Goal: Information Seeking & Learning: Check status

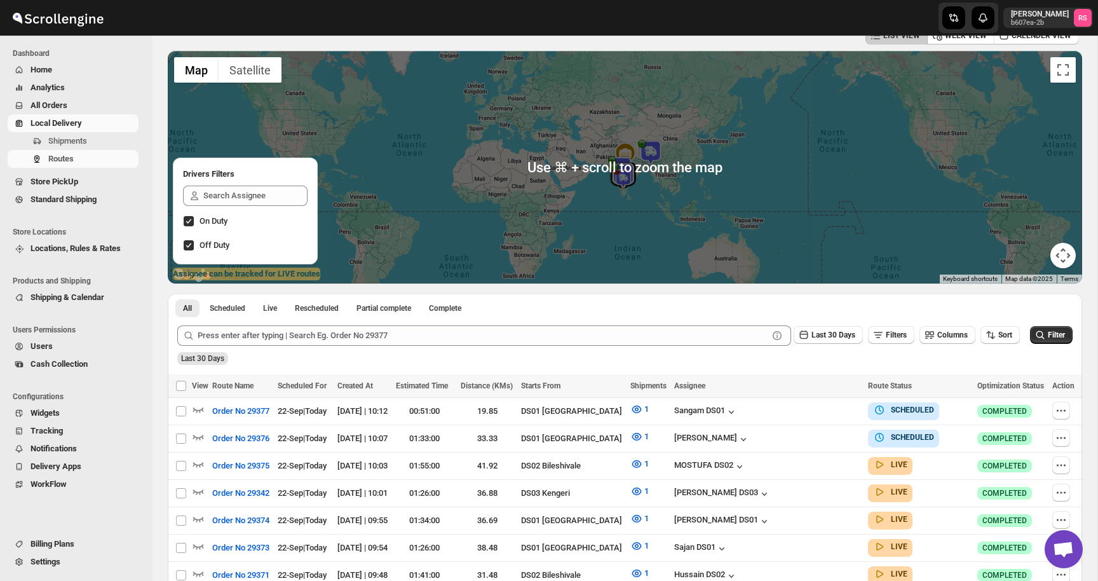
scroll to position [121, 0]
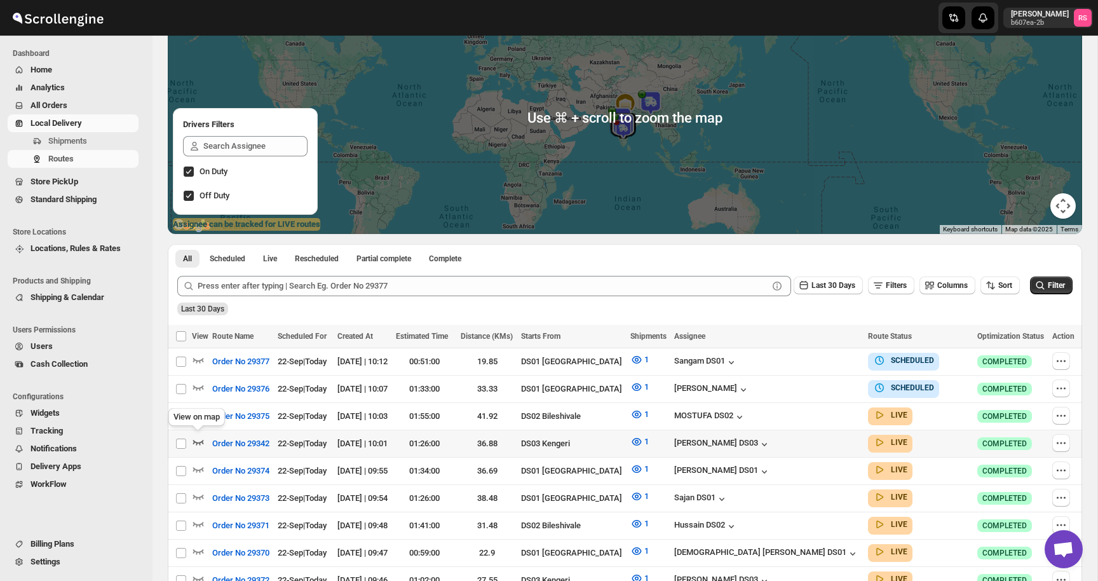
click at [198, 438] on icon "button" at bounding box center [198, 441] width 13 height 13
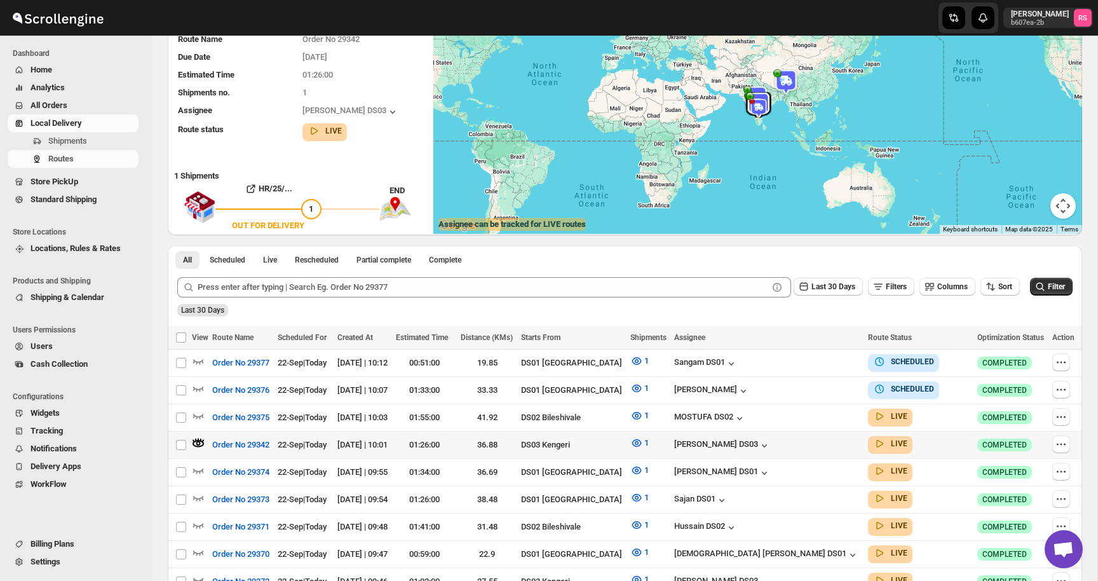
scroll to position [0, 0]
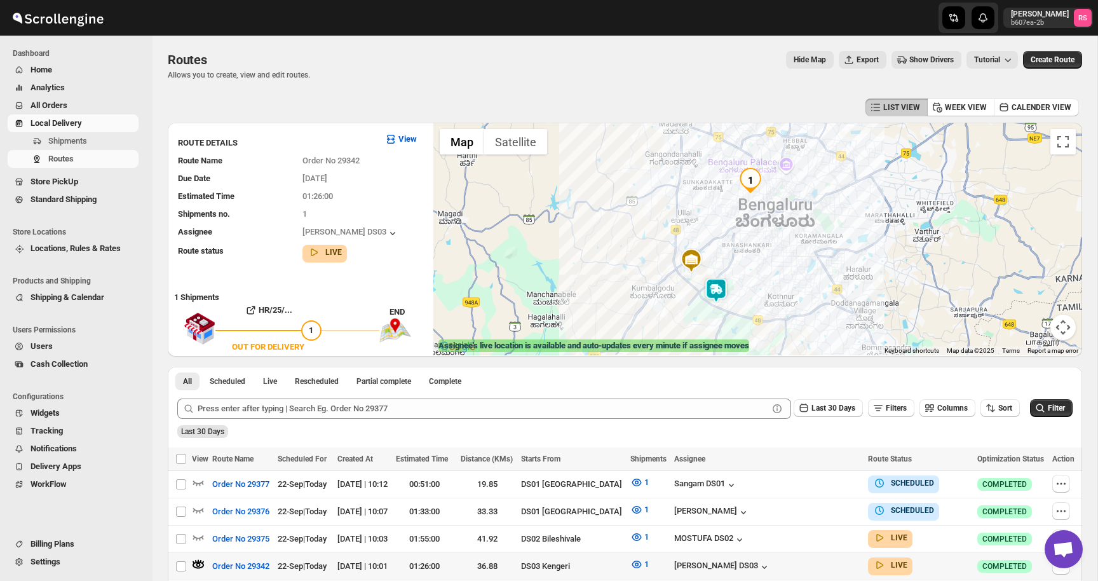
drag, startPoint x: 767, startPoint y: 163, endPoint x: 728, endPoint y: 163, distance: 38.8
click at [728, 163] on div at bounding box center [758, 239] width 649 height 233
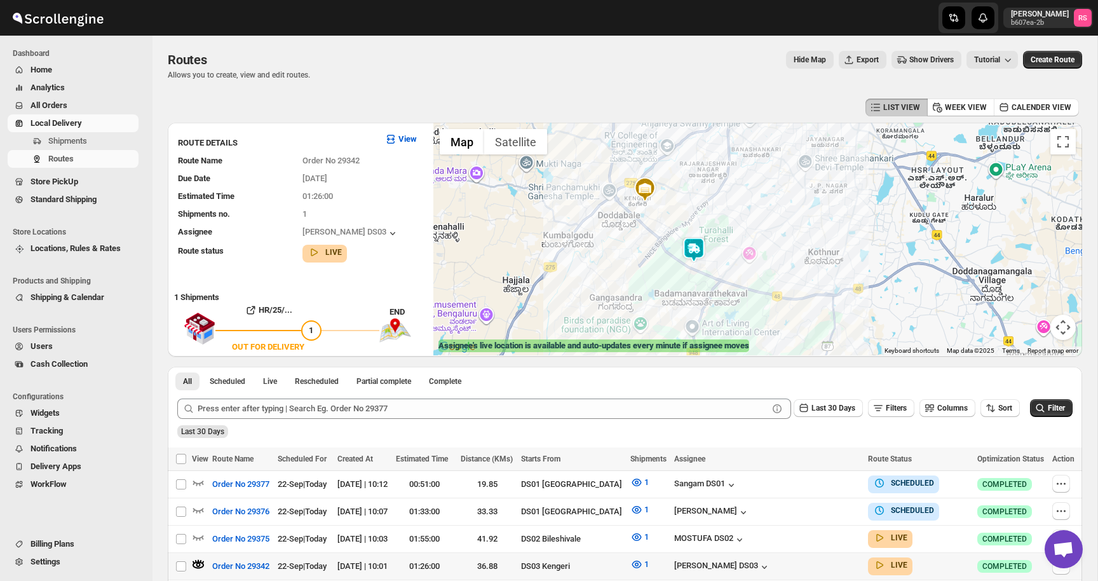
drag, startPoint x: 715, startPoint y: 271, endPoint x: 692, endPoint y: 197, distance: 77.8
click at [692, 197] on div at bounding box center [758, 239] width 649 height 233
click at [691, 246] on img at bounding box center [693, 249] width 25 height 25
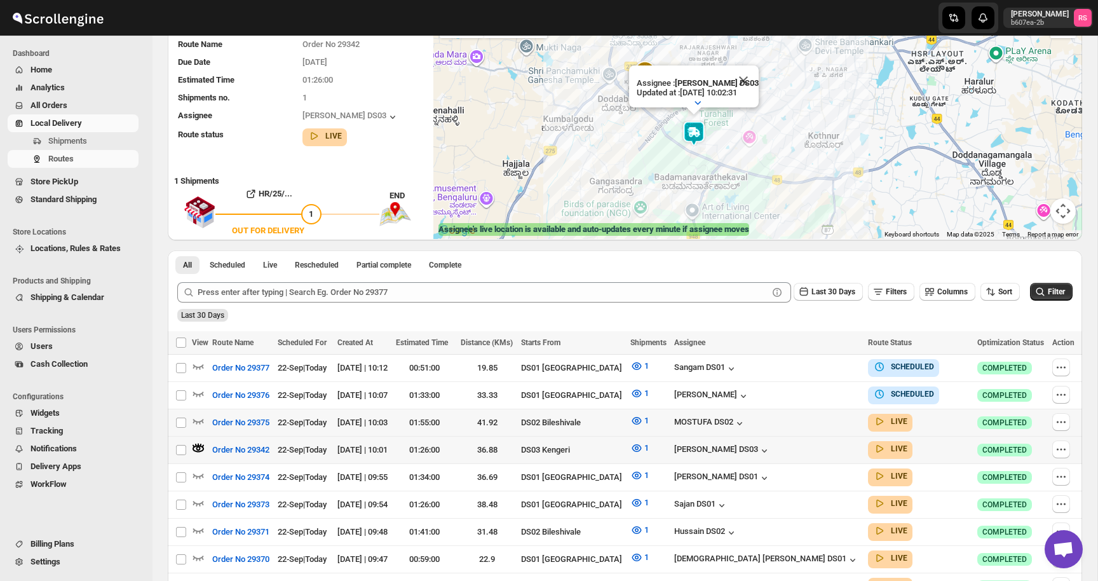
scroll to position [164, 0]
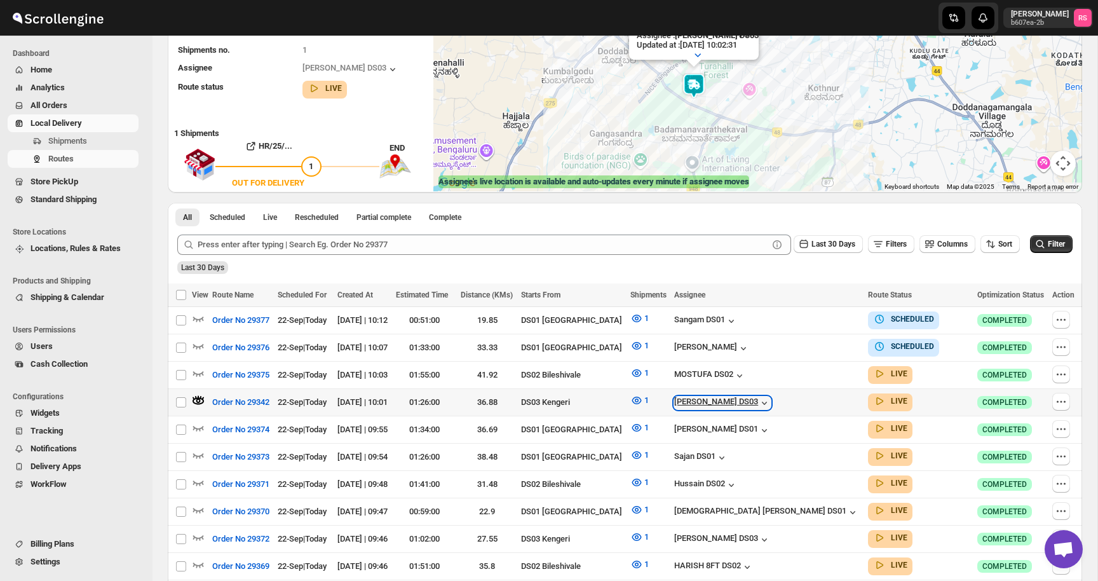
click at [771, 397] on icon "button" at bounding box center [764, 403] width 13 height 13
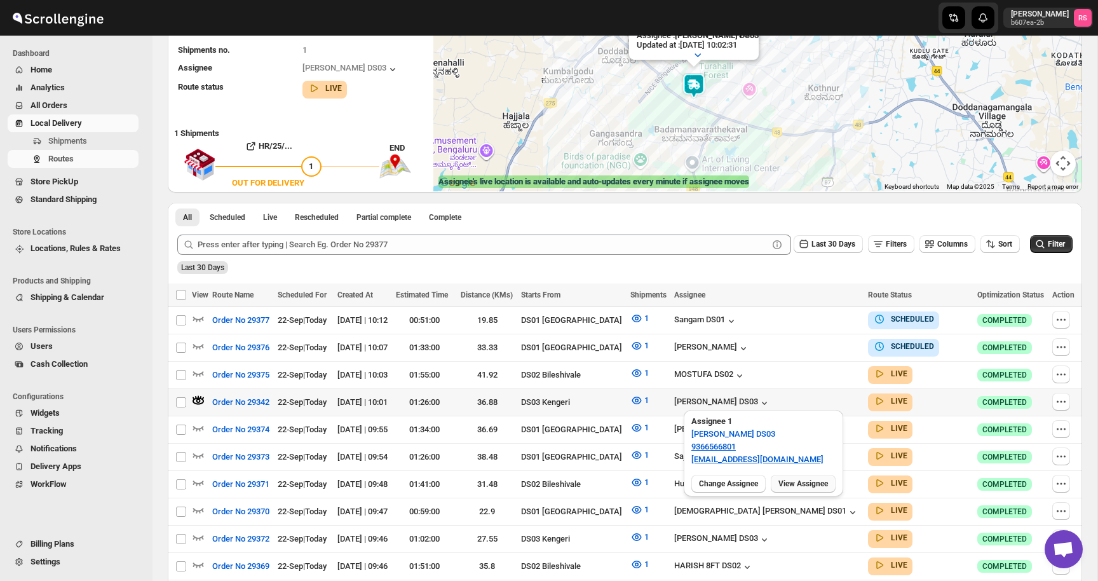
click at [797, 487] on span "View Assignee" at bounding box center [804, 484] width 50 height 10
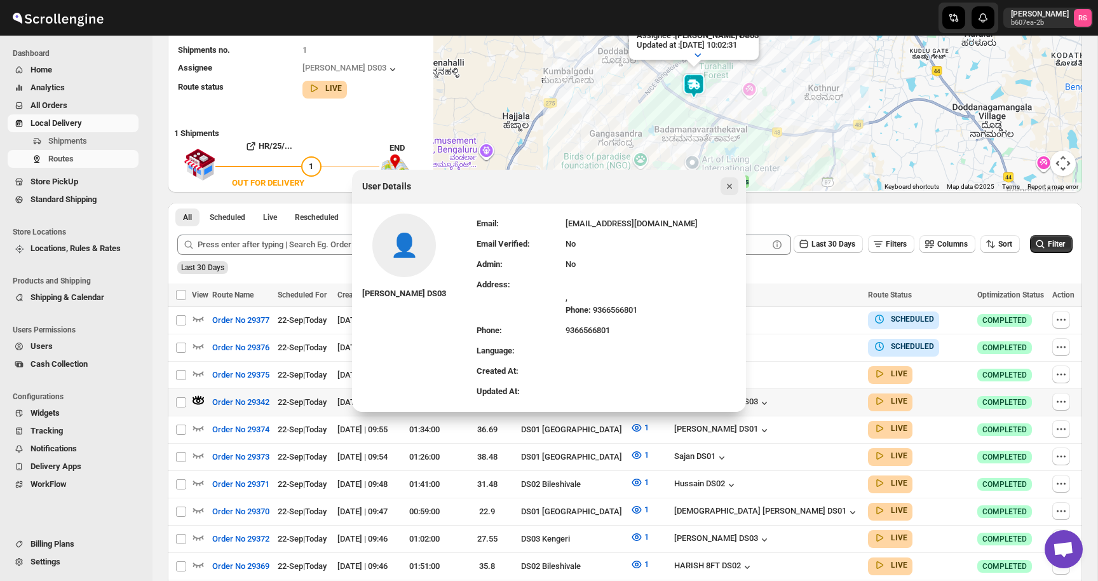
click at [728, 183] on icon "Close" at bounding box center [729, 186] width 13 height 13
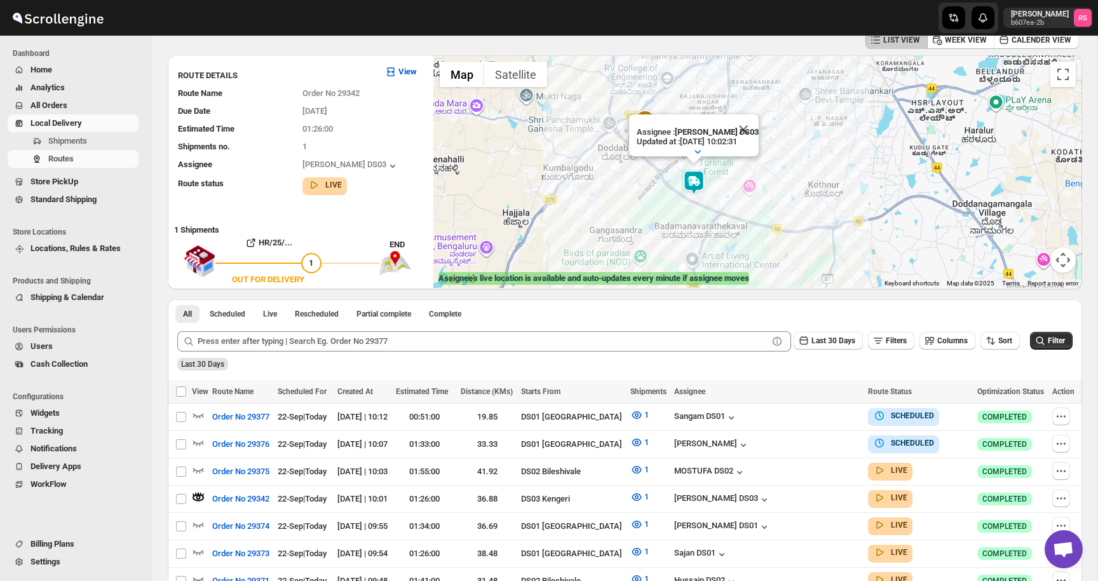
scroll to position [65, 0]
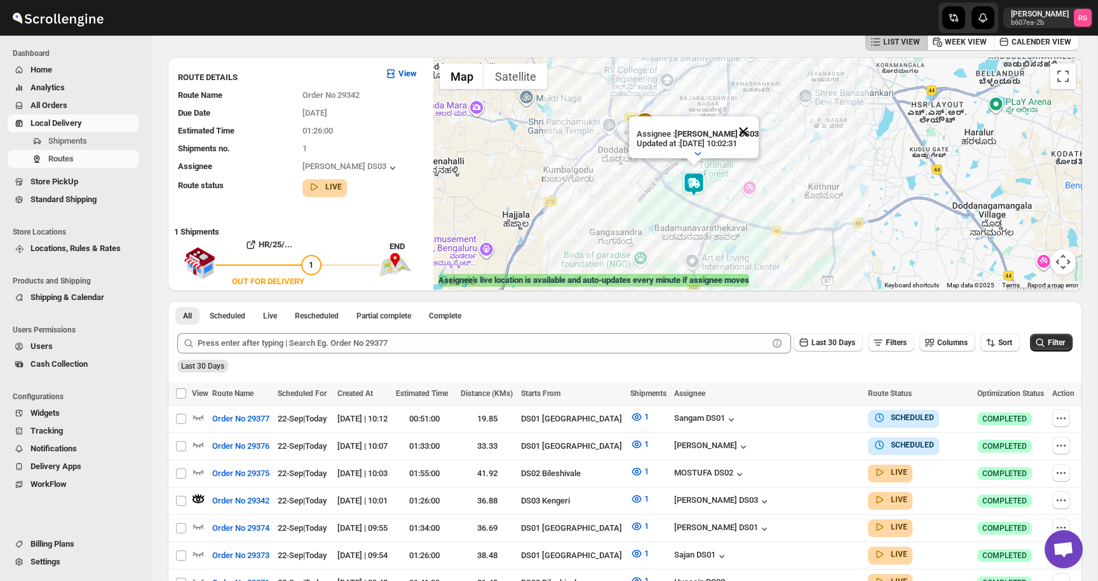
click at [746, 132] on button "Close" at bounding box center [743, 131] width 31 height 31
click at [742, 132] on div "To navigate, press the arrow keys." at bounding box center [758, 173] width 649 height 233
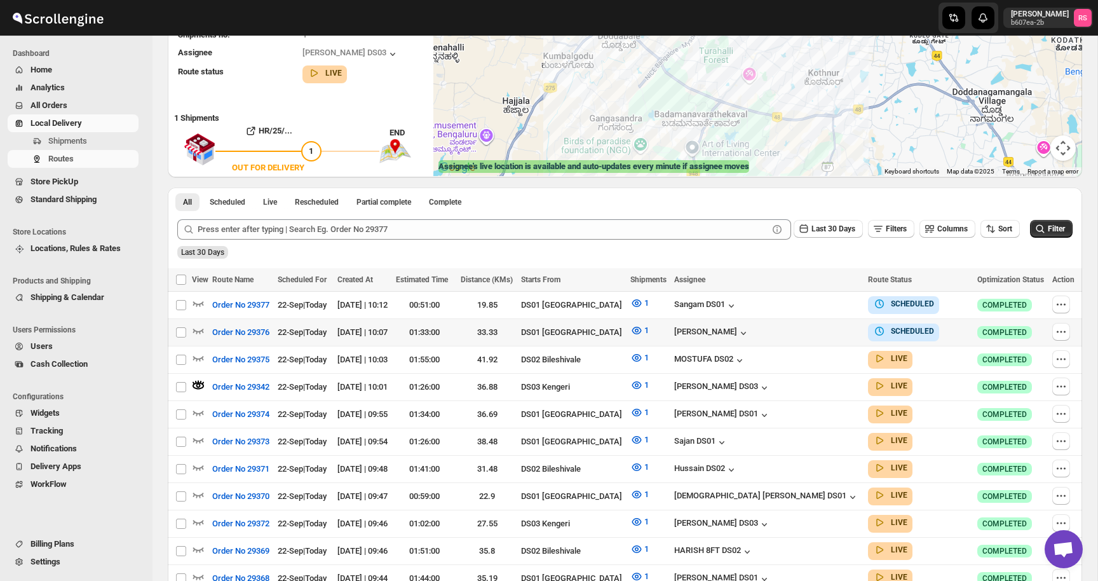
scroll to position [0, 0]
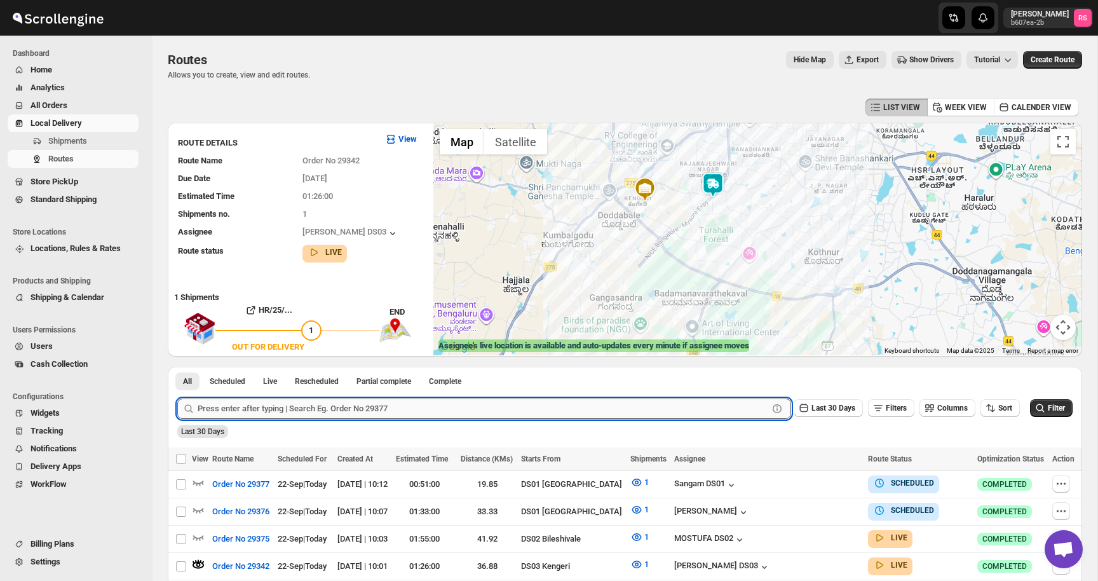
click at [311, 413] on input "text" at bounding box center [483, 409] width 571 height 20
click at [177, 367] on button "Submit" at bounding box center [195, 373] width 36 height 13
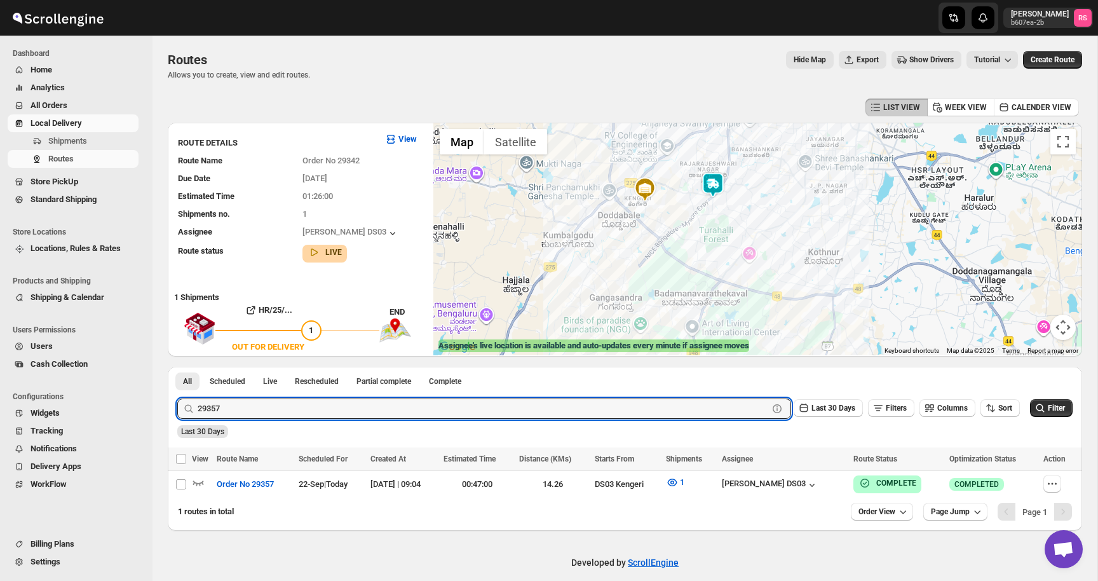
click at [712, 188] on img at bounding box center [713, 184] width 25 height 25
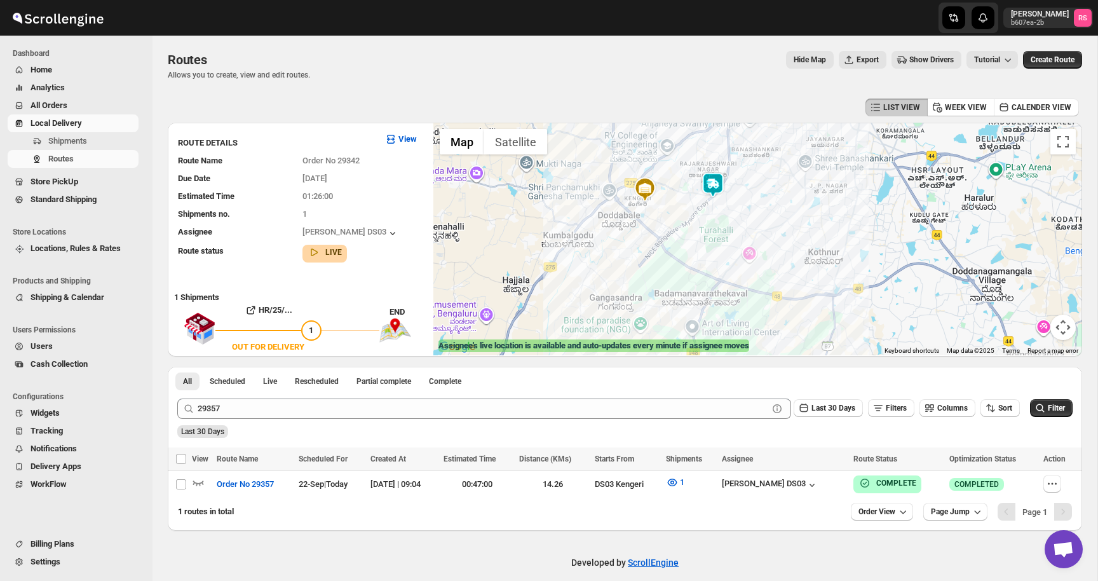
click at [715, 181] on img at bounding box center [713, 184] width 25 height 25
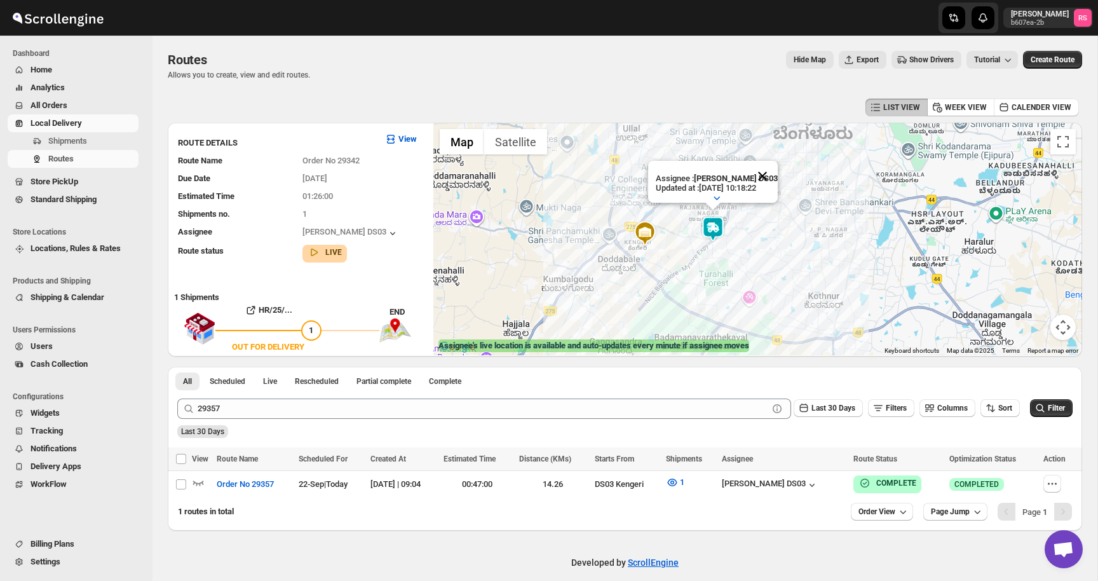
click at [771, 177] on button "Close" at bounding box center [763, 176] width 31 height 31
click at [819, 484] on icon "button" at bounding box center [812, 485] width 13 height 13
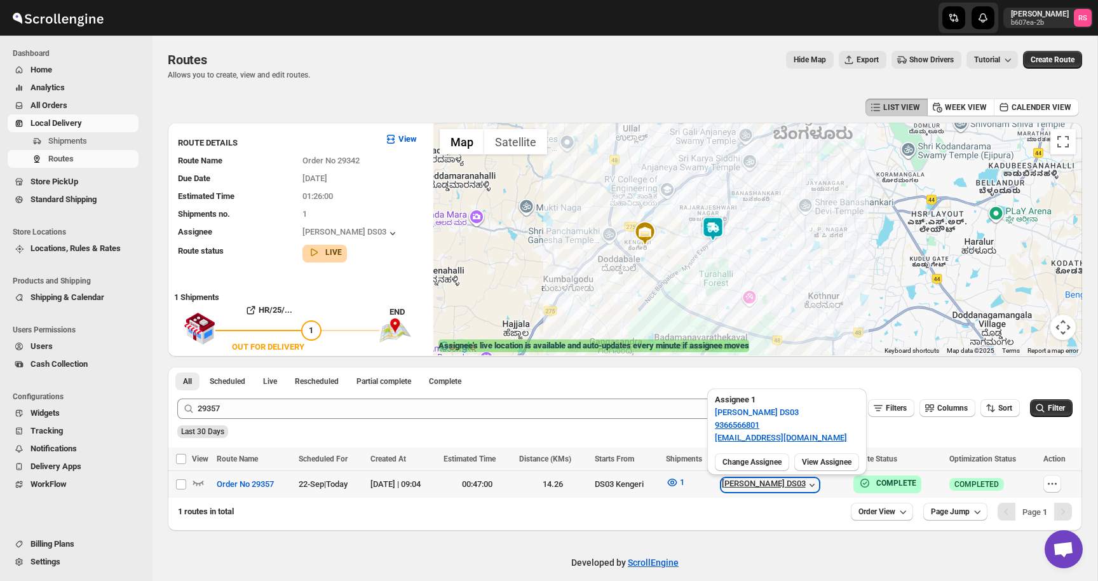
click at [819, 484] on icon "button" at bounding box center [812, 485] width 13 height 13
click at [819, 488] on icon "button" at bounding box center [812, 485] width 13 height 13
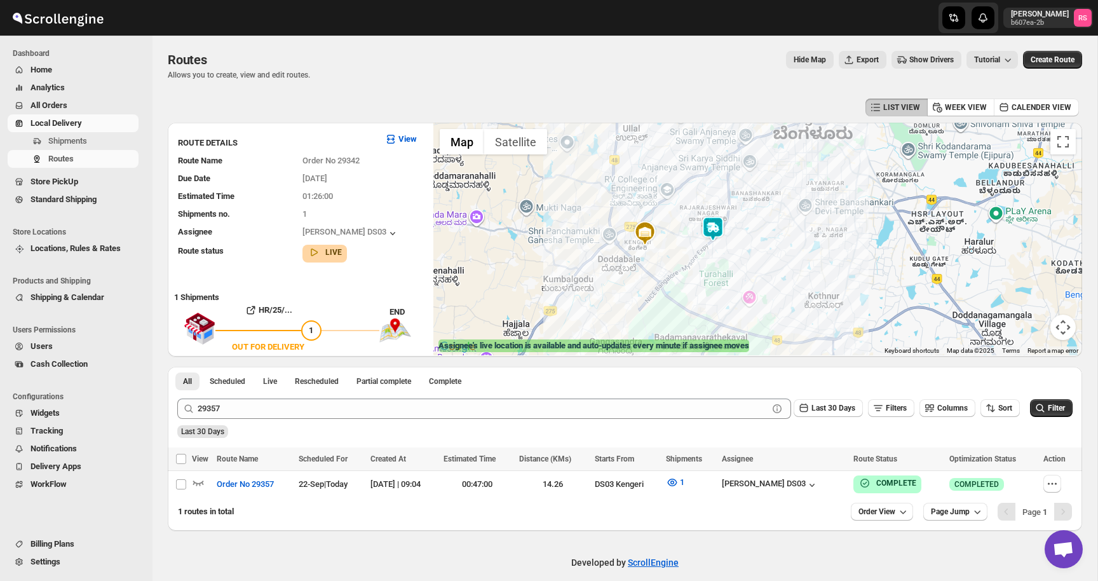
click at [723, 230] on img at bounding box center [713, 228] width 25 height 25
click at [717, 229] on img at bounding box center [713, 228] width 25 height 25
click at [770, 181] on button "Close" at bounding box center [763, 176] width 31 height 31
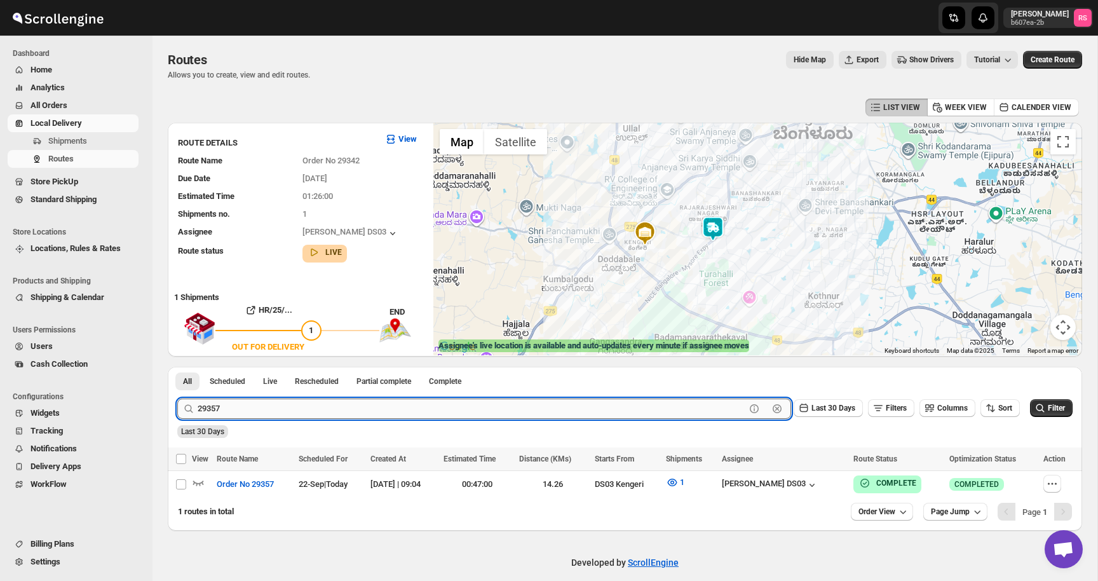
click at [367, 409] on input "29357" at bounding box center [472, 409] width 548 height 20
click at [177, 367] on button "Submit" at bounding box center [195, 373] width 36 height 13
click at [816, 482] on icon "button" at bounding box center [810, 485] width 13 height 13
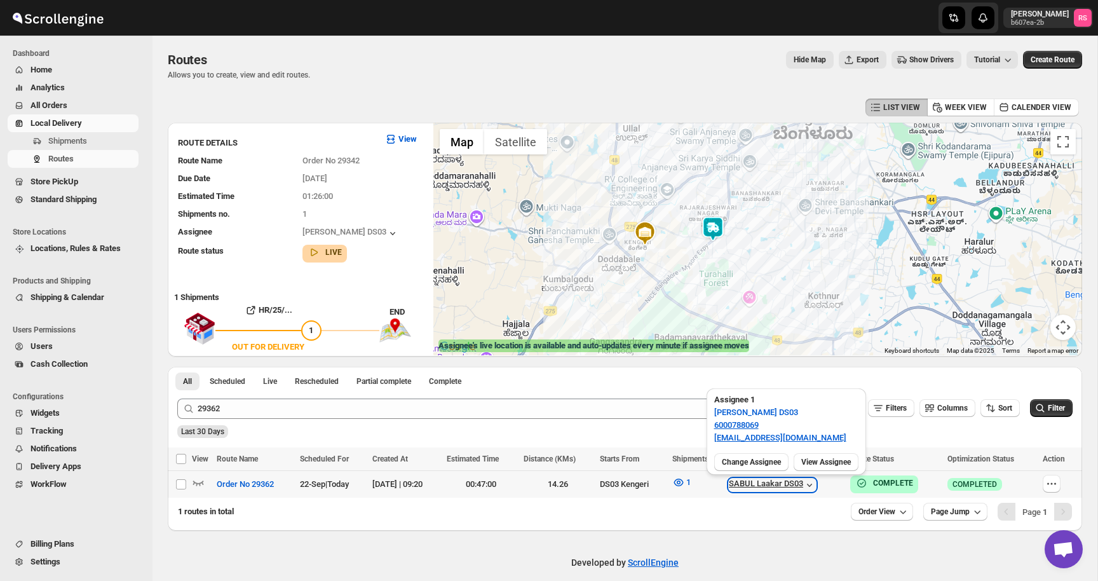
click at [816, 483] on icon "button" at bounding box center [810, 485] width 13 height 13
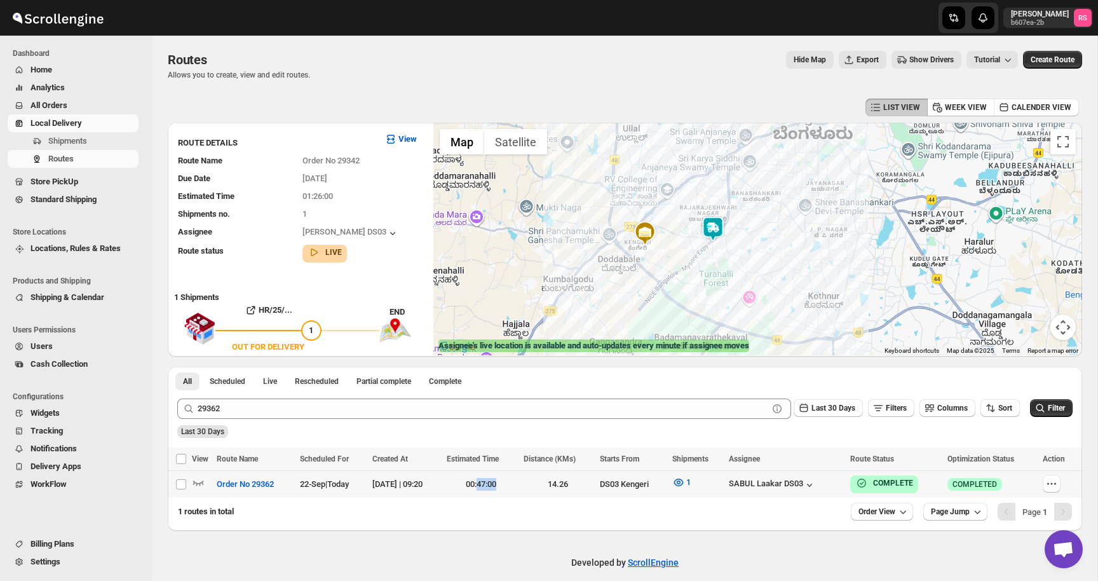
drag, startPoint x: 499, startPoint y: 483, endPoint x: 526, endPoint y: 483, distance: 27.3
click at [516, 483] on div "00:47:00" at bounding box center [481, 484] width 69 height 13
click at [519, 518] on div "1 routes in total Order View Page Jump Page 1" at bounding box center [620, 507] width 905 height 28
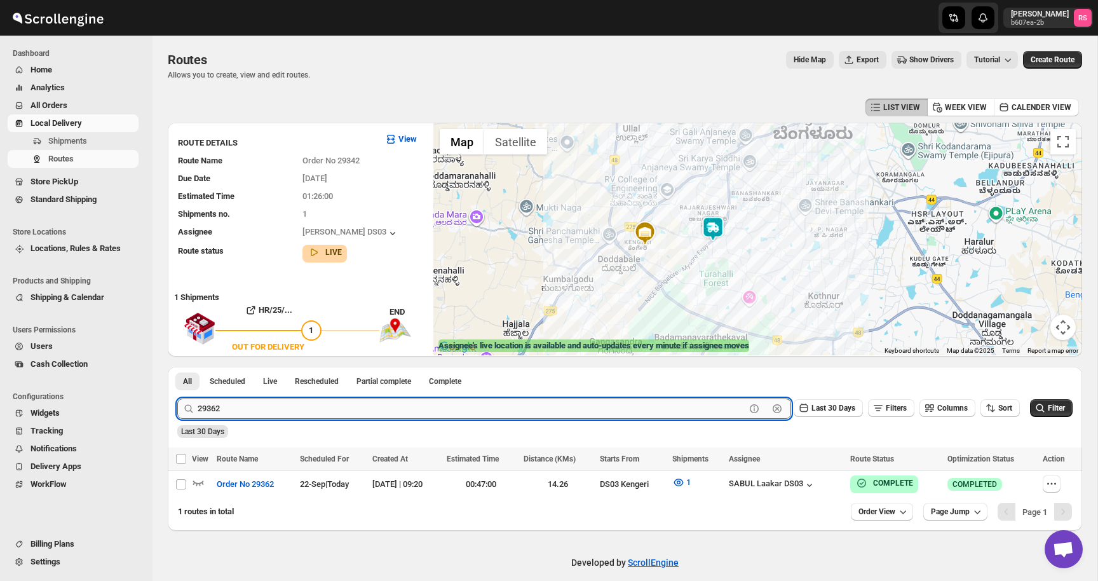
click at [317, 402] on input "29362" at bounding box center [472, 409] width 548 height 20
type input "29348"
click at [177, 367] on button "Submit" at bounding box center [195, 373] width 36 height 13
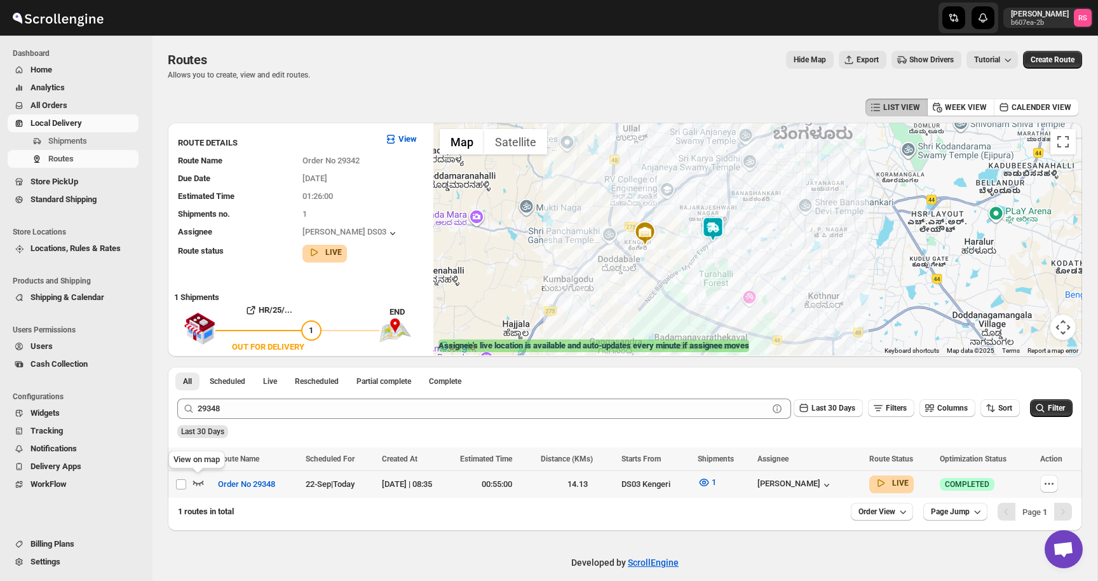
click at [193, 482] on icon "button" at bounding box center [198, 482] width 13 height 13
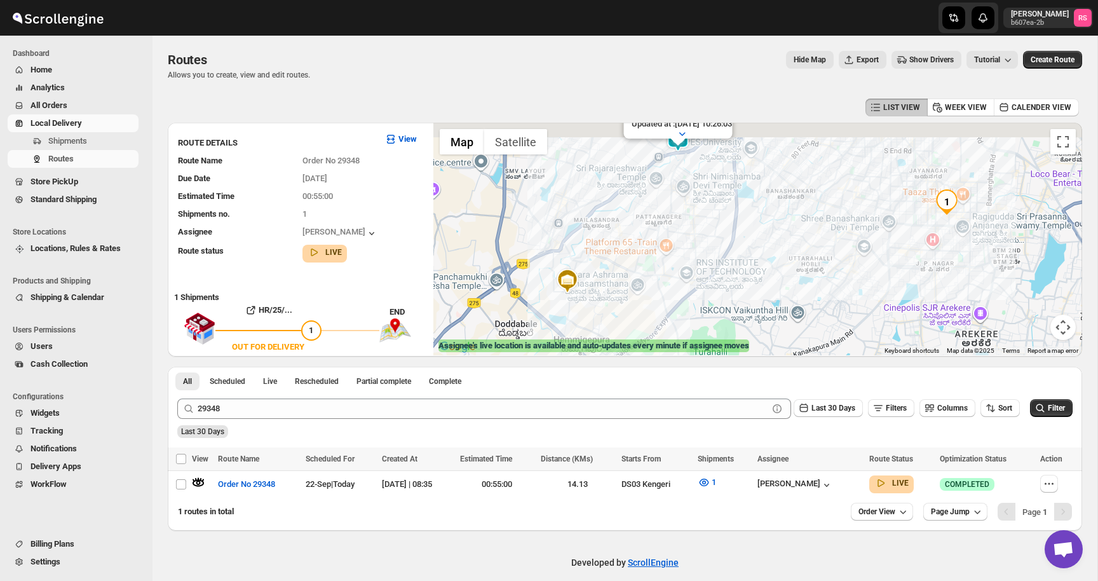
drag, startPoint x: 783, startPoint y: 193, endPoint x: 783, endPoint y: 210, distance: 17.8
click at [783, 210] on div "Assignee : Satish kumar veera Updated at : 22/09/2025, 10:26:03 Duty mode Enabl…" at bounding box center [758, 239] width 649 height 233
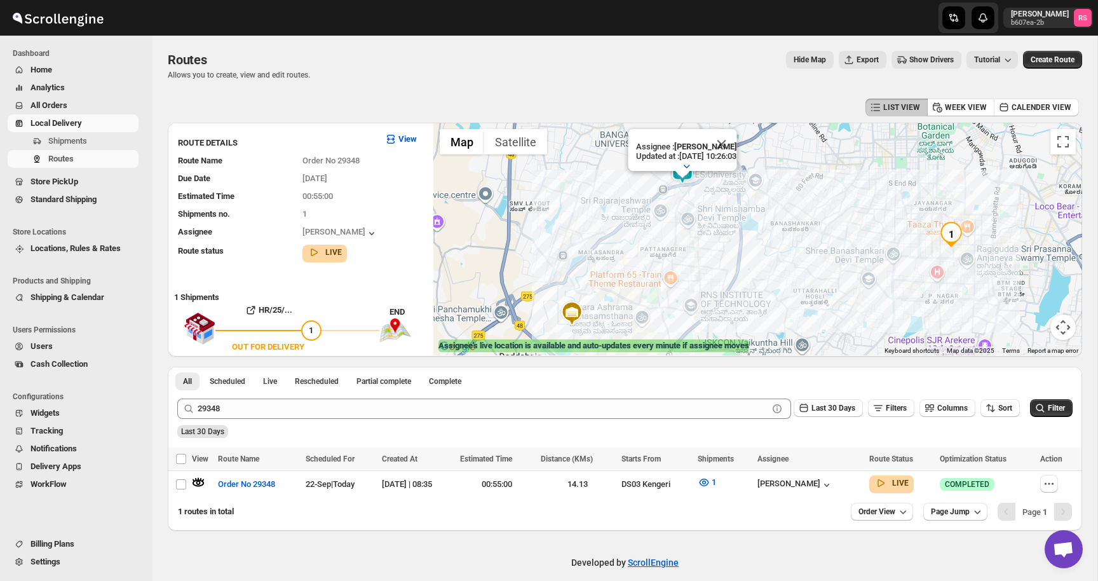
drag, startPoint x: 783, startPoint y: 224, endPoint x: 787, endPoint y: 242, distance: 18.3
click at [787, 242] on div "Assignee : Satish kumar veera Updated at : 22/09/2025, 10:26:03 Duty mode Enabl…" at bounding box center [758, 239] width 649 height 233
click at [818, 482] on div "[PERSON_NAME]" at bounding box center [796, 485] width 76 height 13
click at [711, 488] on icon "button" at bounding box center [704, 482] width 13 height 13
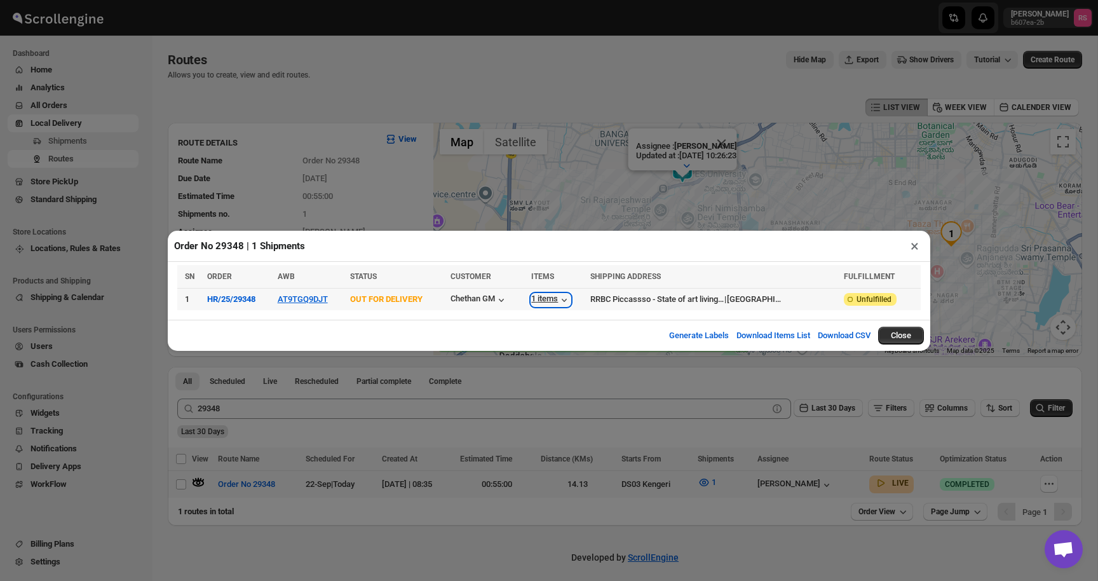
click at [571, 299] on icon "button" at bounding box center [564, 300] width 13 height 13
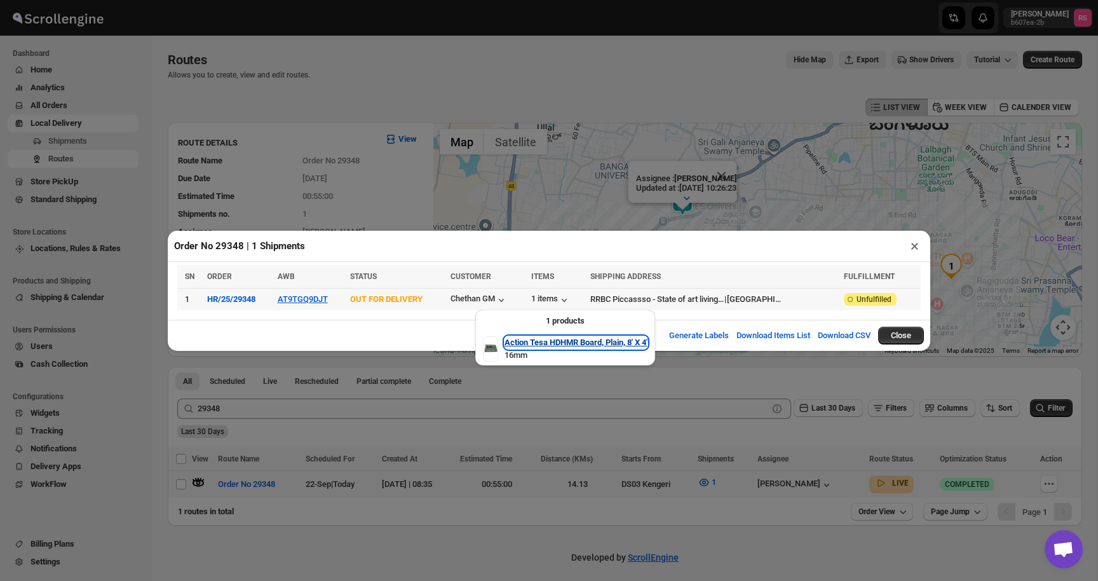
click at [578, 341] on b "Action Tesa HDHMR Board, Plain, 8' X 4'" at bounding box center [576, 343] width 143 height 10
click at [912, 255] on div "Order No 29348 | 1 Shipments ×" at bounding box center [549, 246] width 763 height 31
click at [913, 249] on button "×" at bounding box center [915, 246] width 18 height 18
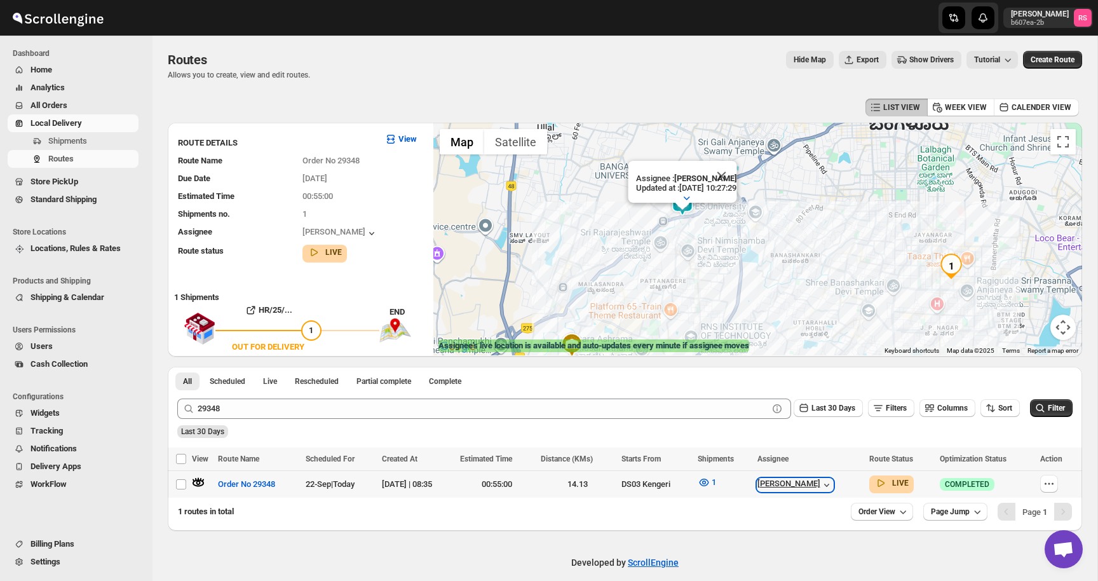
click at [817, 485] on div "[PERSON_NAME]" at bounding box center [796, 485] width 76 height 13
click at [1058, 477] on button "button" at bounding box center [1050, 484] width 18 height 18
checkbox input "true"
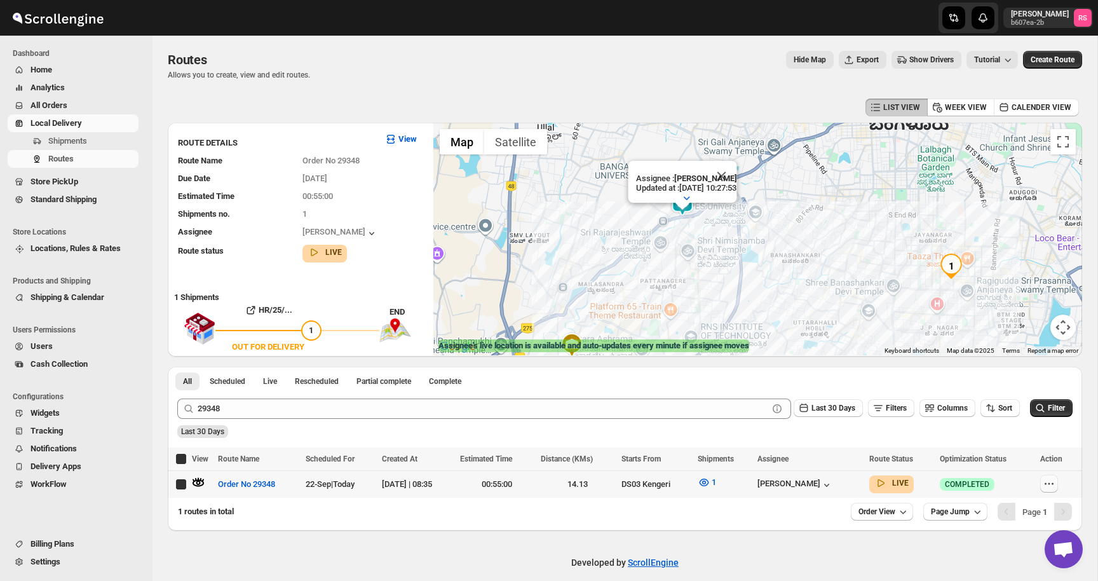
checkbox input "true"
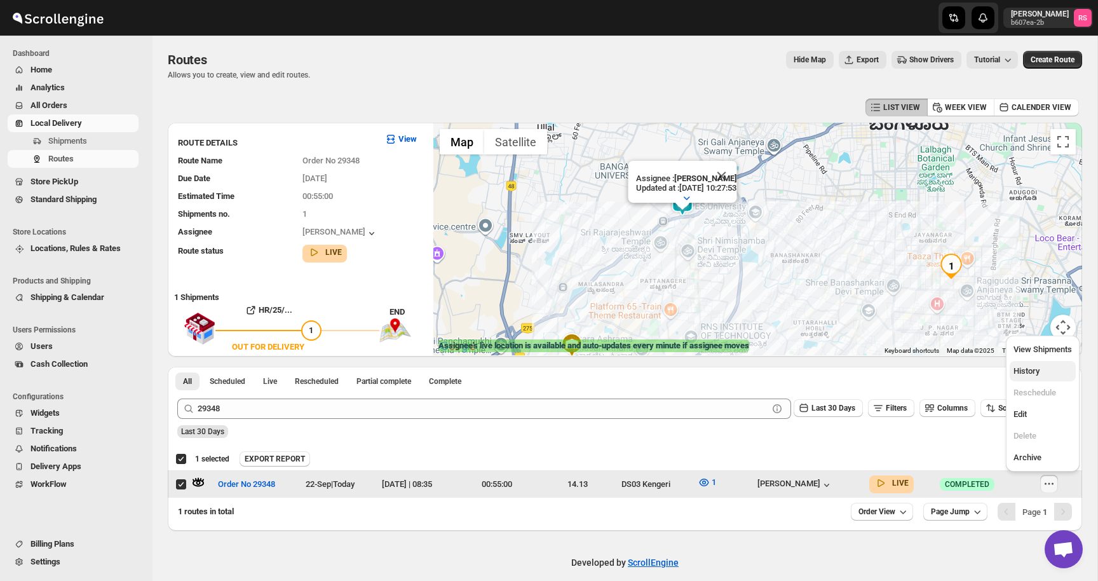
click at [1043, 368] on span "History" at bounding box center [1043, 371] width 58 height 13
checkbox input "false"
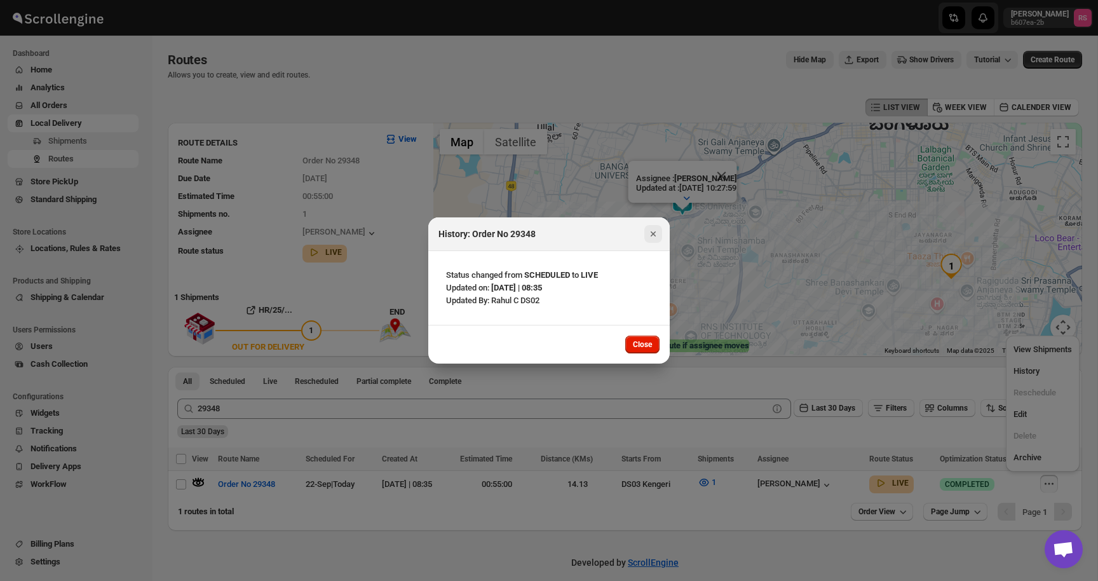
click at [657, 237] on icon "Close" at bounding box center [653, 234] width 13 height 13
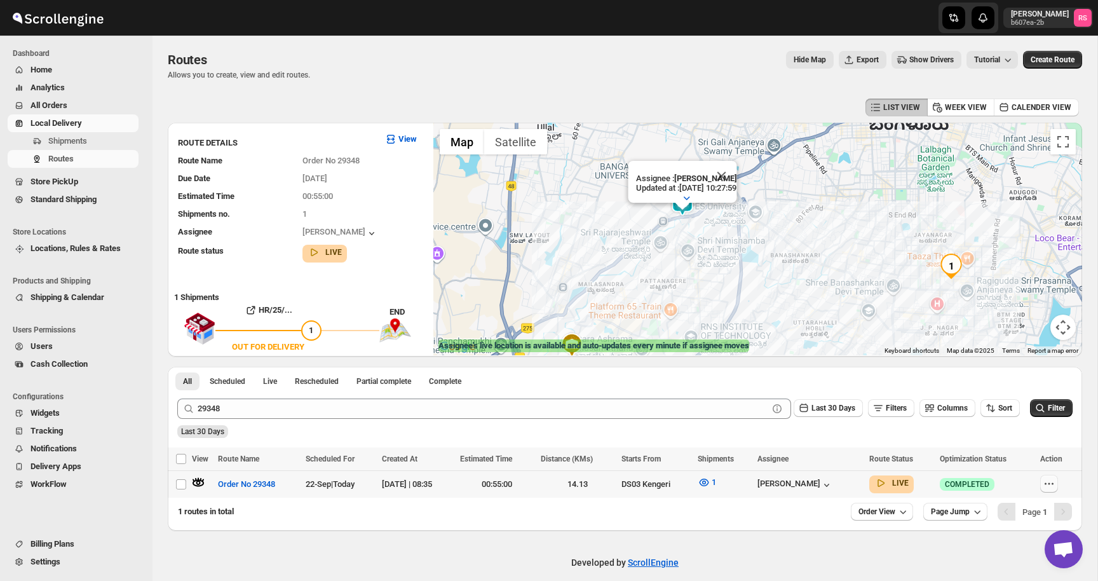
click at [1050, 484] on icon "button" at bounding box center [1049, 483] width 13 height 13
checkbox input "true"
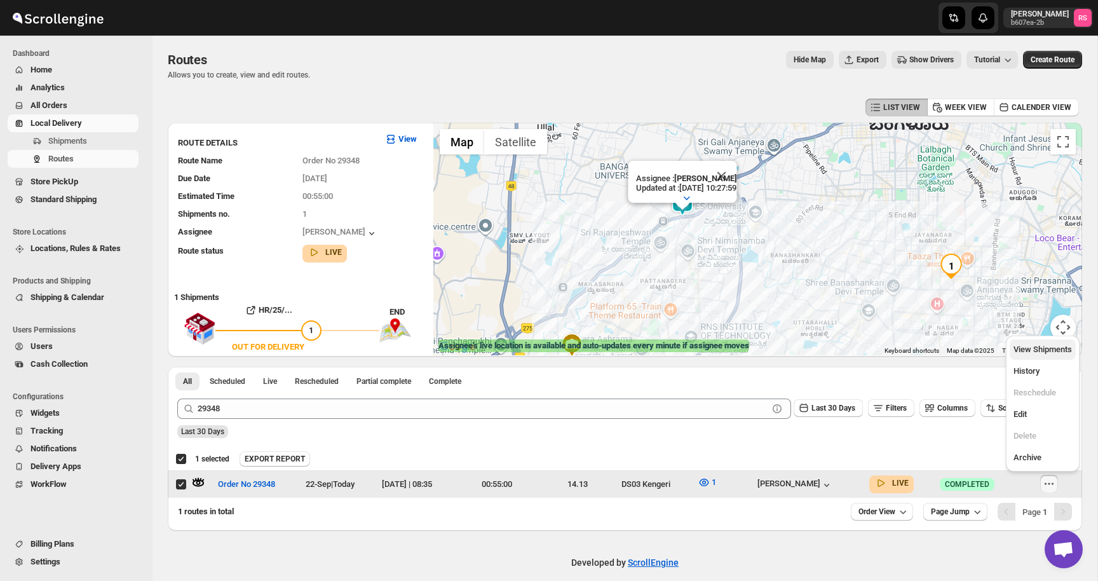
click at [1040, 354] on span "View Shipments" at bounding box center [1043, 349] width 58 height 13
checkbox input "false"
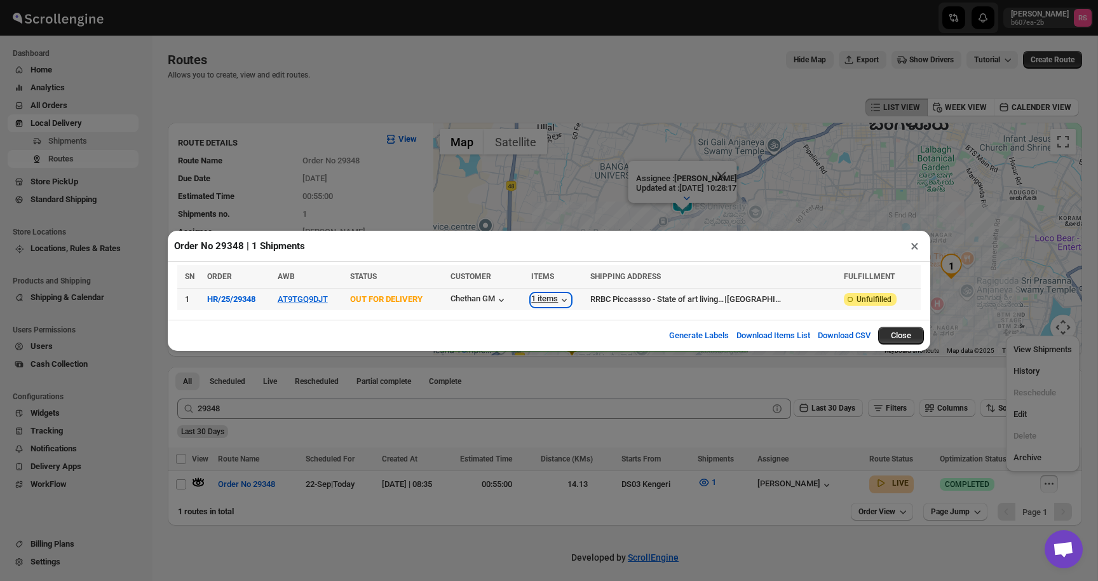
click at [571, 296] on icon "button" at bounding box center [564, 300] width 13 height 13
click at [912, 250] on button "×" at bounding box center [915, 246] width 18 height 18
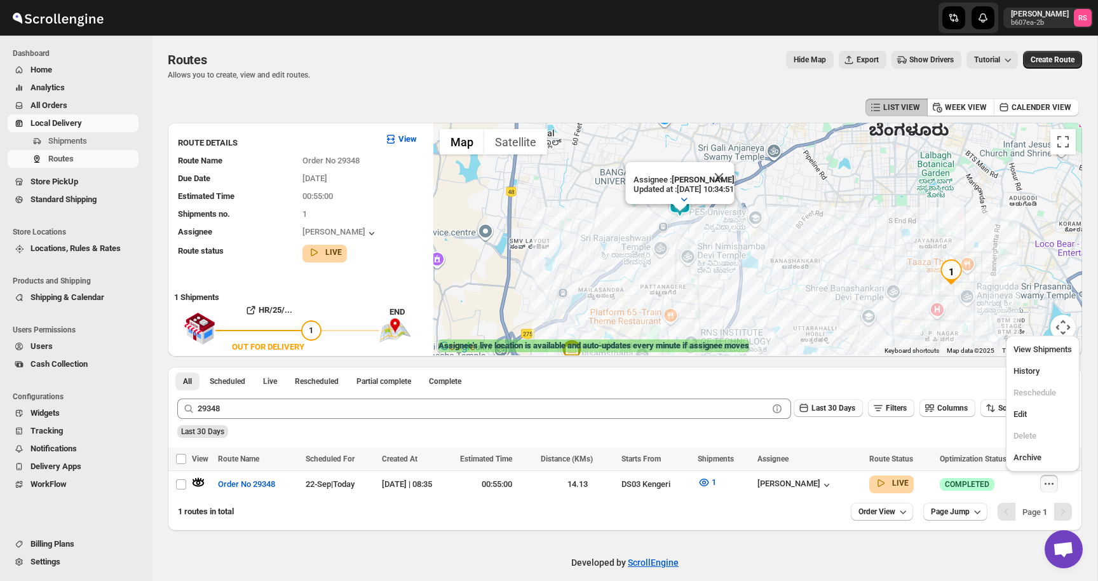
click at [392, 392] on div "All Scheduled Live Rescheduled Partial complete Complete More views All Schedul…" at bounding box center [345, 381] width 355 height 28
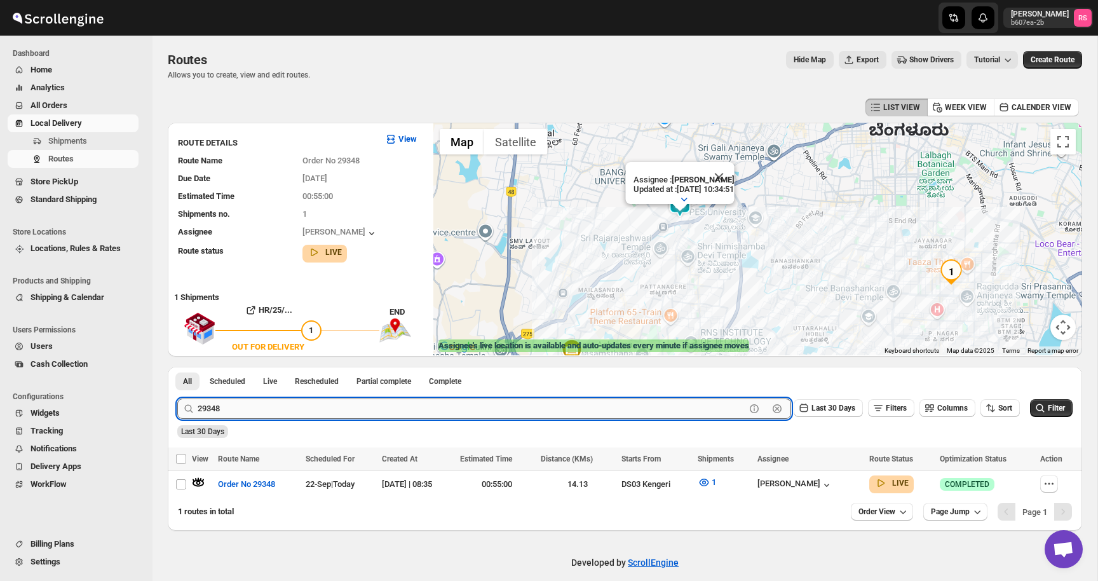
click at [219, 409] on input "29348" at bounding box center [472, 409] width 548 height 20
click at [221, 408] on input "29348" at bounding box center [472, 409] width 548 height 20
type input "29358"
click at [177, 367] on button "Submit" at bounding box center [195, 373] width 36 height 13
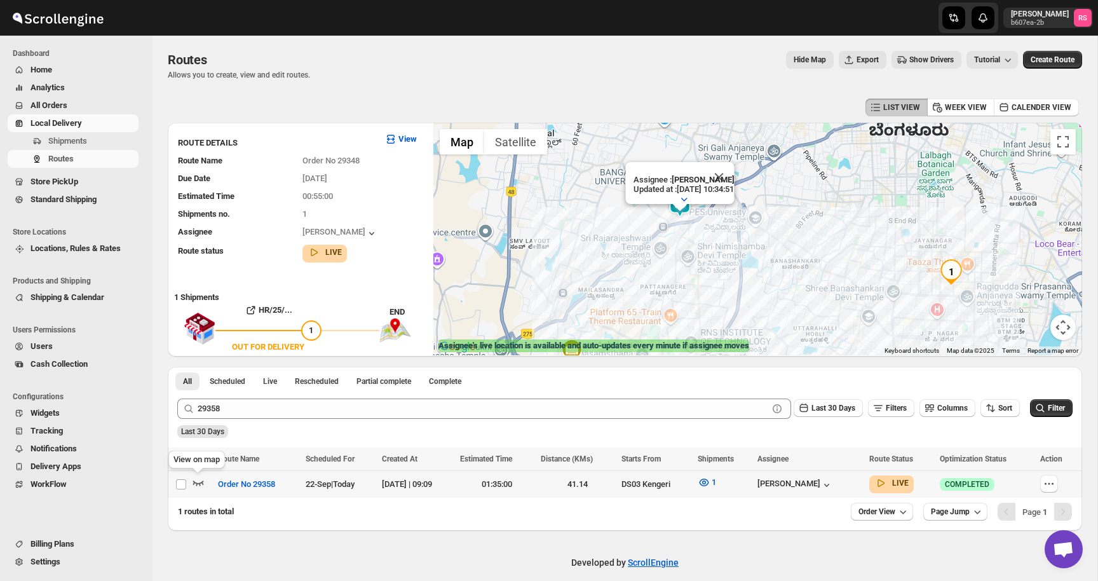
click at [193, 482] on icon "button" at bounding box center [198, 482] width 13 height 13
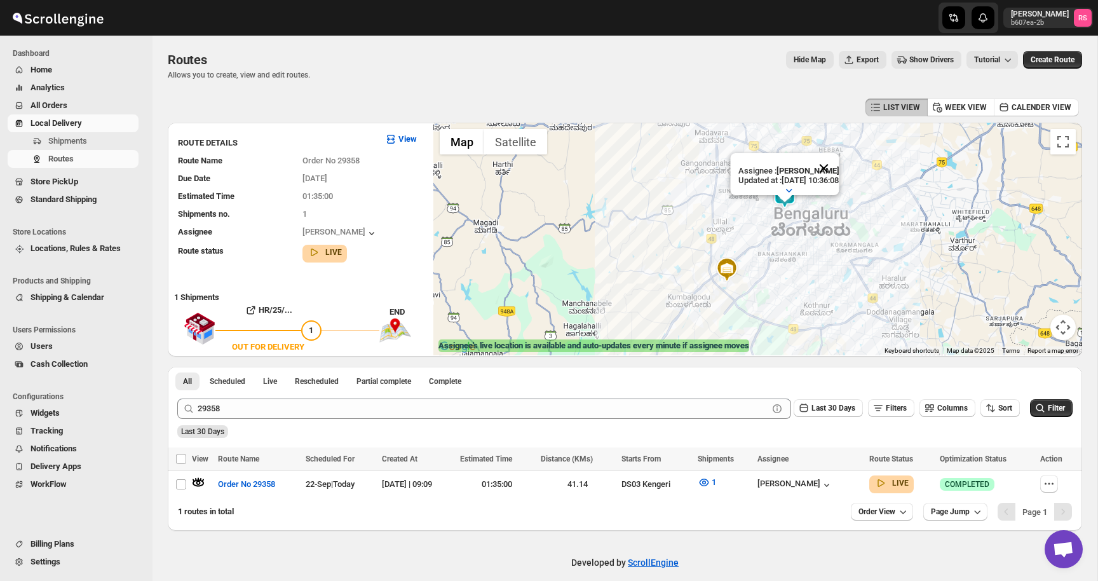
click at [835, 163] on button "Close" at bounding box center [824, 168] width 31 height 31
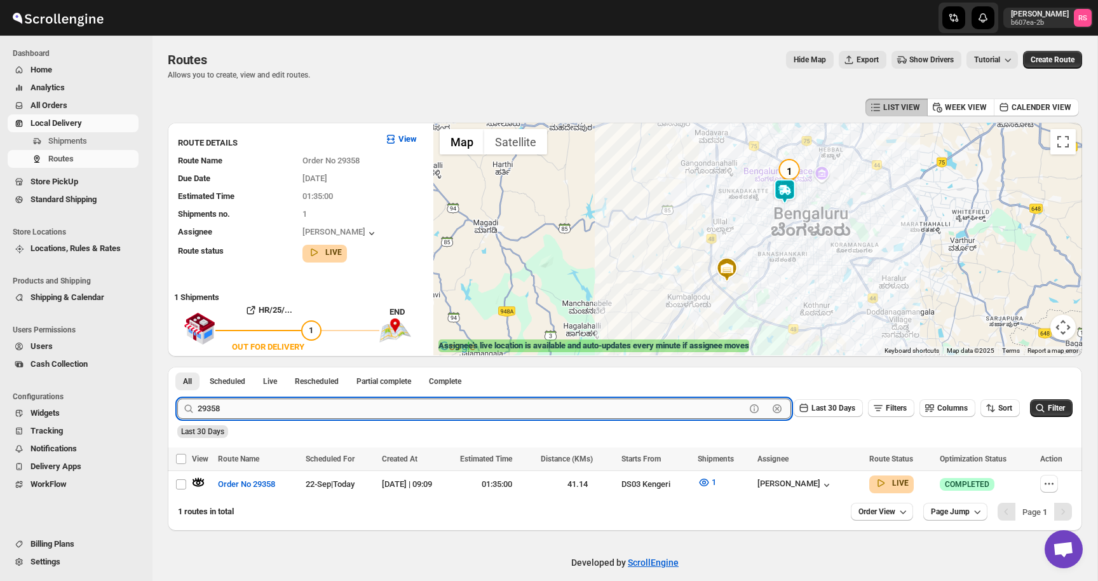
click at [245, 402] on input "29358" at bounding box center [472, 409] width 548 height 20
click at [177, 367] on button "Submit" at bounding box center [195, 373] width 36 height 13
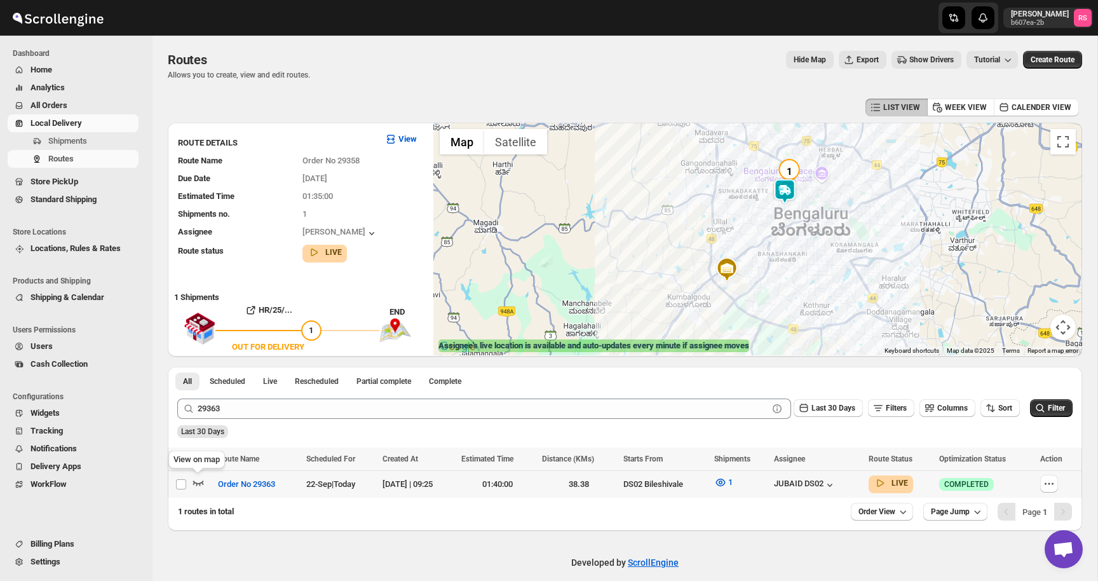
click at [200, 481] on icon "button" at bounding box center [198, 482] width 13 height 13
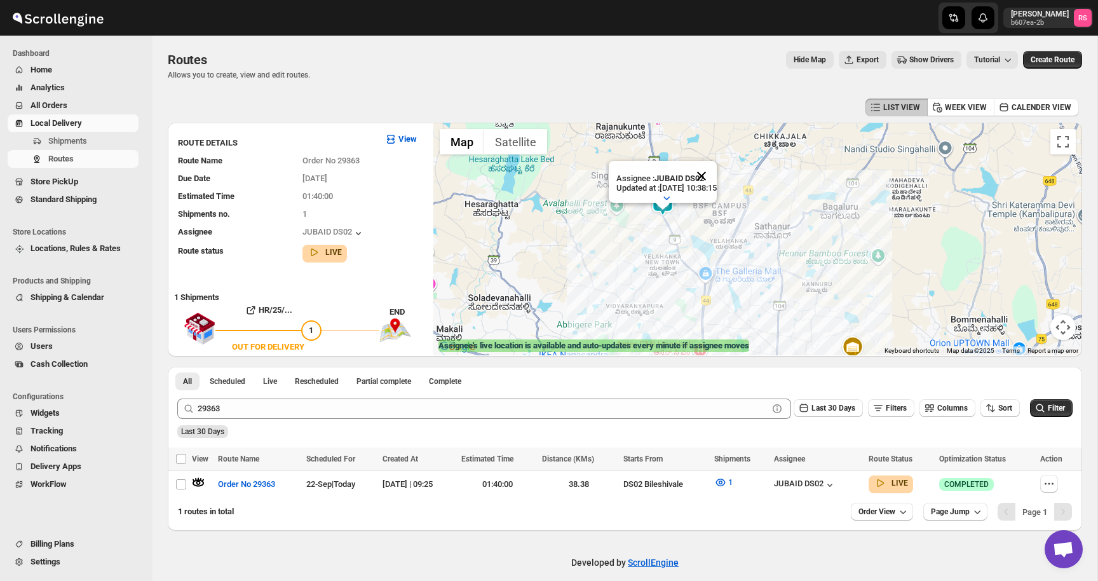
click at [713, 175] on button "Close" at bounding box center [702, 176] width 31 height 31
click at [661, 214] on img at bounding box center [662, 203] width 25 height 25
click at [669, 199] on img at bounding box center [662, 203] width 25 height 25
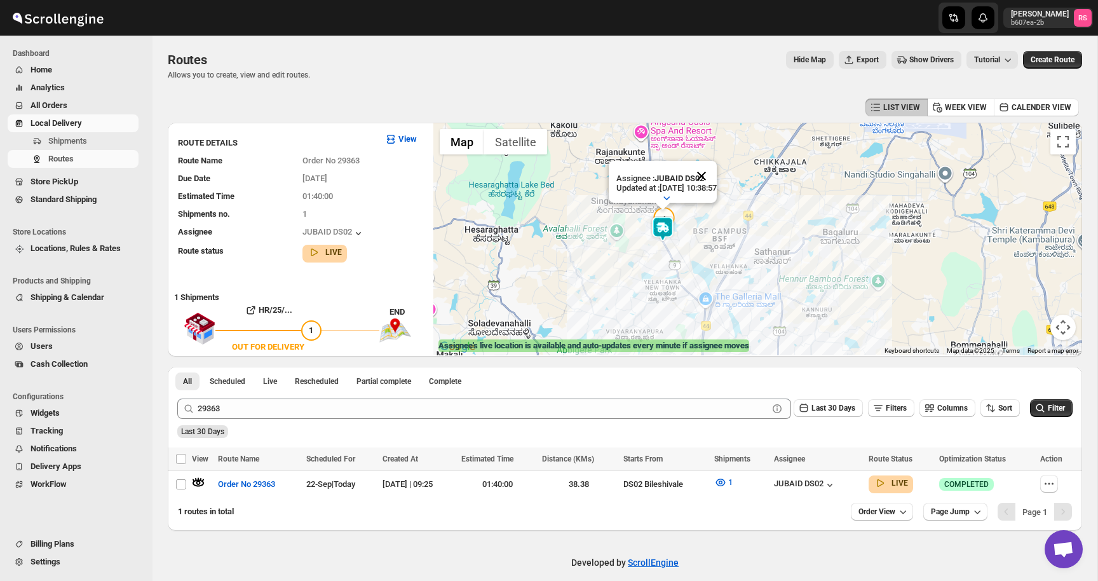
click at [715, 174] on button "Close" at bounding box center [702, 176] width 31 height 31
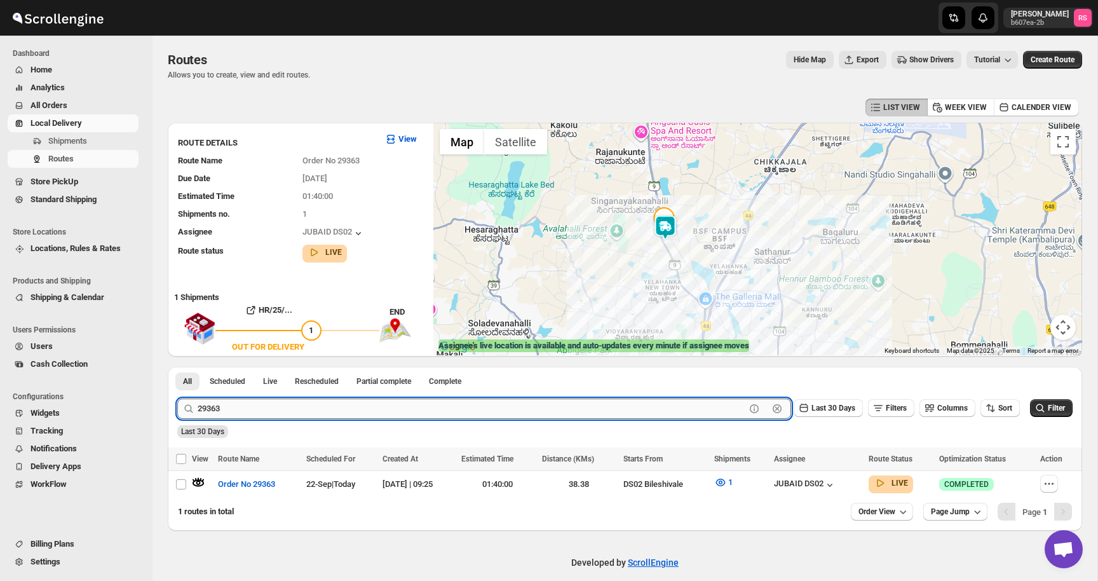
click at [366, 405] on input "29363" at bounding box center [472, 409] width 548 height 20
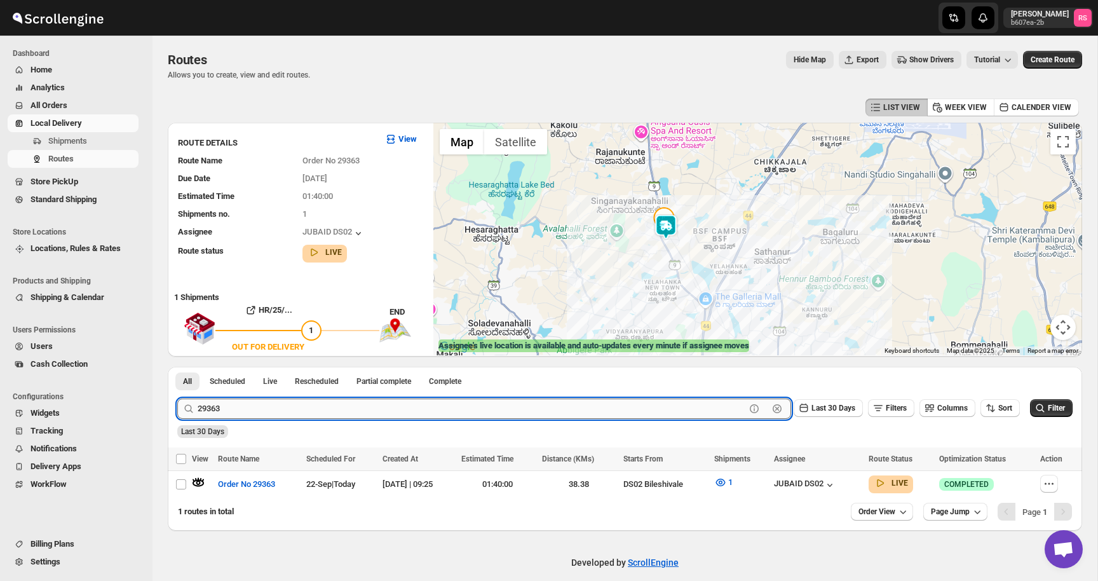
click at [366, 405] on input "29363" at bounding box center [472, 409] width 548 height 20
type input "29351"
click at [177, 367] on button "Submit" at bounding box center [195, 373] width 36 height 13
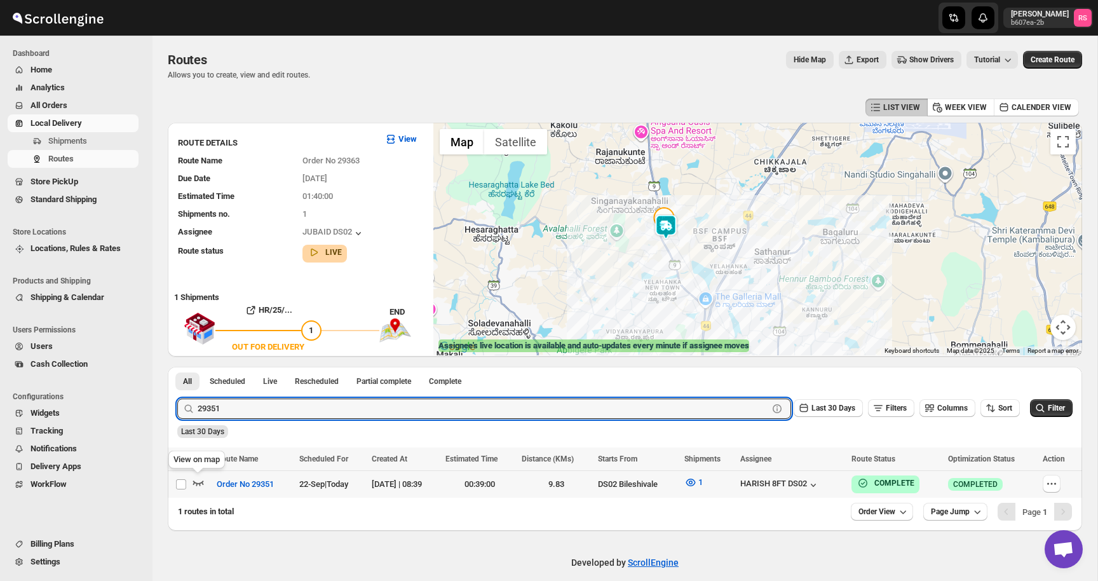
click at [200, 479] on icon "button" at bounding box center [198, 482] width 13 height 13
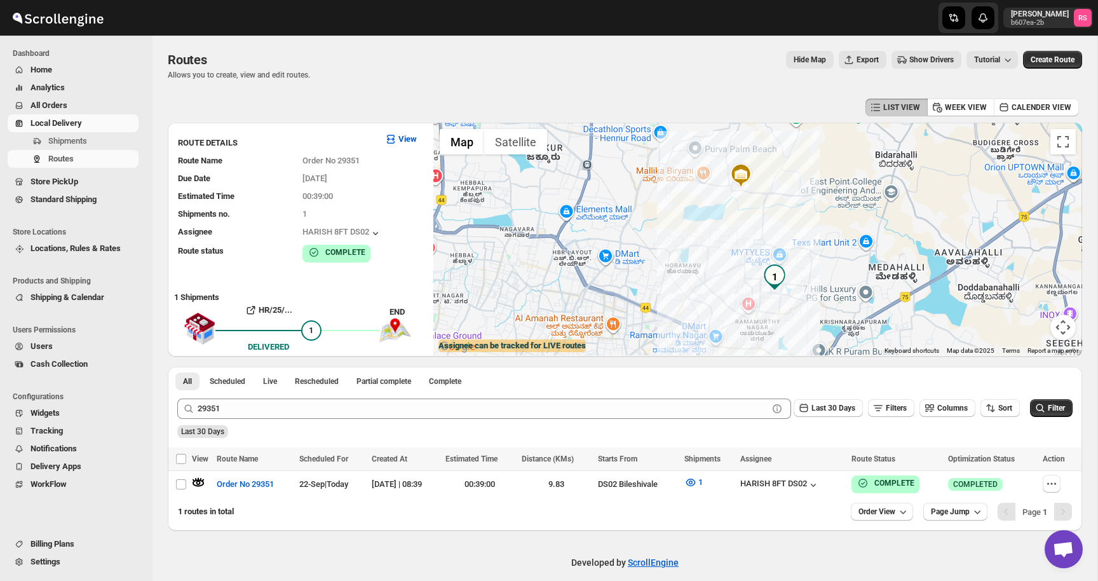
click at [776, 266] on img "1" at bounding box center [774, 276] width 25 height 25
click at [855, 219] on button "Close" at bounding box center [839, 231] width 31 height 31
click at [905, 53] on button "Show Drivers" at bounding box center [927, 60] width 70 height 18
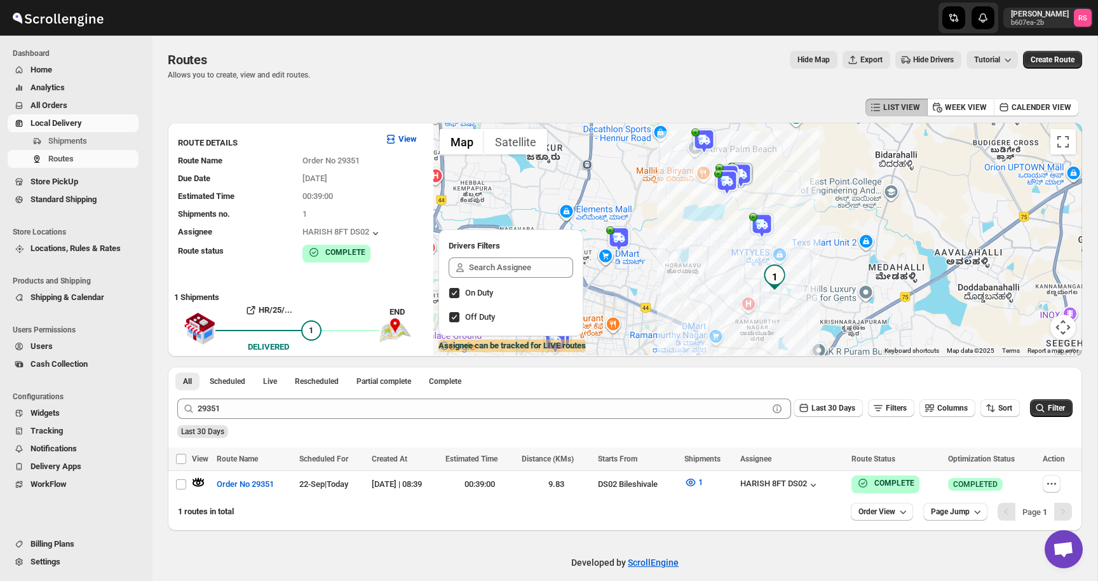
click at [591, 78] on div "Routes Allows you to create, view and edit routes. Hide Map Export Hide Drivers…" at bounding box center [625, 65] width 915 height 29
click at [763, 225] on img at bounding box center [761, 225] width 25 height 25
click at [819, 190] on button "Close" at bounding box center [804, 192] width 31 height 31
click at [622, 238] on img at bounding box center [618, 238] width 25 height 25
click at [676, 203] on button "Close" at bounding box center [661, 205] width 31 height 31
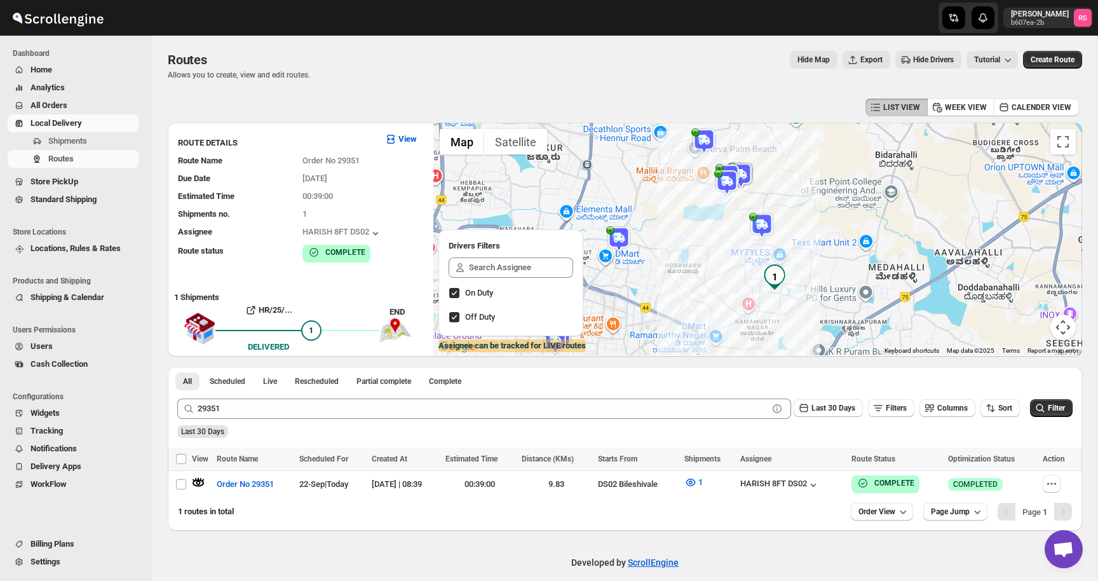
click at [618, 236] on img at bounding box center [618, 238] width 25 height 25
click at [674, 205] on button "Close" at bounding box center [661, 205] width 31 height 31
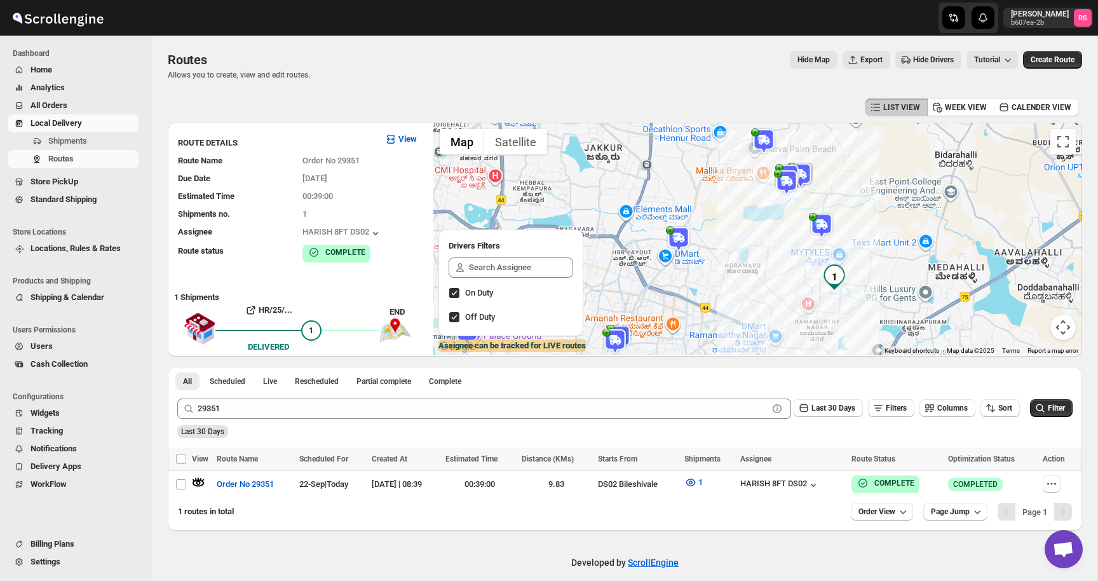
drag, startPoint x: 653, startPoint y: 226, endPoint x: 712, endPoint y: 226, distance: 58.5
click at [712, 226] on div at bounding box center [758, 239] width 649 height 233
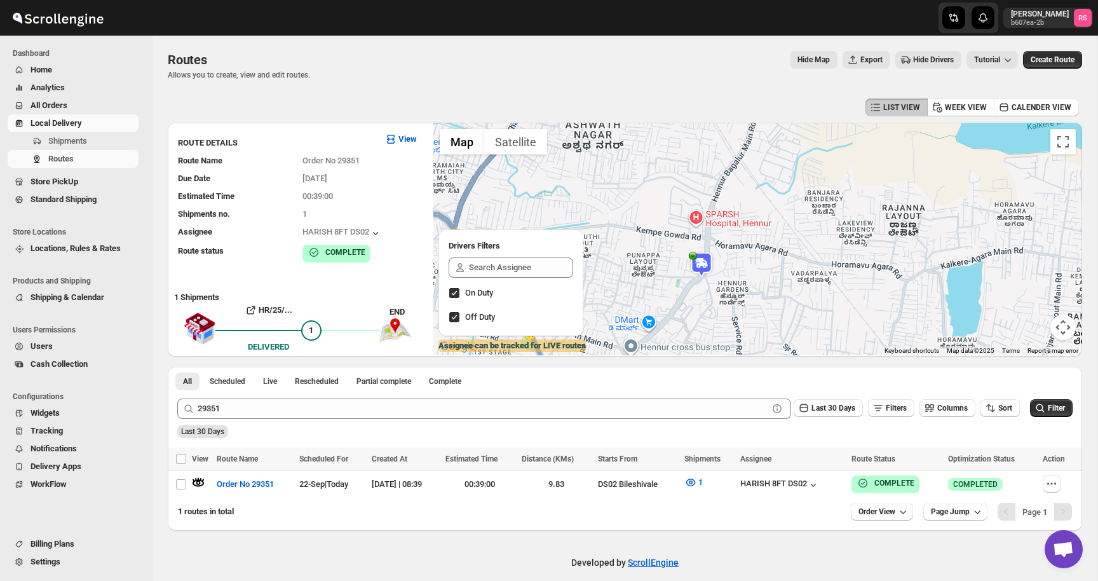
drag, startPoint x: 713, startPoint y: 279, endPoint x: 711, endPoint y: 235, distance: 44.5
click at [711, 235] on div at bounding box center [758, 239] width 649 height 233
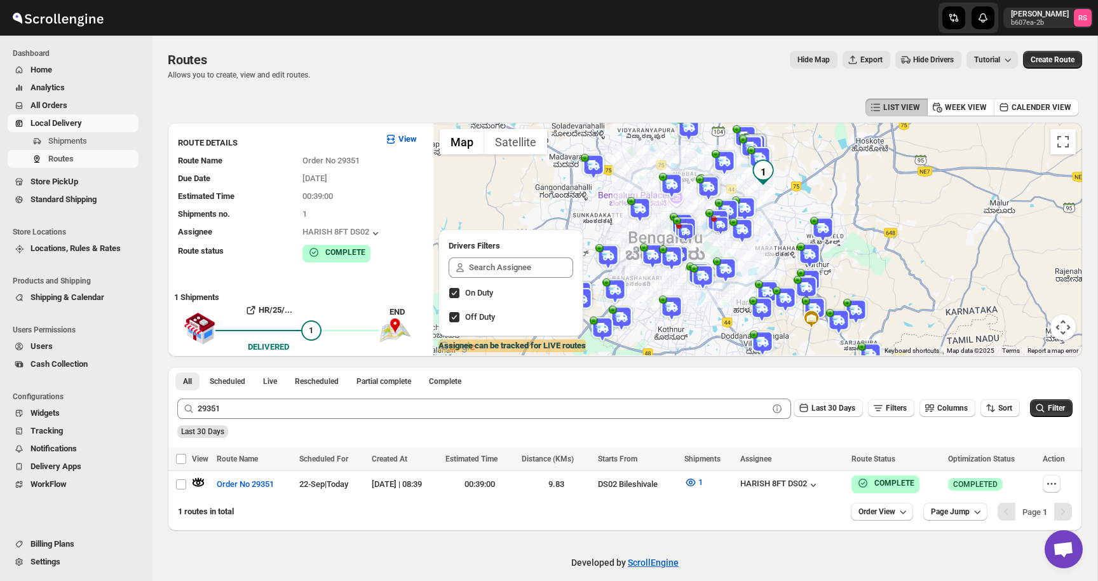
drag, startPoint x: 709, startPoint y: 240, endPoint x: 723, endPoint y: 178, distance: 63.8
click at [723, 178] on div at bounding box center [758, 239] width 649 height 233
click at [724, 222] on img at bounding box center [720, 225] width 19 height 19
click at [781, 183] on button "Close" at bounding box center [769, 189] width 31 height 31
click at [681, 232] on img at bounding box center [685, 232] width 19 height 19
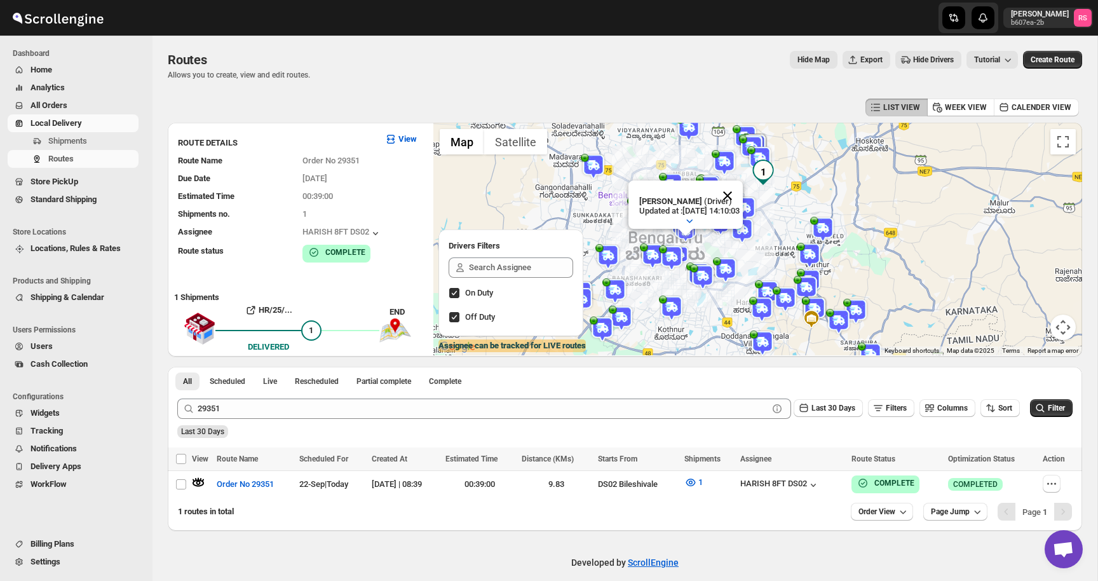
click at [743, 192] on button "Close" at bounding box center [728, 196] width 31 height 31
click at [729, 202] on img at bounding box center [727, 211] width 25 height 25
click at [785, 179] on button "Close" at bounding box center [770, 178] width 31 height 31
click at [723, 162] on img at bounding box center [724, 162] width 25 height 25
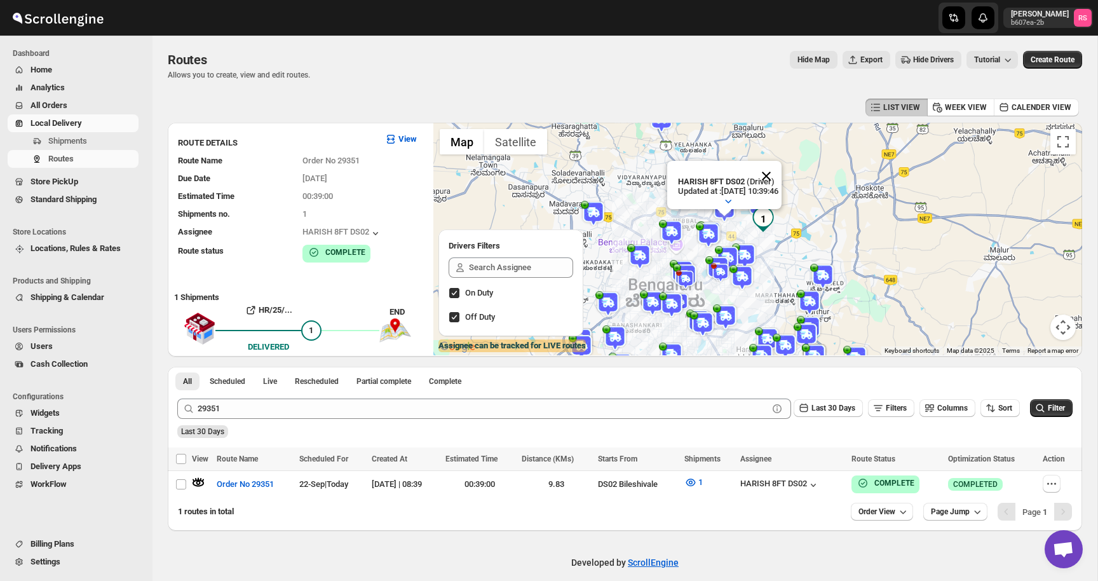
click at [782, 174] on button "Close" at bounding box center [766, 176] width 31 height 31
click at [763, 199] on img at bounding box center [760, 205] width 25 height 25
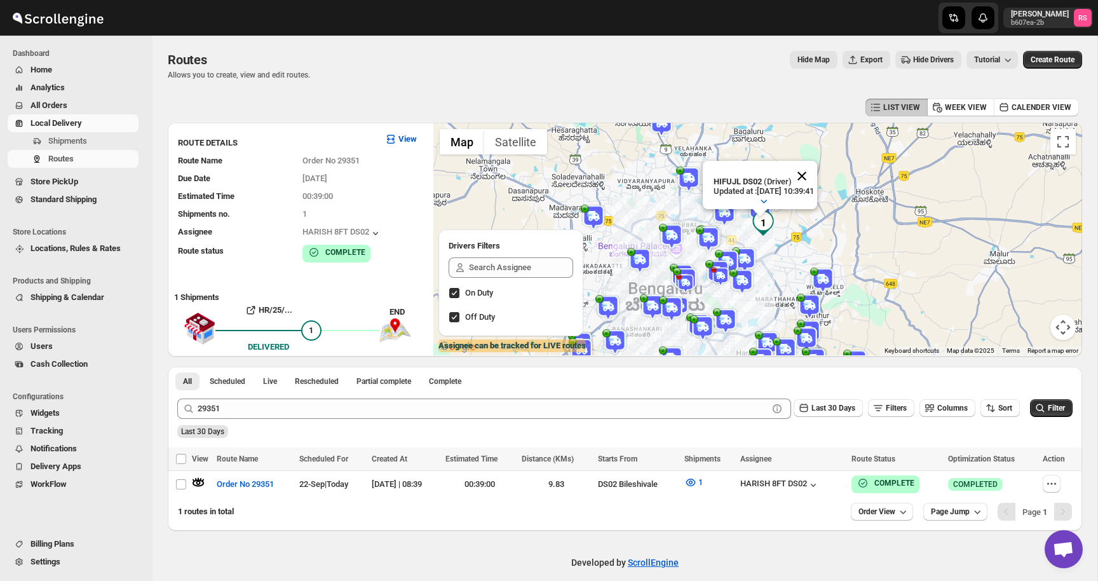
click at [816, 179] on button "Close" at bounding box center [802, 176] width 31 height 31
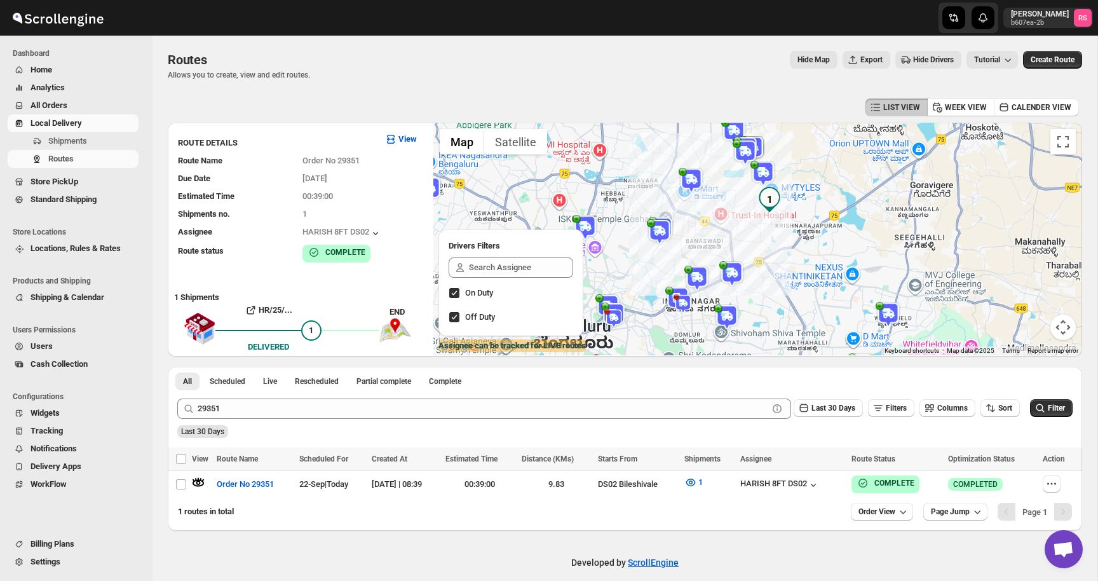
drag, startPoint x: 740, startPoint y: 247, endPoint x: 765, endPoint y: 200, distance: 54.0
click at [765, 200] on img "1" at bounding box center [769, 199] width 25 height 25
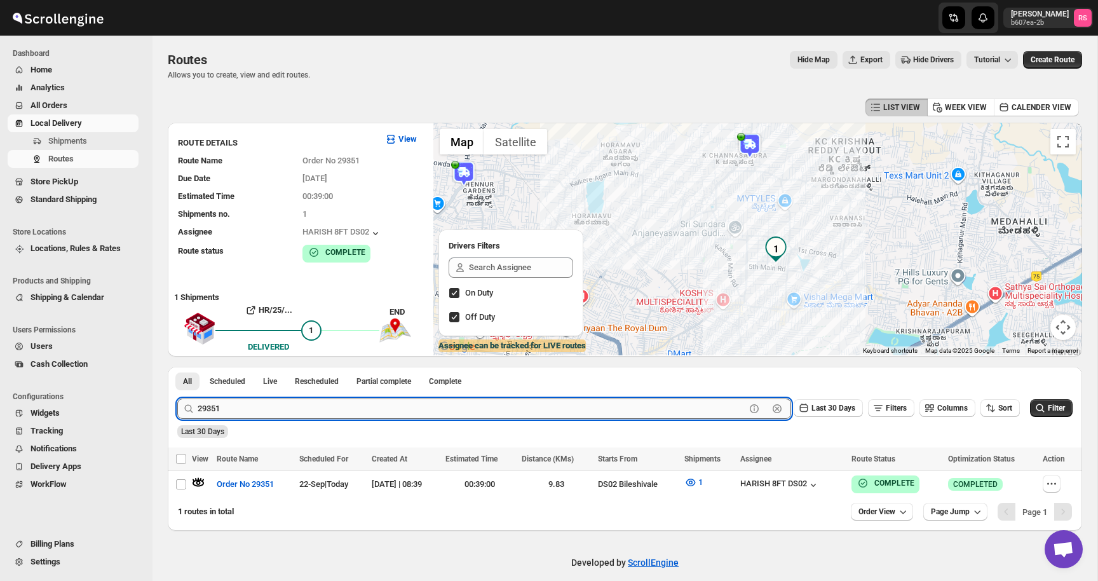
click at [263, 410] on input "29351" at bounding box center [472, 409] width 548 height 20
click at [177, 367] on button "Submit" at bounding box center [195, 373] width 36 height 13
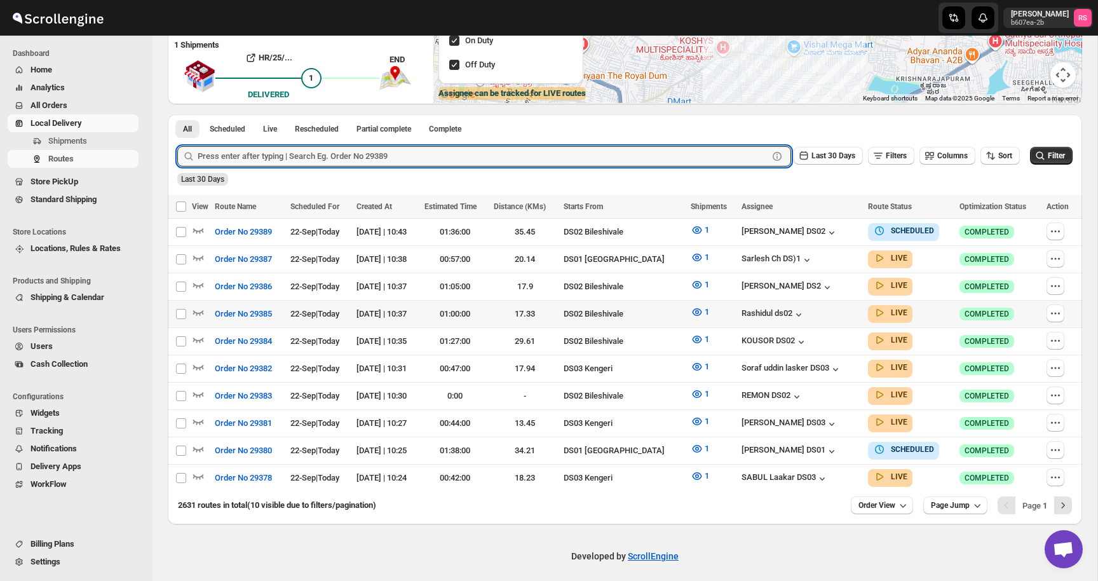
scroll to position [252, 0]
click at [1069, 500] on icon "Next" at bounding box center [1063, 505] width 13 height 13
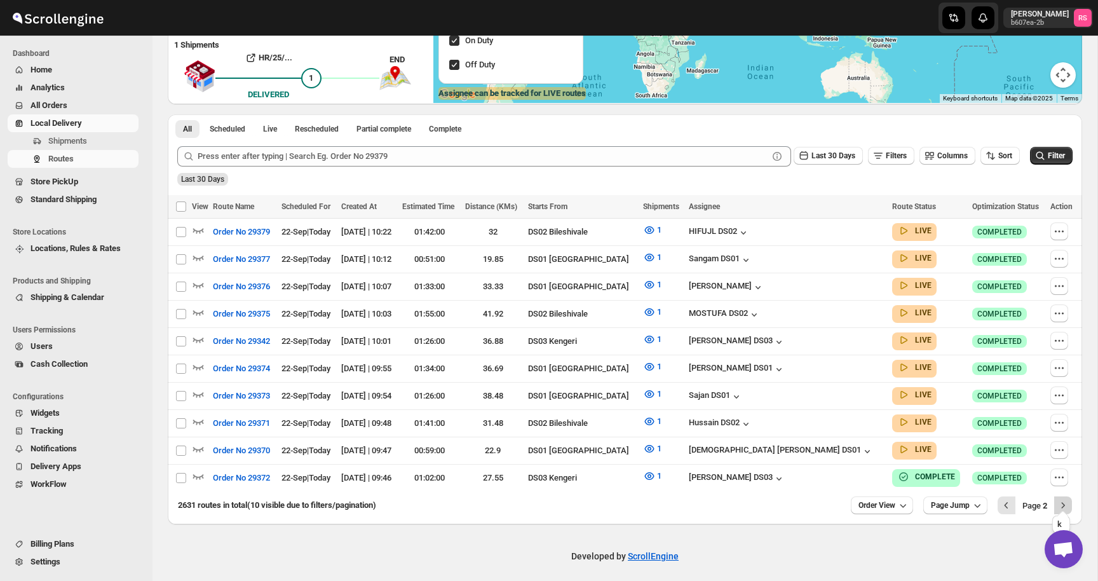
click at [1067, 499] on icon "Next" at bounding box center [1063, 505] width 13 height 13
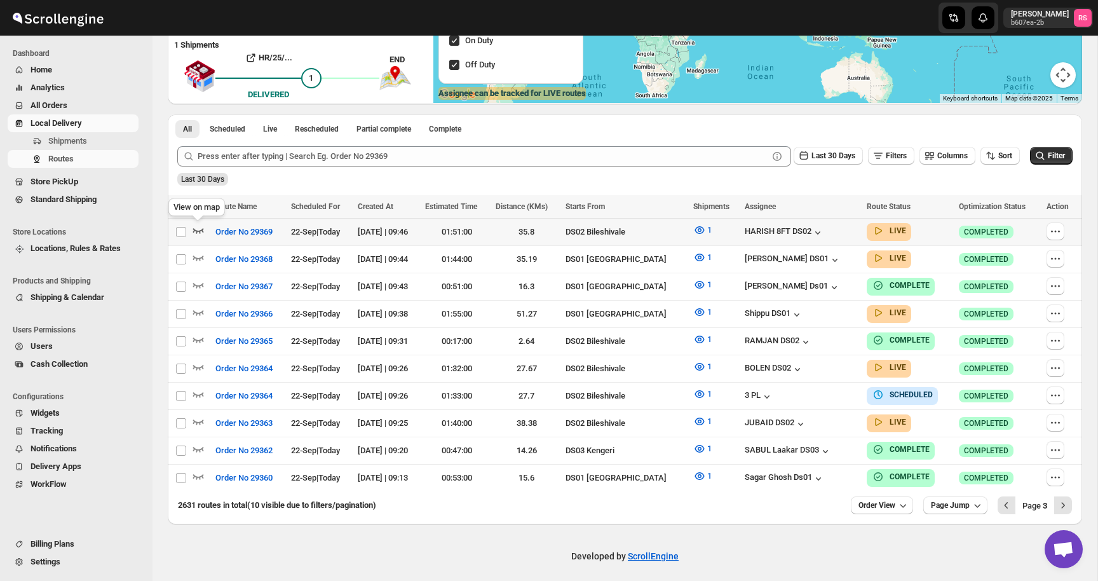
click at [202, 230] on icon "button" at bounding box center [198, 230] width 11 height 5
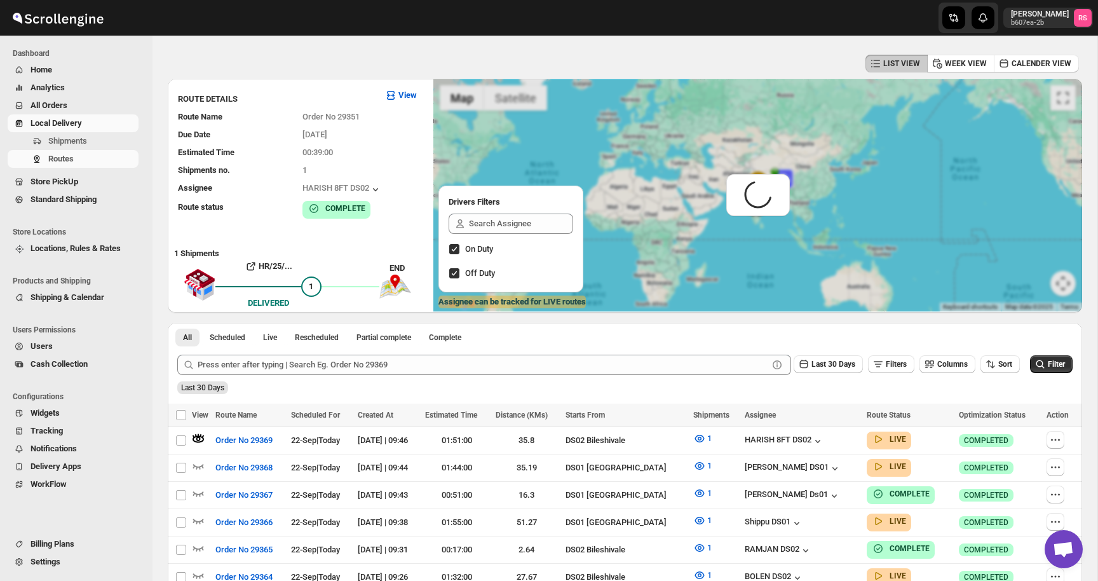
scroll to position [51, 0]
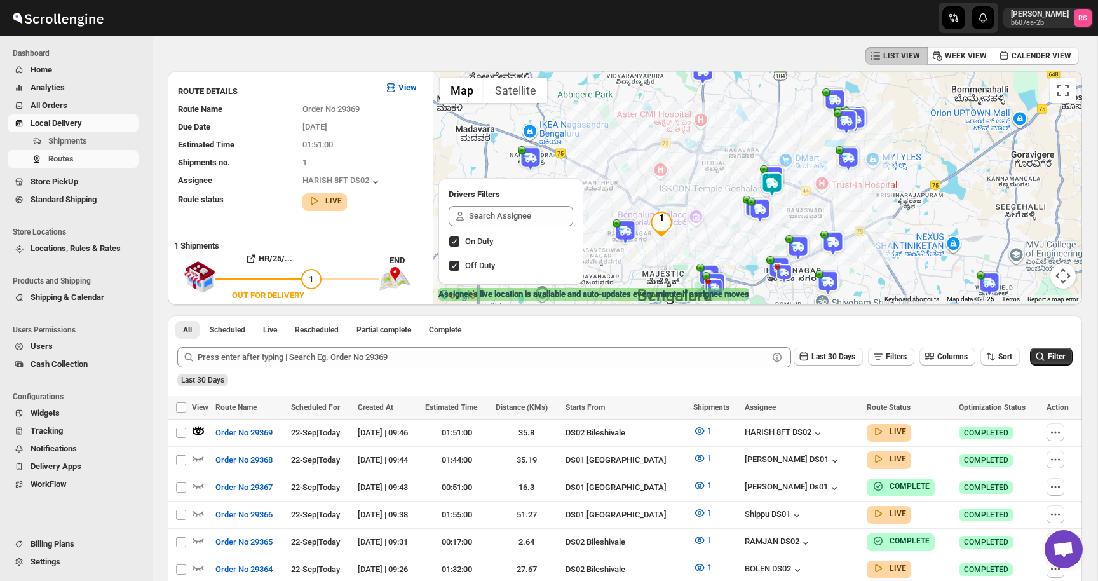
click at [777, 179] on img at bounding box center [772, 184] width 25 height 25
click at [823, 132] on button "Close" at bounding box center [813, 131] width 31 height 31
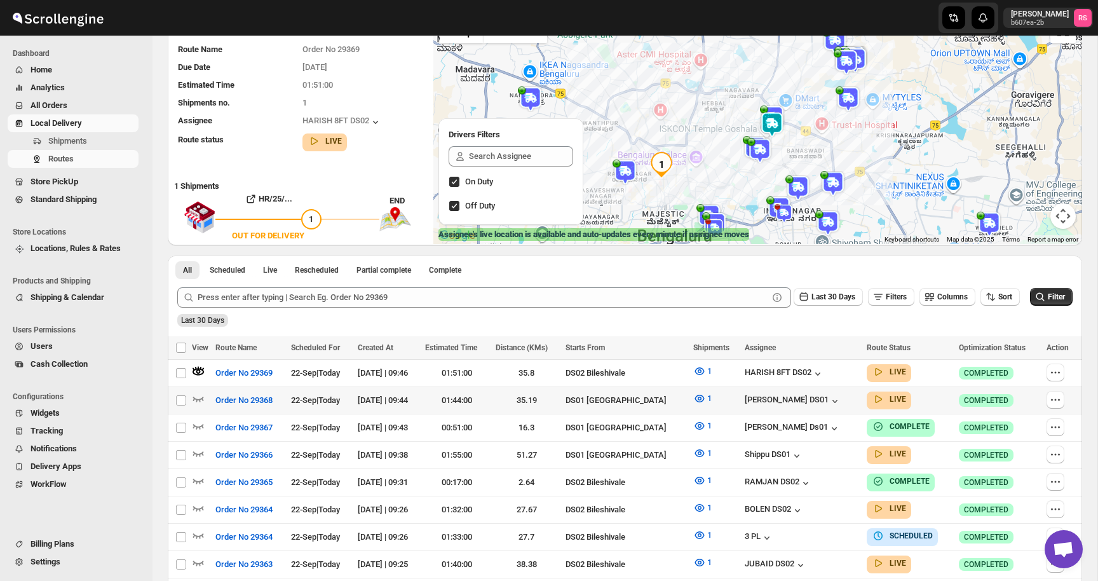
scroll to position [114, 0]
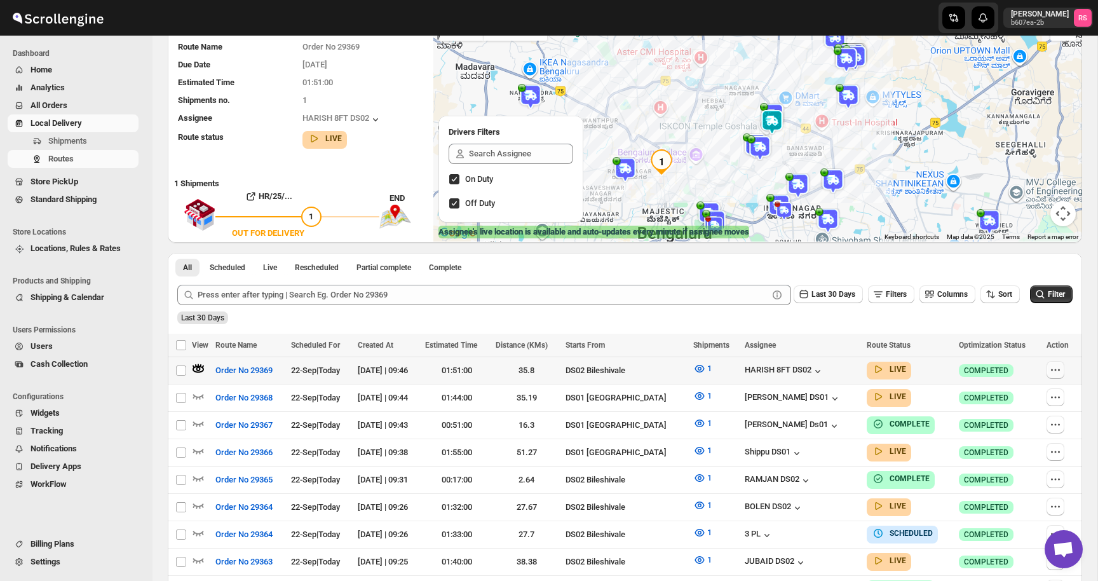
click at [1062, 369] on button "button" at bounding box center [1056, 370] width 18 height 18
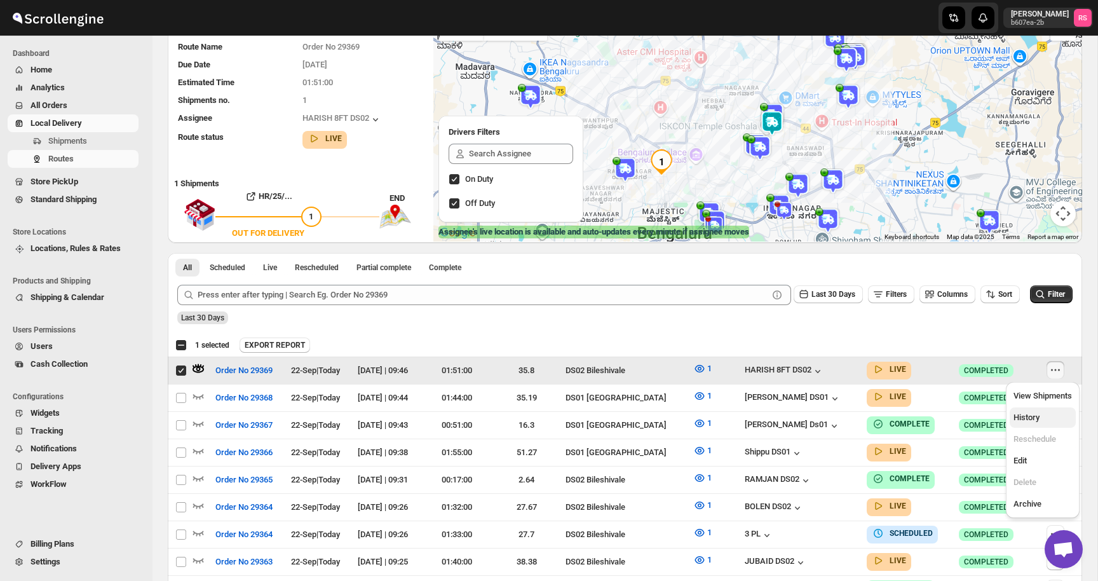
click at [1030, 413] on span "History" at bounding box center [1027, 418] width 26 height 10
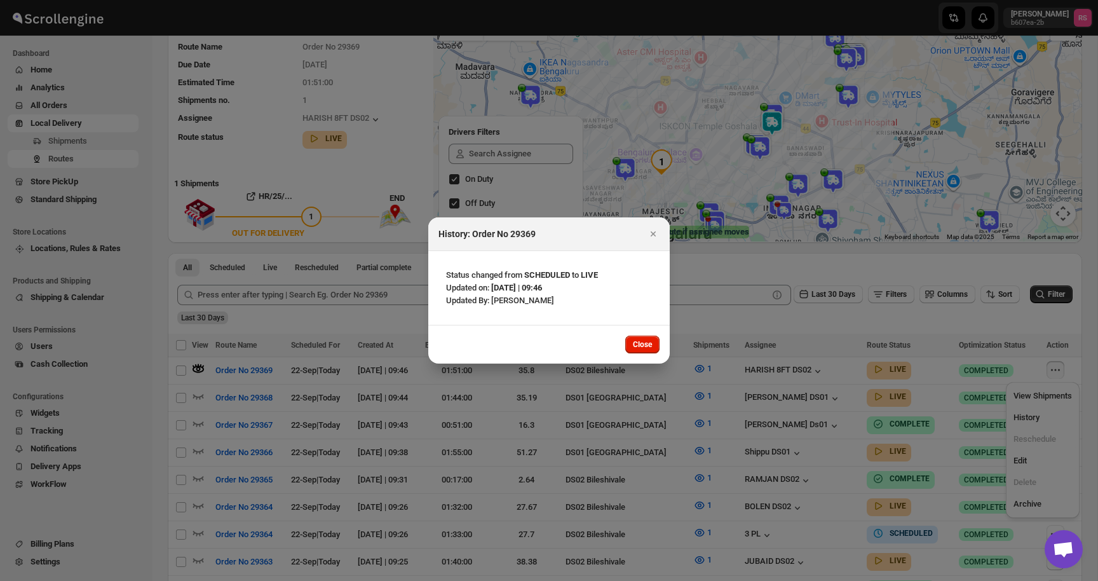
click at [646, 242] on div "History: Order No 29369" at bounding box center [549, 234] width 242 height 34
click at [653, 234] on icon "Close" at bounding box center [653, 233] width 5 height 5
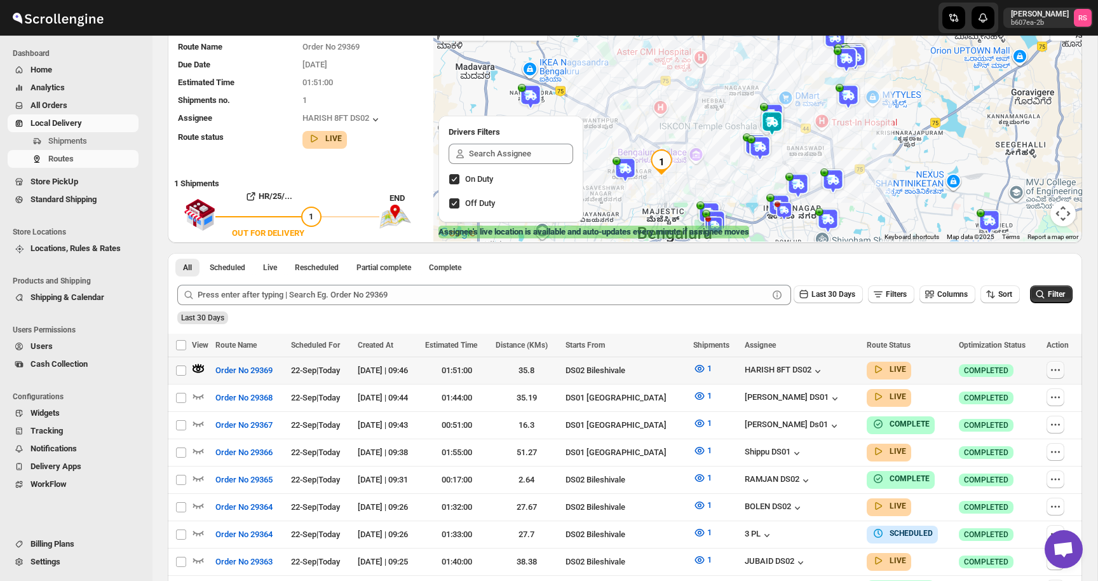
click at [1057, 370] on icon "button" at bounding box center [1056, 370] width 13 height 13
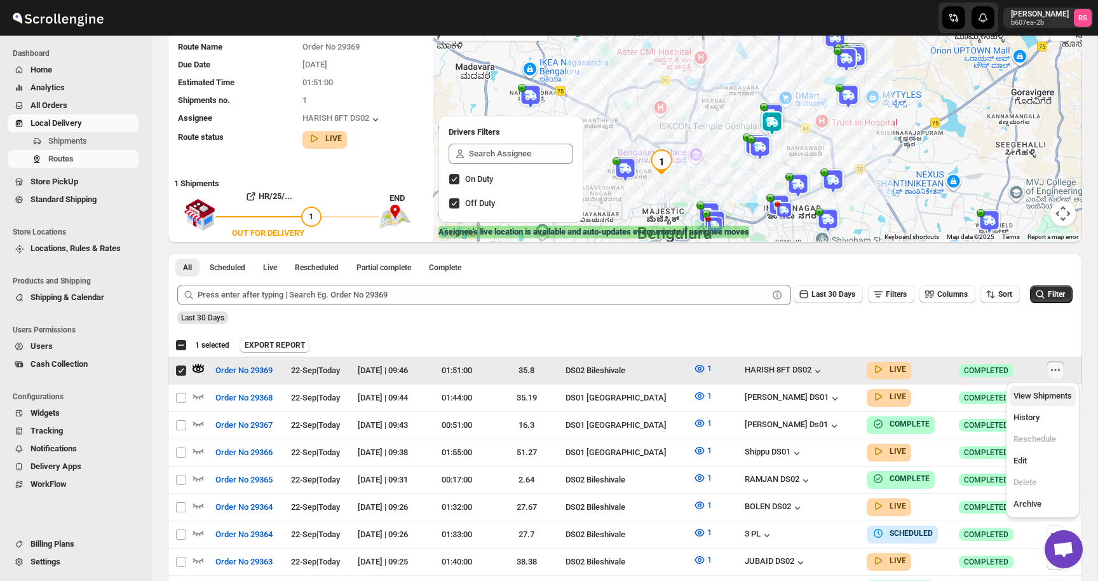
click at [1055, 388] on button "View Shipments" at bounding box center [1043, 396] width 66 height 20
checkbox input "false"
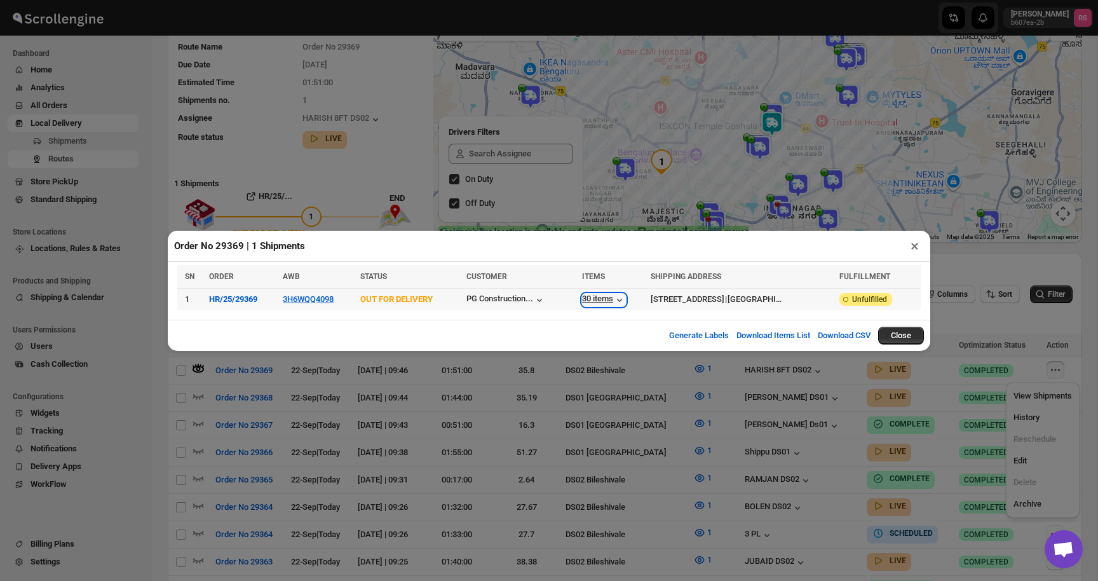
click at [613, 302] on icon "button" at bounding box center [619, 300] width 13 height 13
click at [914, 243] on button "×" at bounding box center [915, 246] width 18 height 18
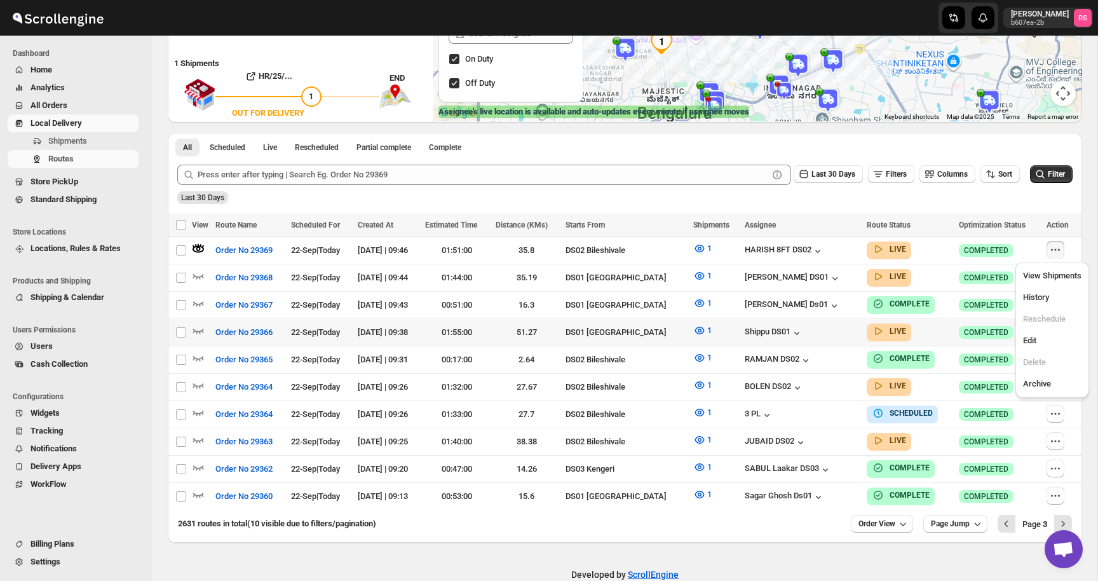
scroll to position [252, 0]
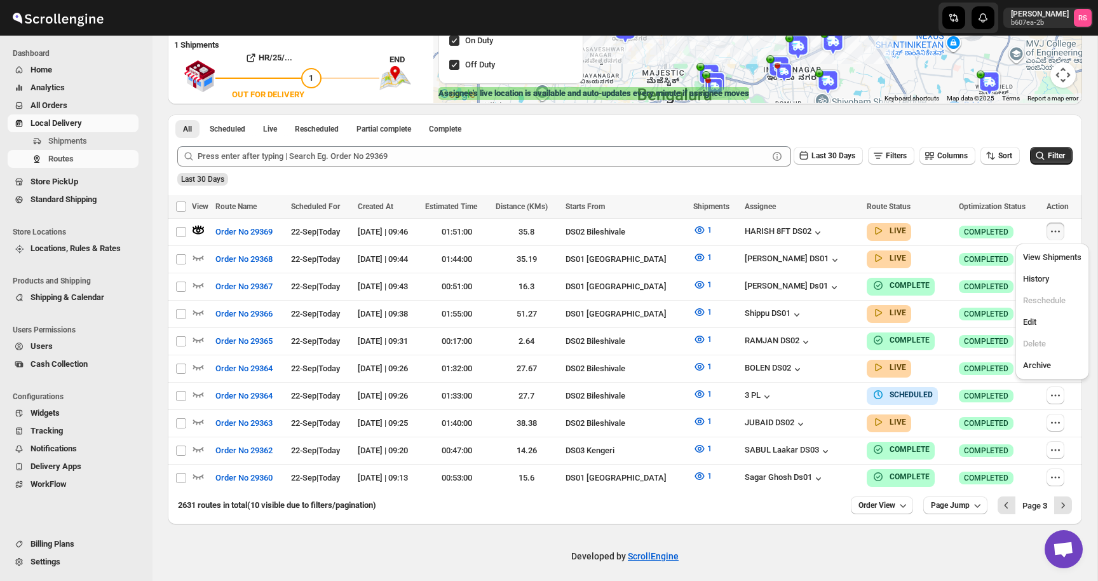
click at [655, 514] on div "2631 routes in total (10 visible due to filters/pagination) Order View Page Jum…" at bounding box center [625, 507] width 915 height 33
click at [195, 255] on icon "button" at bounding box center [198, 257] width 13 height 13
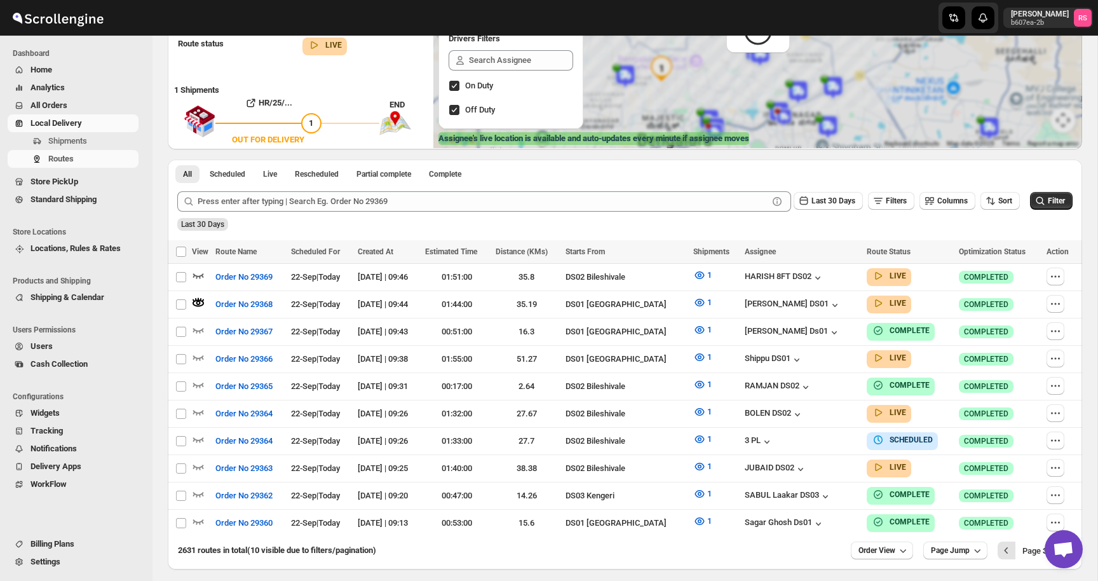
scroll to position [0, 0]
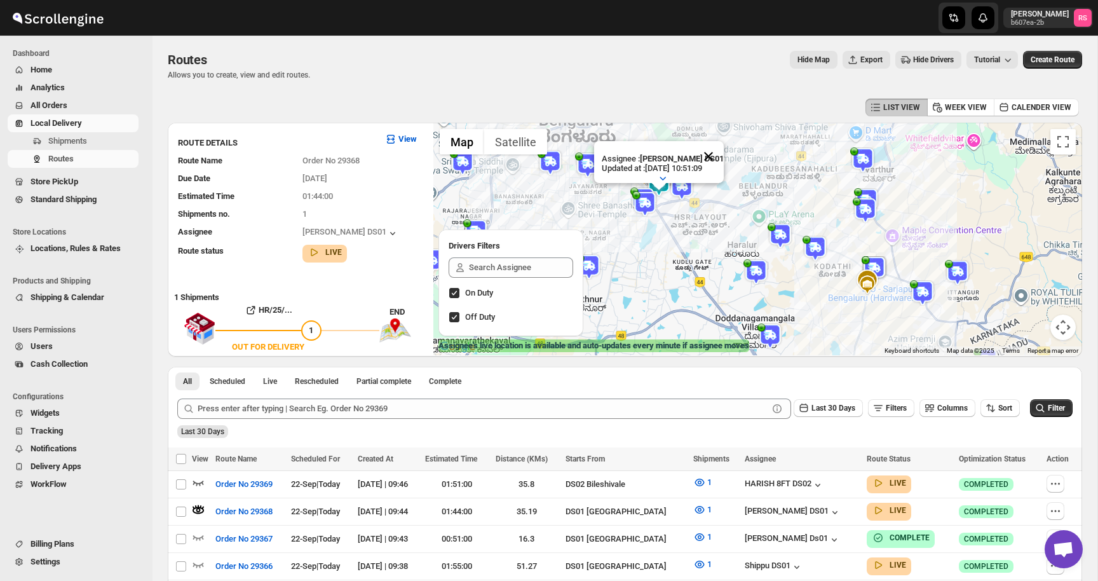
click at [710, 154] on button "Close" at bounding box center [709, 156] width 31 height 31
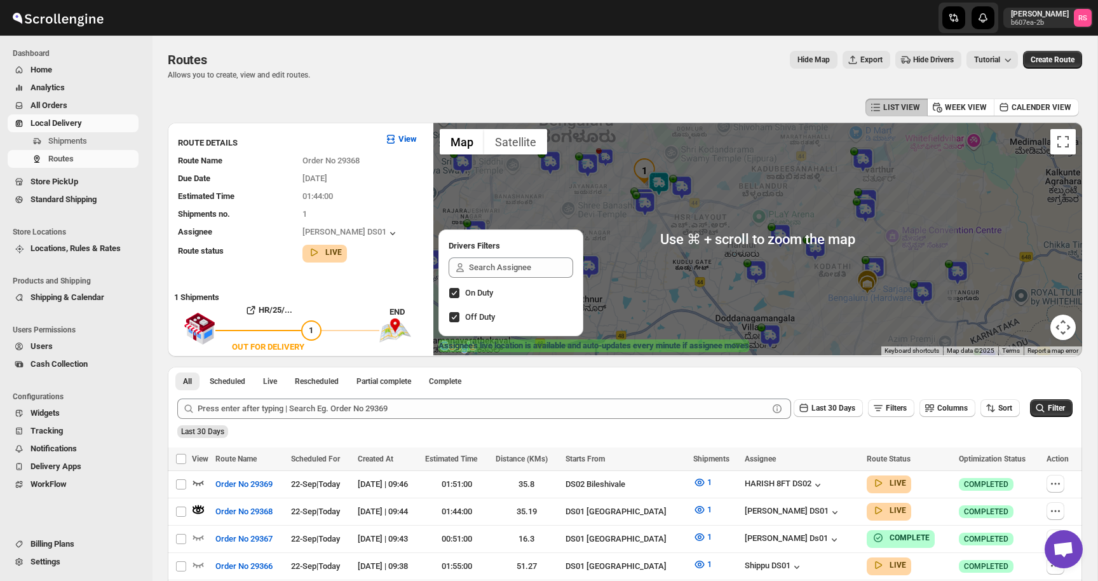
scroll to position [252, 0]
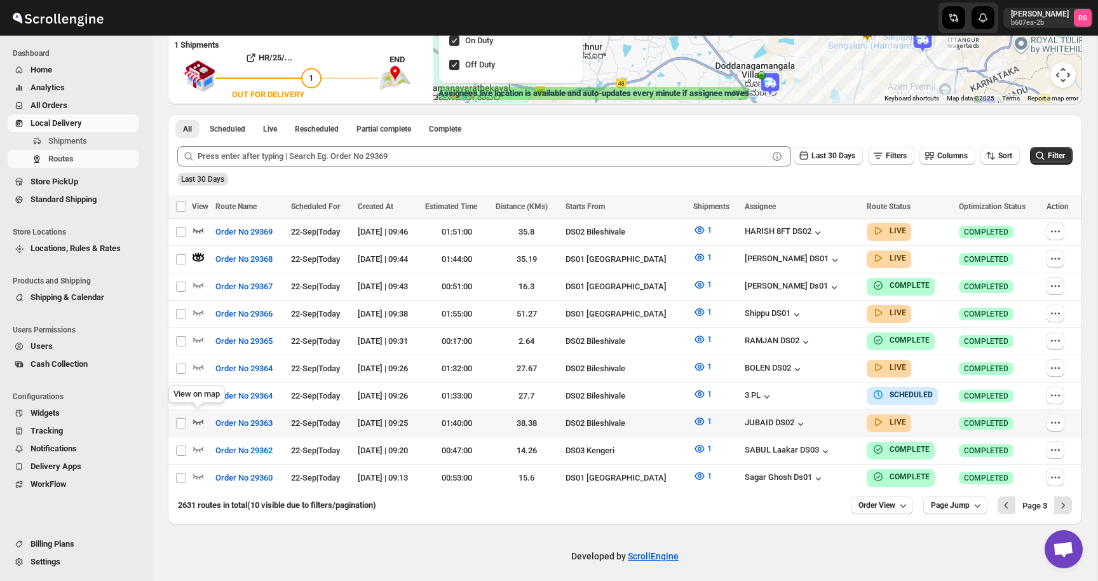
click at [196, 420] on icon "button" at bounding box center [198, 422] width 11 height 5
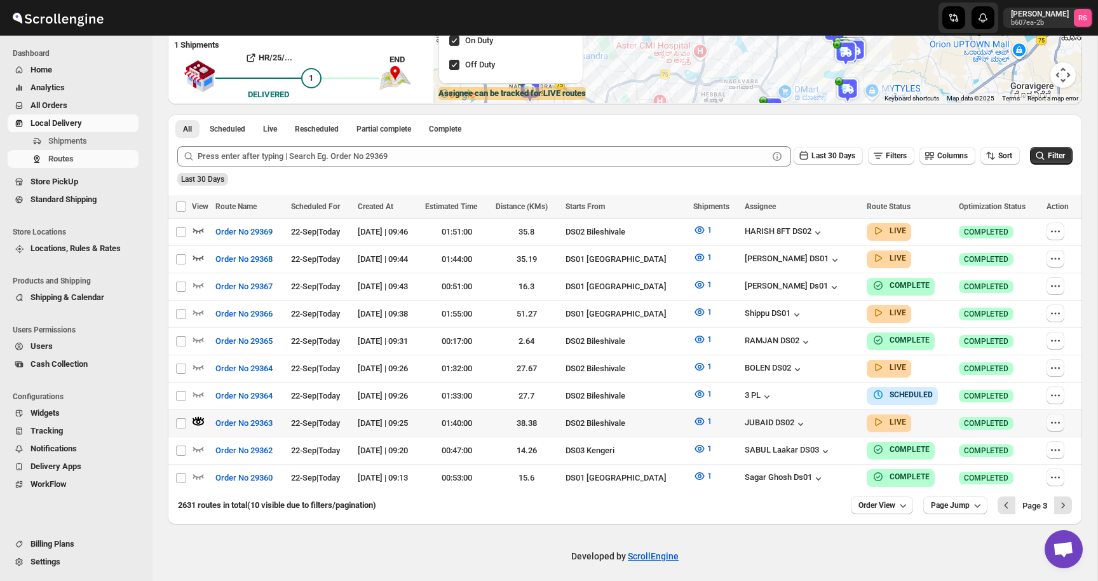
click at [1062, 425] on button "button" at bounding box center [1056, 423] width 18 height 18
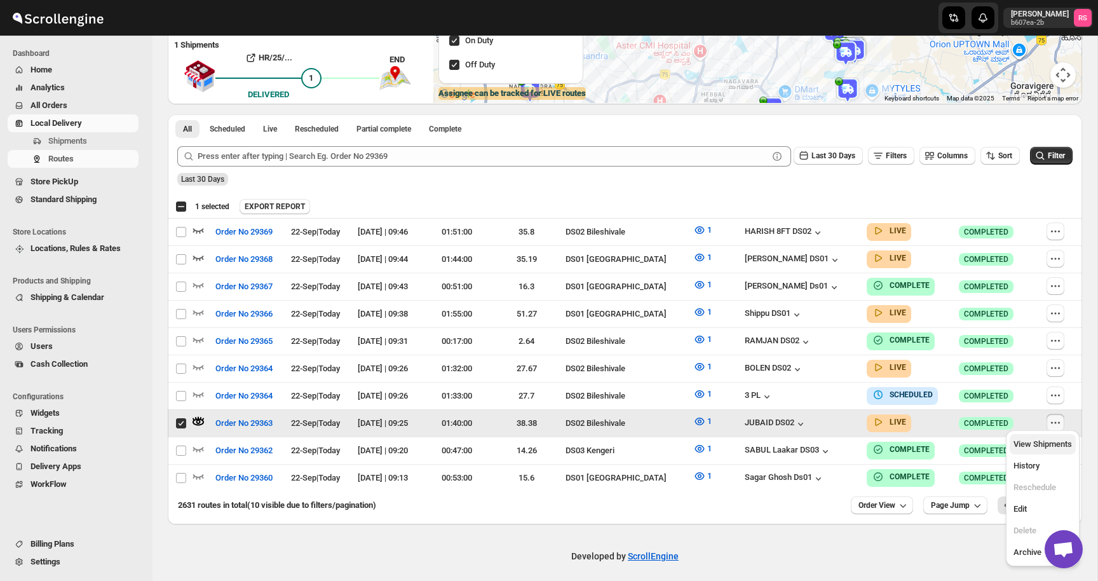
click at [1043, 453] on button "View Shipments" at bounding box center [1043, 444] width 66 height 20
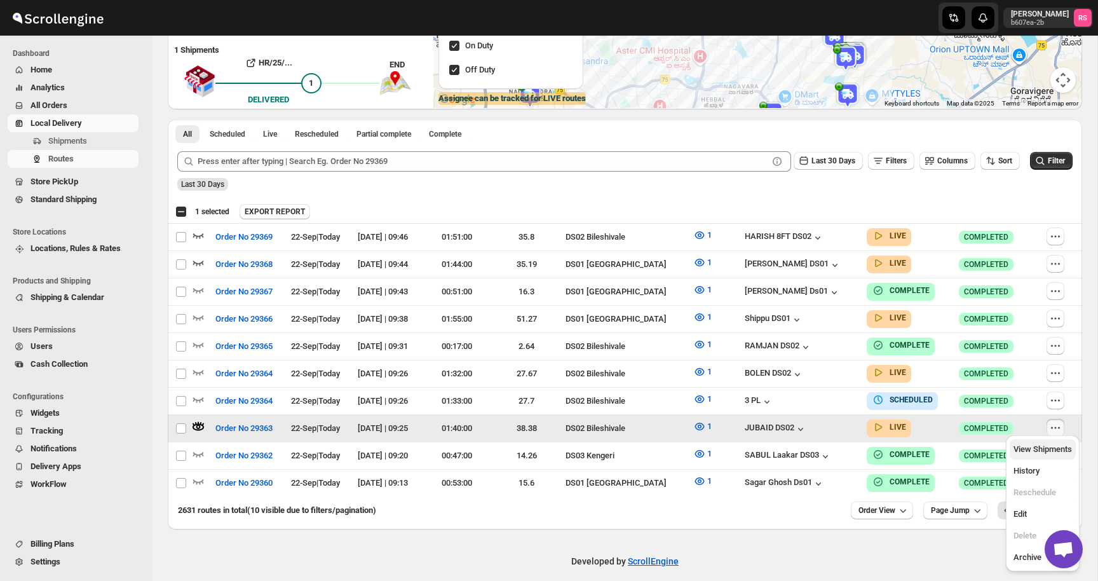
checkbox input "false"
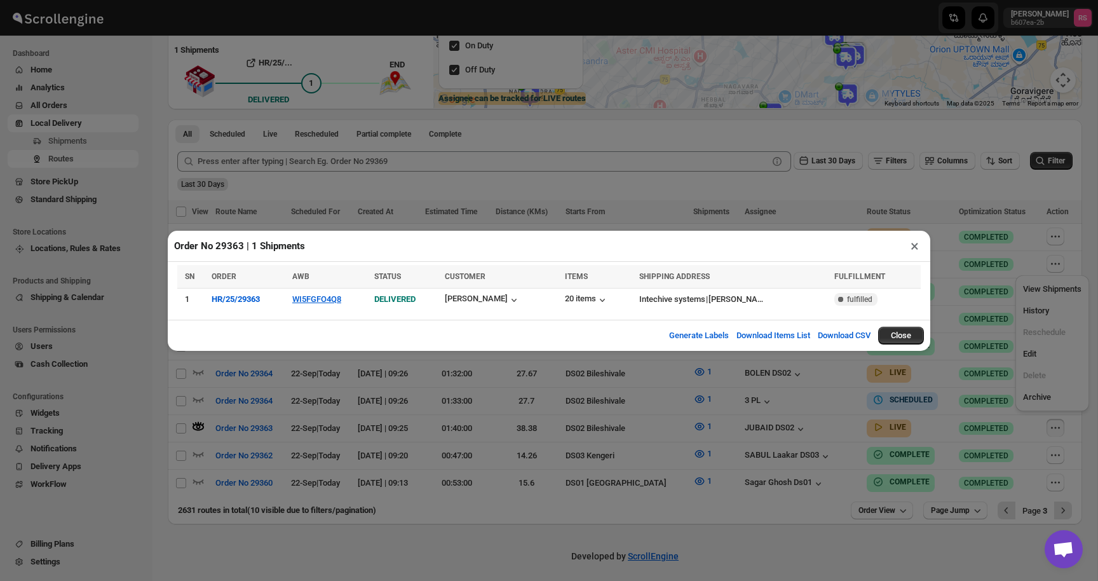
click at [919, 240] on button "×" at bounding box center [915, 246] width 18 height 18
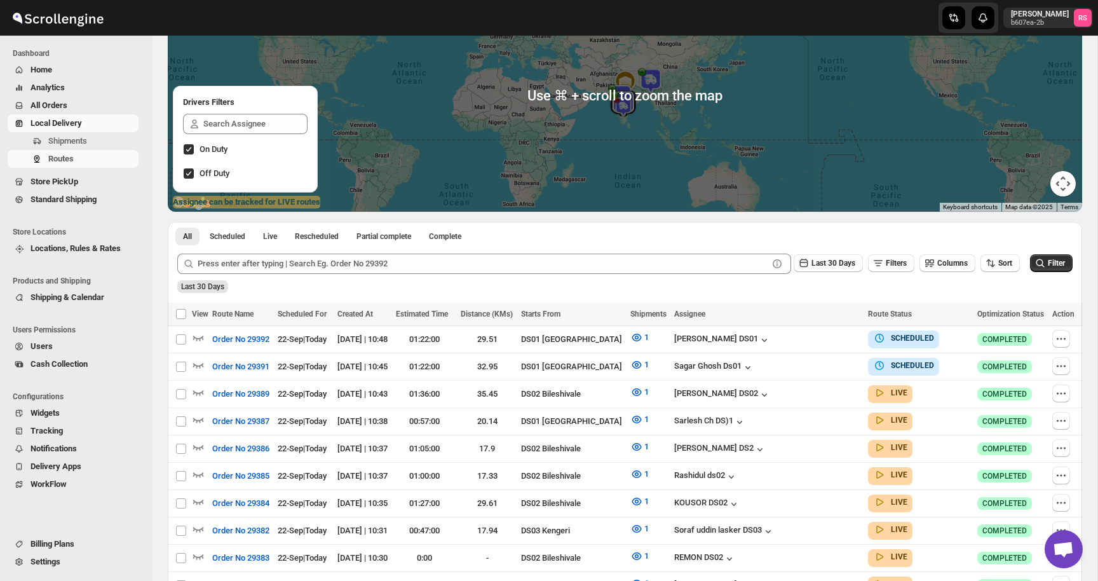
scroll to position [207, 0]
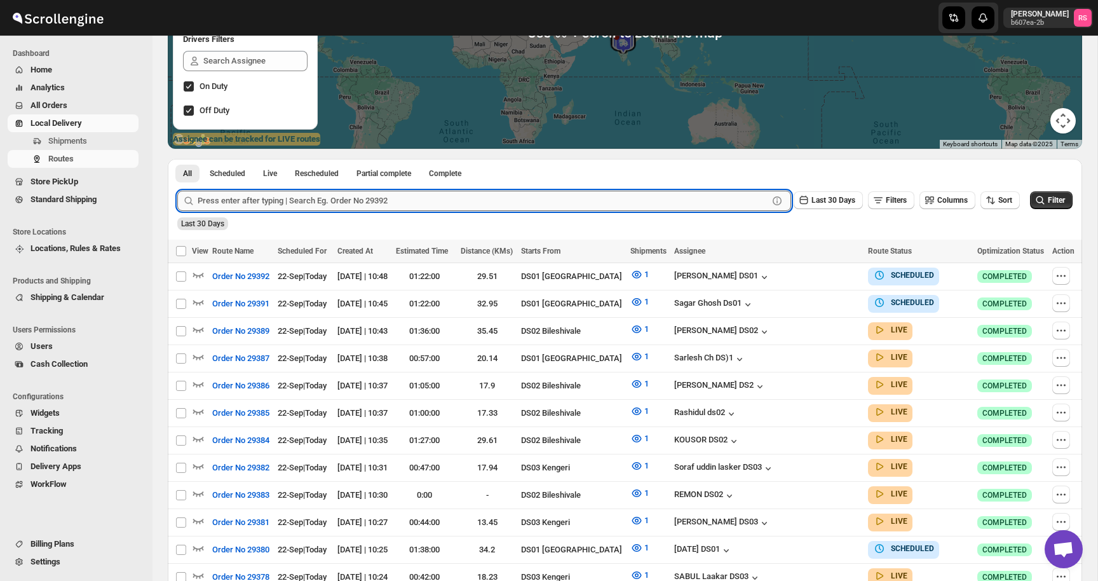
click at [339, 205] on input "text" at bounding box center [483, 201] width 571 height 20
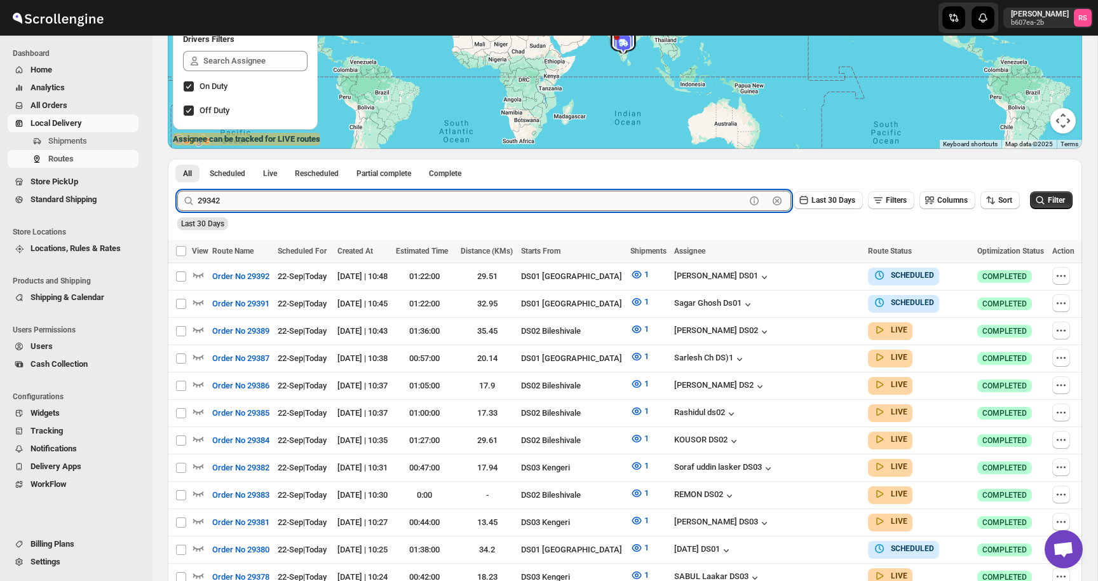
click at [177, 159] on button "Submit" at bounding box center [195, 165] width 36 height 13
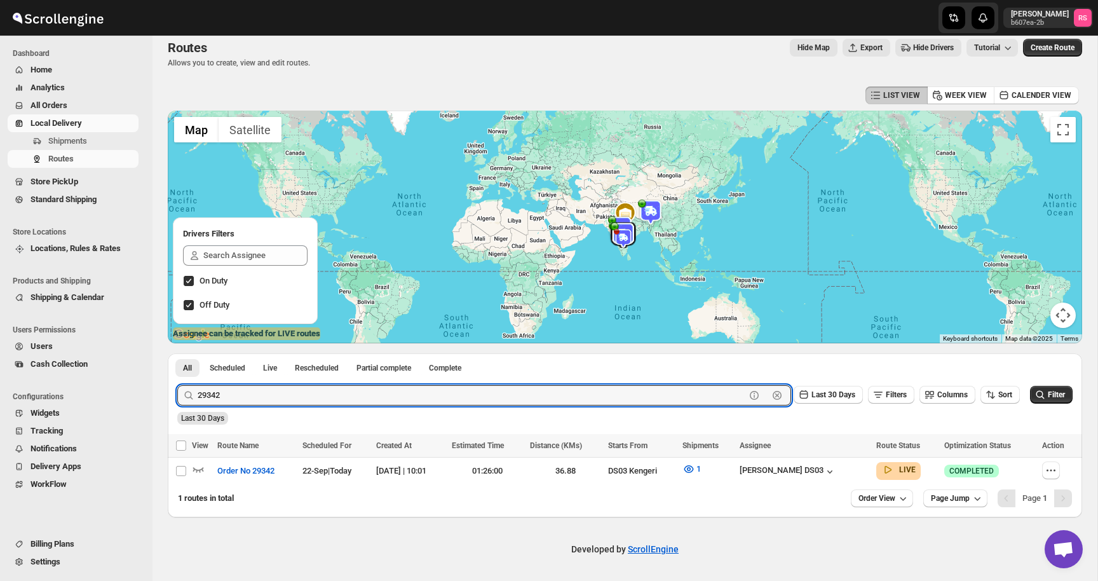
scroll to position [11, 0]
click at [701, 469] on span "1" at bounding box center [699, 470] width 4 height 10
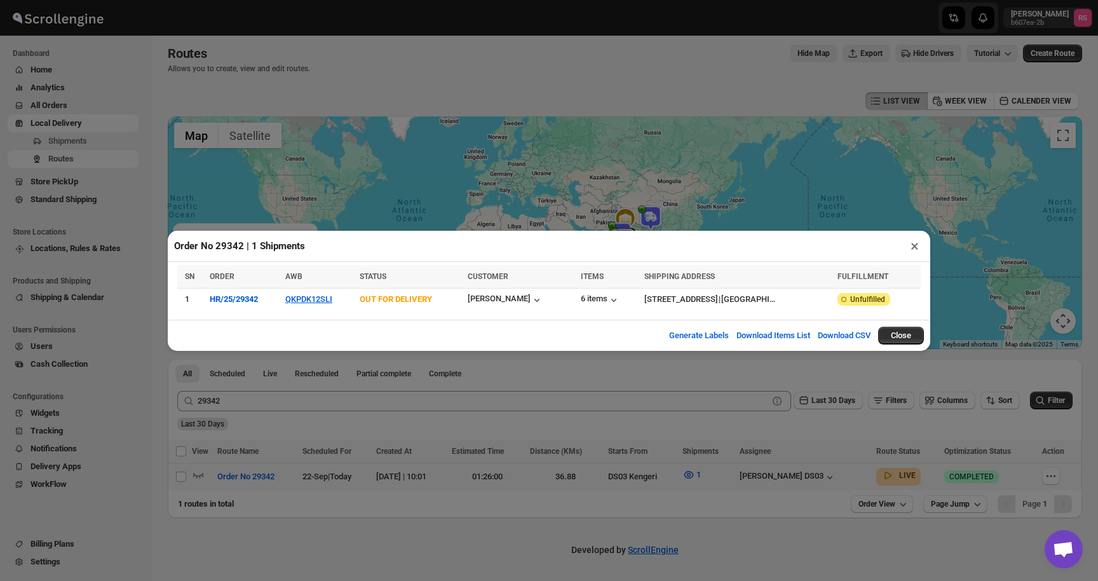
drag, startPoint x: 914, startPoint y: 244, endPoint x: 624, endPoint y: 274, distance: 292.0
click at [864, 244] on div "Order No 29342 | 1 Shipments ×" at bounding box center [549, 246] width 763 height 31
click at [915, 247] on button "×" at bounding box center [915, 246] width 18 height 18
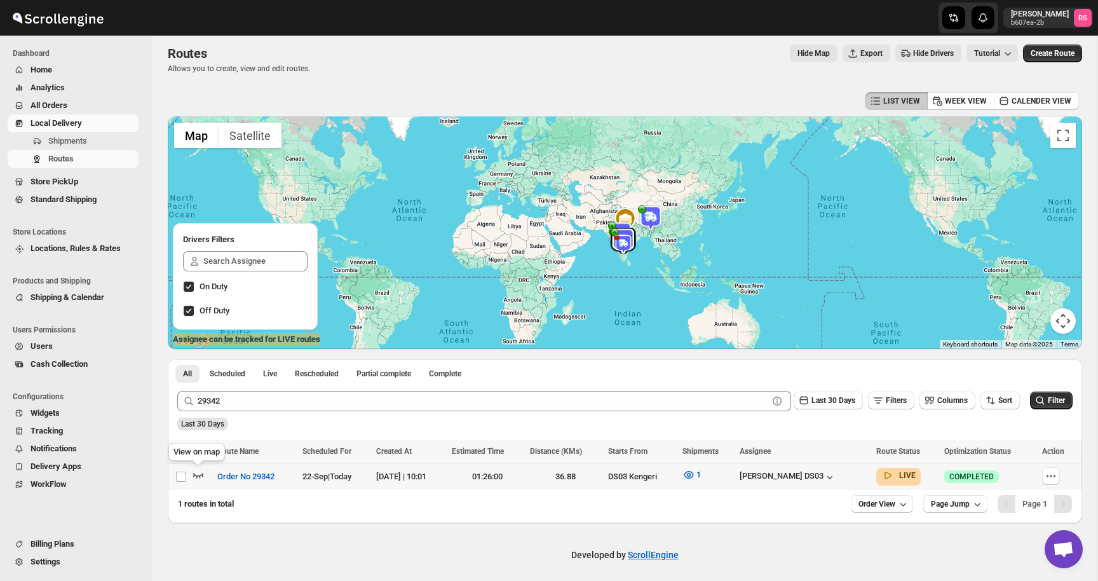
click at [198, 475] on icon "button" at bounding box center [198, 475] width 13 height 13
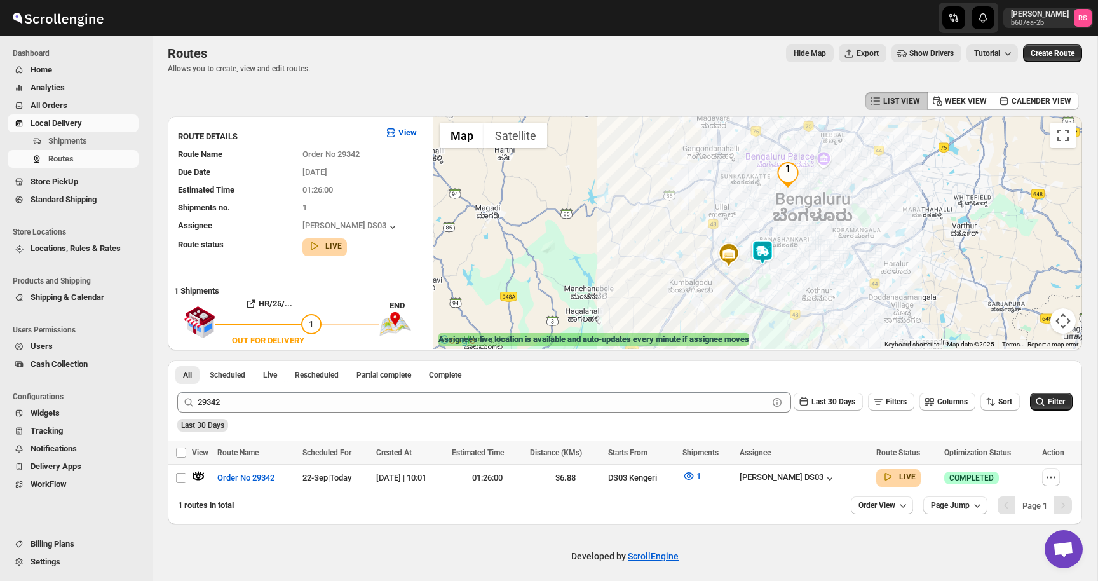
click at [763, 253] on img at bounding box center [762, 252] width 25 height 25
click at [815, 196] on button "Close" at bounding box center [812, 199] width 31 height 31
click at [813, 477] on div "[PERSON_NAME] DS03" at bounding box center [788, 478] width 97 height 13
click at [837, 478] on icon "button" at bounding box center [830, 478] width 13 height 13
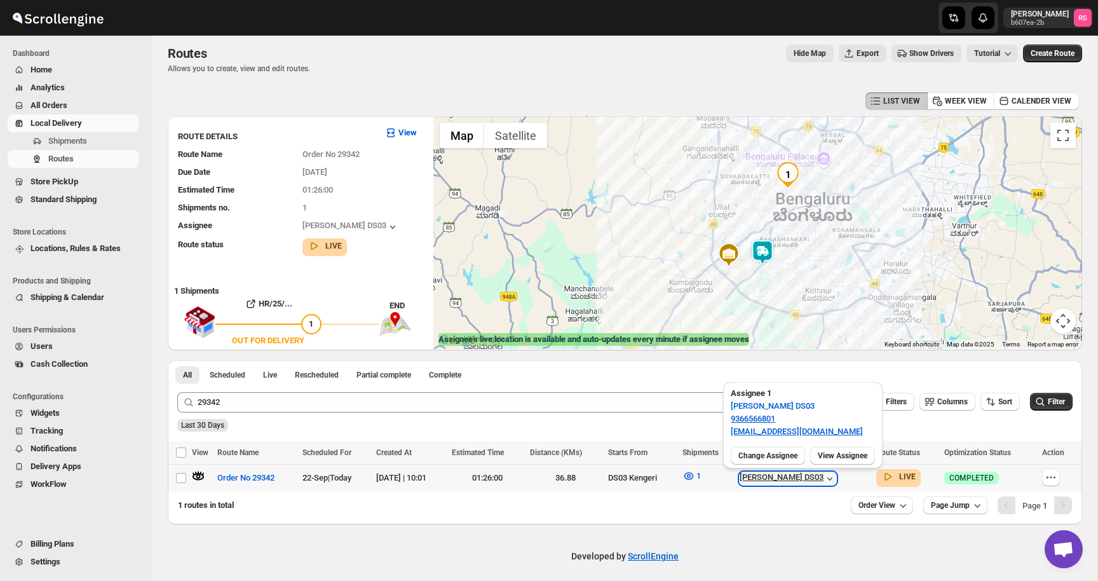
click at [837, 478] on icon "button" at bounding box center [830, 478] width 13 height 13
click at [837, 479] on icon "button" at bounding box center [830, 478] width 13 height 13
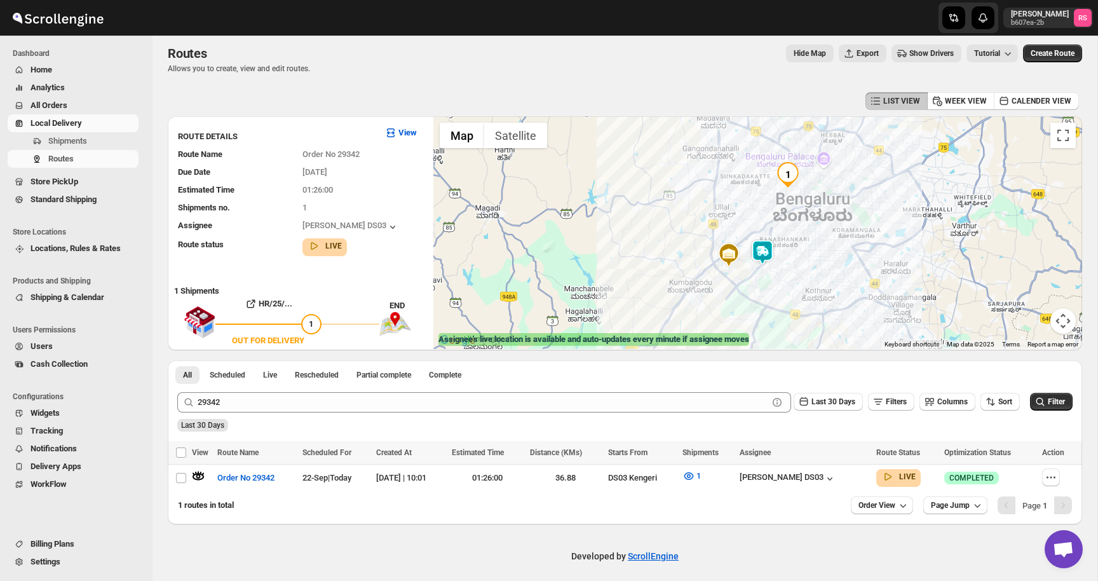
click at [771, 249] on img at bounding box center [762, 252] width 25 height 25
click at [767, 249] on img at bounding box center [762, 252] width 25 height 25
click at [816, 204] on button "Close" at bounding box center [812, 199] width 31 height 31
click at [767, 244] on img at bounding box center [762, 252] width 25 height 25
click at [767, 245] on img at bounding box center [762, 252] width 25 height 25
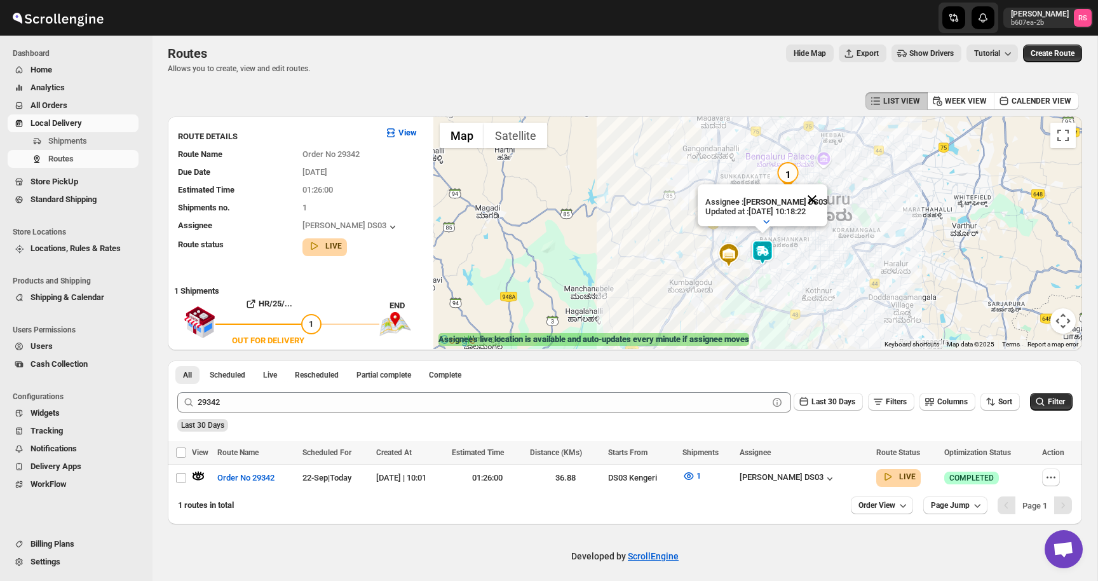
click at [812, 206] on button "Close" at bounding box center [812, 199] width 31 height 31
click at [769, 248] on img at bounding box center [762, 252] width 25 height 25
click at [758, 246] on img at bounding box center [762, 252] width 25 height 25
click at [810, 202] on button "Close" at bounding box center [812, 199] width 31 height 31
click at [762, 252] on img at bounding box center [762, 252] width 25 height 25
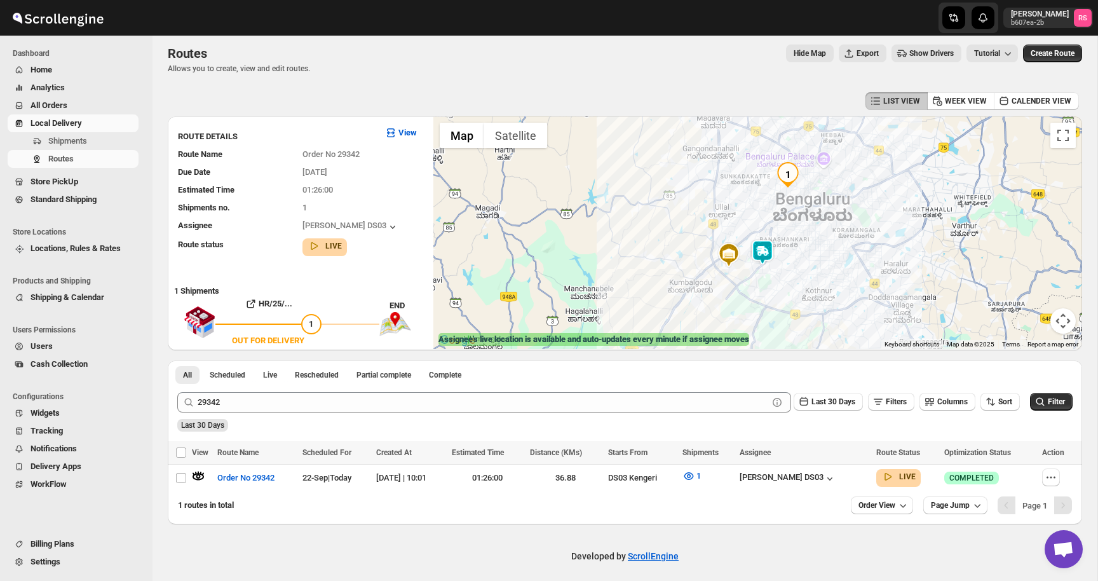
click at [762, 252] on img at bounding box center [762, 252] width 25 height 25
click at [701, 475] on span "1" at bounding box center [699, 476] width 4 height 10
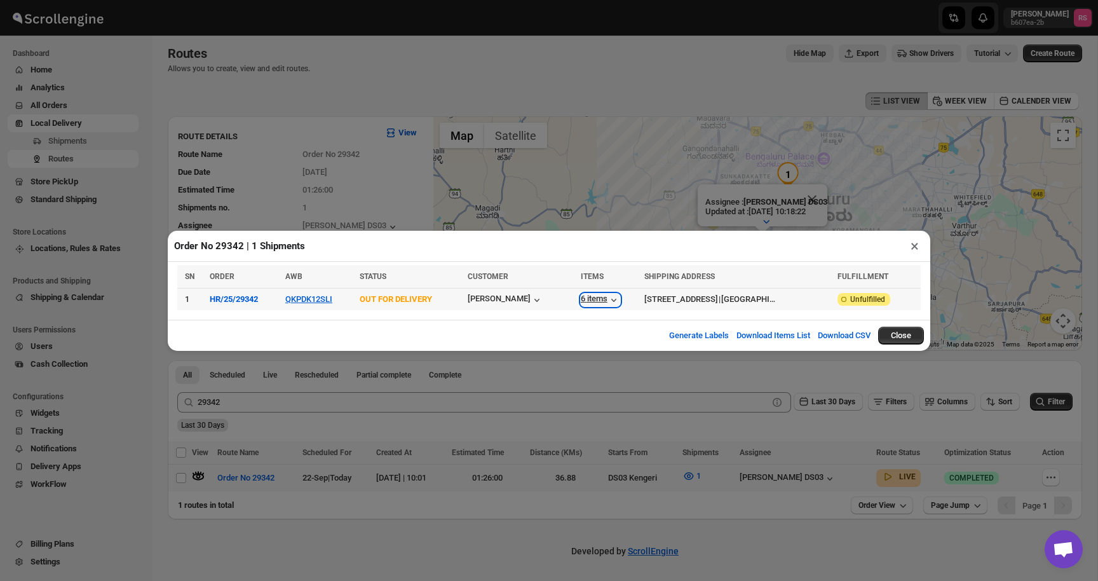
click at [581, 301] on div "6 items" at bounding box center [600, 300] width 39 height 13
click at [910, 243] on button "×" at bounding box center [915, 246] width 18 height 18
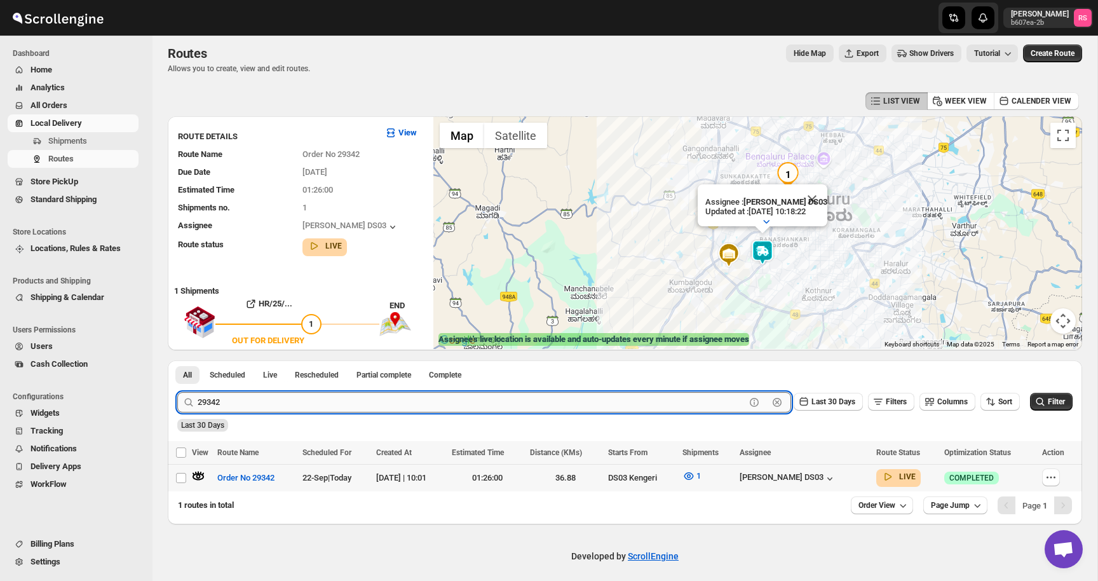
click at [372, 404] on input "29342" at bounding box center [472, 402] width 548 height 20
type input "29348"
click at [177, 360] on button "Submit" at bounding box center [195, 366] width 36 height 13
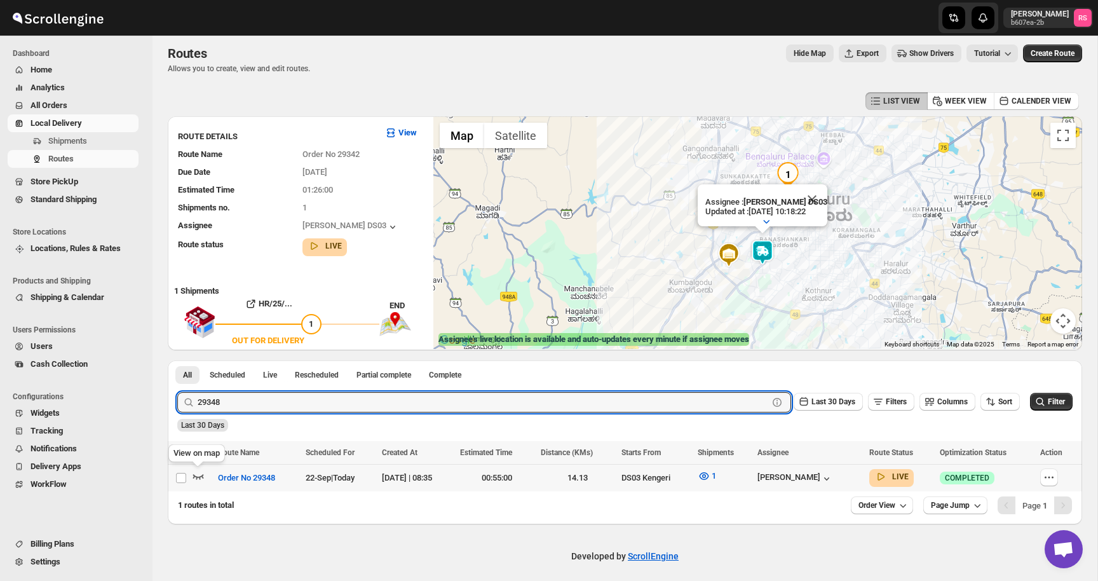
click at [198, 474] on icon "button" at bounding box center [198, 476] width 13 height 13
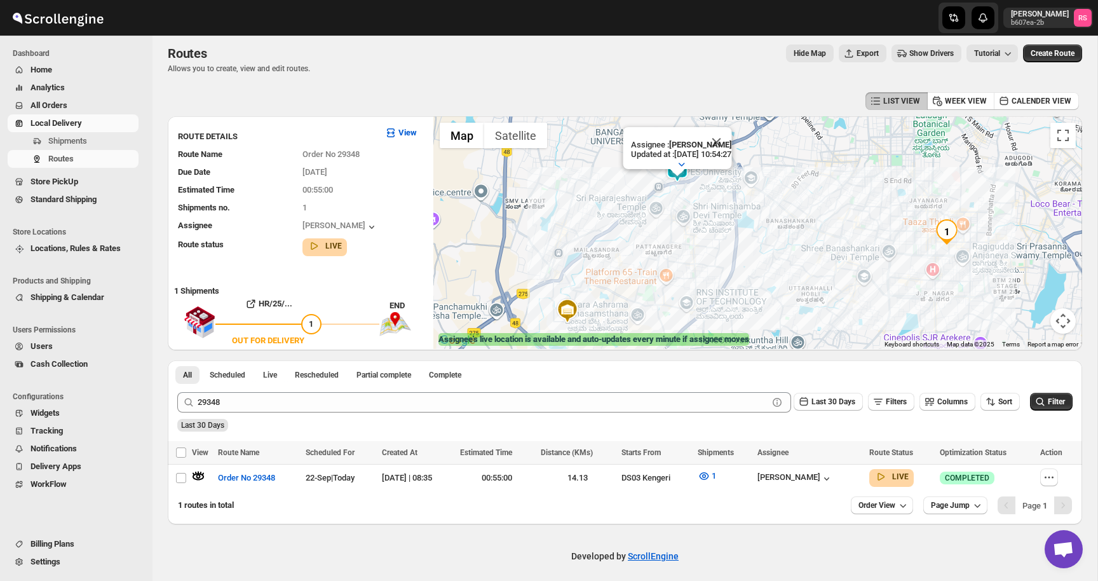
drag, startPoint x: 763, startPoint y: 206, endPoint x: 763, endPoint y: 258, distance: 52.1
click at [763, 258] on div "Assignee : [PERSON_NAME] Updated at : [DATE] 10:54:27 Duty mode Enabled Battery…" at bounding box center [758, 232] width 649 height 233
click at [732, 144] on button "Close" at bounding box center [716, 141] width 31 height 31
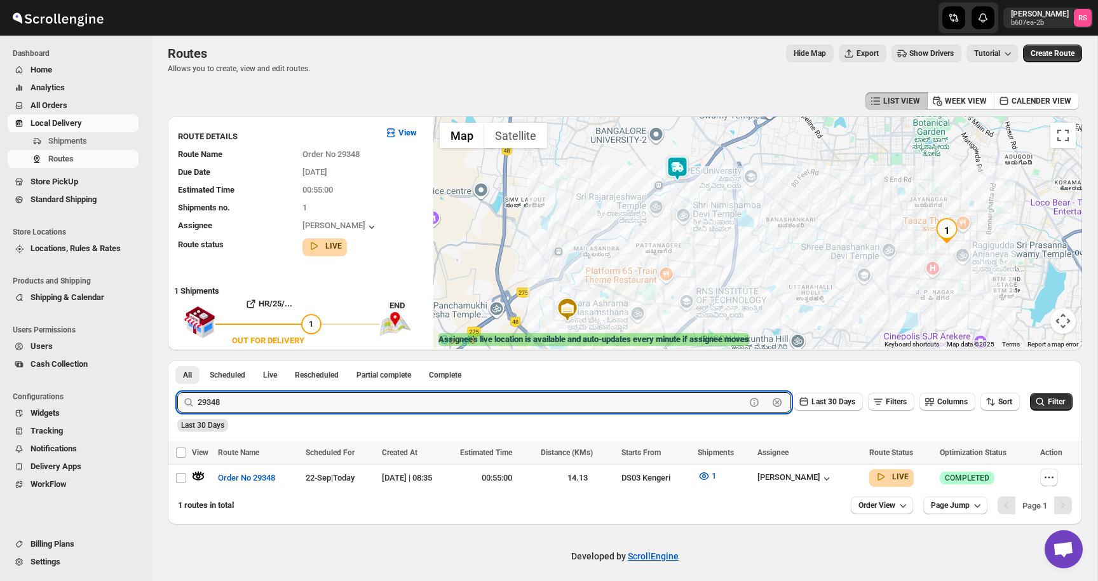
click at [739, 409] on div "29348 Clear" at bounding box center [484, 402] width 614 height 20
click at [177, 360] on button "Submit" at bounding box center [195, 366] width 36 height 13
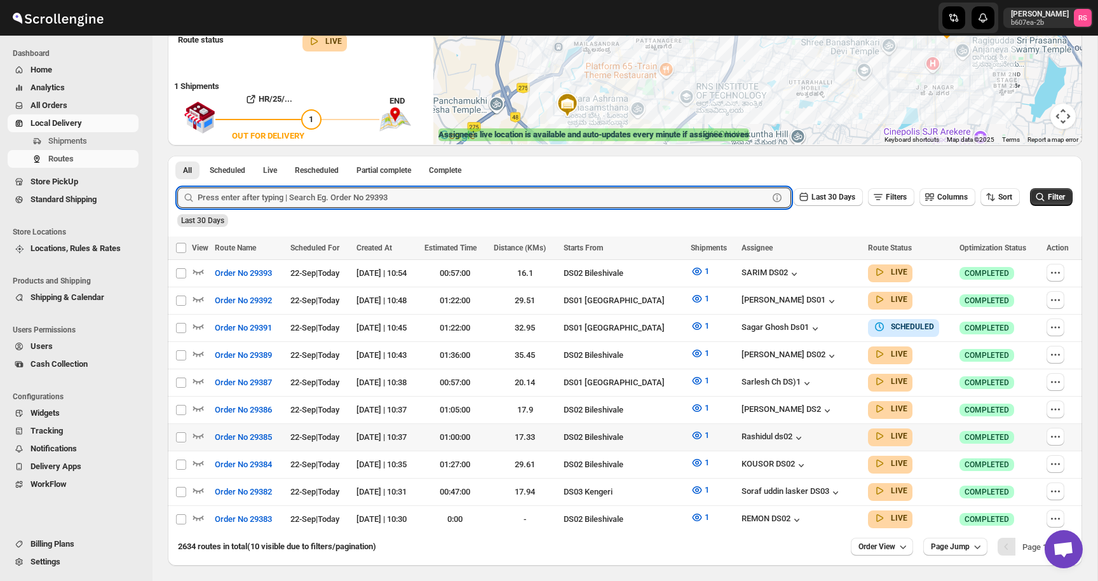
scroll to position [252, 0]
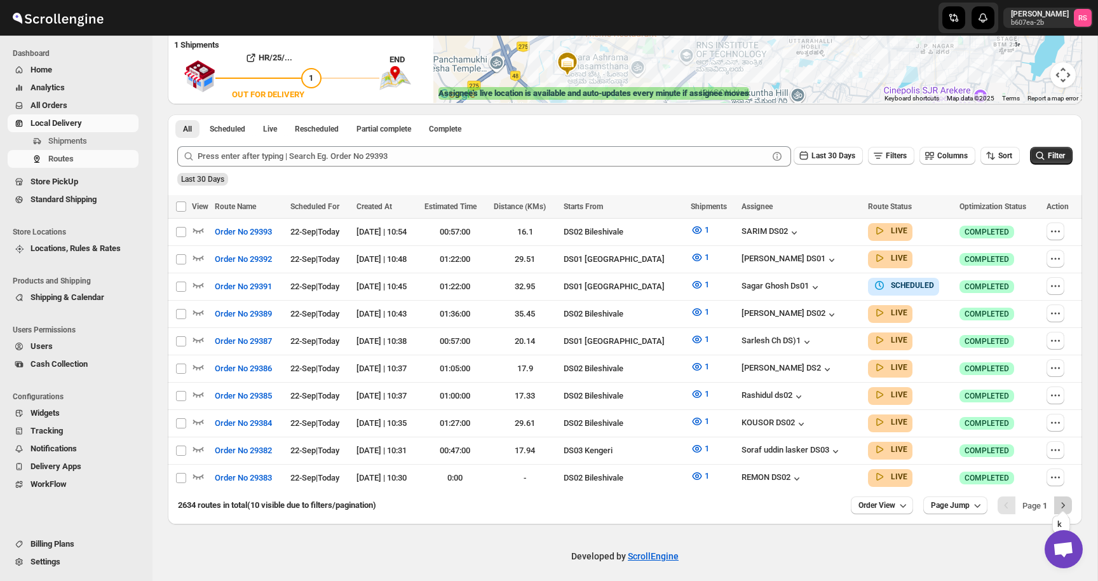
click at [1059, 507] on button "Next" at bounding box center [1064, 505] width 18 height 18
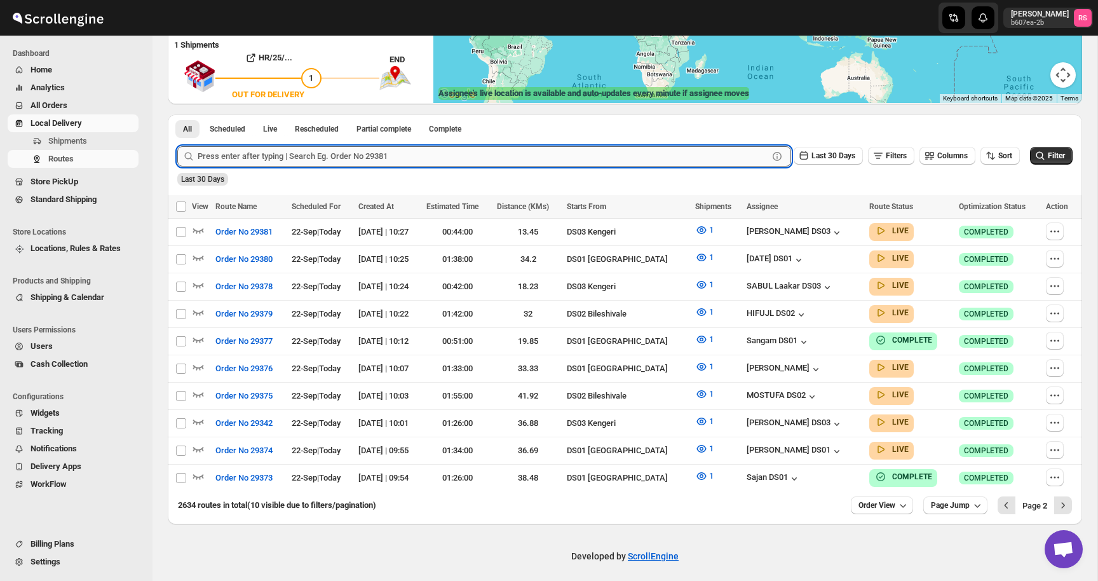
click at [449, 159] on input "text" at bounding box center [483, 156] width 571 height 20
click at [177, 114] on button "Submit" at bounding box center [195, 120] width 36 height 13
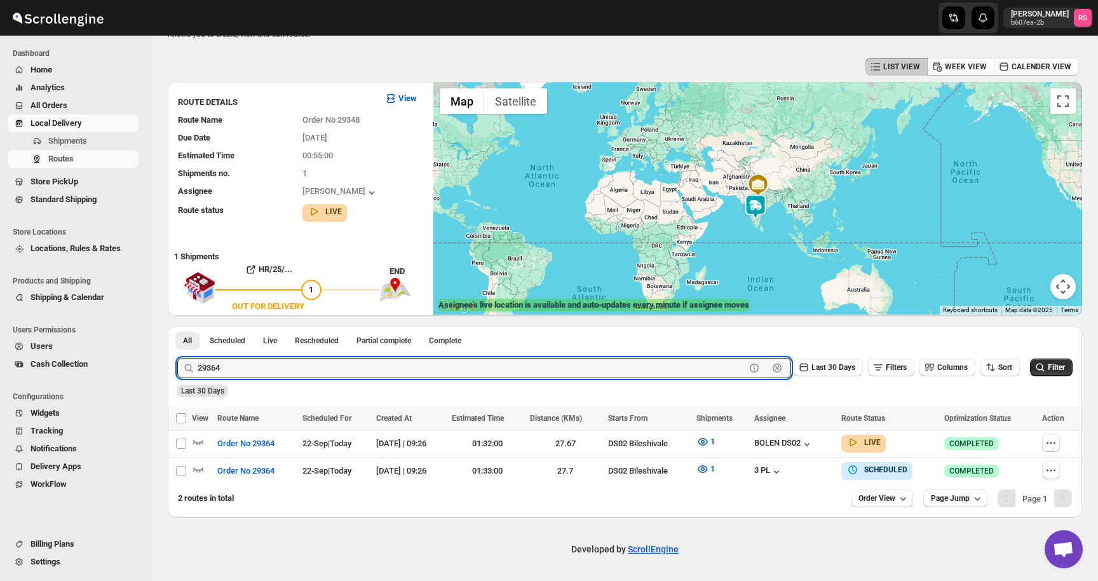
scroll to position [39, 0]
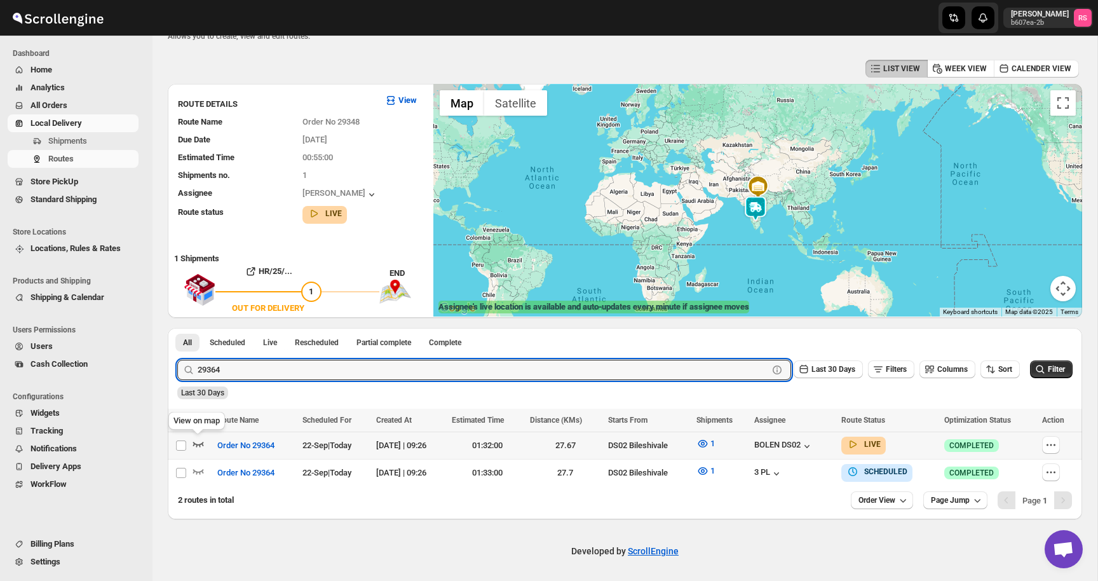
click at [201, 442] on icon "button" at bounding box center [198, 443] width 13 height 13
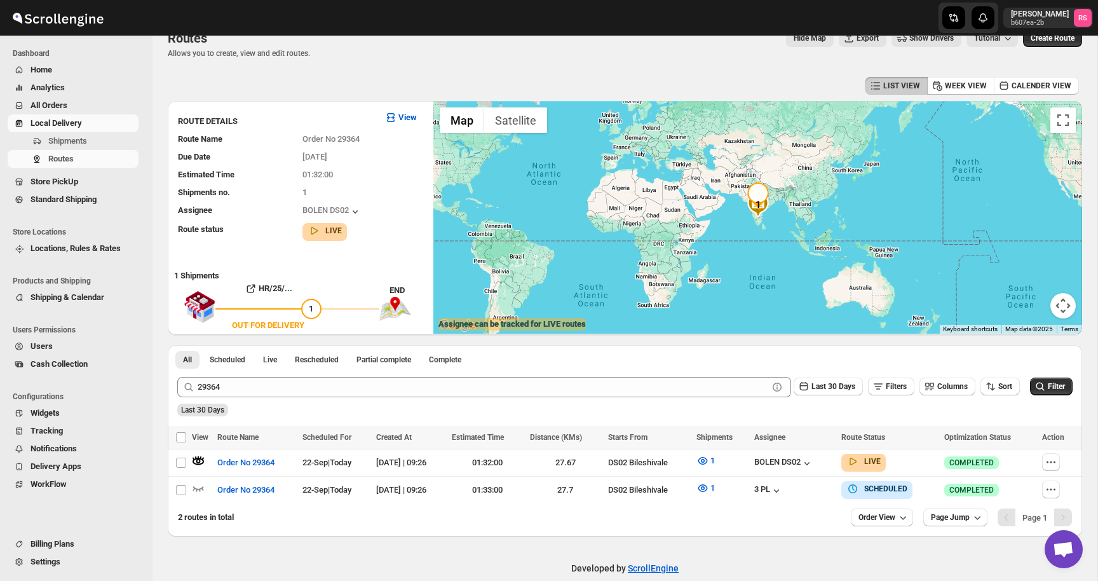
scroll to position [0, 0]
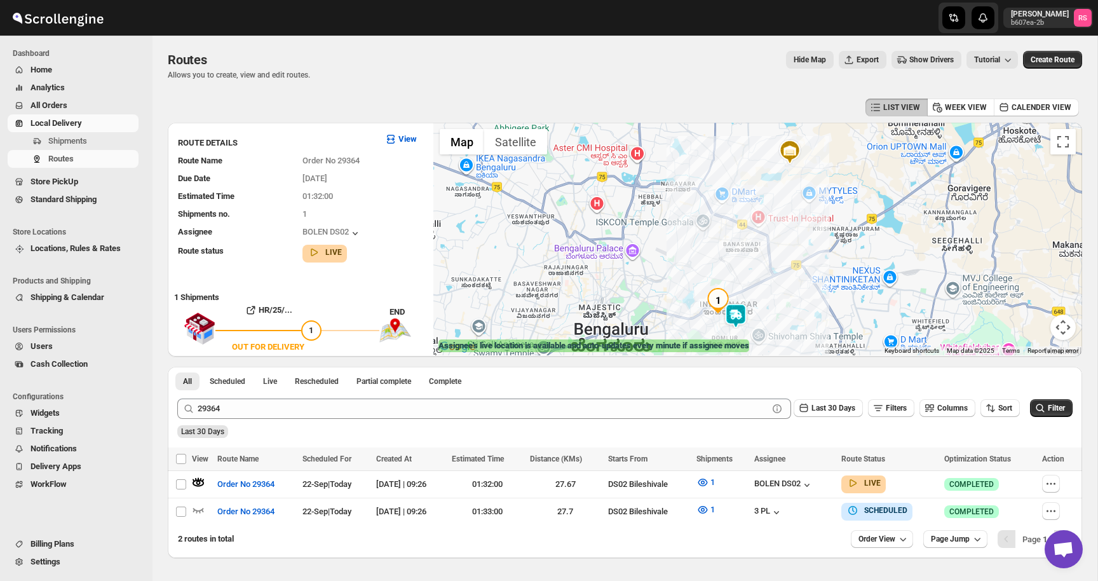
click at [734, 316] on img at bounding box center [735, 315] width 25 height 25
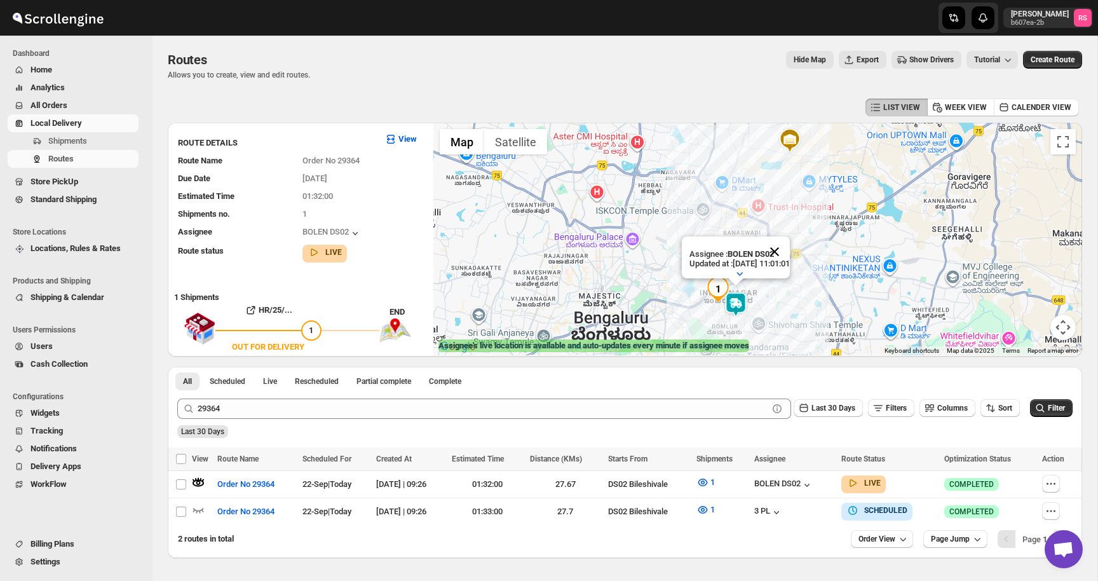
click at [790, 256] on button "Close" at bounding box center [775, 251] width 31 height 31
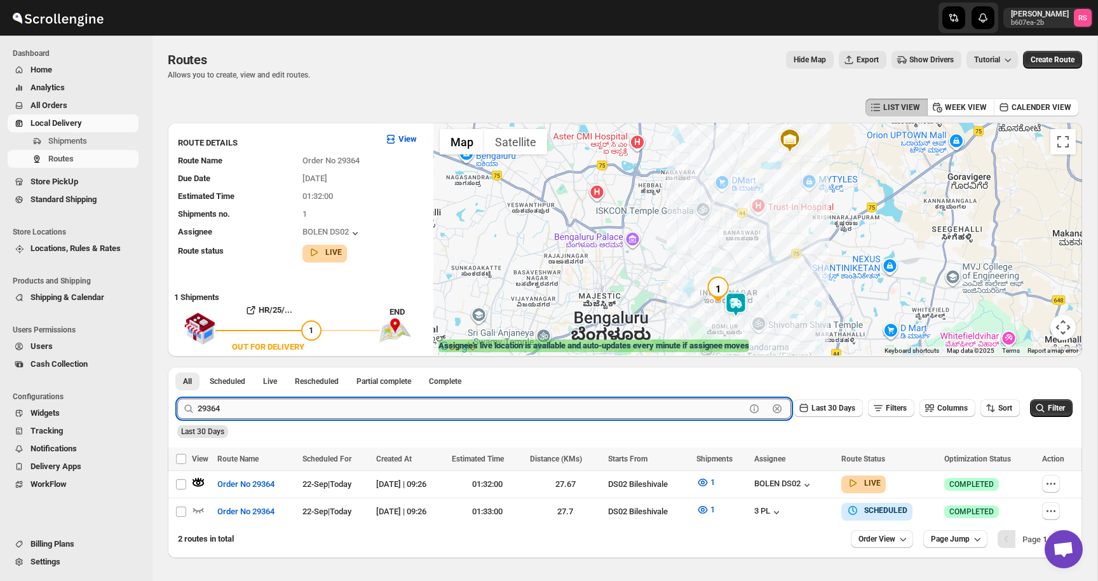
click at [250, 405] on input "29364" at bounding box center [472, 409] width 548 height 20
type input "29369"
click at [177, 367] on button "Submit" at bounding box center [195, 373] width 36 height 13
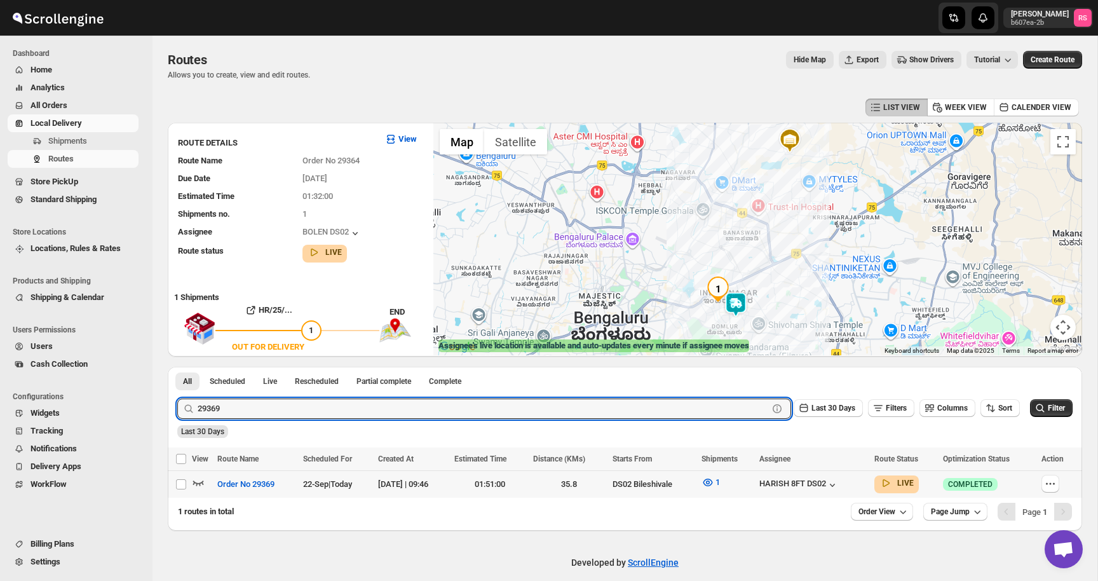
click at [200, 482] on icon "button" at bounding box center [198, 483] width 11 height 5
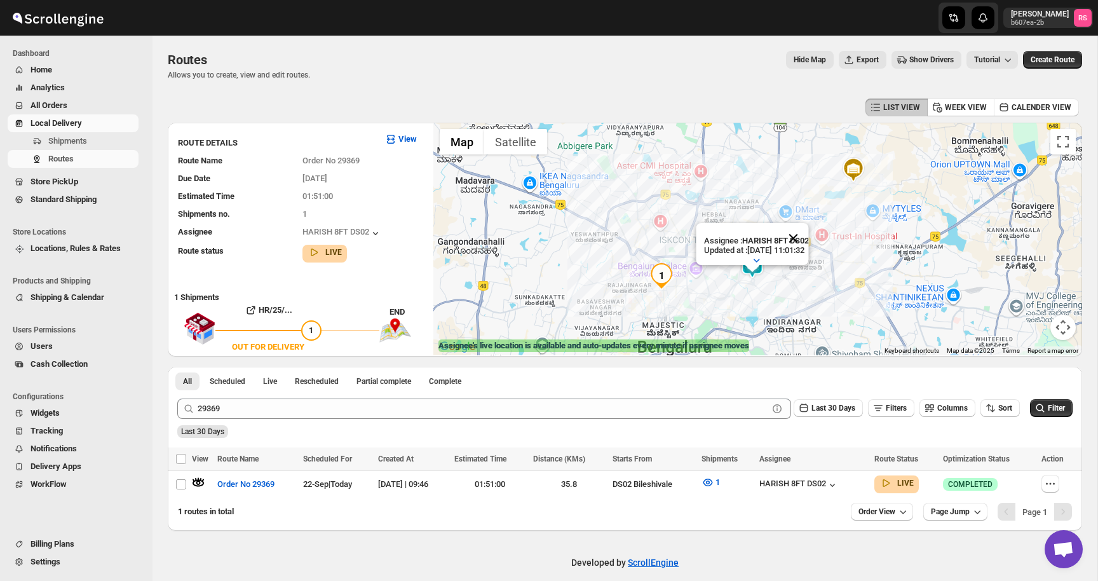
click at [808, 236] on button "Close" at bounding box center [793, 238] width 31 height 31
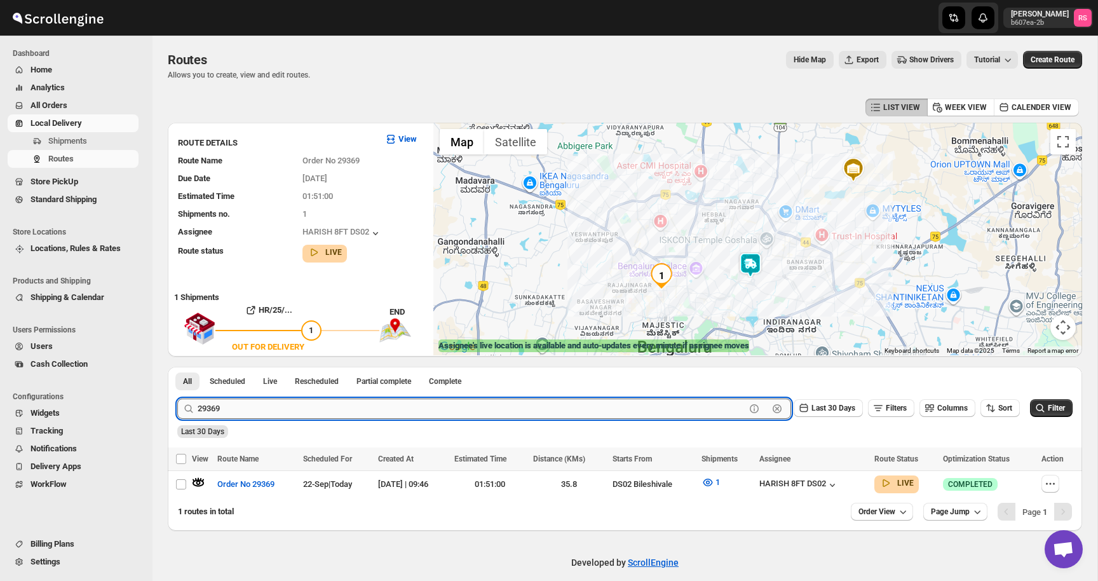
click at [373, 409] on input "29369" at bounding box center [472, 409] width 548 height 20
click at [925, 60] on span "Show Drivers" at bounding box center [932, 60] width 44 height 10
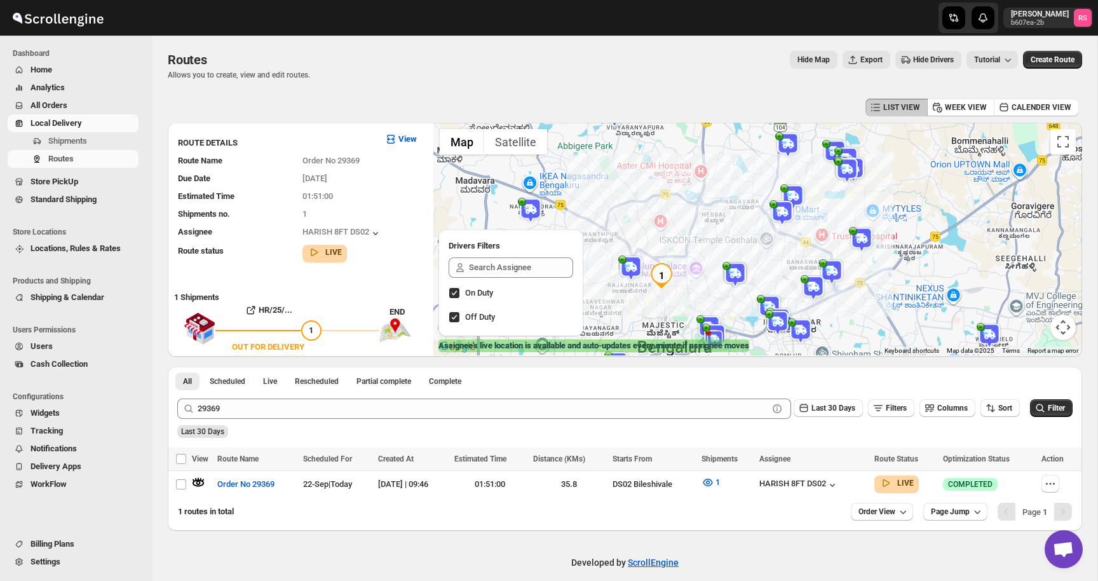
click at [458, 293] on input "On Duty" at bounding box center [454, 293] width 10 height 10
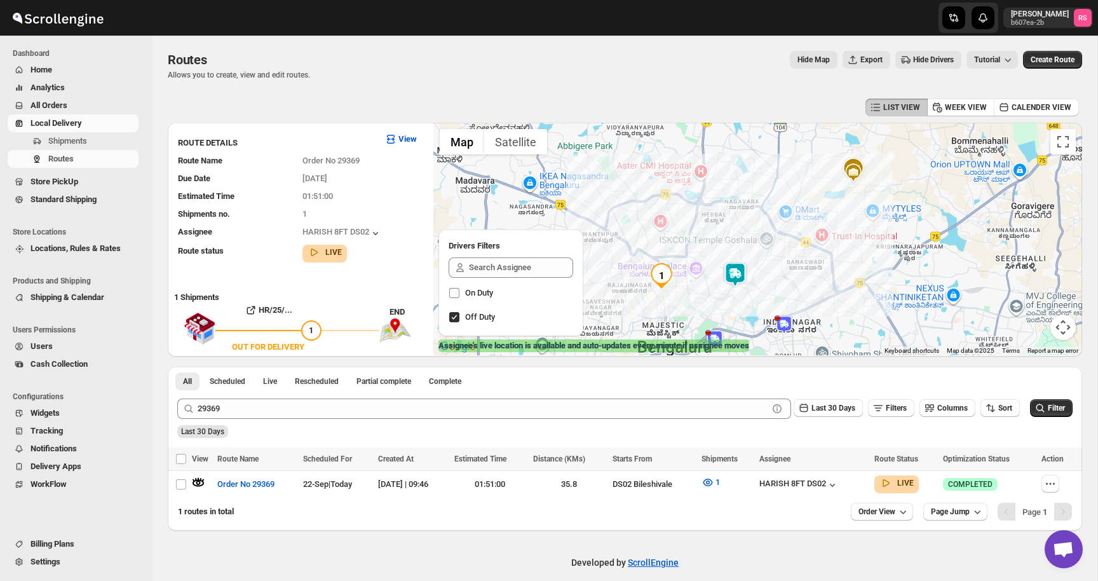
click at [458, 293] on input "On Duty" at bounding box center [454, 293] width 10 height 10
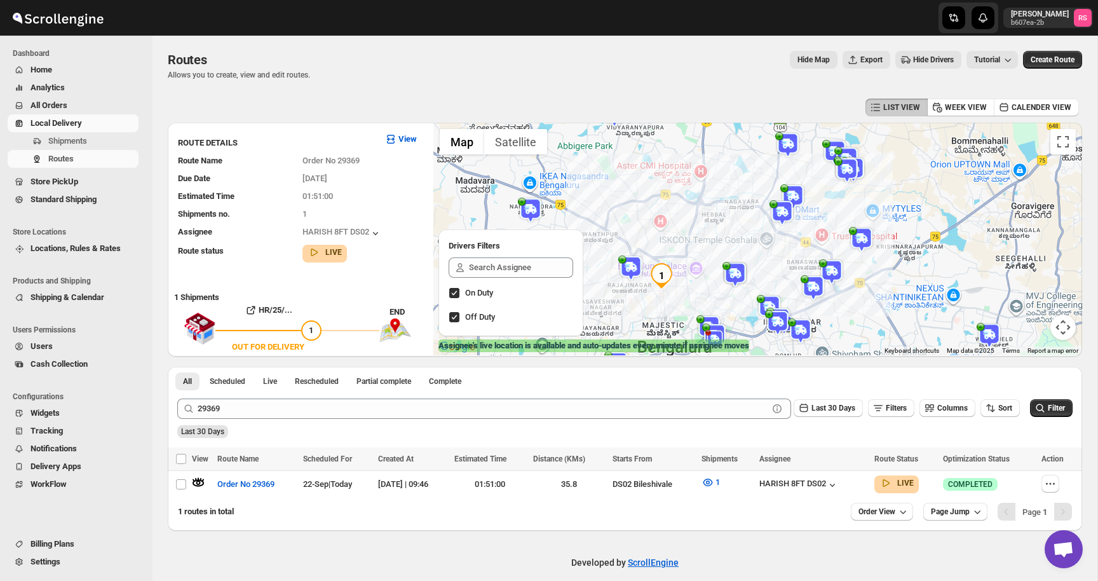
click at [458, 293] on input "On Duty" at bounding box center [454, 293] width 10 height 10
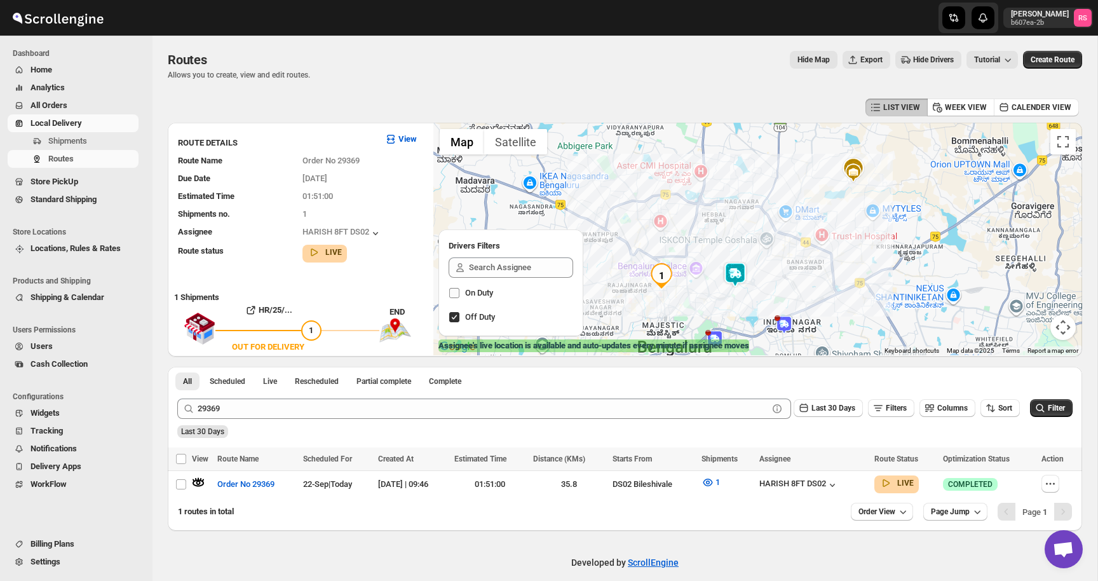
click at [458, 293] on input "On Duty" at bounding box center [454, 293] width 10 height 10
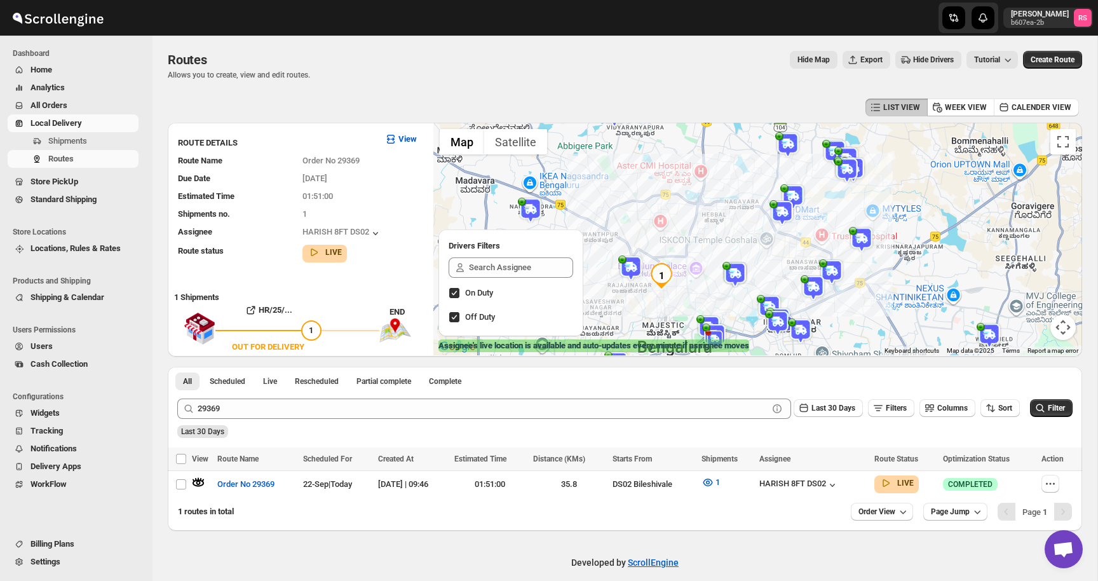
click at [458, 293] on input "On Duty" at bounding box center [454, 293] width 10 height 10
checkbox input "false"
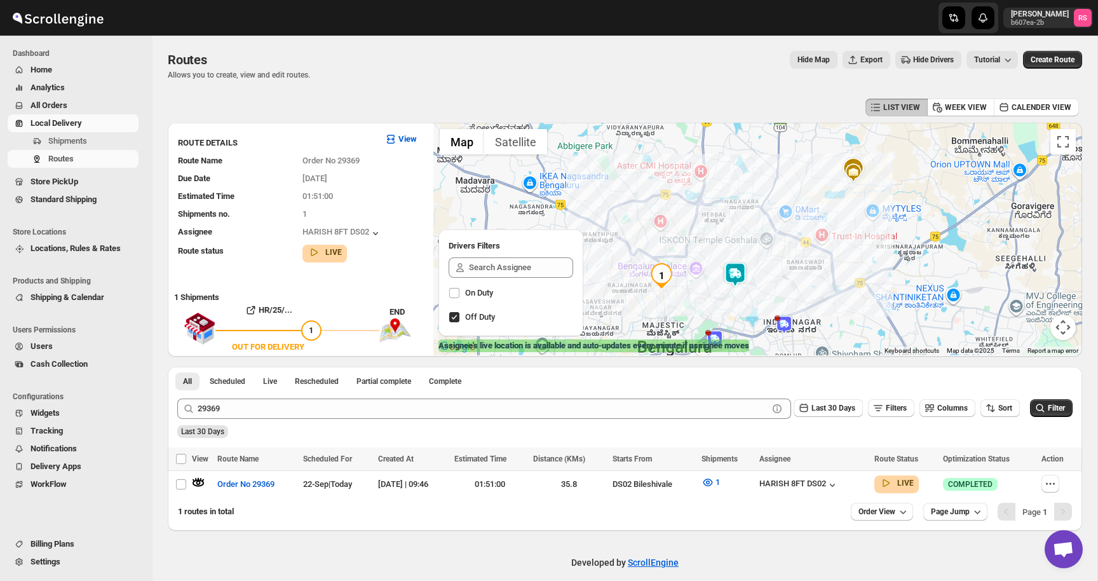
click at [454, 317] on input "Off Duty" at bounding box center [454, 317] width 10 height 10
checkbox input "true"
click at [453, 289] on input "On Duty" at bounding box center [454, 293] width 10 height 10
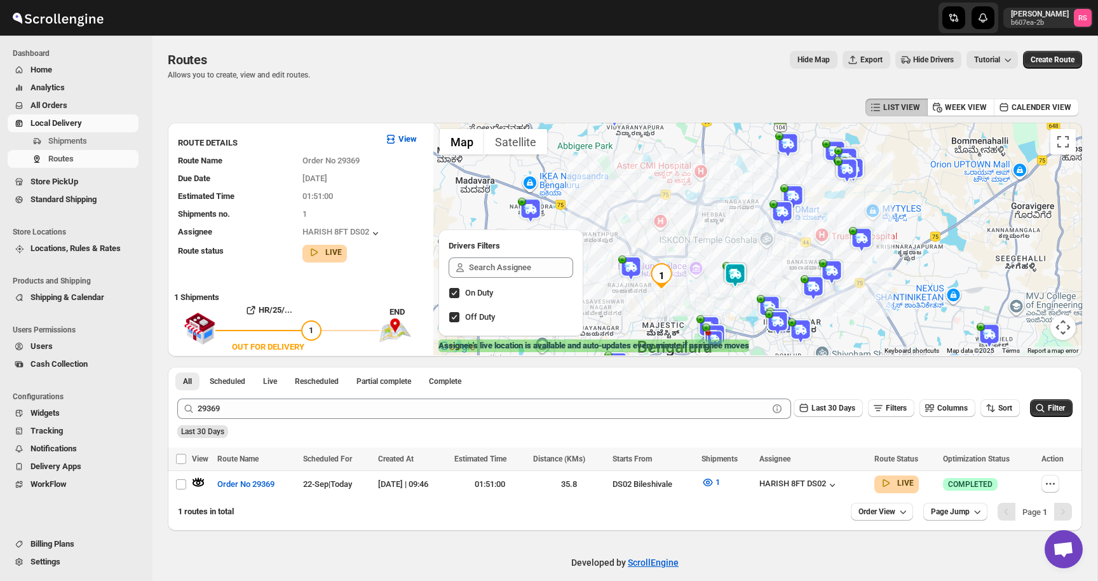
click at [453, 289] on input "On Duty" at bounding box center [454, 293] width 10 height 10
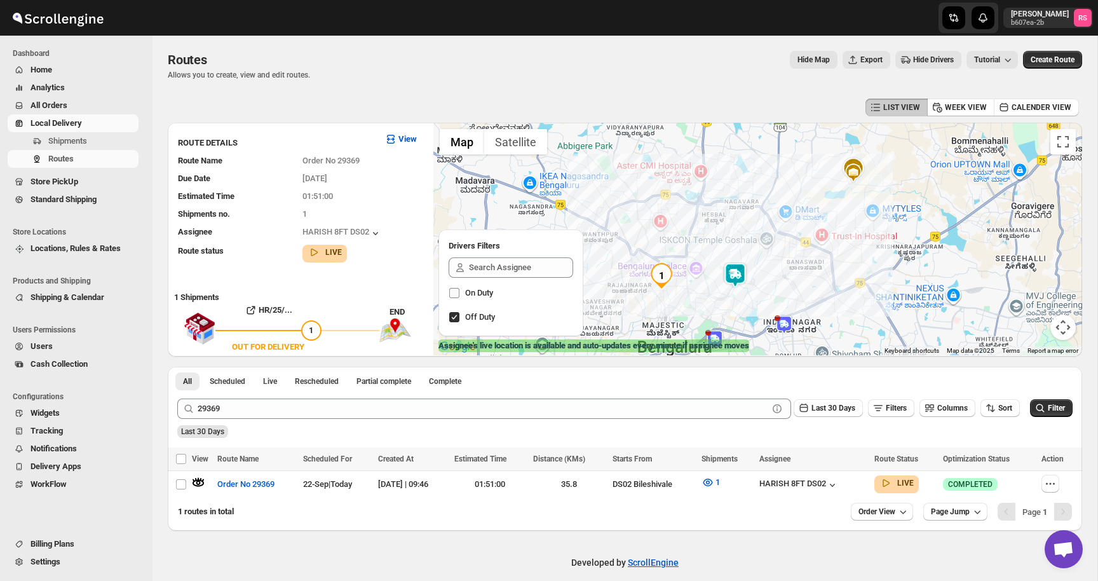
click at [453, 289] on input "On Duty" at bounding box center [454, 293] width 10 height 10
checkbox input "true"
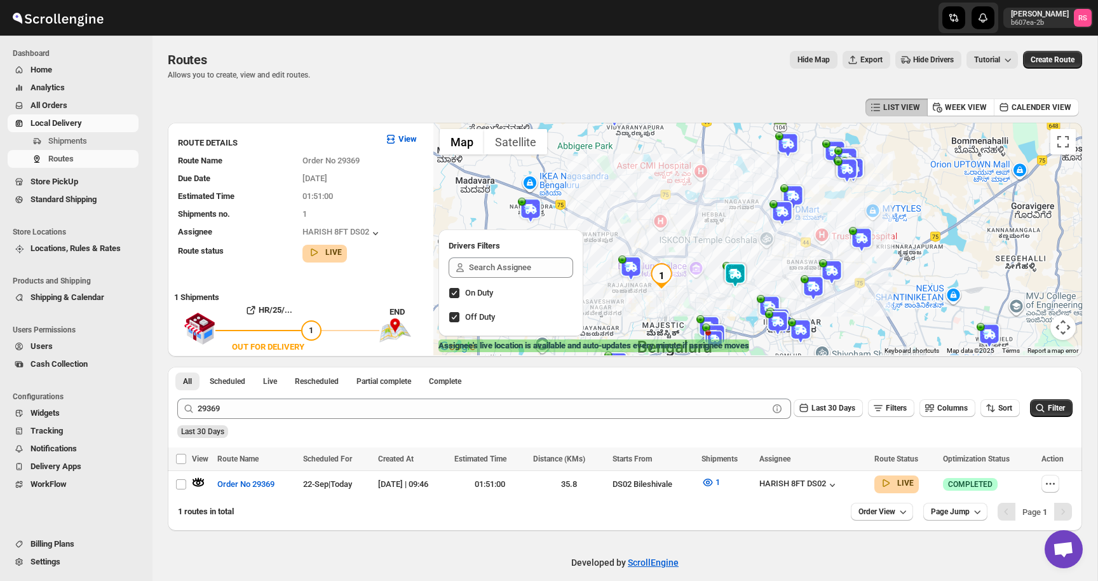
click at [795, 191] on img at bounding box center [793, 196] width 25 height 25
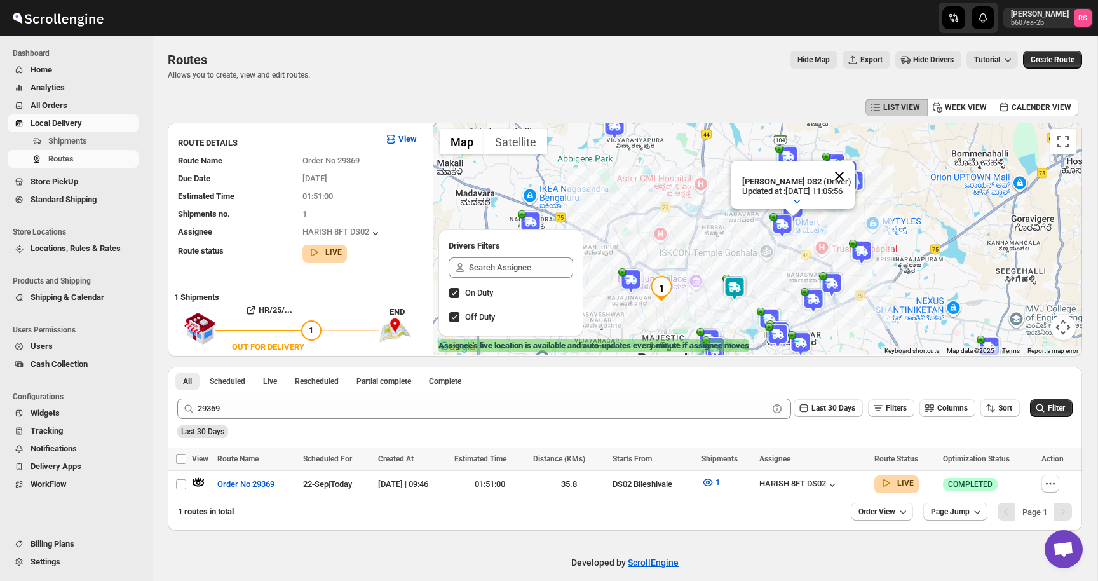
click at [852, 176] on button "Close" at bounding box center [839, 176] width 31 height 31
click at [779, 219] on img at bounding box center [782, 225] width 25 height 25
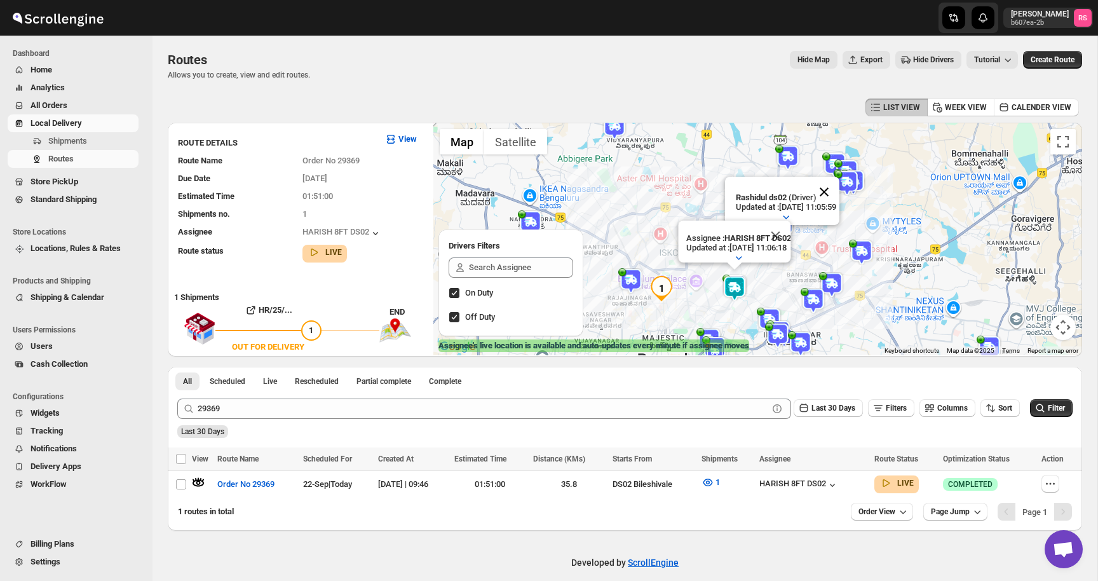
click at [839, 196] on button "Close" at bounding box center [824, 192] width 31 height 31
click at [790, 158] on img at bounding box center [788, 157] width 25 height 25
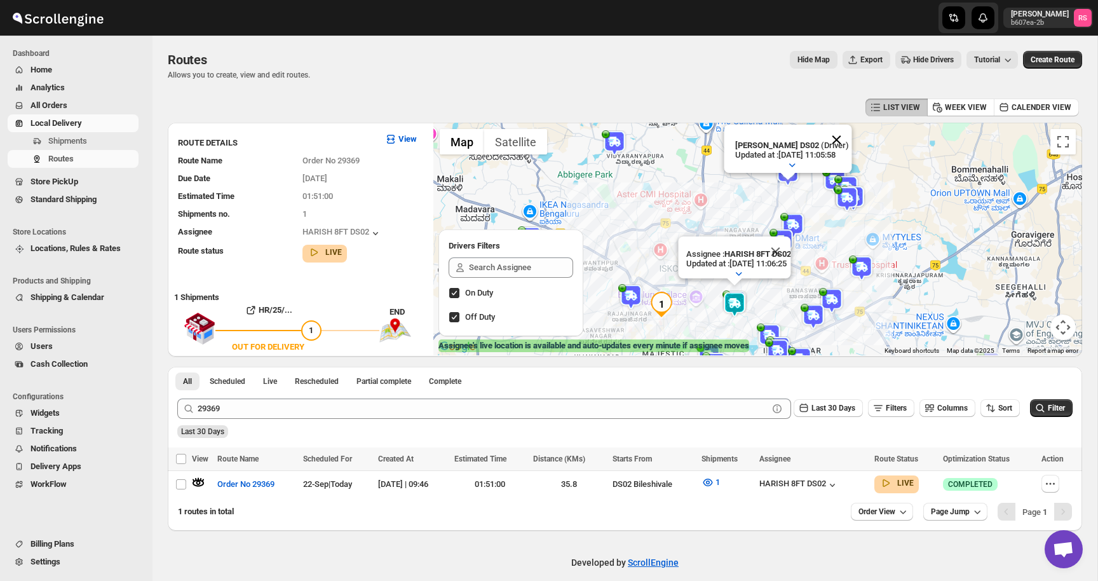
click at [845, 139] on button "Close" at bounding box center [836, 140] width 31 height 31
click at [836, 174] on img at bounding box center [835, 180] width 25 height 25
click at [889, 146] on button "Close" at bounding box center [877, 147] width 31 height 31
click at [1029, 107] on span "CALENDER VIEW" at bounding box center [1042, 107] width 60 height 10
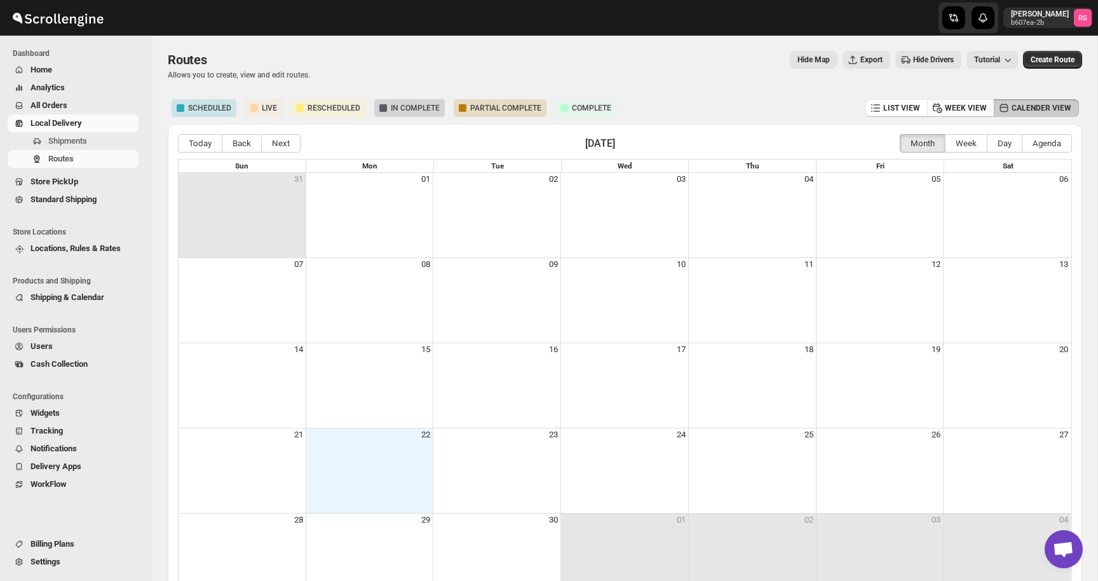
click at [986, 102] on button "WEEK VIEW" at bounding box center [960, 108] width 67 height 18
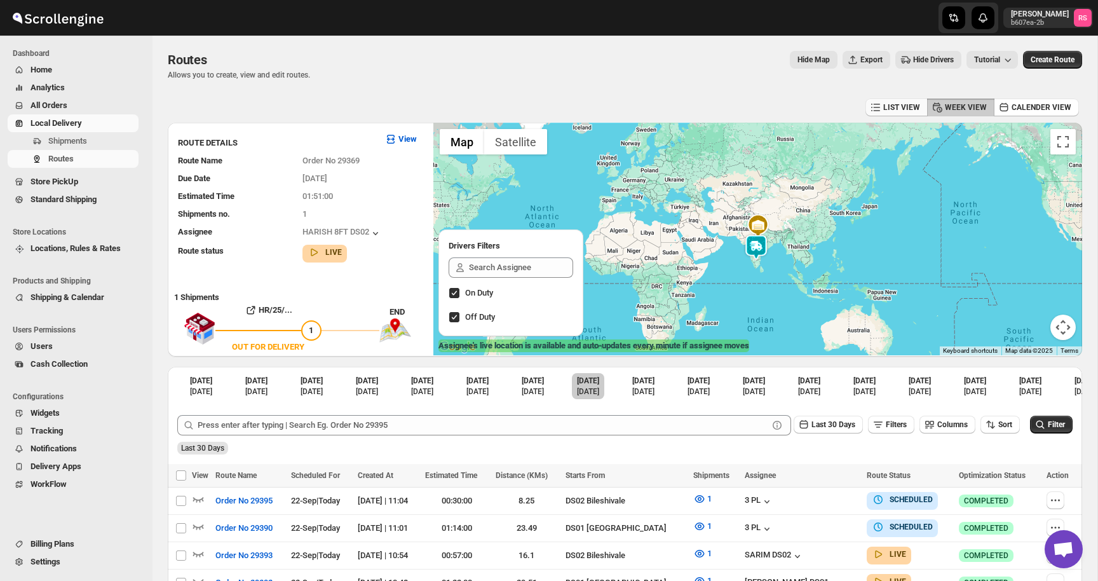
click at [908, 108] on span "LIST VIEW" at bounding box center [902, 107] width 37 height 10
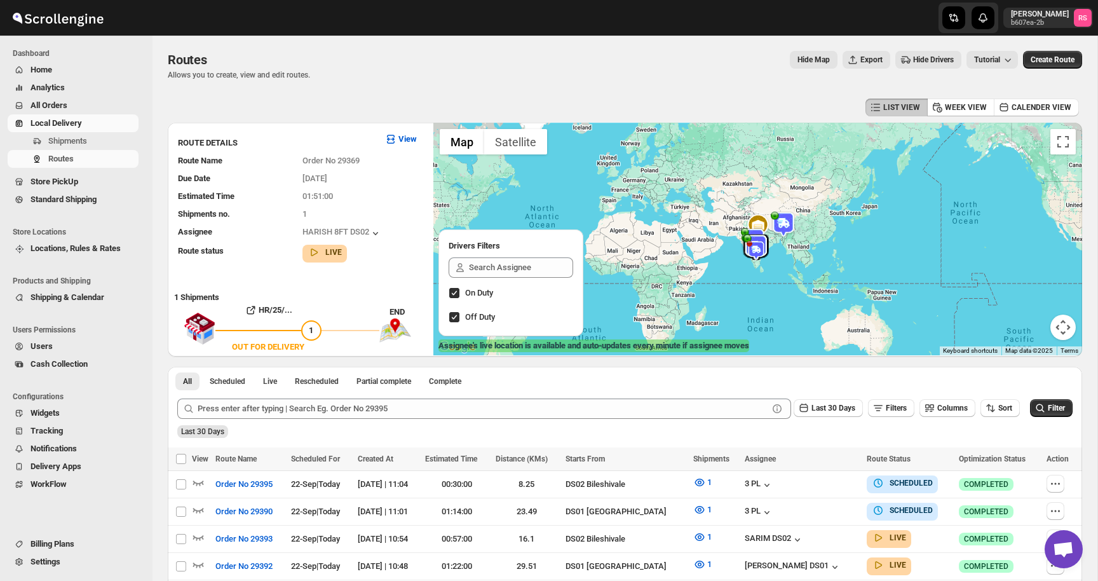
click at [914, 62] on span "Hide Drivers" at bounding box center [933, 60] width 41 height 10
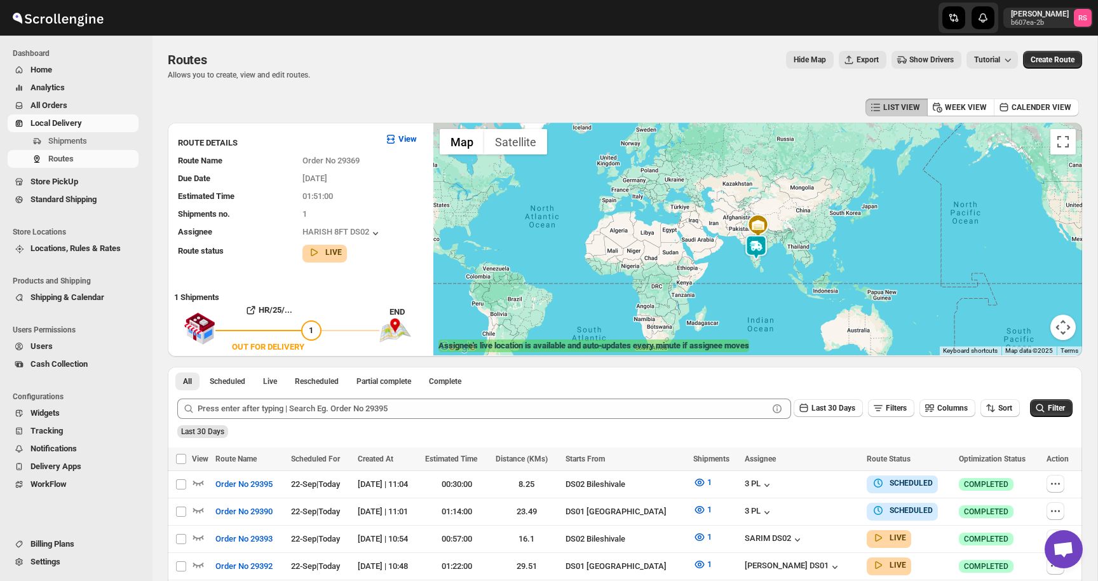
click at [914, 62] on span "Show Drivers" at bounding box center [932, 60] width 44 height 10
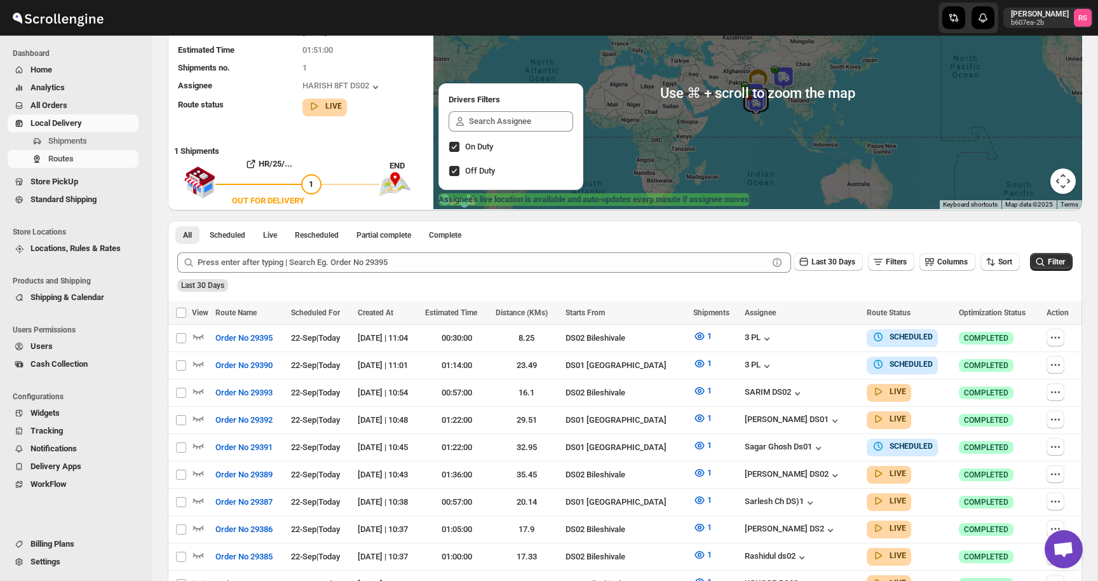
scroll to position [147, 0]
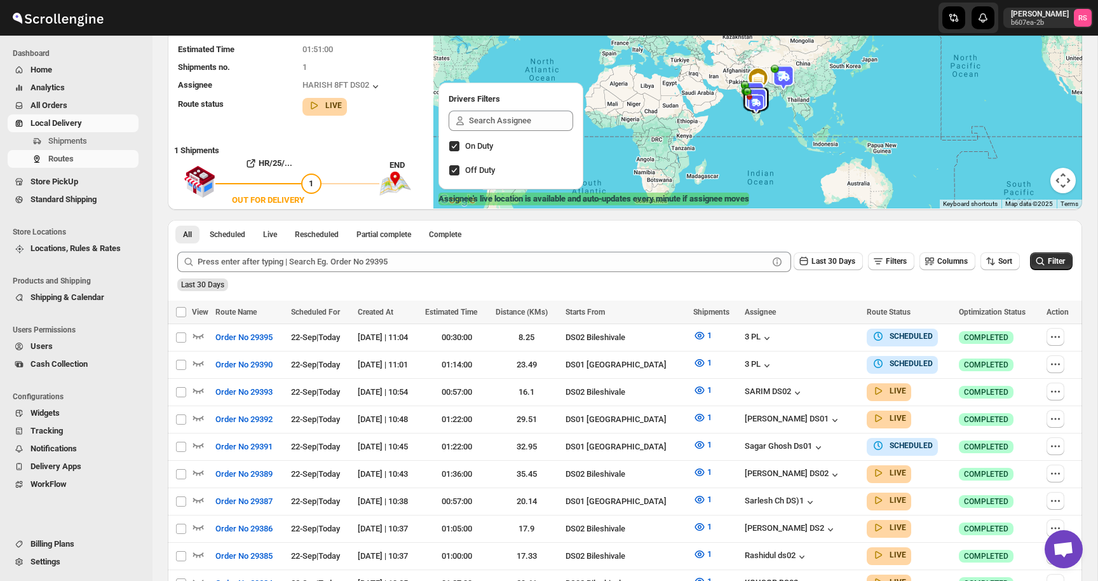
click at [676, 231] on div "All Scheduled Live Rescheduled Partial complete Complete More views All Schedul…" at bounding box center [625, 231] width 915 height 22
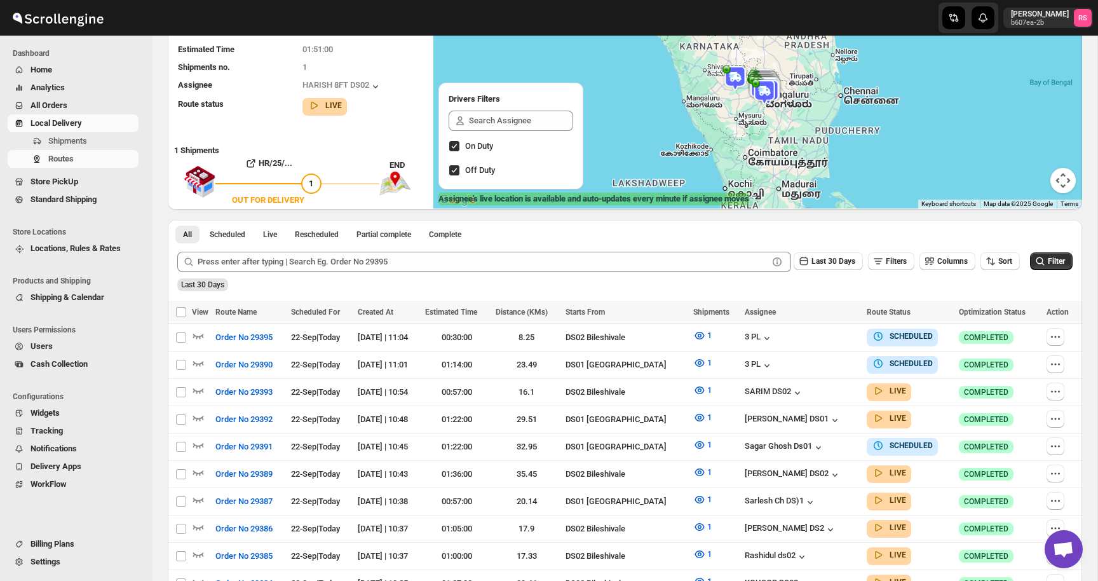
drag, startPoint x: 783, startPoint y: 153, endPoint x: 732, endPoint y: 91, distance: 79.9
click at [732, 91] on div at bounding box center [758, 92] width 649 height 233
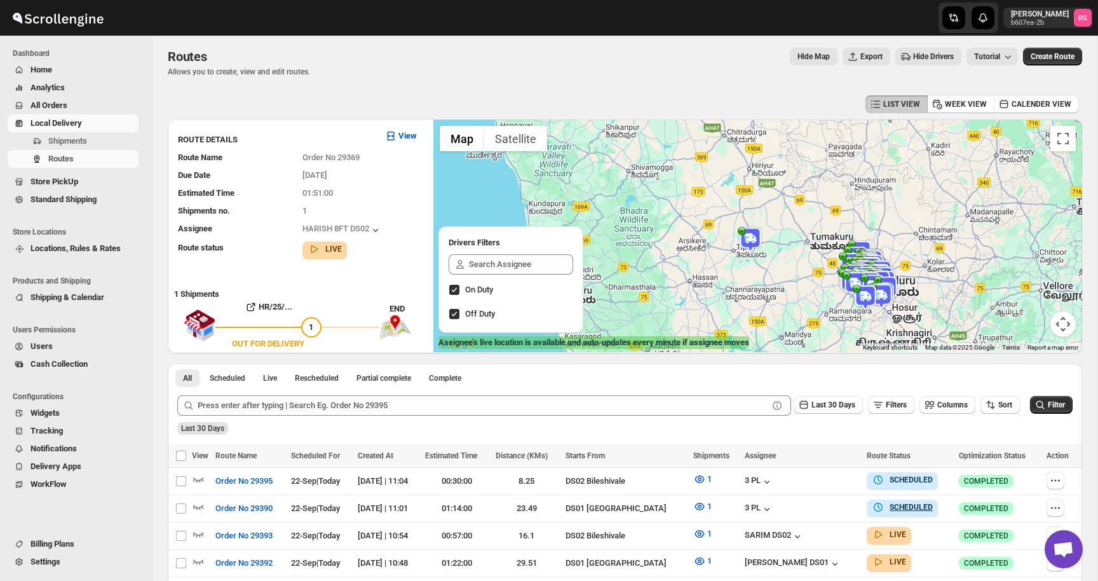
scroll to position [0, 0]
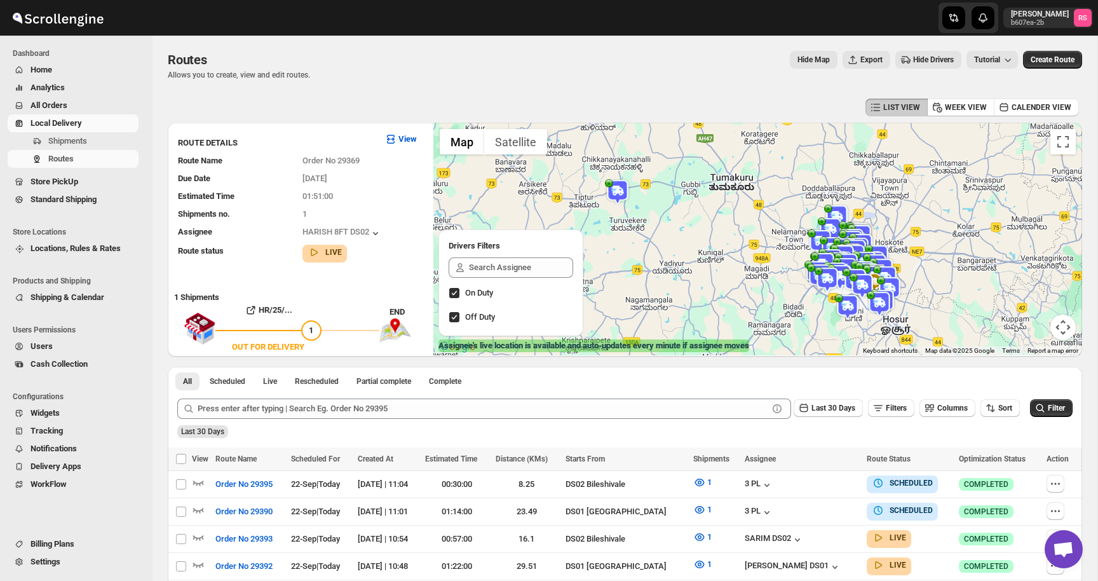
click at [477, 319] on span "Off Duty" at bounding box center [480, 317] width 30 height 10
click at [460, 319] on input "Off Duty" at bounding box center [454, 317] width 10 height 10
checkbox input "false"
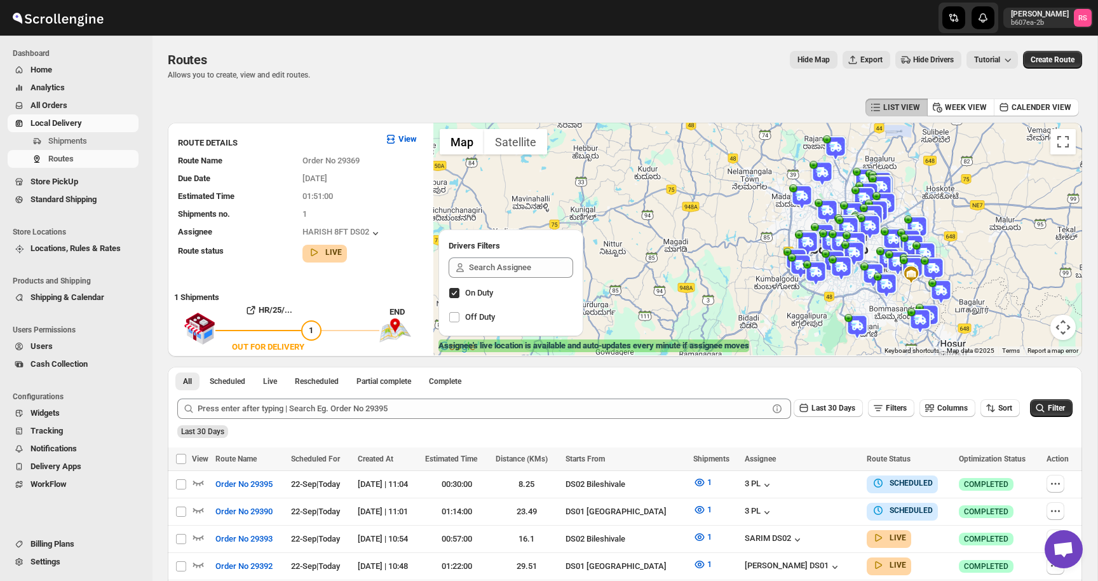
drag, startPoint x: 847, startPoint y: 292, endPoint x: 734, endPoint y: 291, distance: 112.5
click at [734, 291] on div at bounding box center [758, 239] width 649 height 233
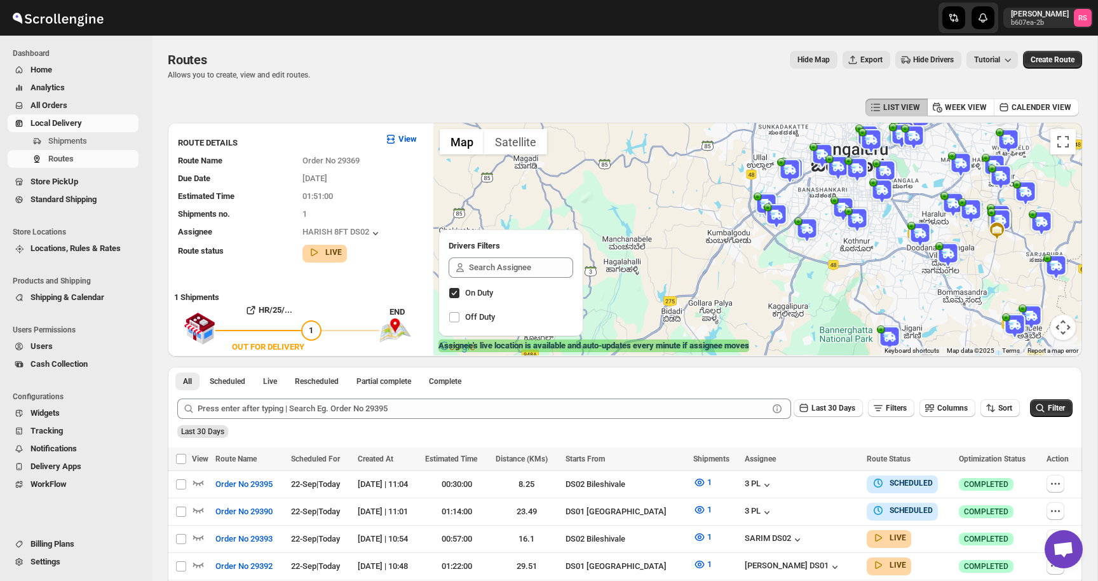
drag, startPoint x: 682, startPoint y: 263, endPoint x: 849, endPoint y: 179, distance: 186.2
click at [849, 179] on div at bounding box center [758, 239] width 649 height 233
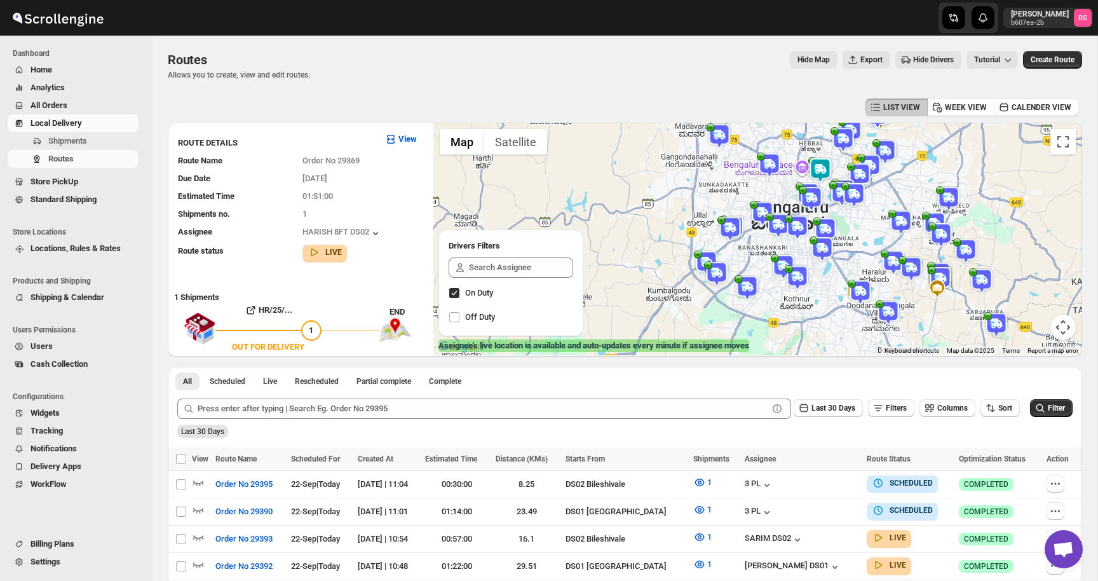
drag, startPoint x: 858, startPoint y: 212, endPoint x: 784, endPoint y: 274, distance: 96.1
click at [785, 274] on img at bounding box center [797, 277] width 25 height 25
click at [795, 229] on img at bounding box center [797, 226] width 25 height 25
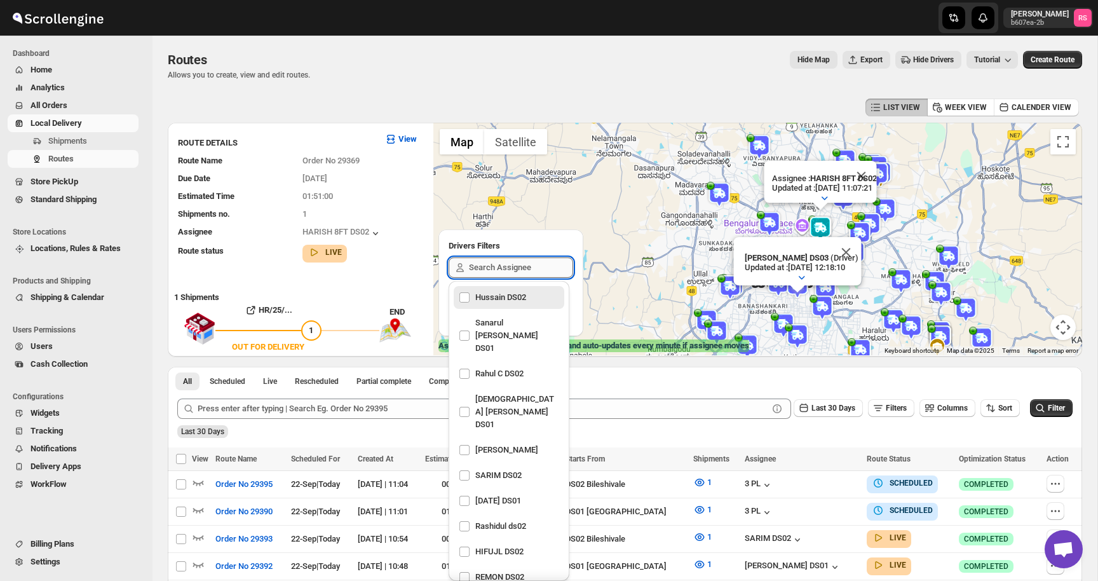
click at [495, 270] on input "text" at bounding box center [521, 267] width 104 height 20
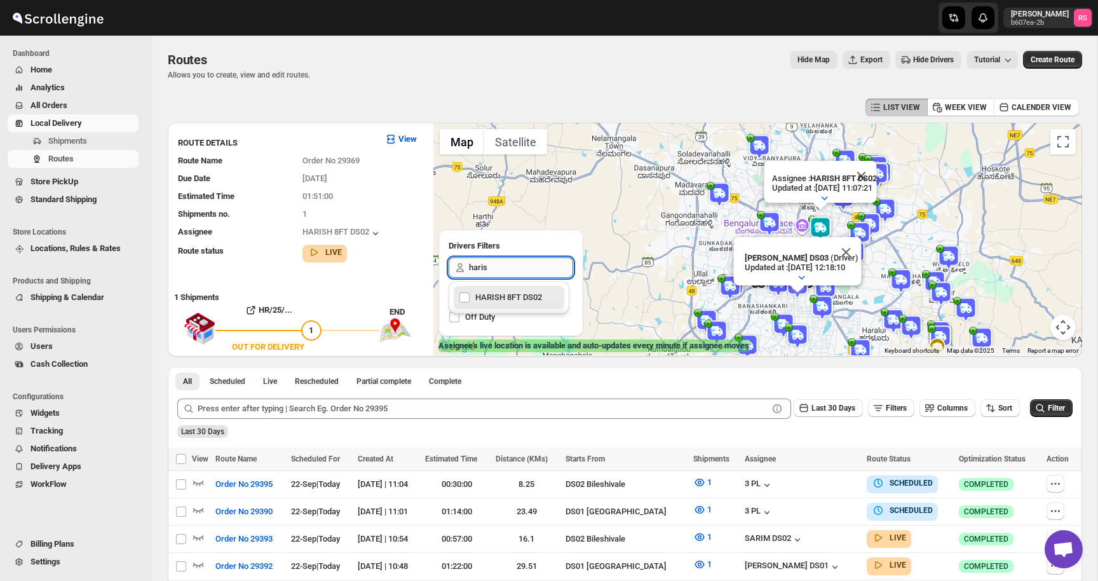
type input "harish"
click at [479, 302] on div "HARISH 8FT DS02" at bounding box center [509, 298] width 100 height 18
checkbox input "true"
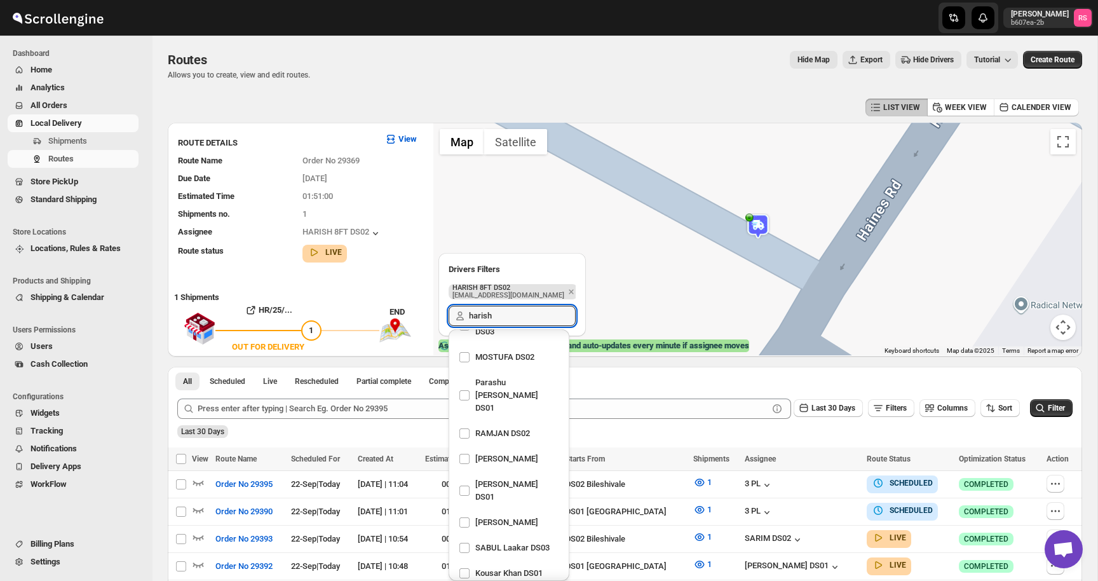
type input "harish"
click at [765, 227] on img at bounding box center [758, 226] width 25 height 25
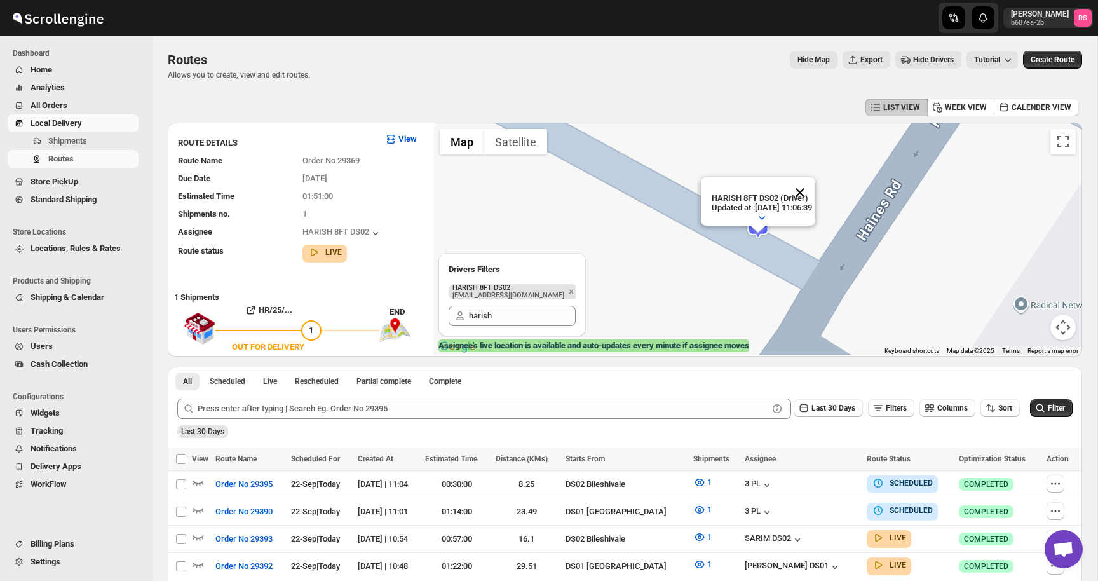
click at [814, 190] on button "Close" at bounding box center [800, 192] width 31 height 31
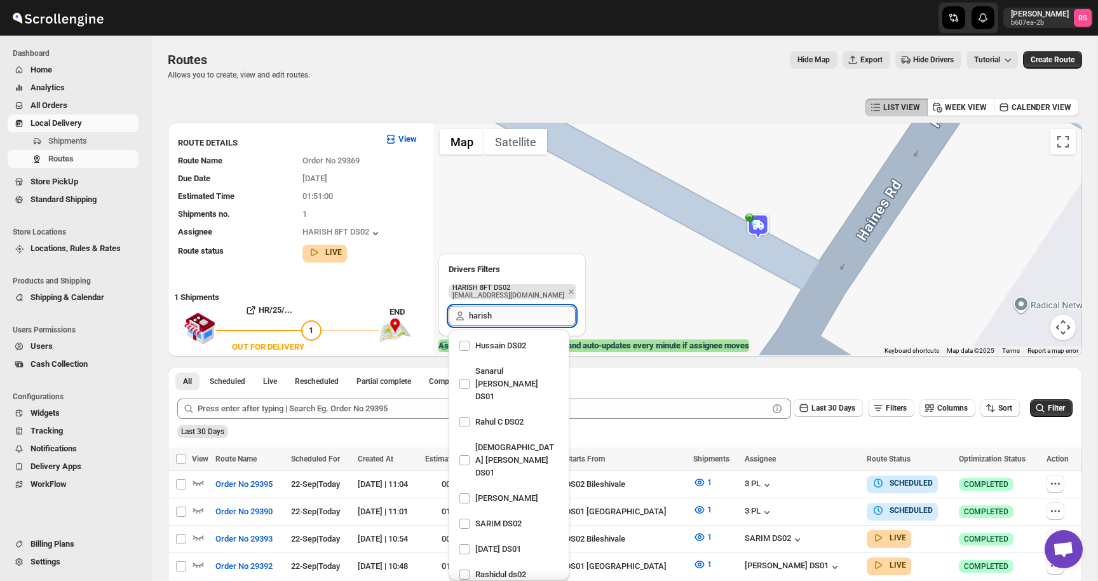
click at [506, 315] on input "harish" at bounding box center [522, 316] width 107 height 20
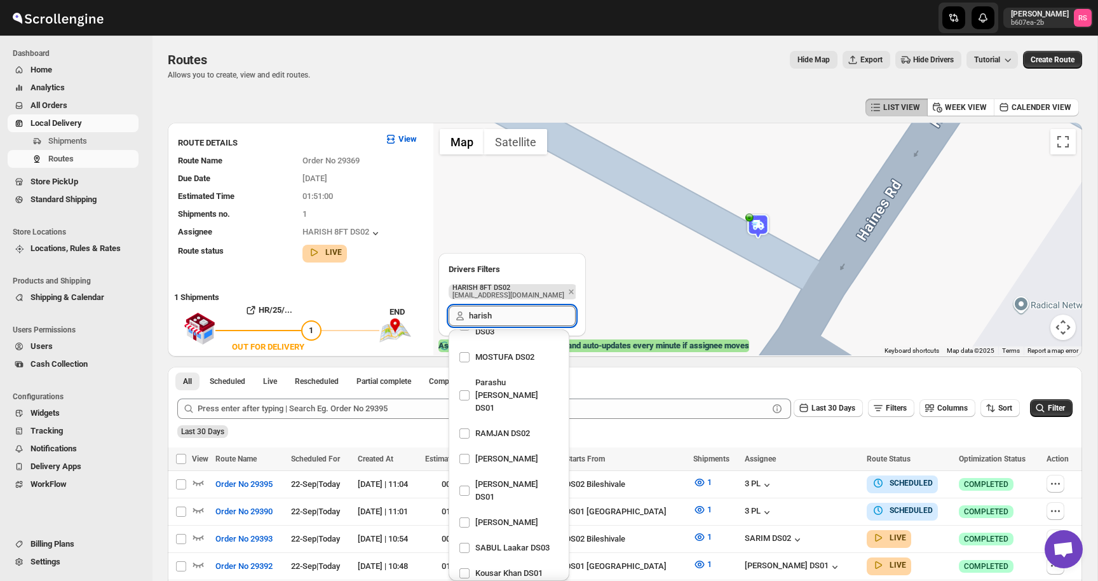
click at [506, 315] on input "harish" at bounding box center [522, 316] width 107 height 20
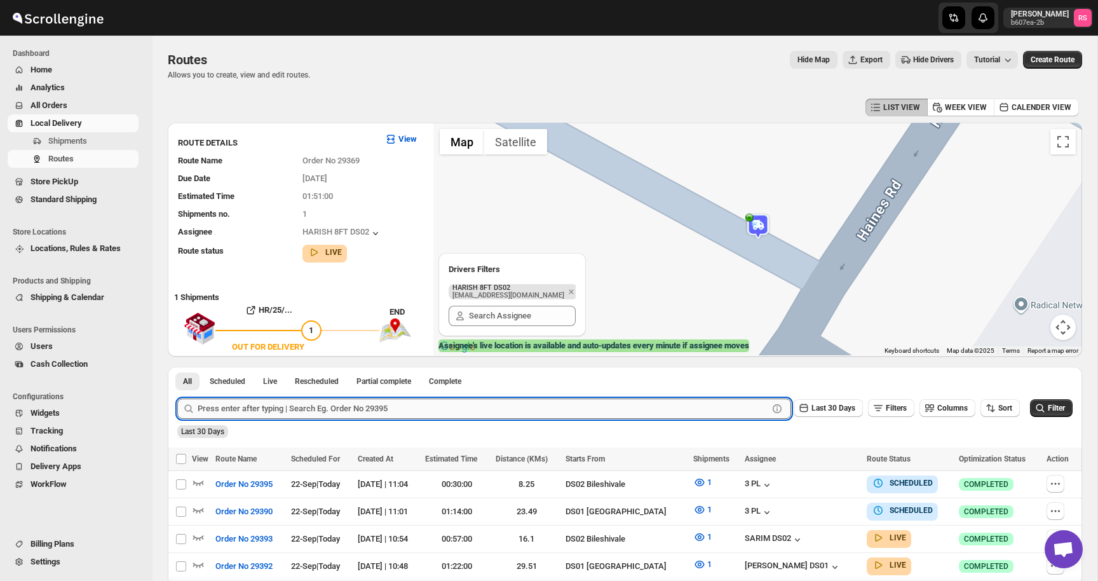
click at [340, 402] on input "text" at bounding box center [483, 409] width 571 height 20
type input "293"
click at [758, 215] on img at bounding box center [758, 226] width 25 height 25
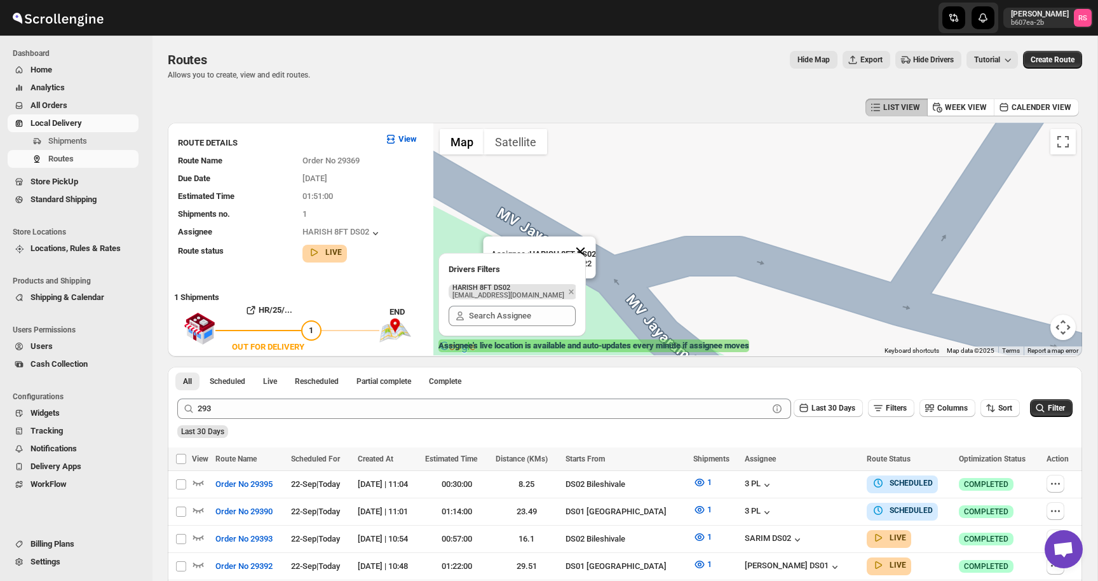
click at [594, 252] on button "Close" at bounding box center [580, 251] width 31 height 31
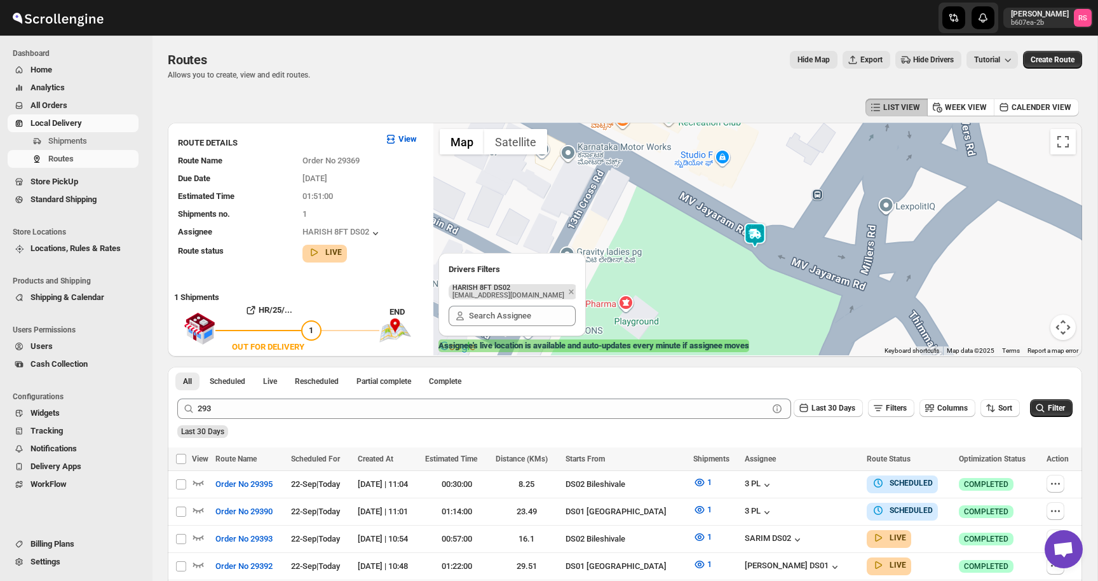
click at [755, 235] on img at bounding box center [754, 234] width 25 height 25
click at [670, 188] on img at bounding box center [675, 189] width 25 height 25
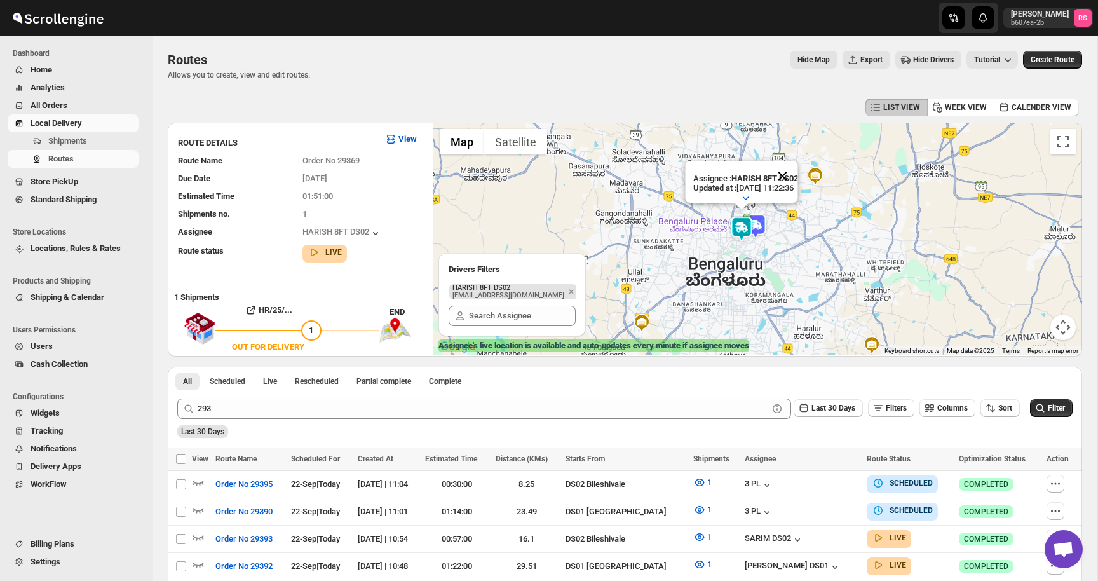
click at [795, 173] on button "Close" at bounding box center [782, 176] width 31 height 31
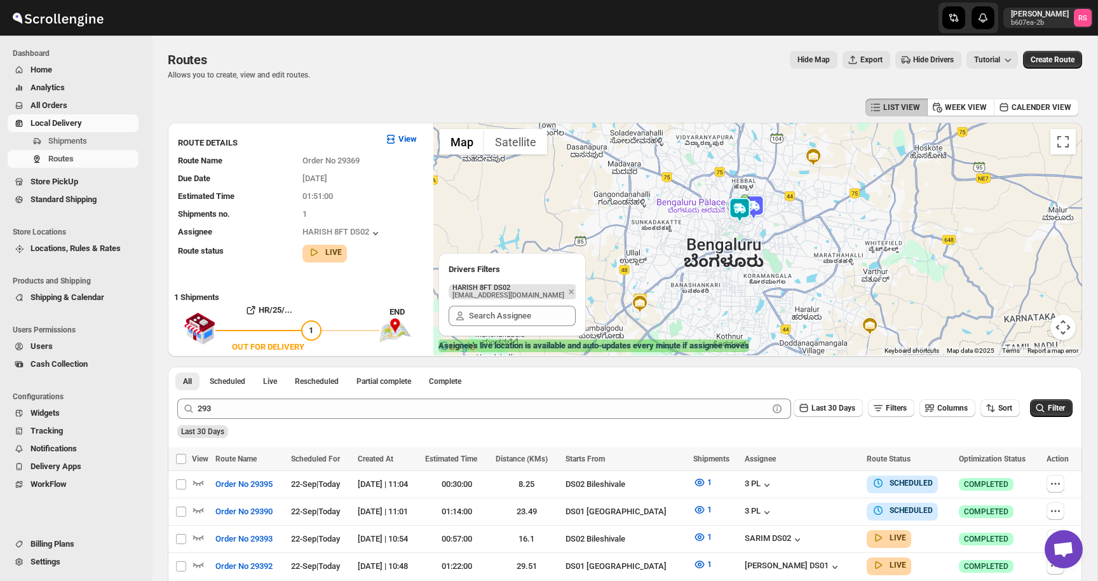
drag, startPoint x: 776, startPoint y: 224, endPoint x: 772, endPoint y: 203, distance: 20.8
click at [772, 203] on div at bounding box center [758, 239] width 649 height 233
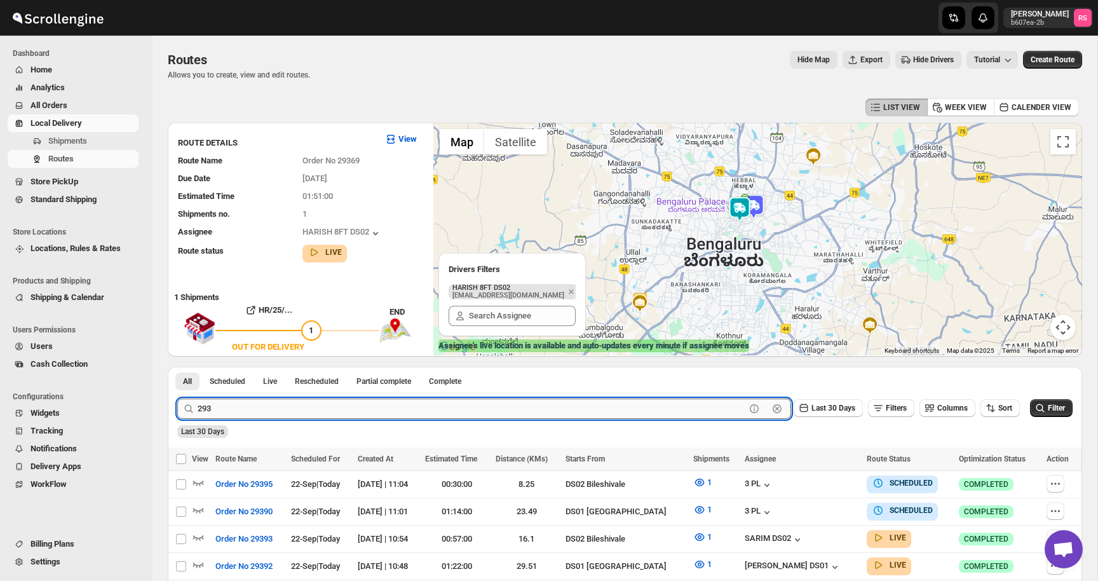
click at [598, 408] on input "293" at bounding box center [472, 409] width 548 height 20
type input "harish"
click at [177, 367] on button "Submit" at bounding box center [195, 373] width 36 height 13
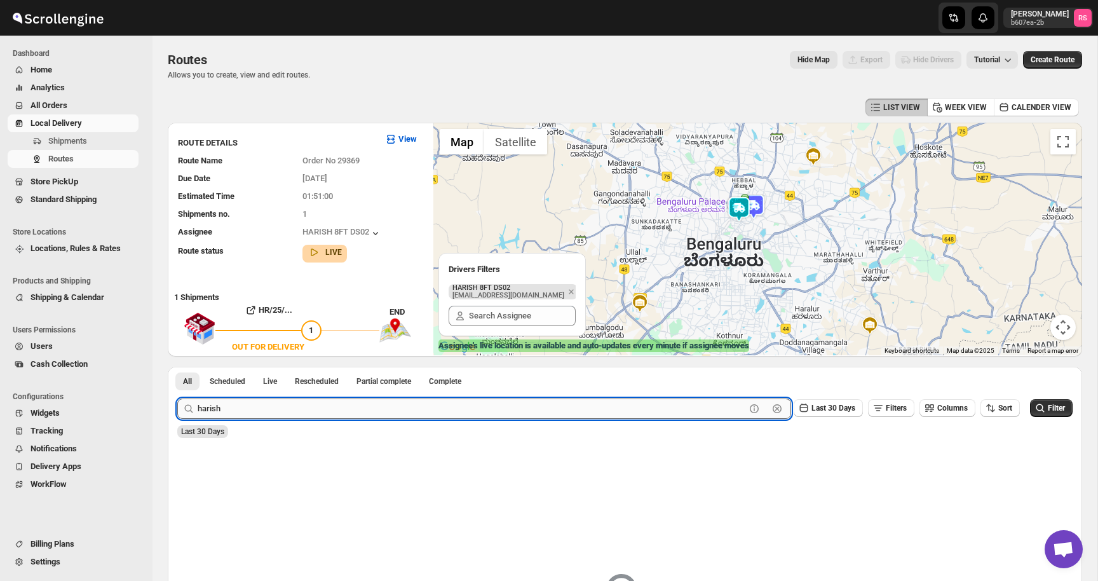
click at [615, 402] on input "harish" at bounding box center [472, 409] width 548 height 20
click at [886, 408] on span "Filters" at bounding box center [896, 408] width 21 height 9
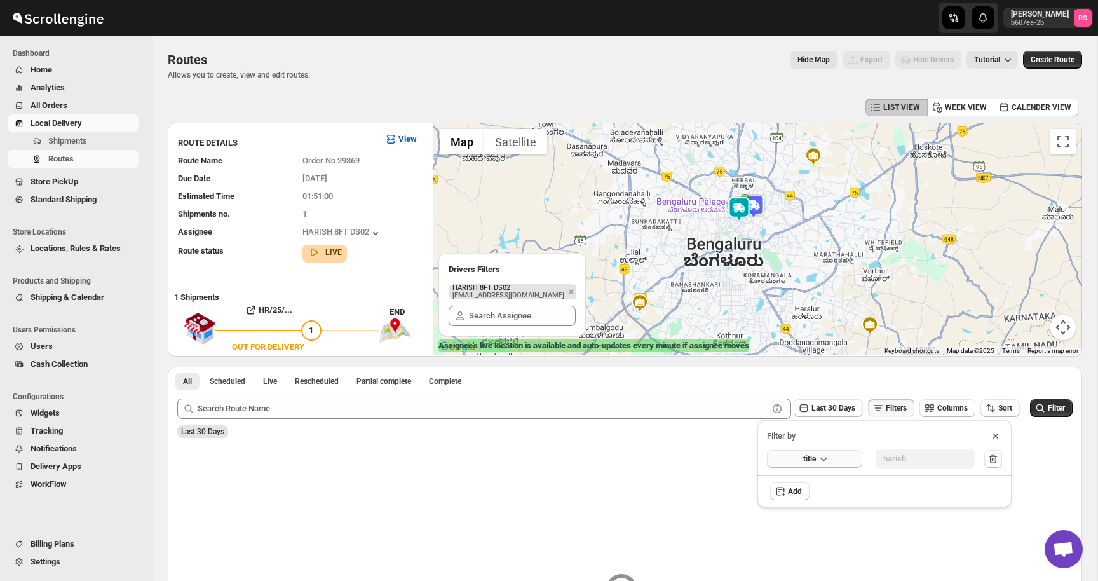
click at [817, 465] on button "title" at bounding box center [814, 459] width 95 height 18
click at [819, 483] on button "Assignee" at bounding box center [815, 485] width 88 height 20
click at [943, 462] on div "Select value" at bounding box center [916, 458] width 64 height 10
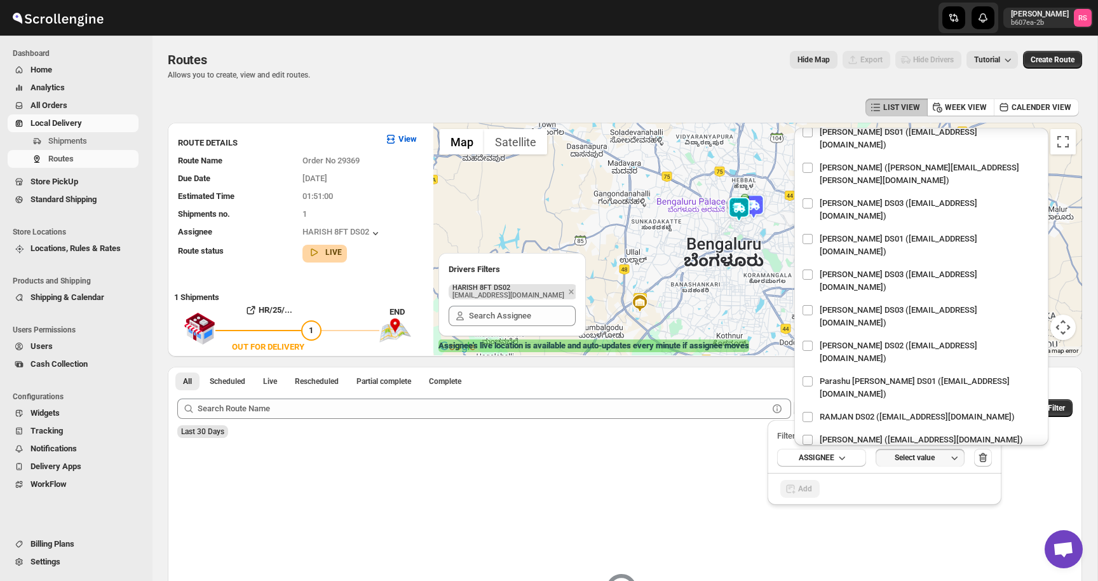
scroll to position [1032, 0]
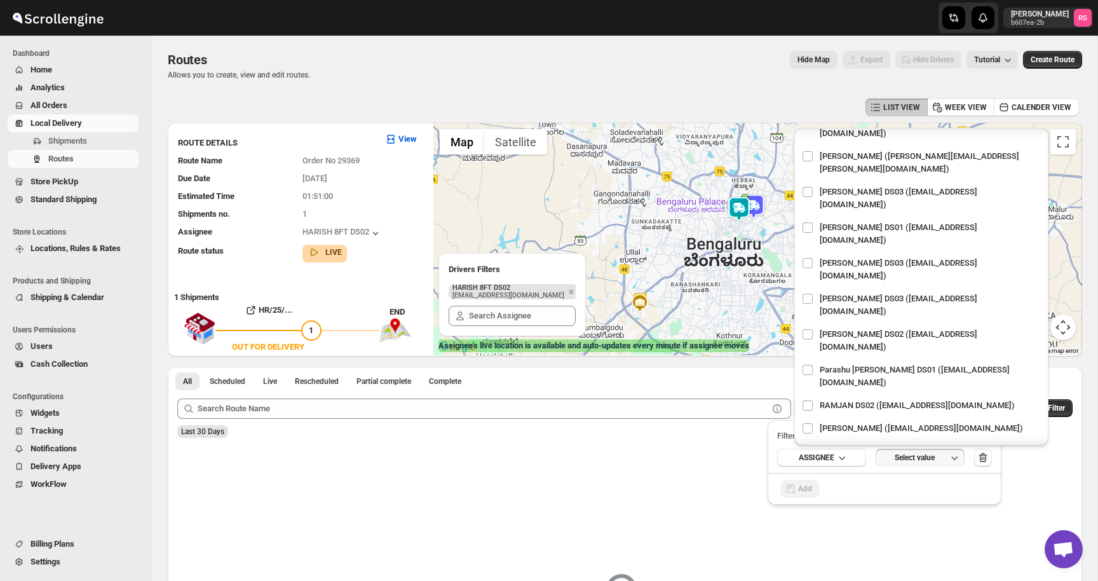
checkbox input "true"
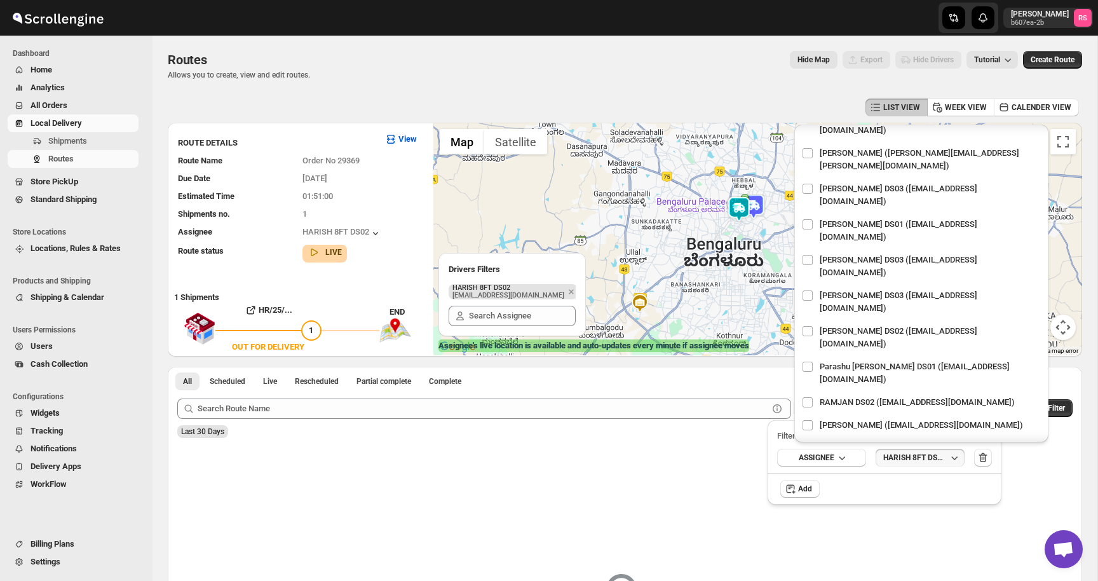
click at [929, 482] on div "Add" at bounding box center [885, 489] width 234 height 32
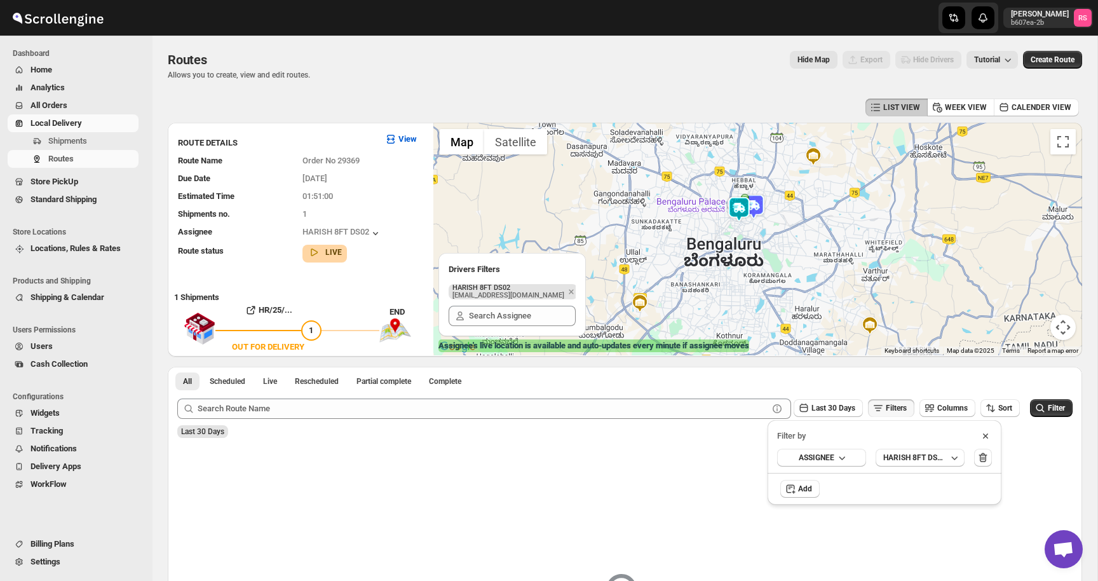
click at [642, 435] on div "Last 30 Days" at bounding box center [624, 427] width 898 height 22
click at [1056, 406] on span "Filter" at bounding box center [1056, 408] width 17 height 9
click at [589, 551] on icon "button" at bounding box center [586, 554] width 13 height 13
click at [899, 400] on button "Filters" at bounding box center [891, 408] width 46 height 18
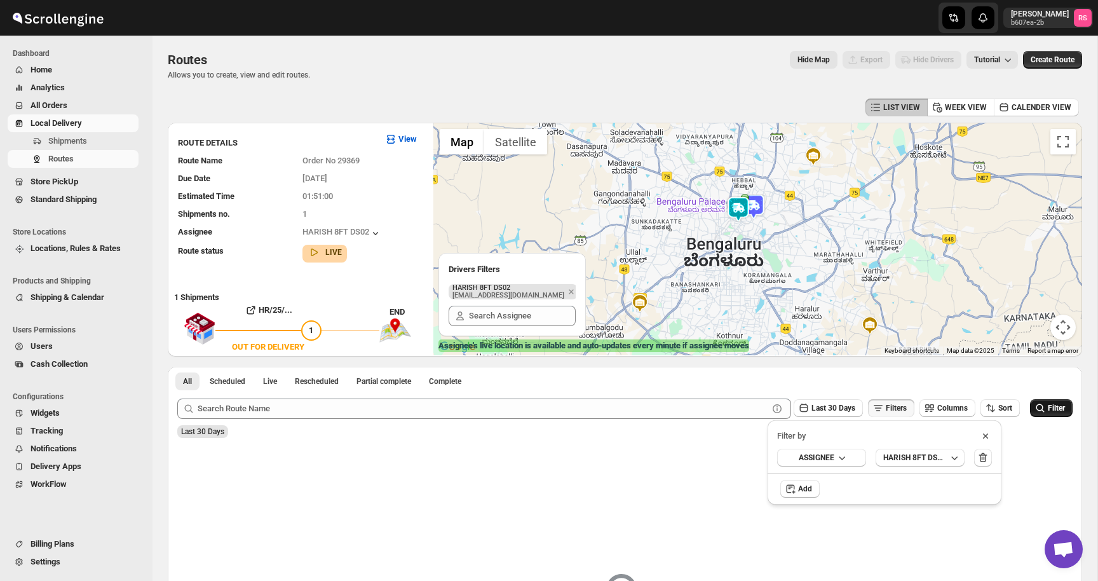
click at [1049, 409] on span "Filter" at bounding box center [1056, 408] width 17 height 9
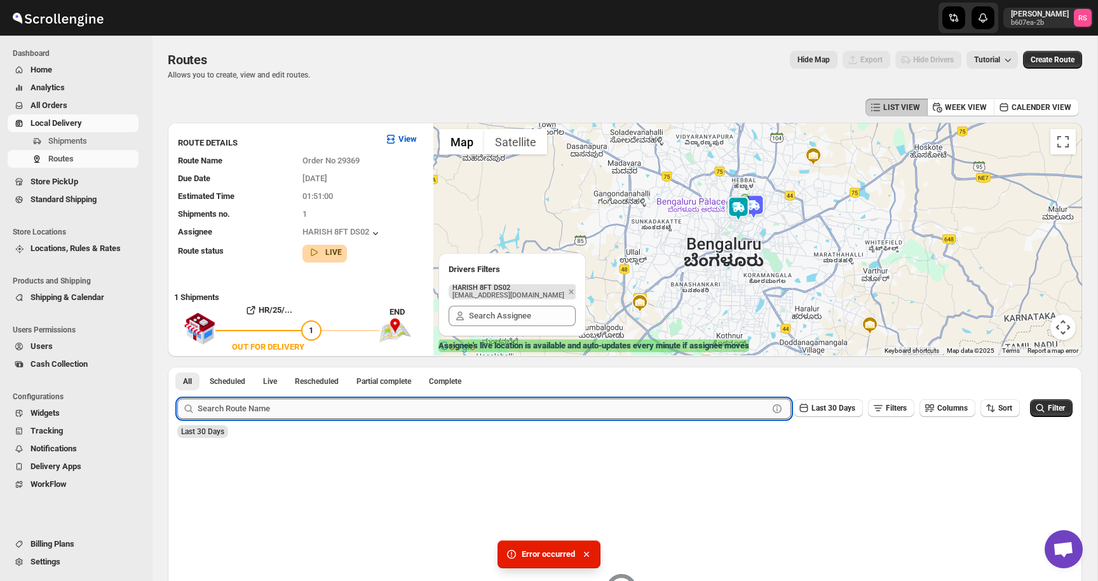
click at [374, 409] on input "text" at bounding box center [483, 409] width 571 height 20
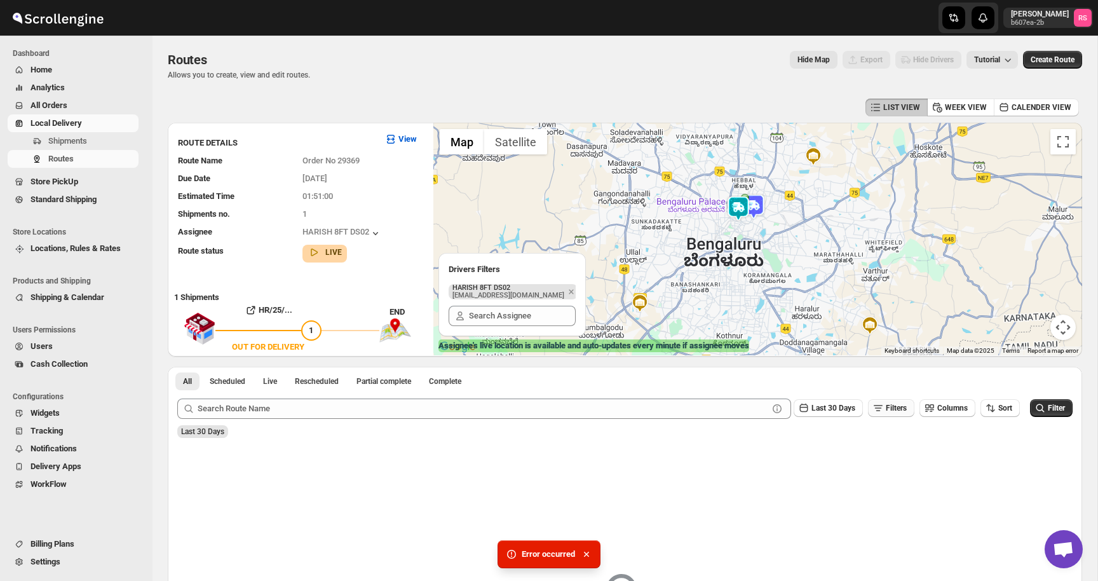
click at [886, 408] on span "Filters" at bounding box center [896, 408] width 21 height 9
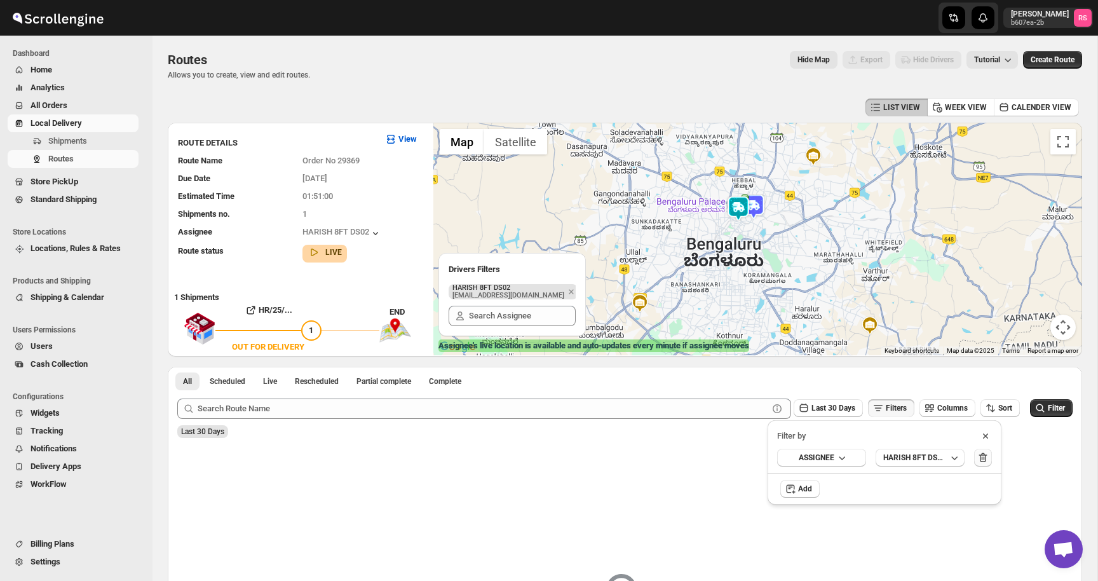
click at [982, 461] on icon "button" at bounding box center [983, 457] width 13 height 13
click at [907, 434] on icon at bounding box center [900, 436] width 13 height 13
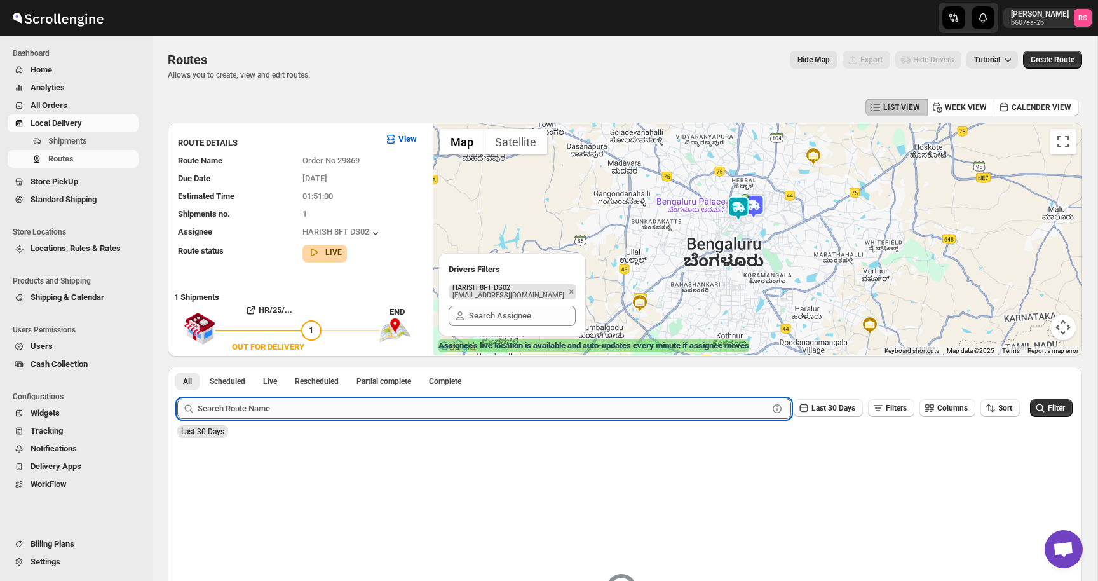
click at [695, 407] on input "text" at bounding box center [483, 409] width 571 height 20
click at [243, 377] on span "Scheduled" at bounding box center [228, 381] width 36 height 10
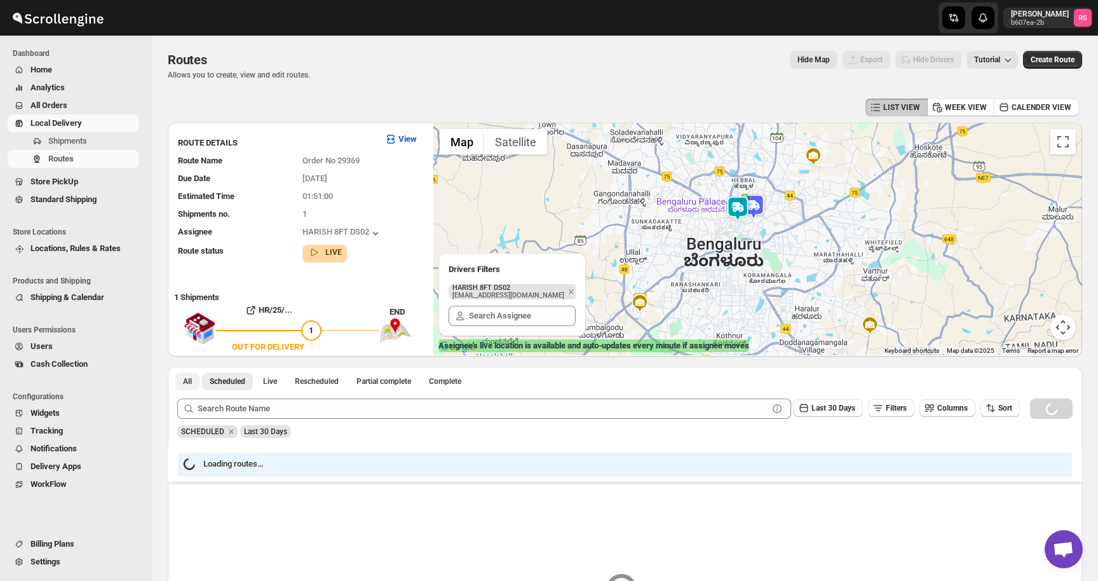
click at [188, 378] on span "All" at bounding box center [187, 381] width 9 height 10
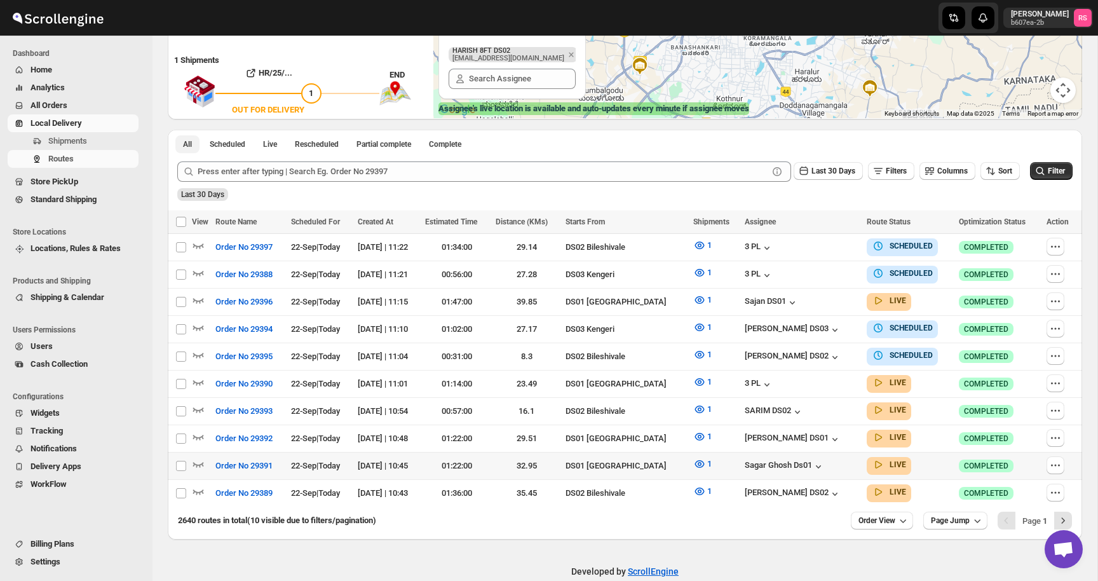
scroll to position [252, 0]
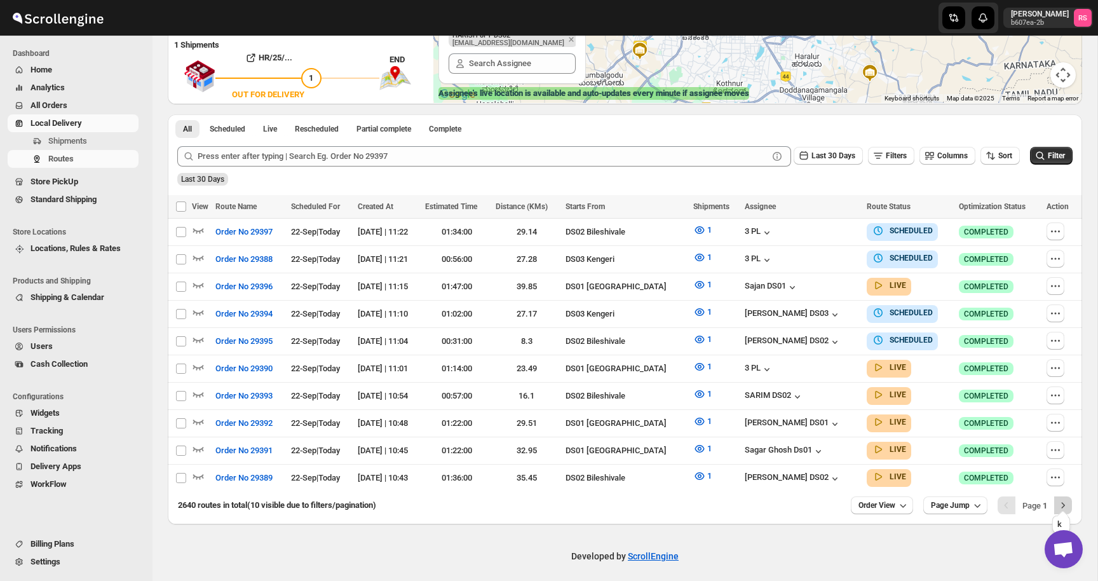
click at [1069, 500] on icon "Next" at bounding box center [1063, 505] width 13 height 13
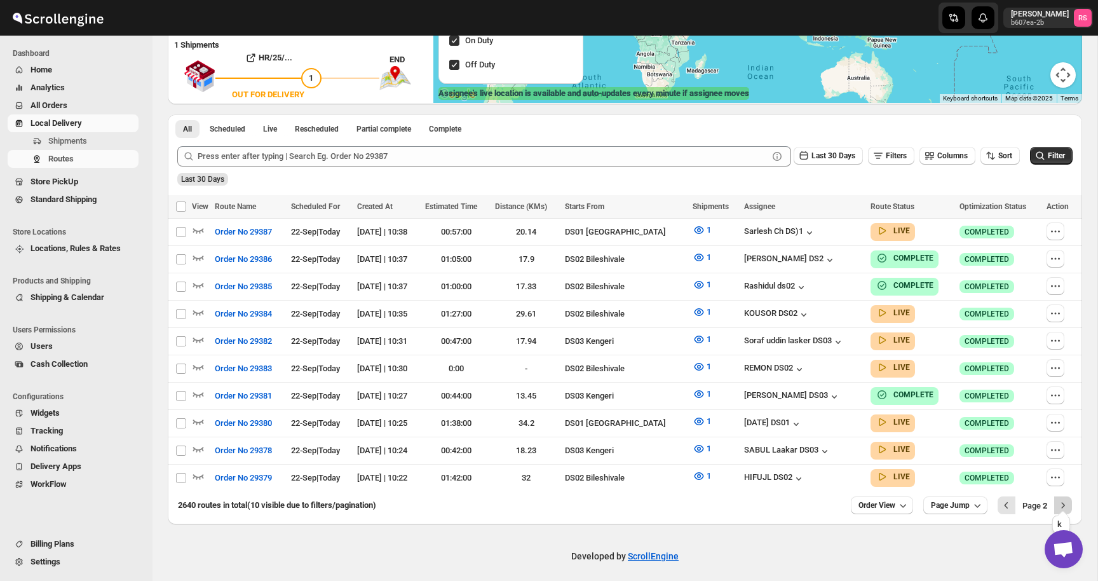
click at [1057, 499] on icon "Next" at bounding box center [1063, 505] width 13 height 13
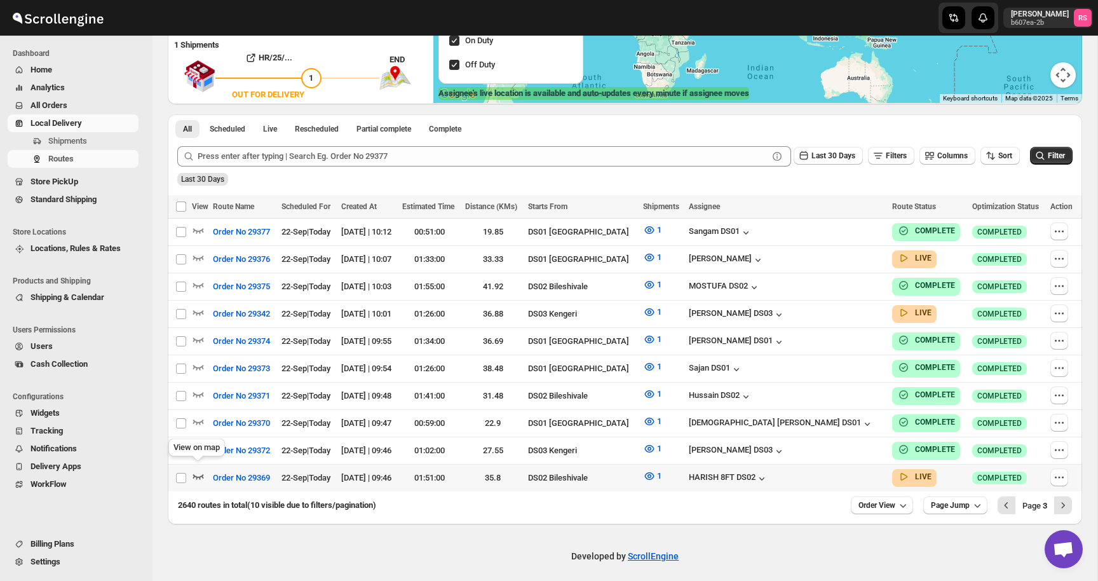
click at [197, 470] on icon "button" at bounding box center [198, 476] width 13 height 13
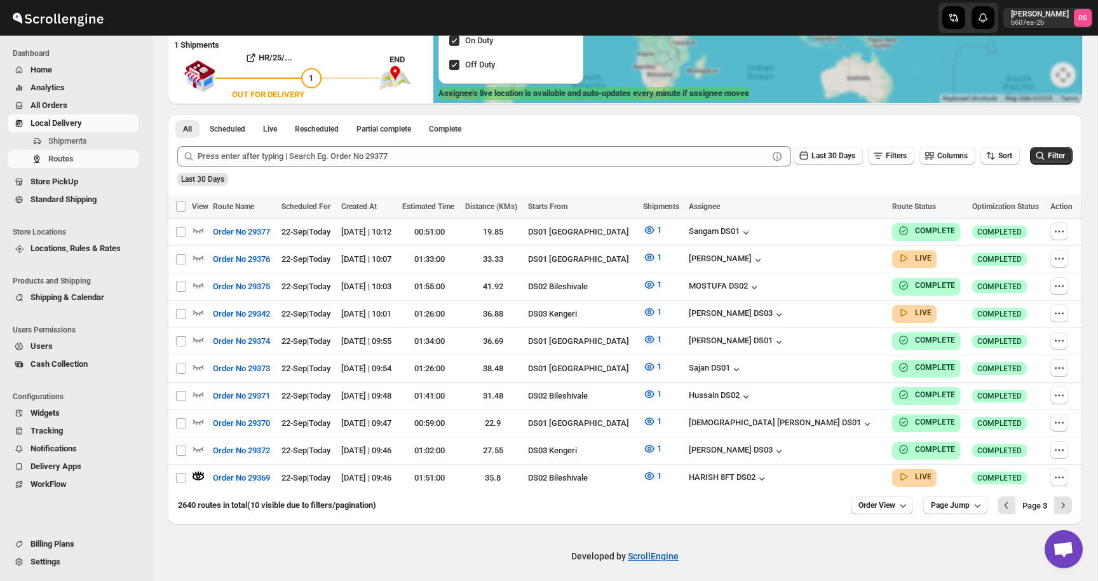
scroll to position [0, 0]
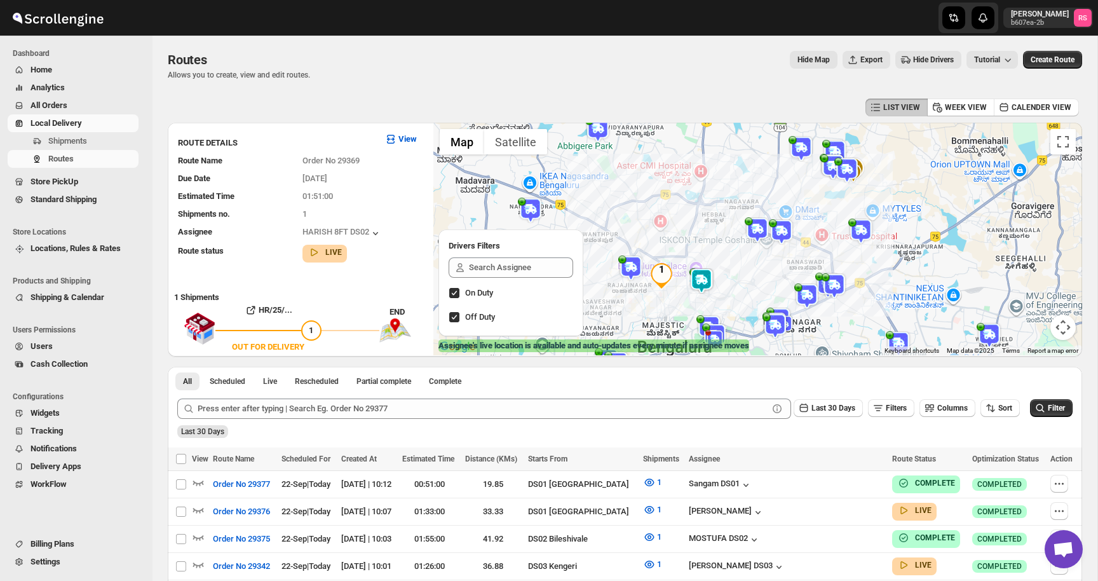
click at [699, 284] on img at bounding box center [701, 280] width 25 height 25
click at [753, 222] on button "Close" at bounding box center [742, 228] width 31 height 31
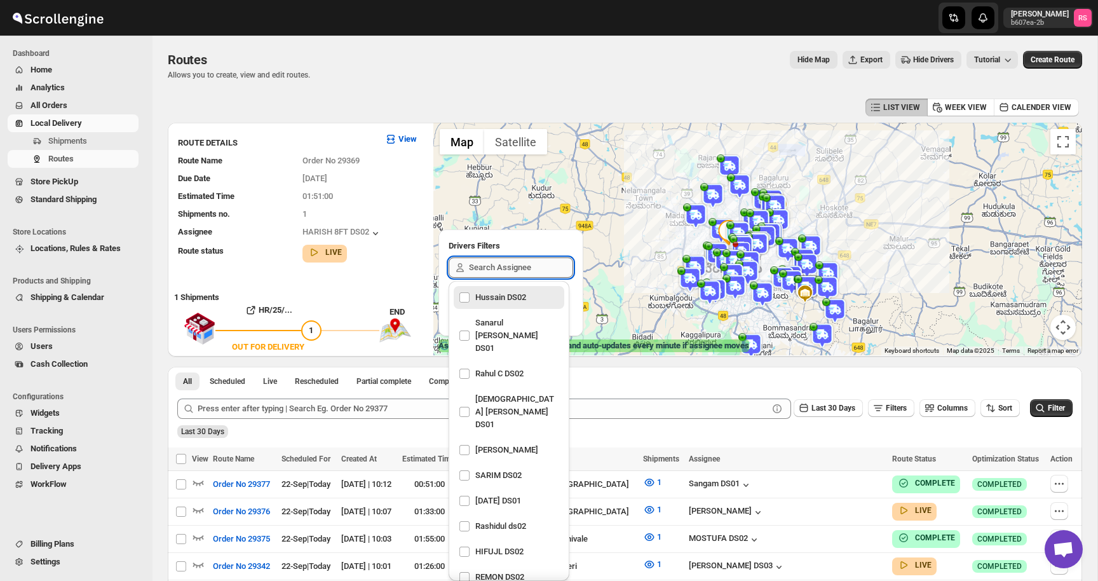
click at [494, 258] on input "text" at bounding box center [521, 267] width 104 height 20
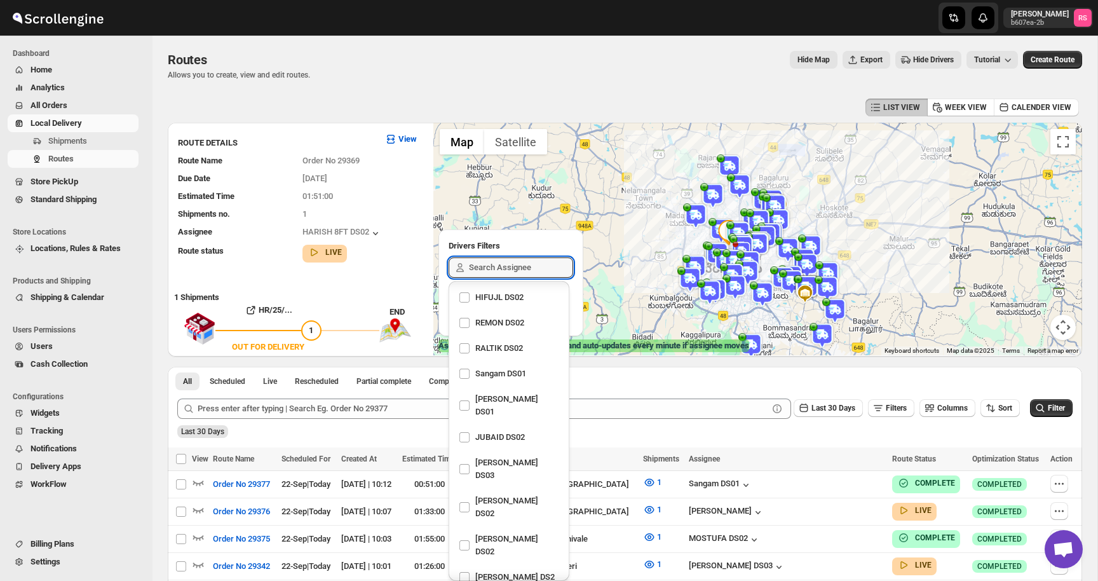
scroll to position [252, 0]
click at [491, 456] on div "[PERSON_NAME] DS03" at bounding box center [509, 471] width 100 height 31
checkbox input "true"
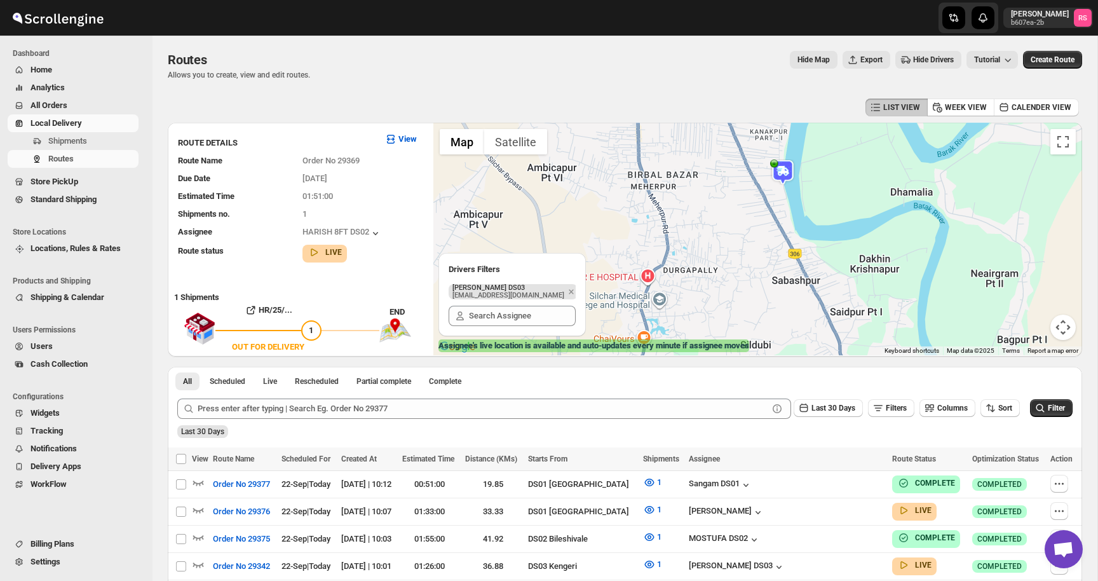
click at [783, 173] on img at bounding box center [782, 172] width 25 height 25
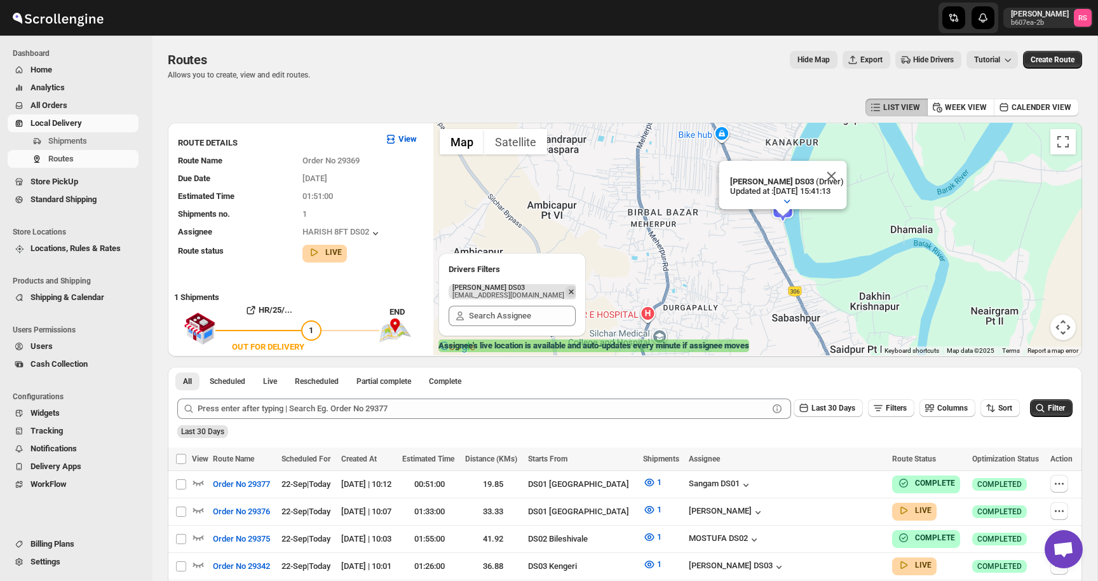
click at [566, 290] on icon "Remove" at bounding box center [571, 291] width 11 height 11
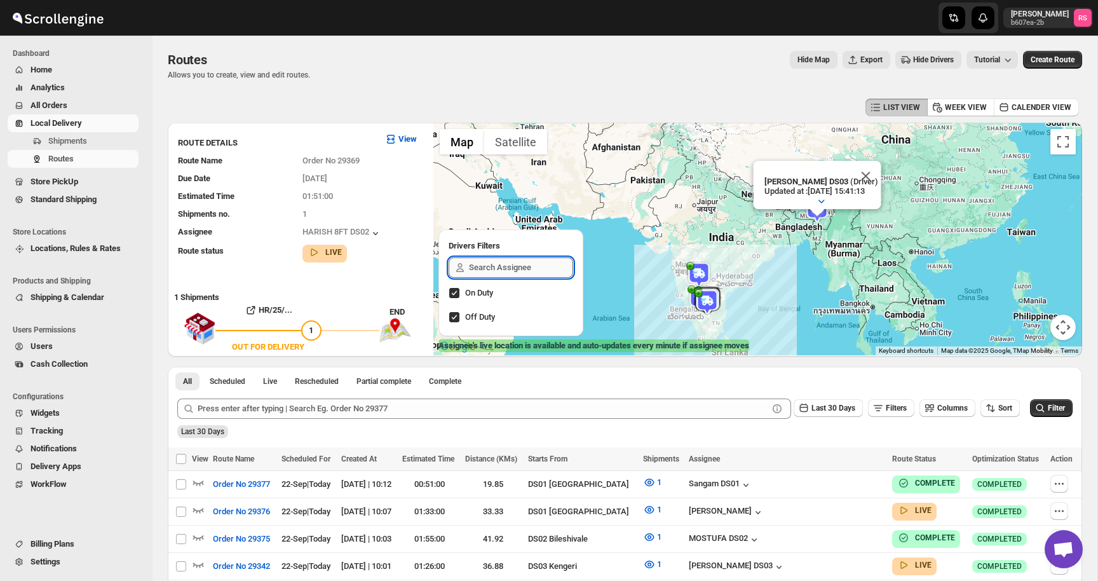
click at [498, 268] on input "text" at bounding box center [521, 267] width 104 height 20
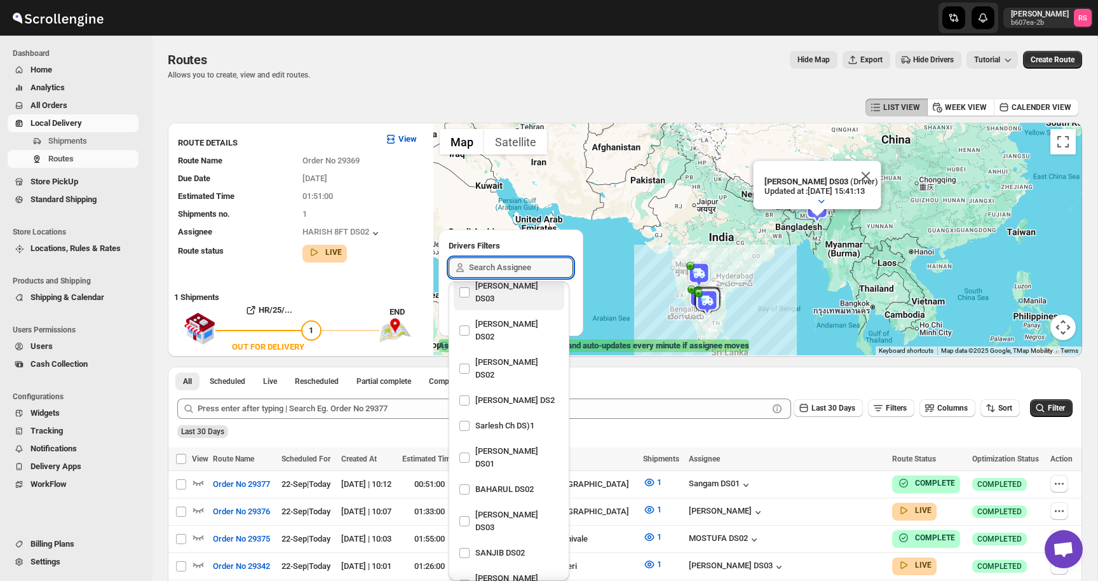
scroll to position [432, 0]
click at [526, 505] on div "[PERSON_NAME] DS03" at bounding box center [509, 520] width 100 height 31
checkbox input "true"
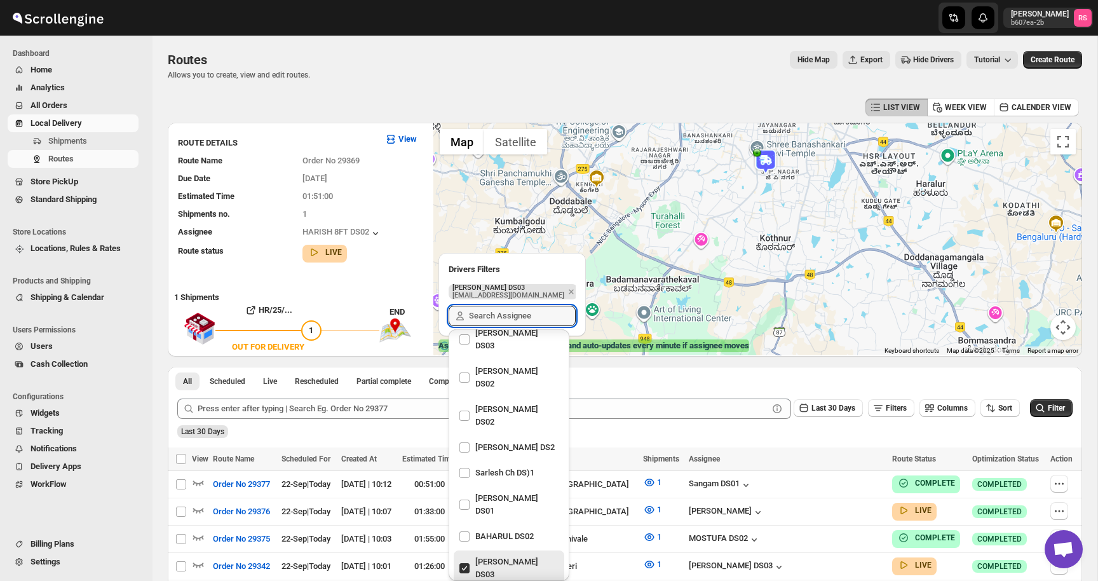
click at [768, 158] on img at bounding box center [765, 161] width 25 height 25
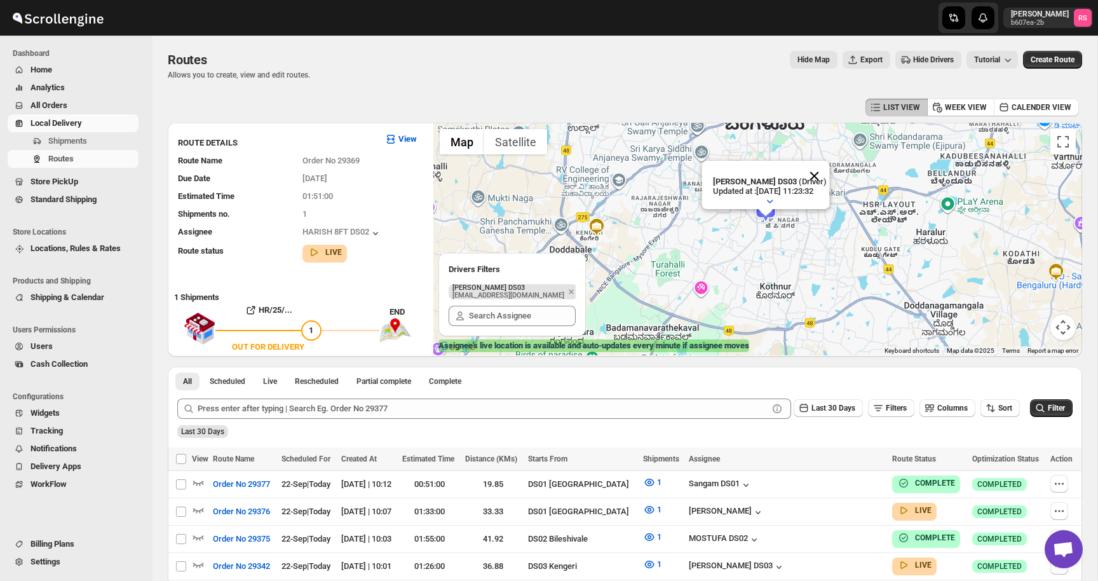
click at [826, 175] on button "Close" at bounding box center [814, 176] width 31 height 31
click at [566, 289] on icon "Remove" at bounding box center [571, 291] width 11 height 11
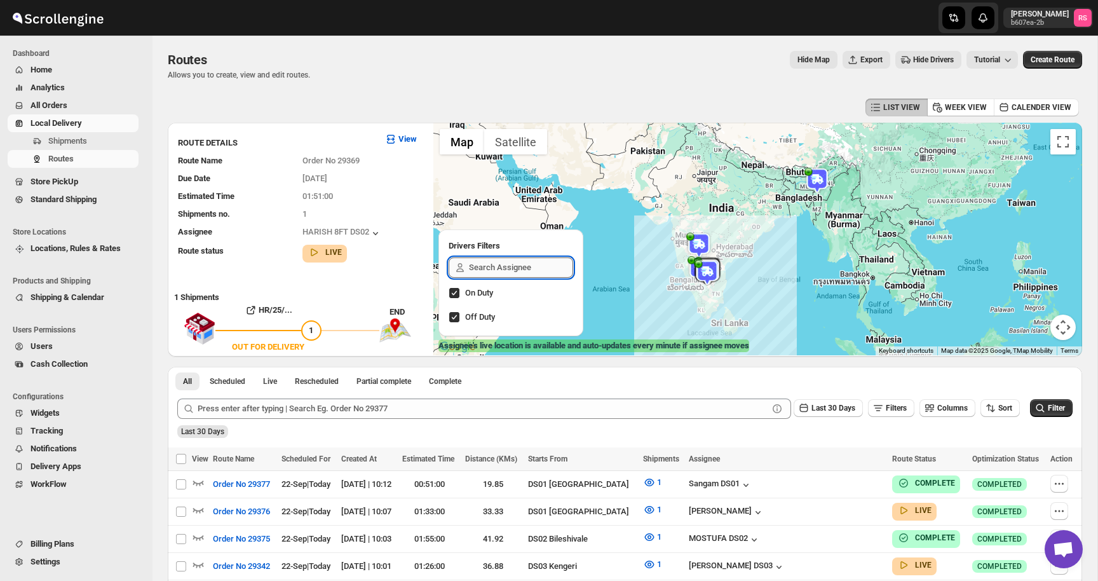
click at [523, 264] on input "text" at bounding box center [521, 267] width 104 height 20
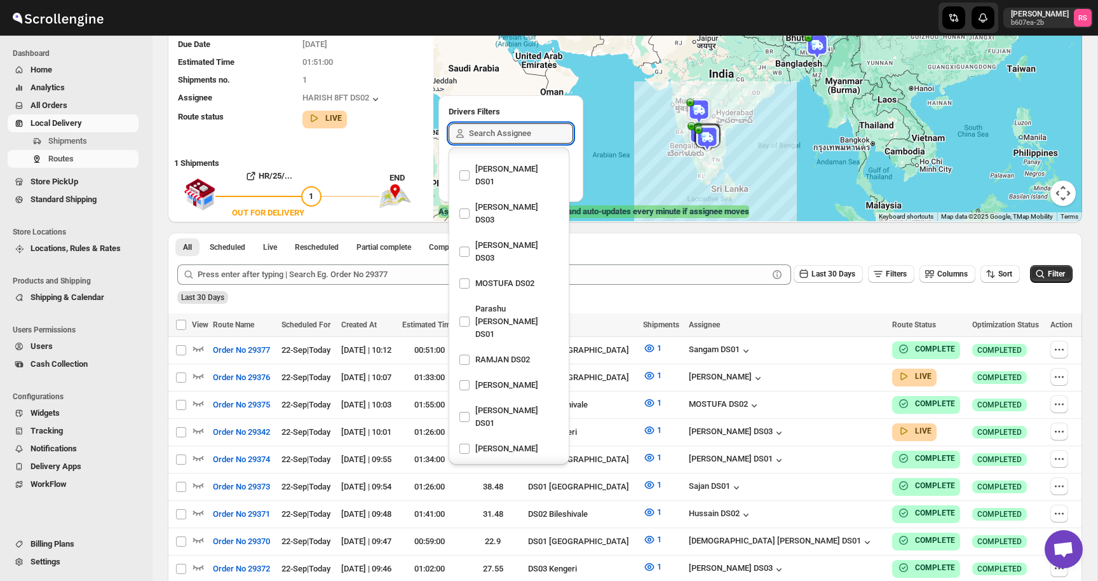
scroll to position [1049, 0]
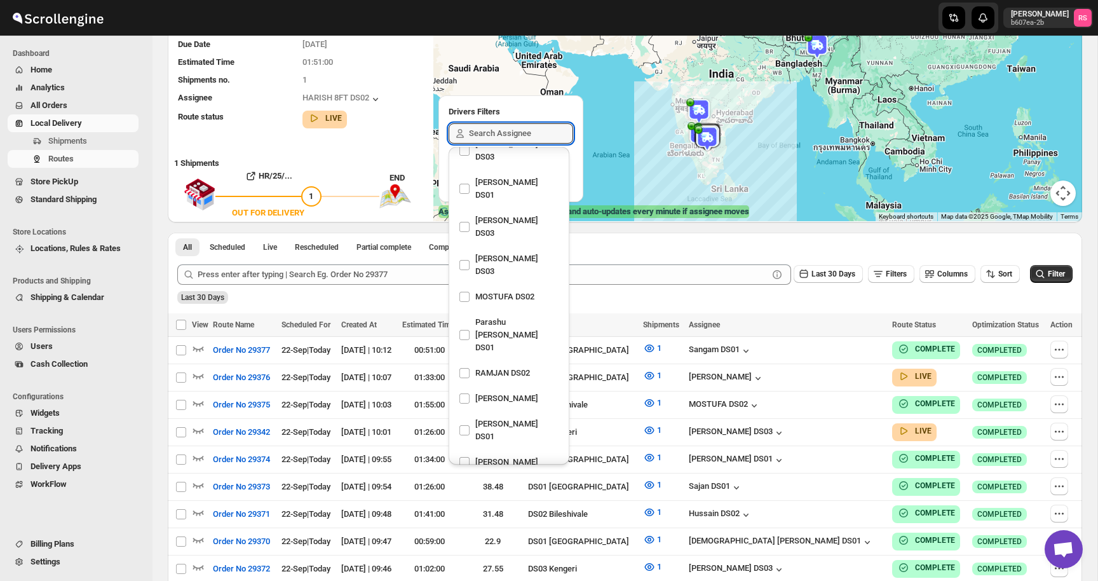
click at [524, 555] on div "[PERSON_NAME] ds03" at bounding box center [509, 564] width 100 height 18
checkbox input "true"
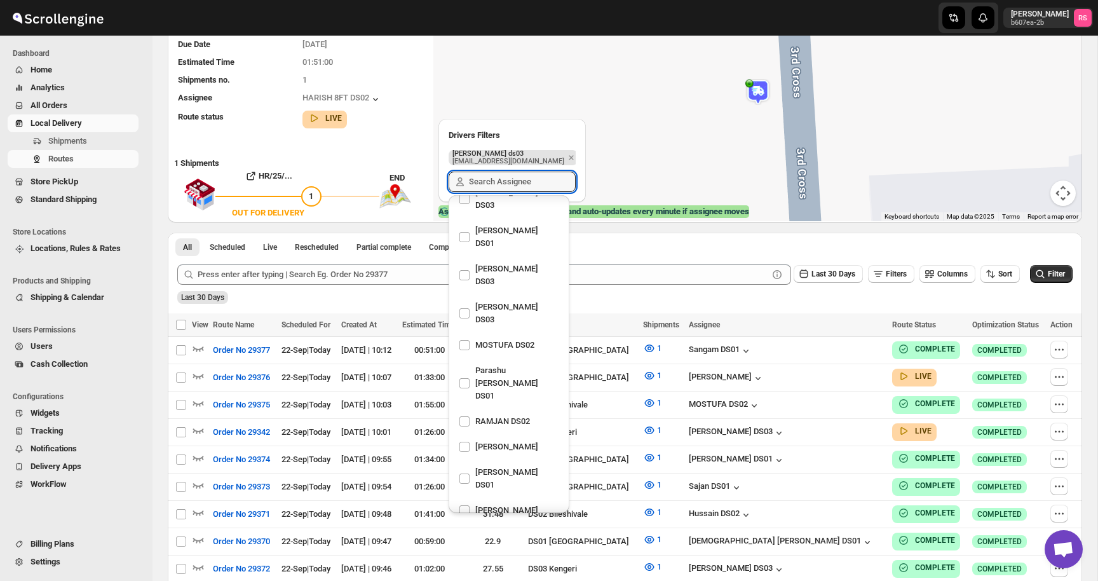
click at [769, 196] on div at bounding box center [758, 105] width 649 height 233
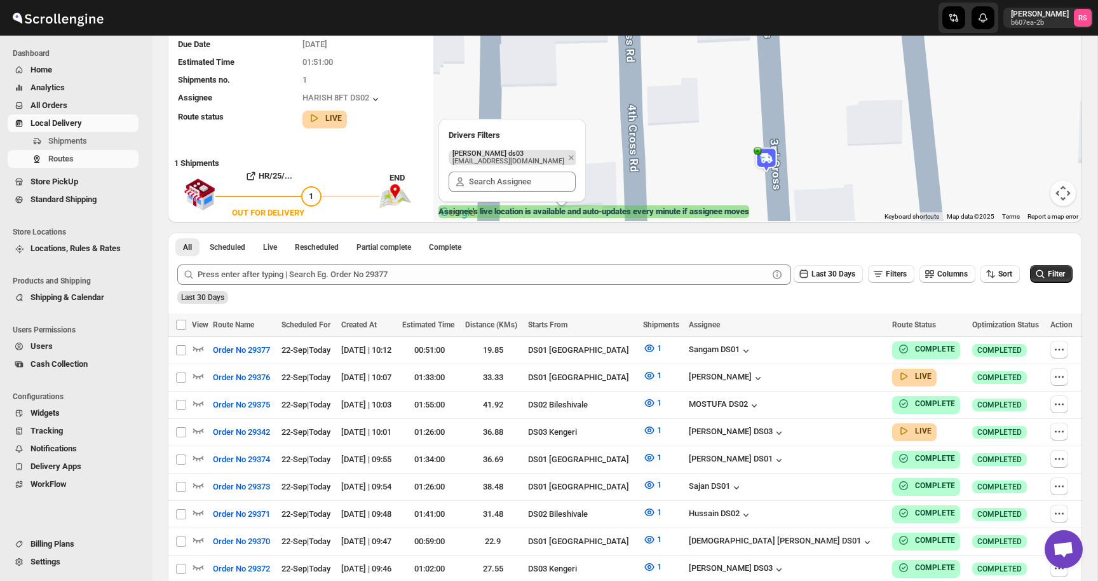
click at [770, 159] on img at bounding box center [766, 159] width 25 height 25
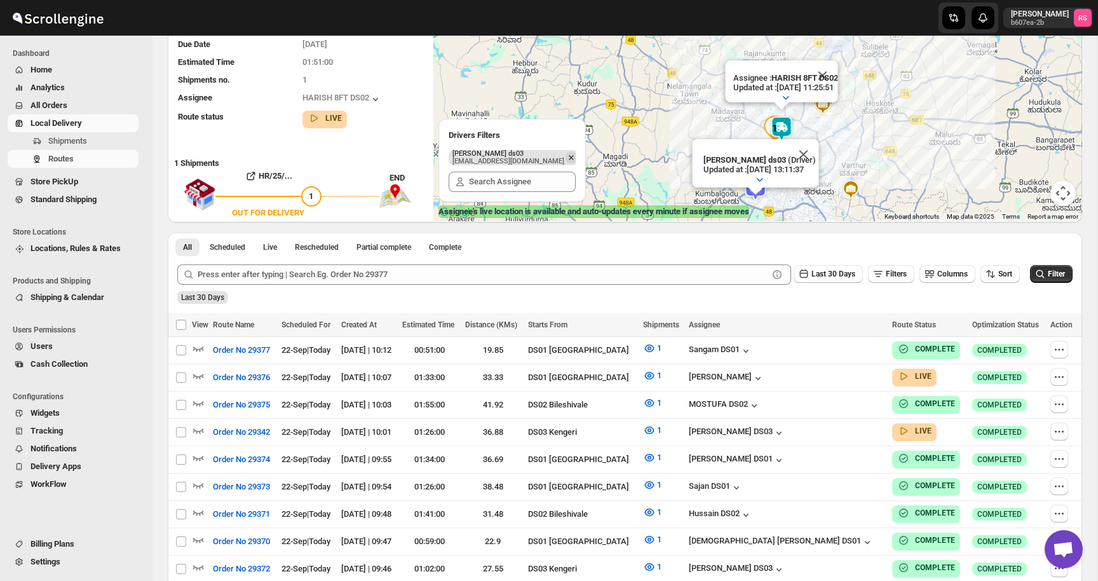
click at [566, 154] on icon "Remove" at bounding box center [571, 157] width 11 height 11
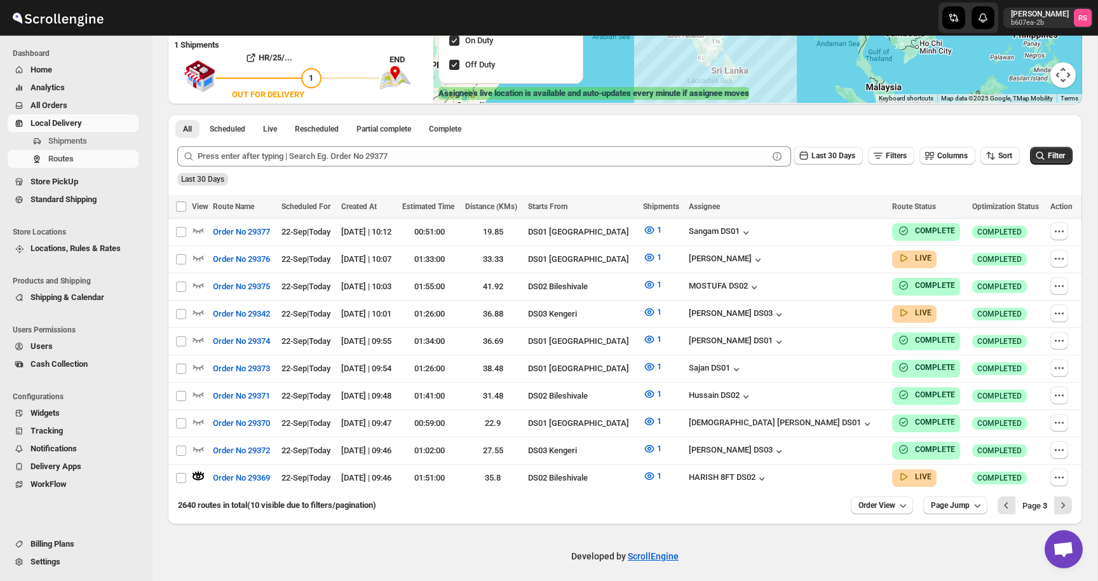
scroll to position [0, 0]
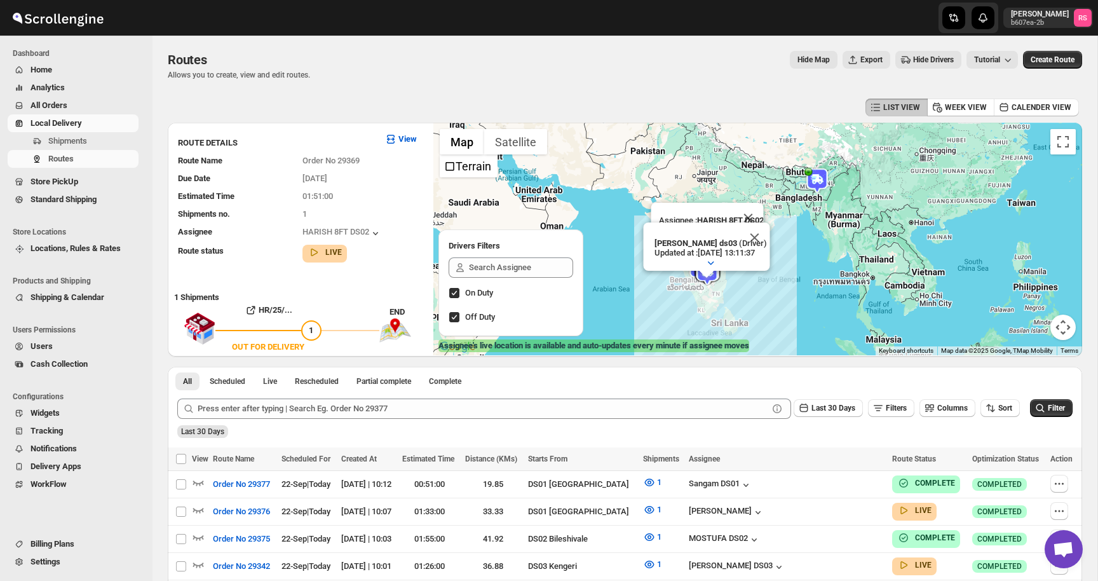
click at [344, 420] on div "Last 30 Days" at bounding box center [624, 427] width 898 height 22
click at [344, 397] on div "Last 30 Days Filters Columns Sort Filter" at bounding box center [620, 403] width 906 height 31
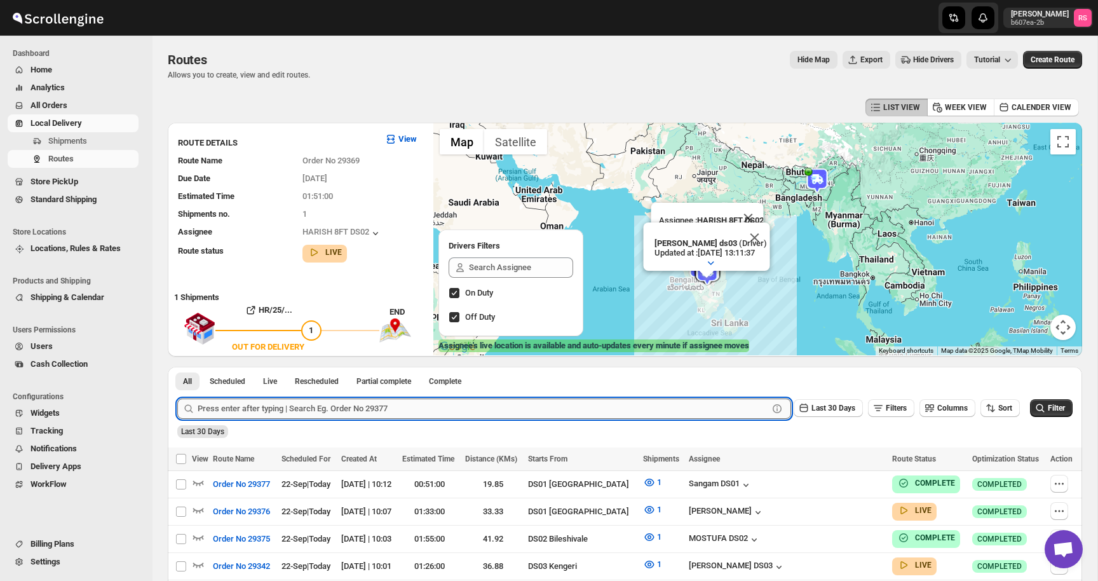
click at [339, 406] on input "text" at bounding box center [483, 409] width 571 height 20
click at [177, 367] on button "Submit" at bounding box center [195, 373] width 36 height 13
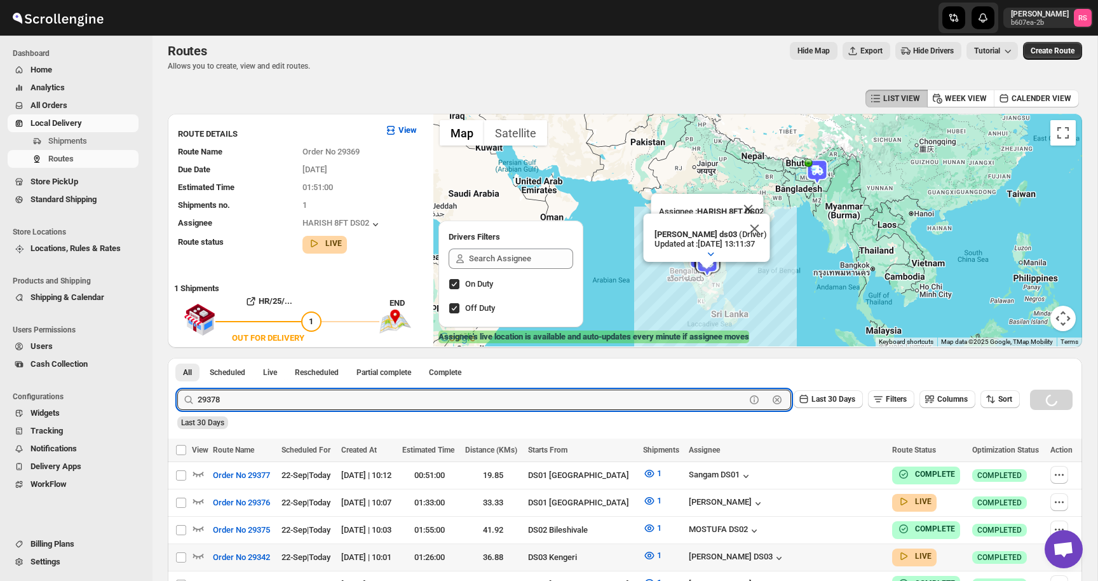
scroll to position [12, 0]
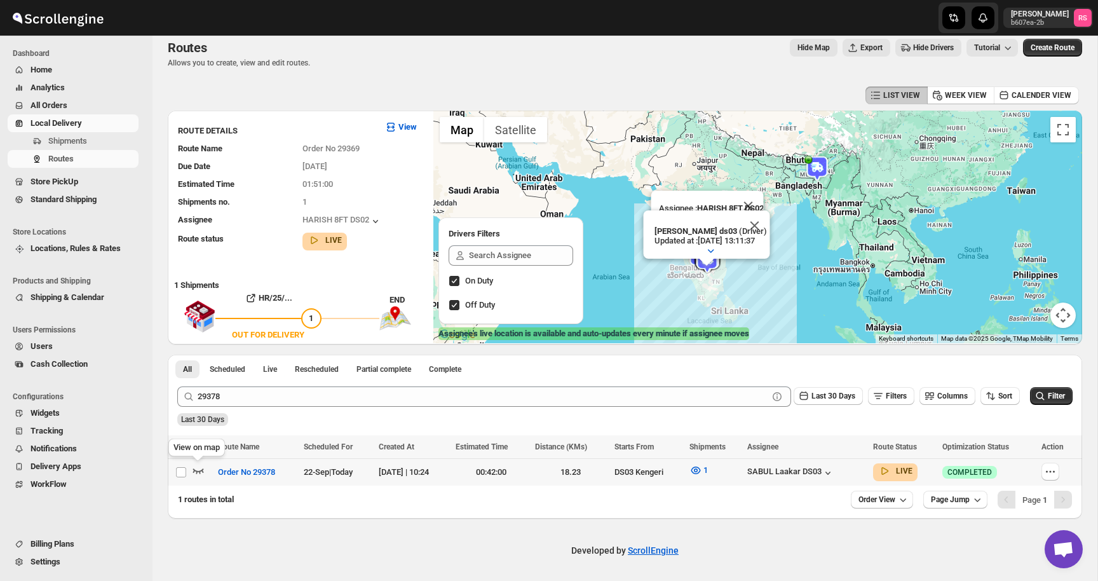
click at [195, 467] on icon "button" at bounding box center [198, 470] width 13 height 13
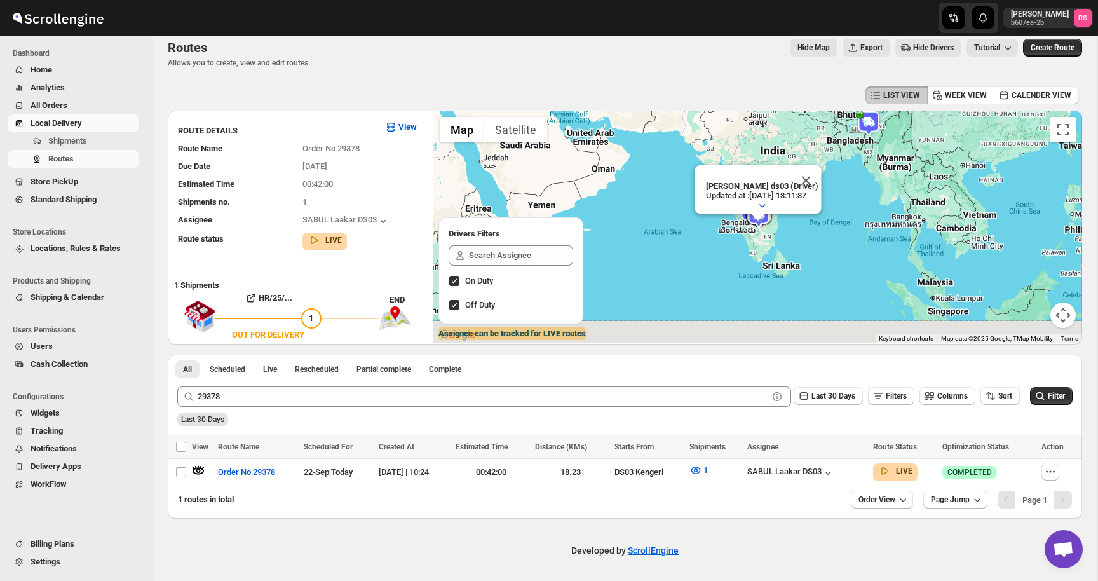
scroll to position [0, 0]
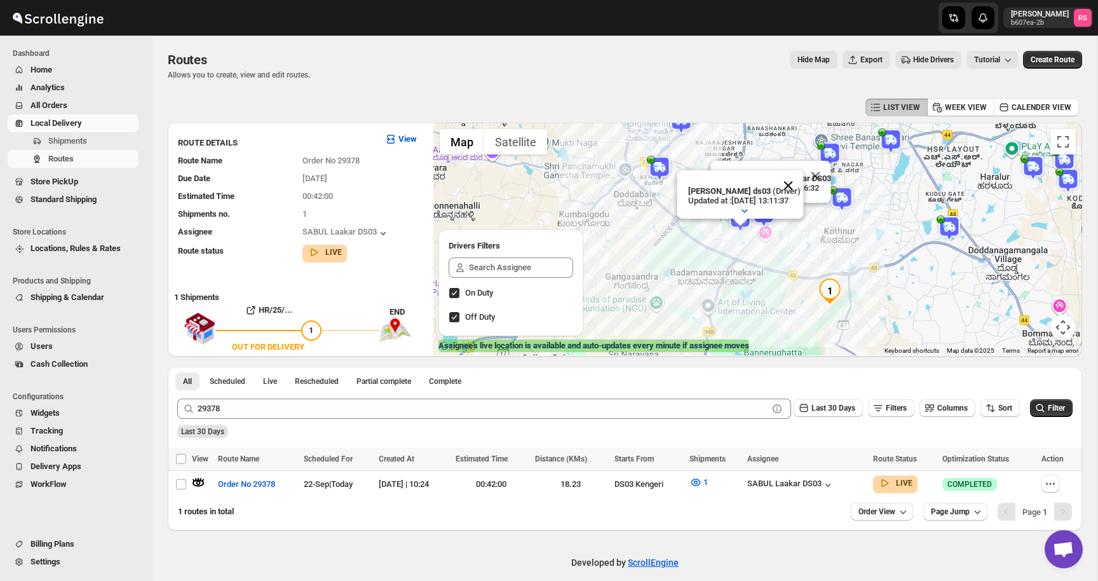
click at [800, 185] on button "Close" at bounding box center [788, 185] width 31 height 31
click at [776, 196] on img at bounding box center [770, 203] width 25 height 25
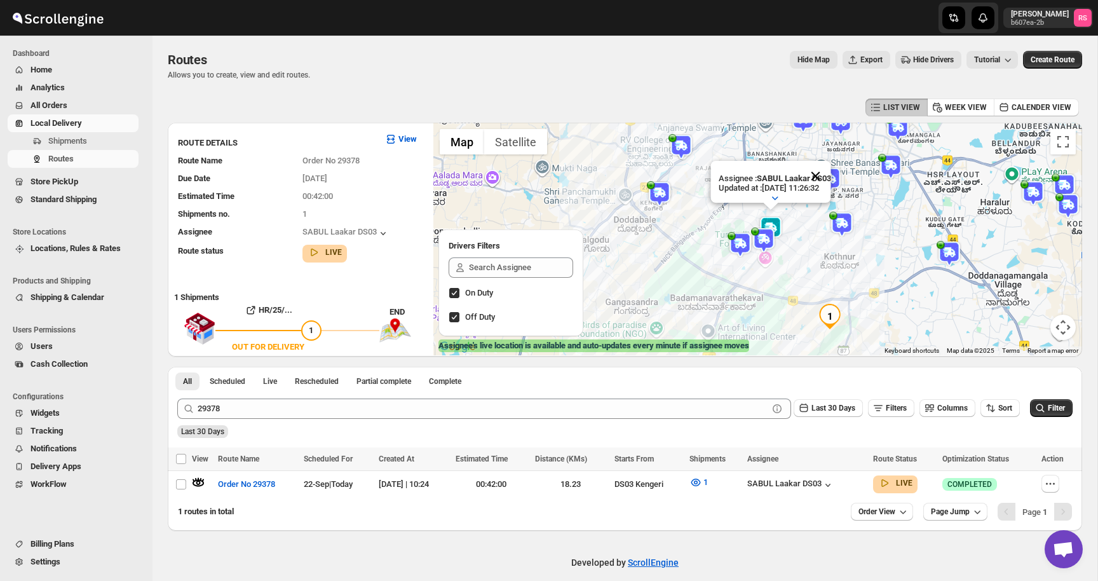
click at [831, 176] on button "Close" at bounding box center [815, 176] width 31 height 31
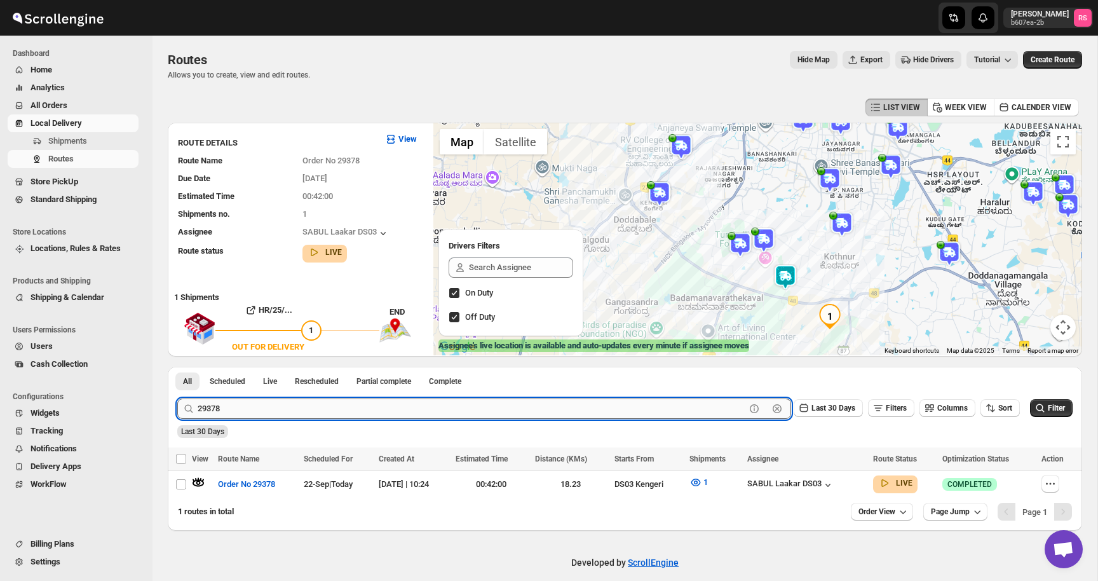
click at [330, 414] on input "29378" at bounding box center [472, 409] width 548 height 20
click at [177, 367] on button "Submit" at bounding box center [195, 373] width 36 height 13
click at [198, 481] on icon "button" at bounding box center [198, 482] width 13 height 13
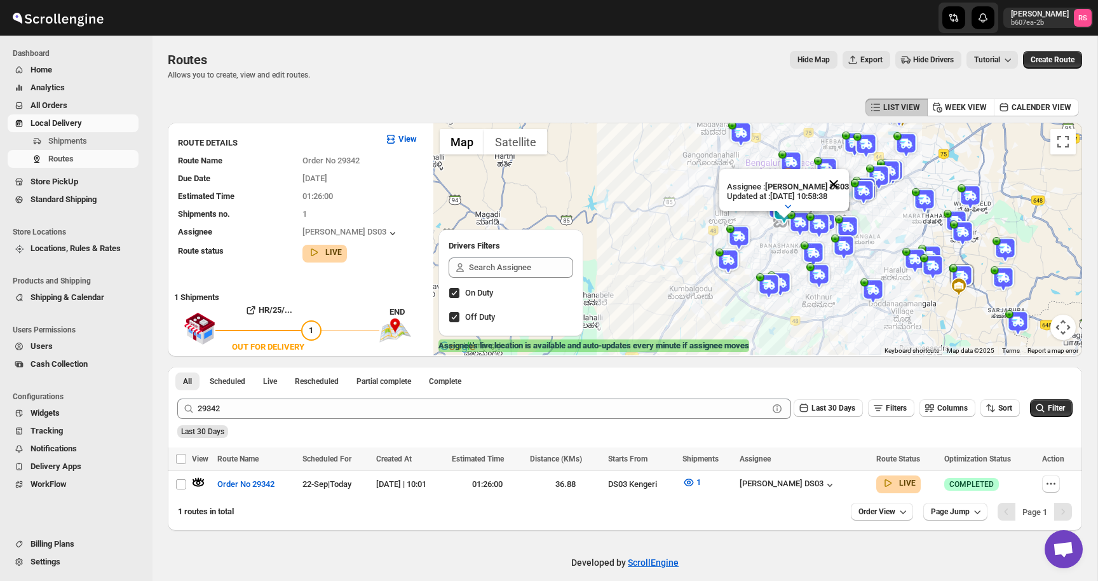
click at [839, 182] on button "Close" at bounding box center [834, 184] width 31 height 31
click at [784, 209] on img at bounding box center [784, 211] width 25 height 25
click at [782, 205] on img at bounding box center [784, 211] width 25 height 25
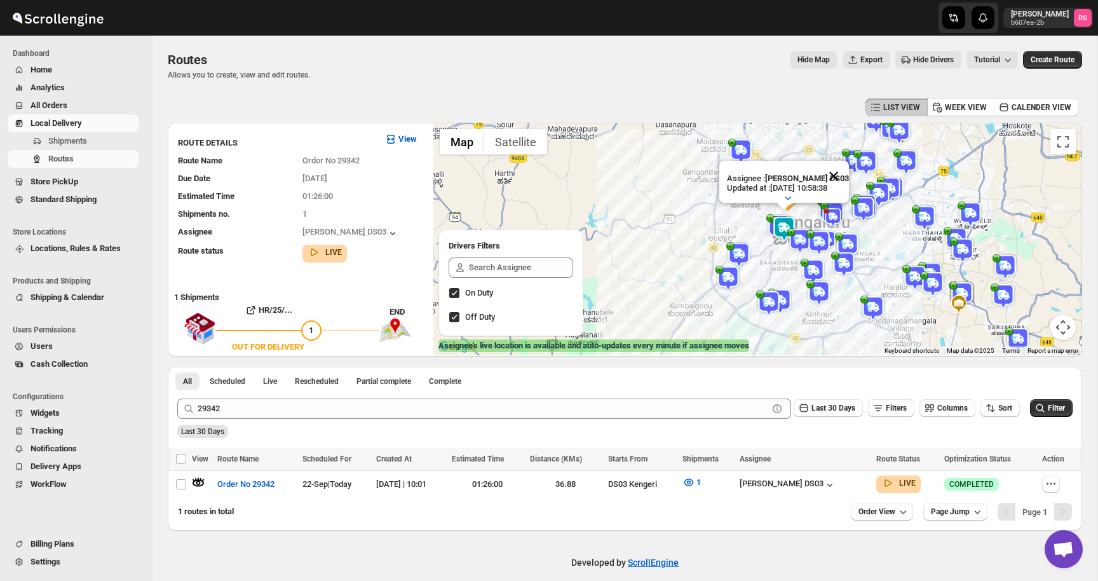
click at [837, 179] on button "Close" at bounding box center [834, 176] width 31 height 31
click at [829, 479] on div "[PERSON_NAME] DS03" at bounding box center [788, 485] width 97 height 13
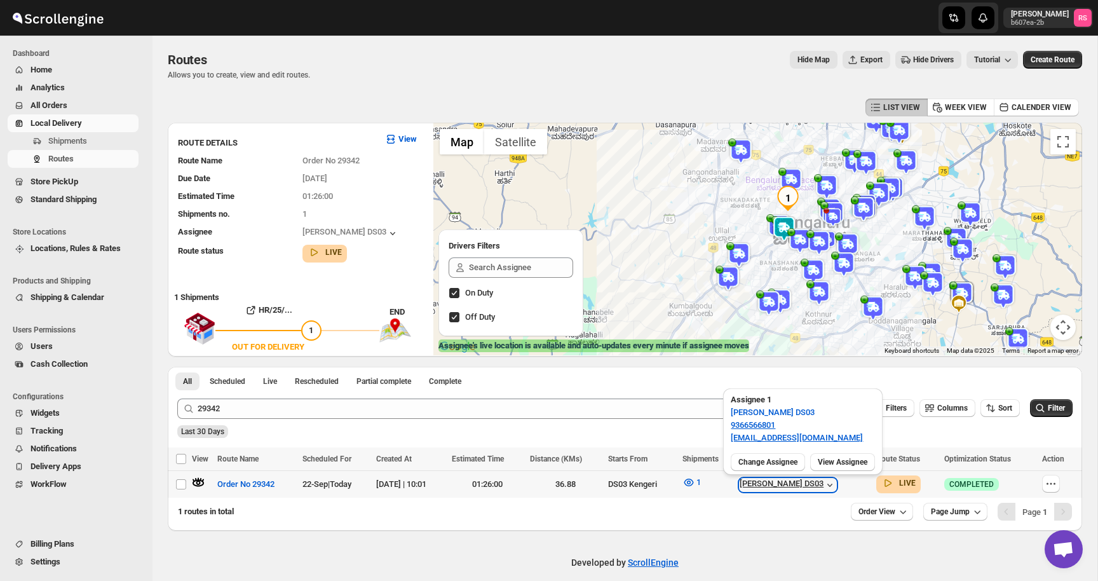
click at [829, 479] on div "[PERSON_NAME] DS03" at bounding box center [788, 485] width 97 height 13
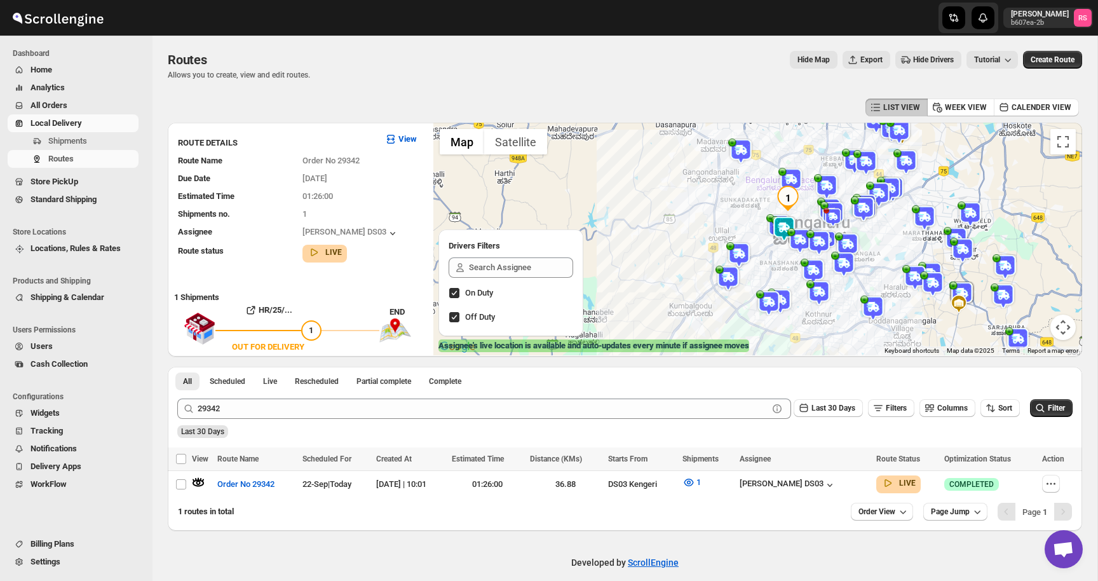
click at [783, 216] on img at bounding box center [784, 228] width 25 height 25
click at [783, 228] on img at bounding box center [784, 228] width 25 height 25
click at [833, 175] on button "Close" at bounding box center [834, 176] width 31 height 31
click at [777, 231] on img at bounding box center [784, 228] width 25 height 25
click at [780, 228] on img at bounding box center [784, 228] width 25 height 25
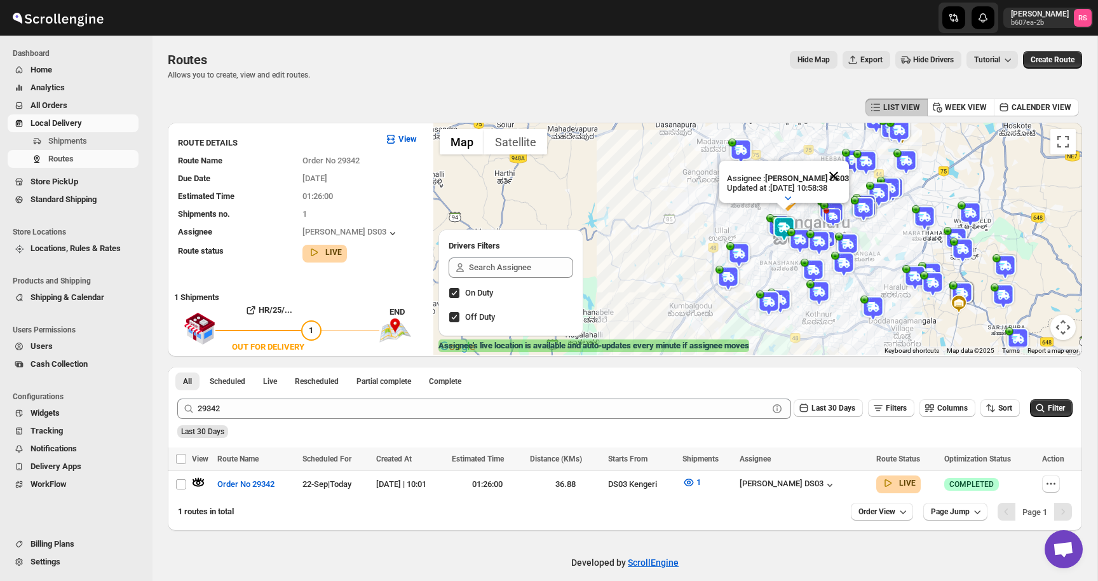
click at [838, 173] on button "Close" at bounding box center [834, 176] width 31 height 31
click at [781, 229] on img at bounding box center [784, 228] width 25 height 25
click at [792, 217] on img at bounding box center [784, 228] width 25 height 25
click at [843, 171] on button "Close" at bounding box center [834, 176] width 31 height 31
click at [781, 219] on img at bounding box center [784, 228] width 25 height 25
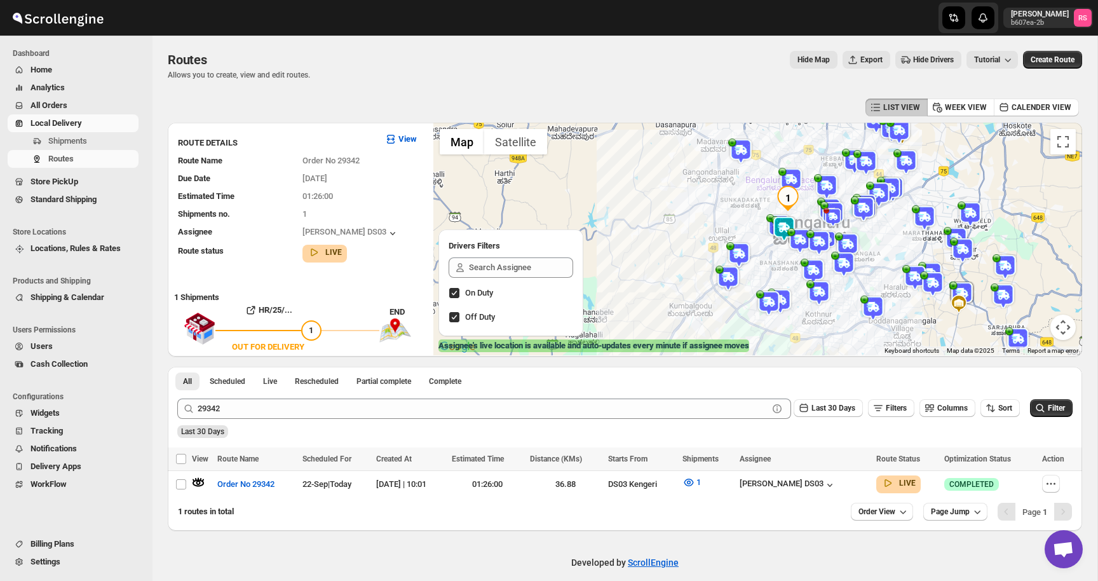
click at [781, 224] on img at bounding box center [784, 228] width 25 height 25
click at [833, 177] on button "Close" at bounding box center [834, 176] width 31 height 31
click at [785, 224] on img at bounding box center [784, 228] width 25 height 25
click at [833, 174] on button "Close" at bounding box center [834, 176] width 31 height 31
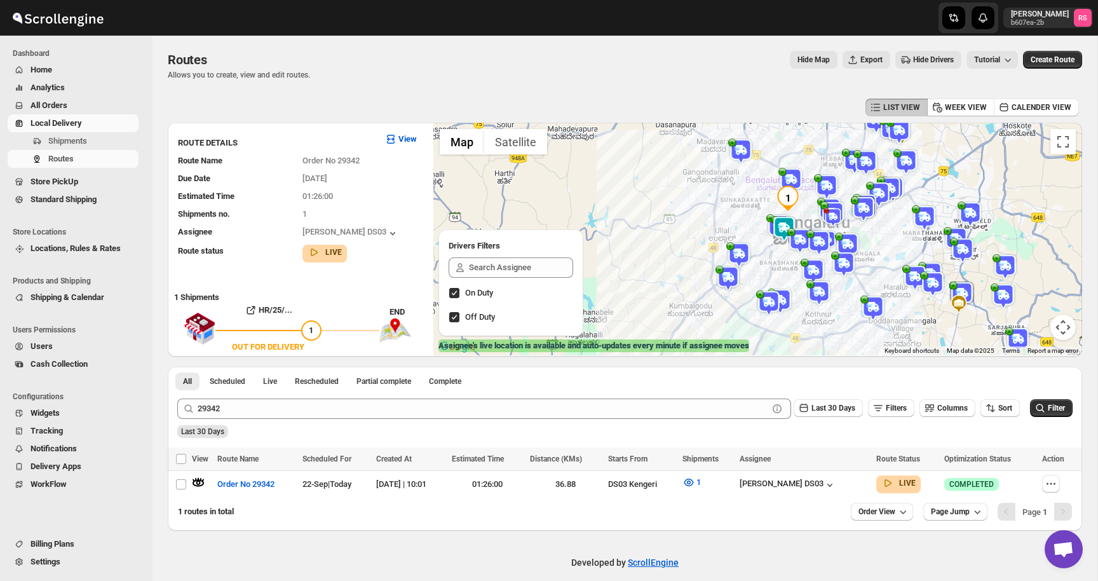
click at [775, 224] on img at bounding box center [784, 228] width 25 height 25
click at [786, 224] on img at bounding box center [784, 228] width 25 height 25
click at [835, 172] on button "Close" at bounding box center [834, 176] width 31 height 31
click at [781, 224] on img at bounding box center [784, 228] width 25 height 25
click at [781, 222] on img at bounding box center [784, 228] width 25 height 25
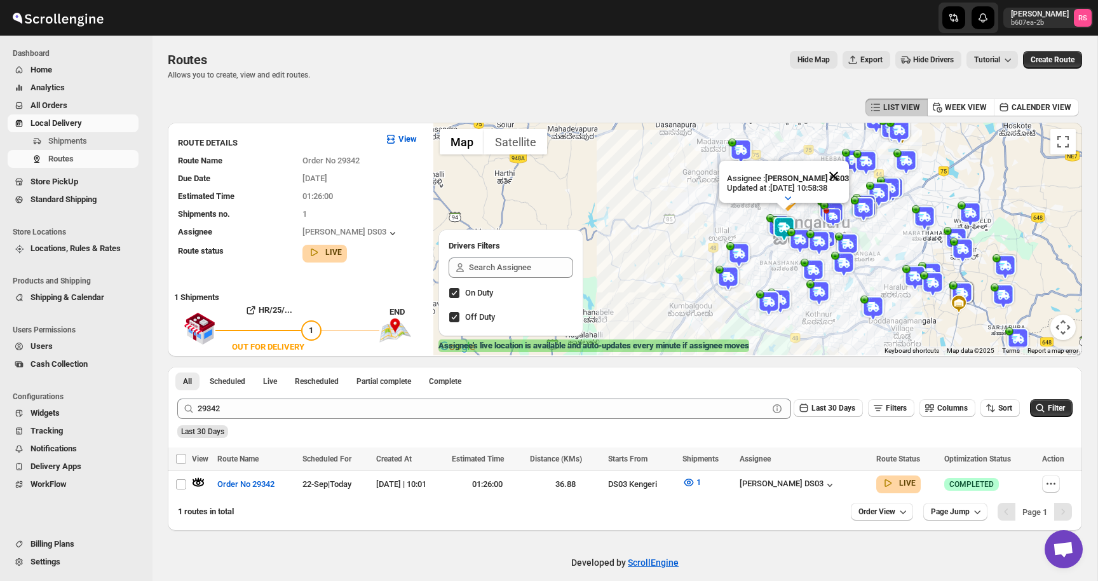
click at [839, 172] on button "Close" at bounding box center [834, 176] width 31 height 31
click at [793, 195] on img at bounding box center [788, 198] width 25 height 25
click at [779, 196] on img at bounding box center [788, 198] width 25 height 25
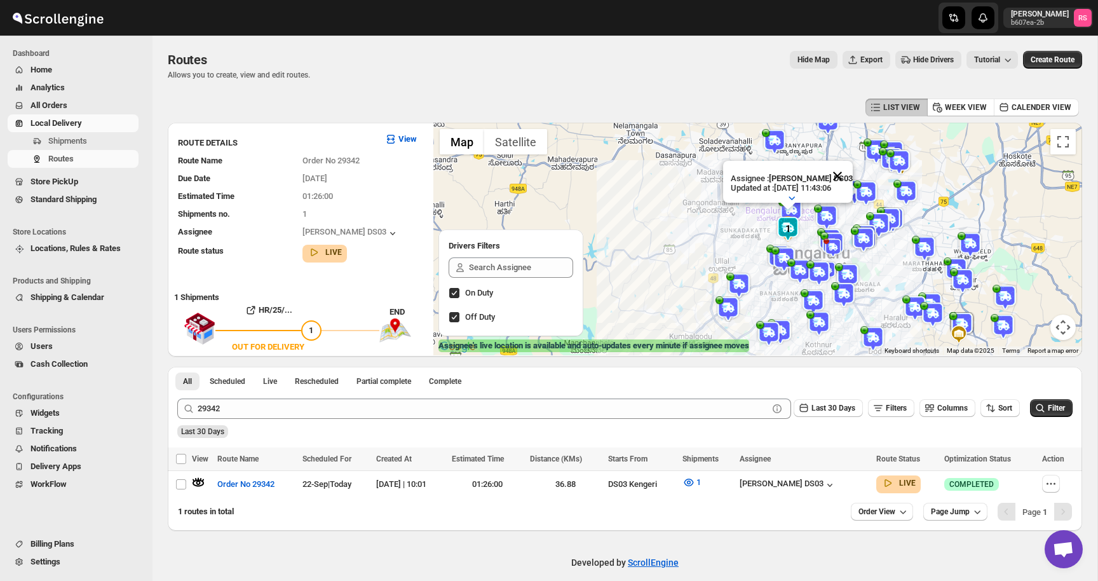
click at [842, 175] on button "Close" at bounding box center [838, 176] width 31 height 31
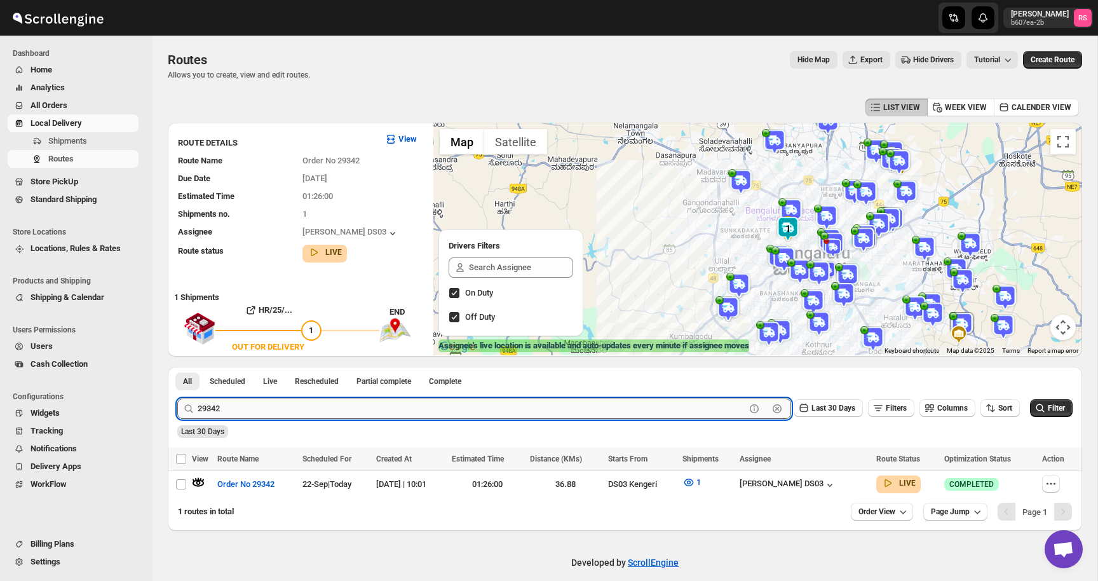
click at [263, 410] on input "29342" at bounding box center [472, 409] width 548 height 20
type input "29348"
click at [177, 367] on button "Submit" at bounding box center [195, 373] width 36 height 13
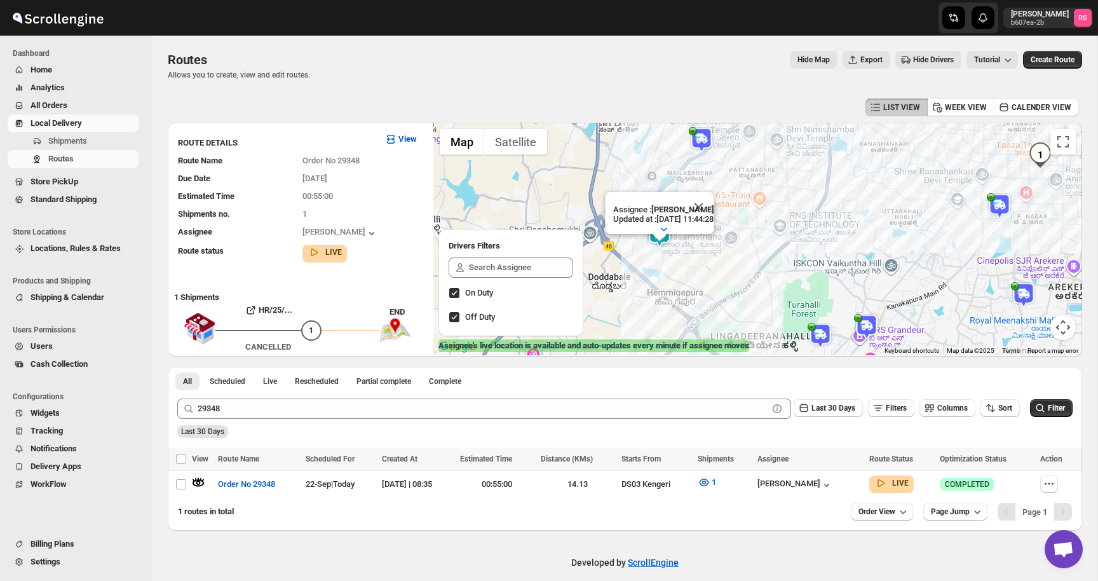
drag, startPoint x: 652, startPoint y: 276, endPoint x: 746, endPoint y: 244, distance: 99.3
click at [746, 244] on div "Assignee : Satish kumar veera Updated at : 22/09/2025, 11:44:28 Duty mode Enabl…" at bounding box center [758, 239] width 649 height 233
click at [713, 203] on button "Close" at bounding box center [698, 207] width 31 height 31
click at [666, 236] on img at bounding box center [658, 234] width 25 height 25
click at [659, 229] on img at bounding box center [658, 234] width 25 height 25
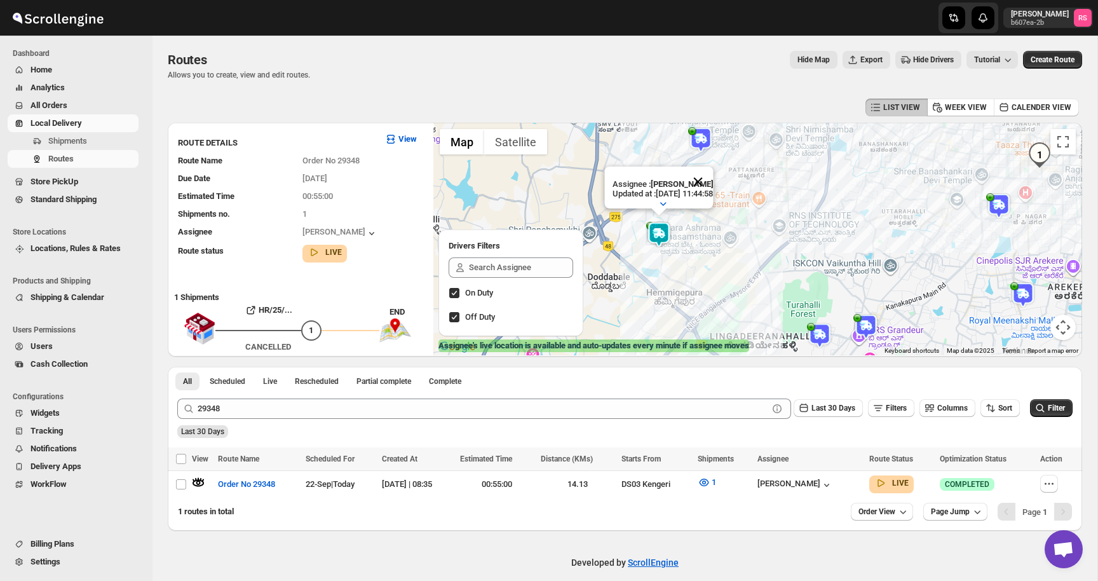
click at [713, 174] on button "Close" at bounding box center [698, 182] width 31 height 31
click at [660, 235] on img at bounding box center [658, 234] width 25 height 25
click at [666, 224] on img at bounding box center [658, 234] width 25 height 25
click at [711, 175] on button "Close" at bounding box center [698, 182] width 31 height 31
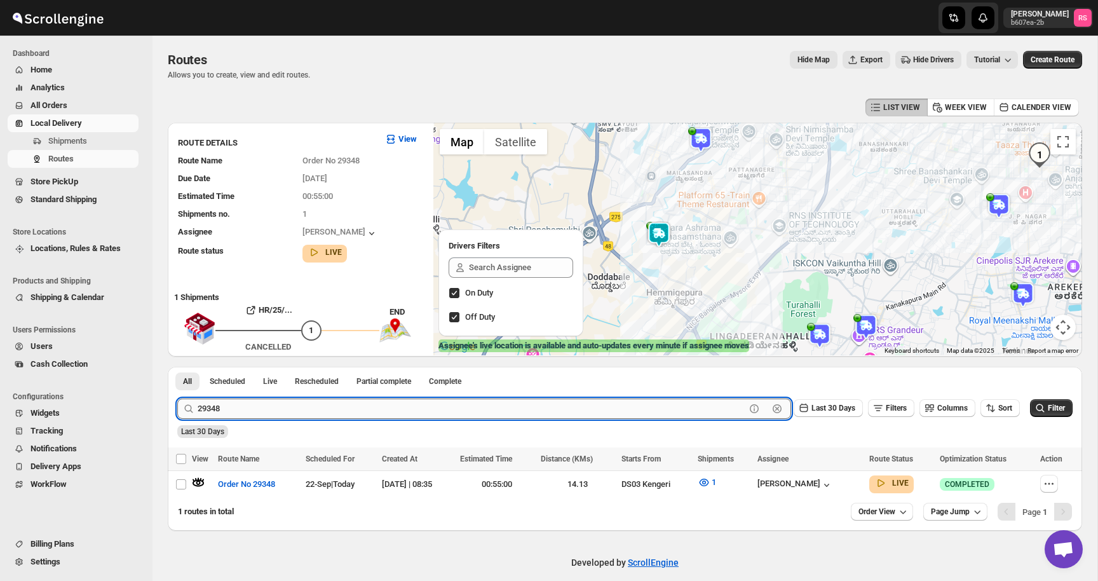
click at [383, 400] on input "29348" at bounding box center [472, 409] width 548 height 20
click at [407, 407] on input "text" at bounding box center [483, 409] width 571 height 20
type input "29380"
click at [177, 367] on button "Submit" at bounding box center [195, 373] width 36 height 13
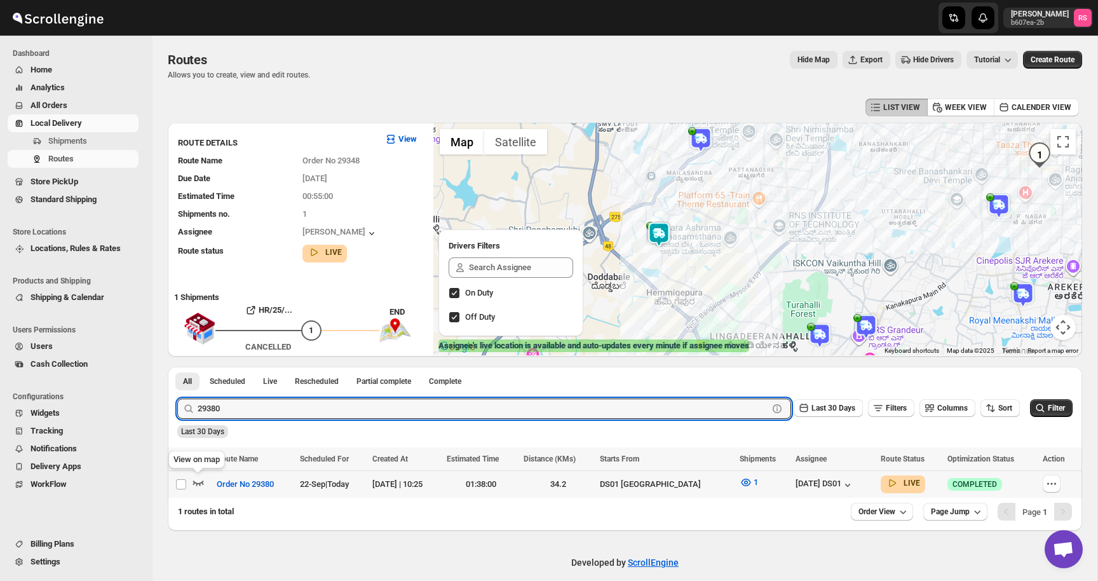
click at [198, 482] on icon "button" at bounding box center [198, 483] width 11 height 5
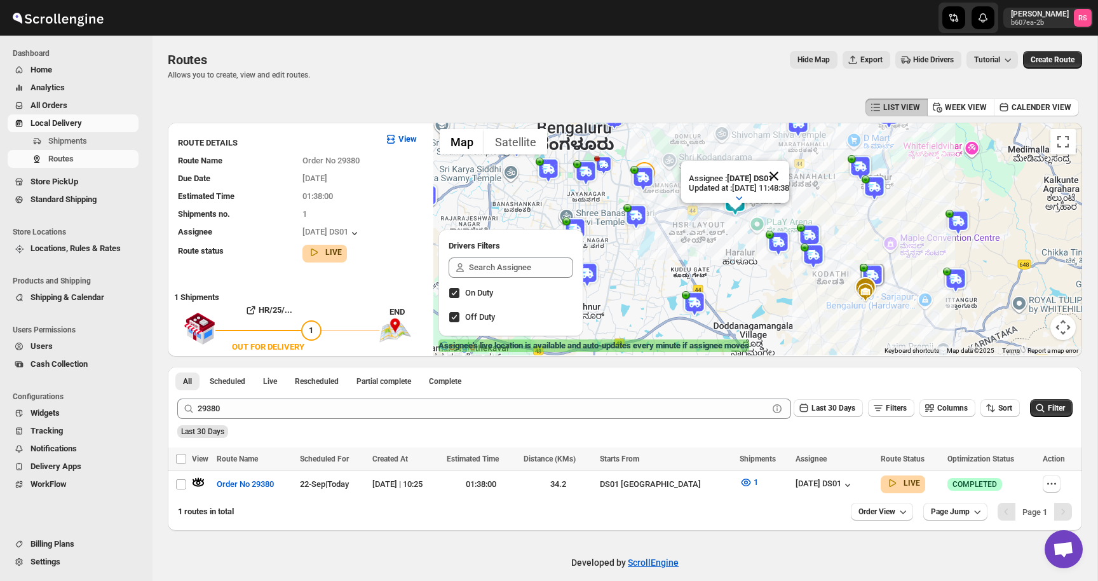
click at [790, 178] on button "Close" at bounding box center [774, 176] width 31 height 31
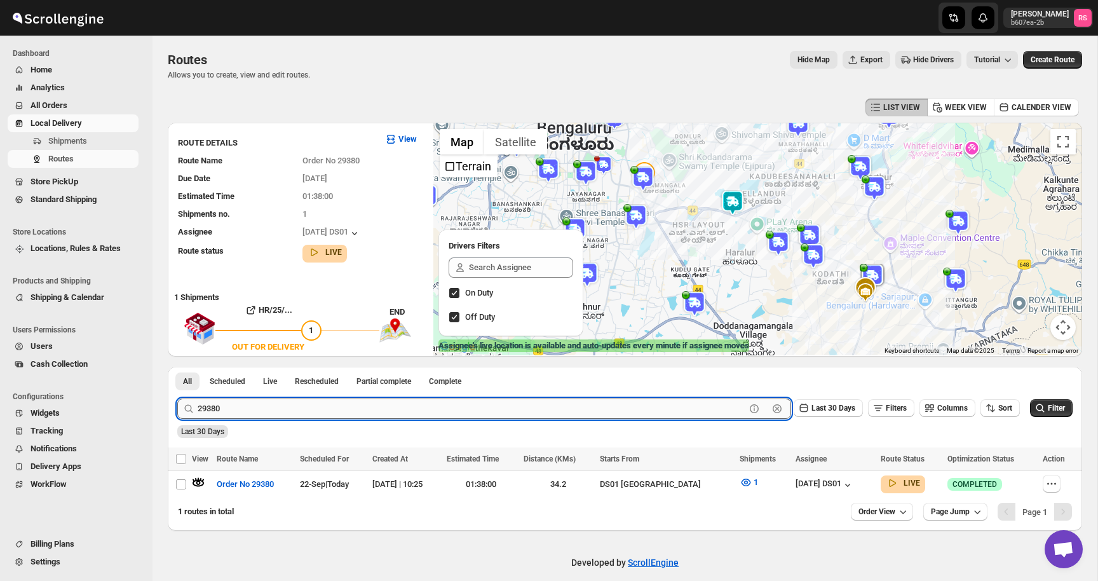
click at [427, 411] on input "29380" at bounding box center [472, 409] width 548 height 20
click at [536, 268] on input "text" at bounding box center [521, 267] width 104 height 20
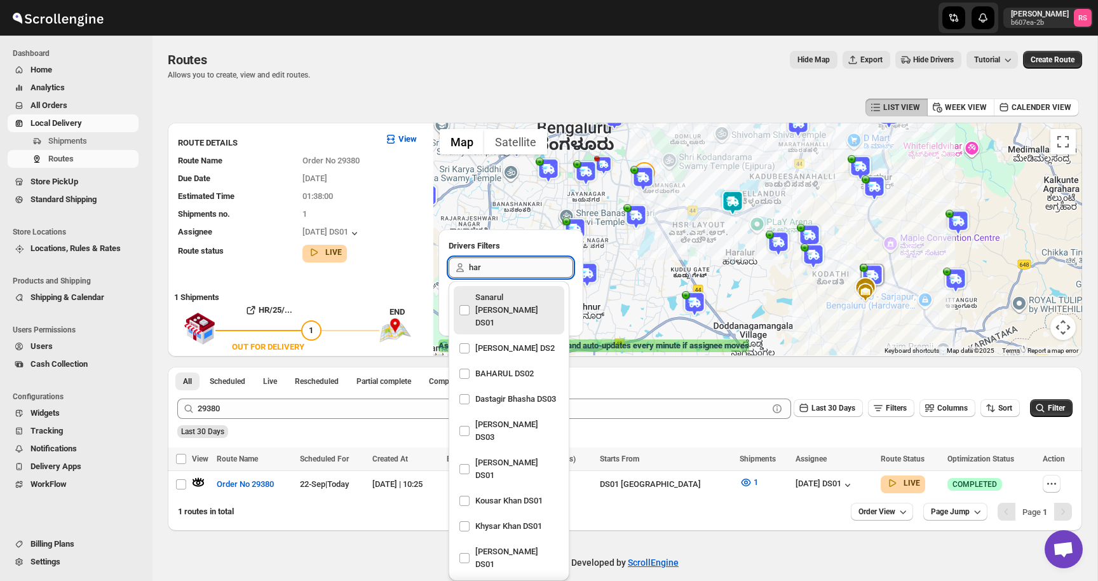
type input "hari"
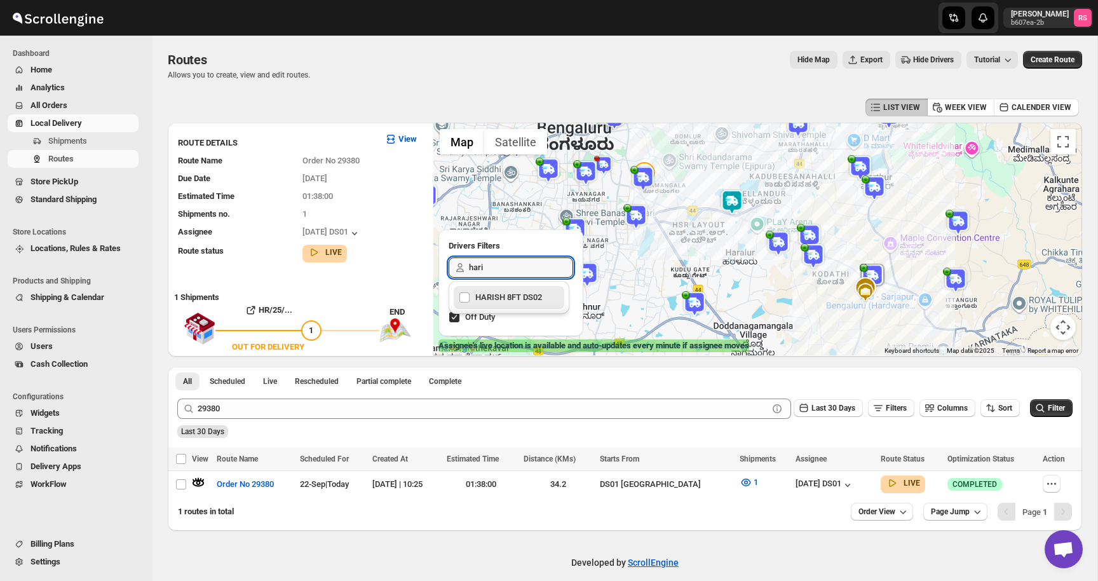
click at [522, 294] on div "HARISH 8FT DS02" at bounding box center [509, 298] width 100 height 18
checkbox input "true"
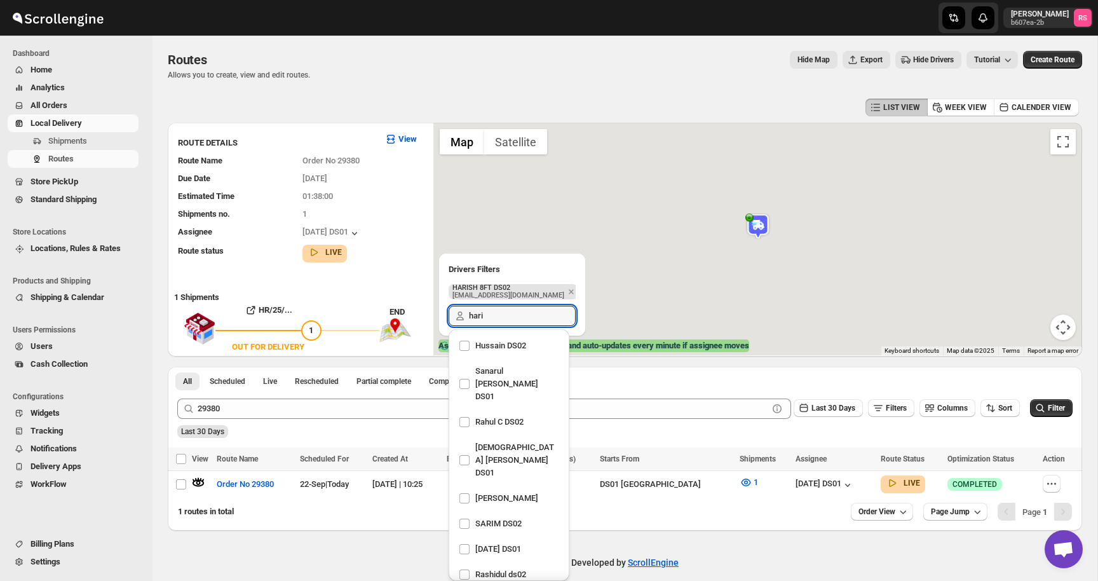
scroll to position [1171, 0]
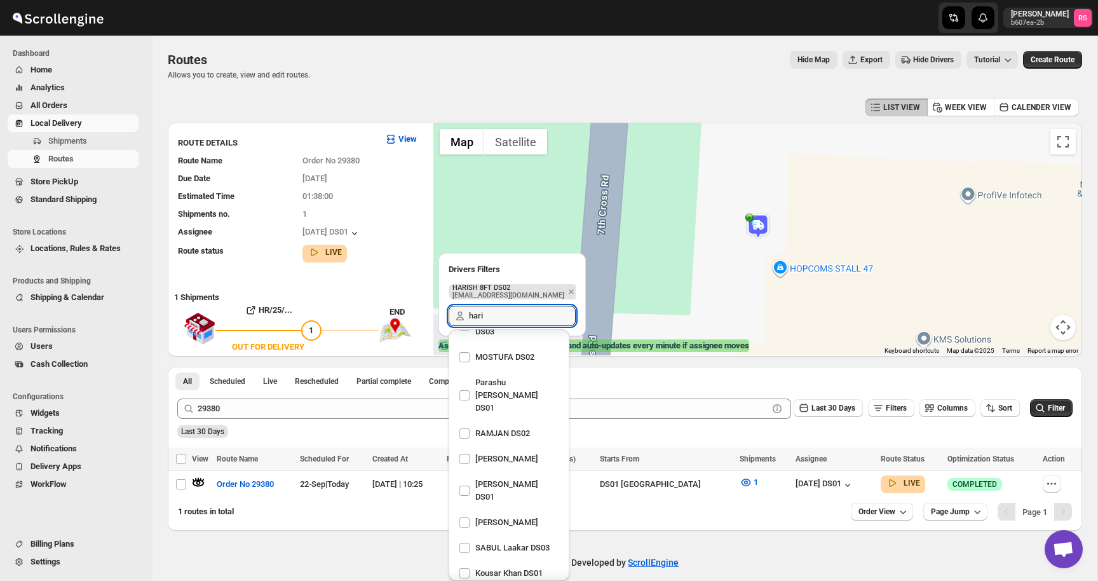
type input "hari"
click at [758, 228] on img at bounding box center [758, 226] width 25 height 25
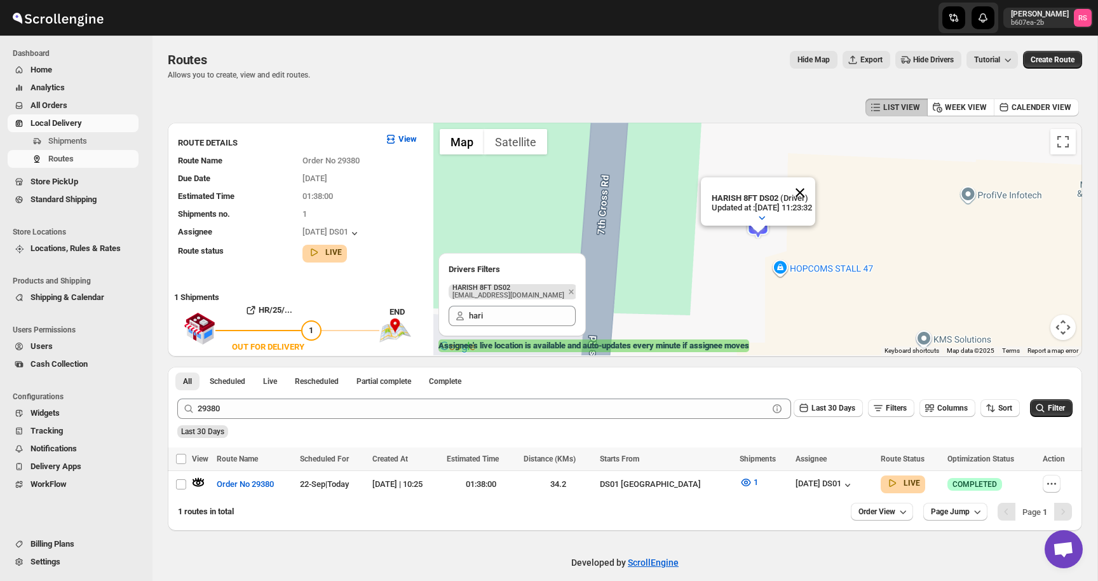
click at [816, 193] on button "Close" at bounding box center [800, 192] width 31 height 31
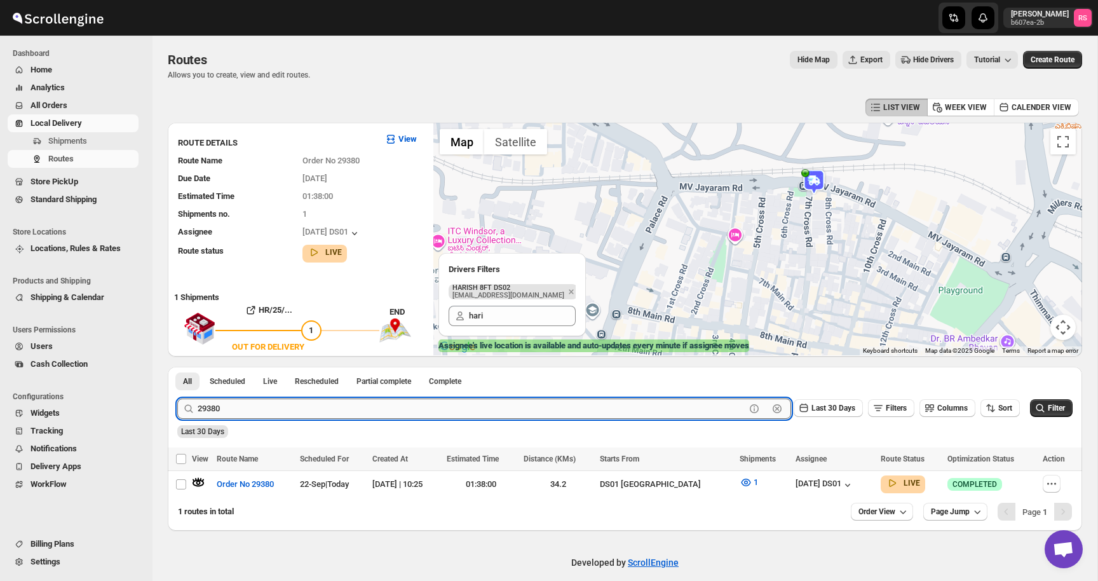
click at [411, 407] on input "29380" at bounding box center [472, 409] width 548 height 20
type input "29369"
click at [177, 367] on button "Submit" at bounding box center [195, 373] width 36 height 13
click at [201, 481] on icon "button" at bounding box center [198, 482] width 13 height 13
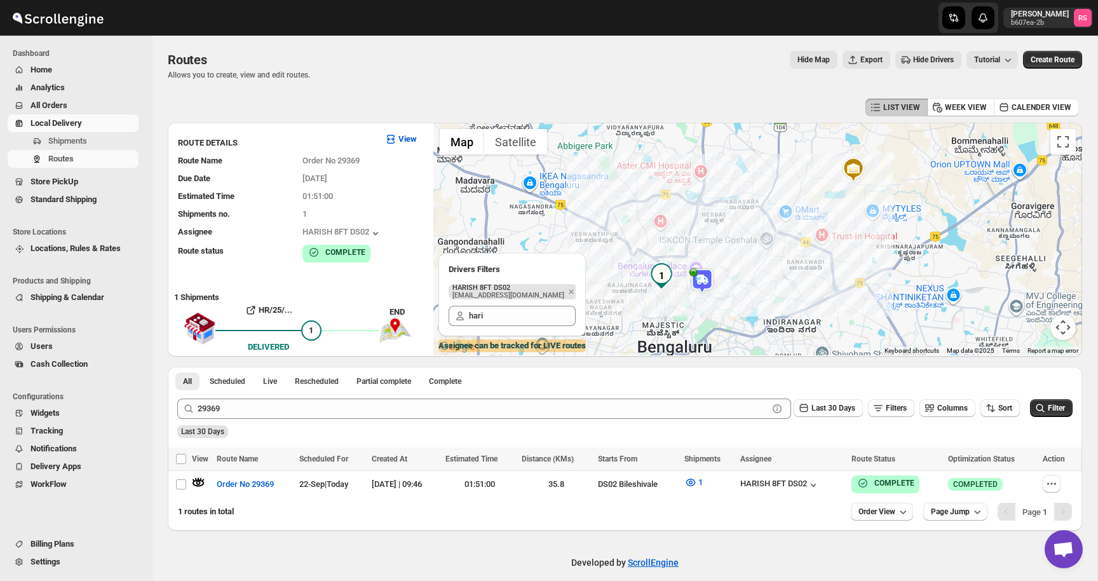
click at [514, 294] on p "[EMAIL_ADDRESS][DOMAIN_NAME]" at bounding box center [509, 296] width 112 height 8
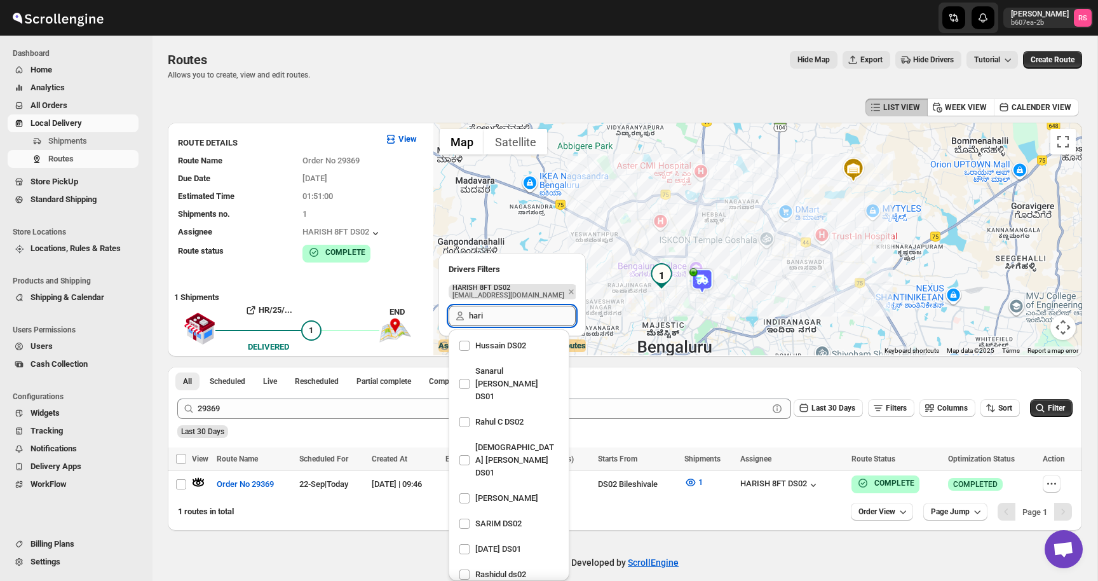
click at [520, 317] on input "hari" at bounding box center [522, 316] width 107 height 20
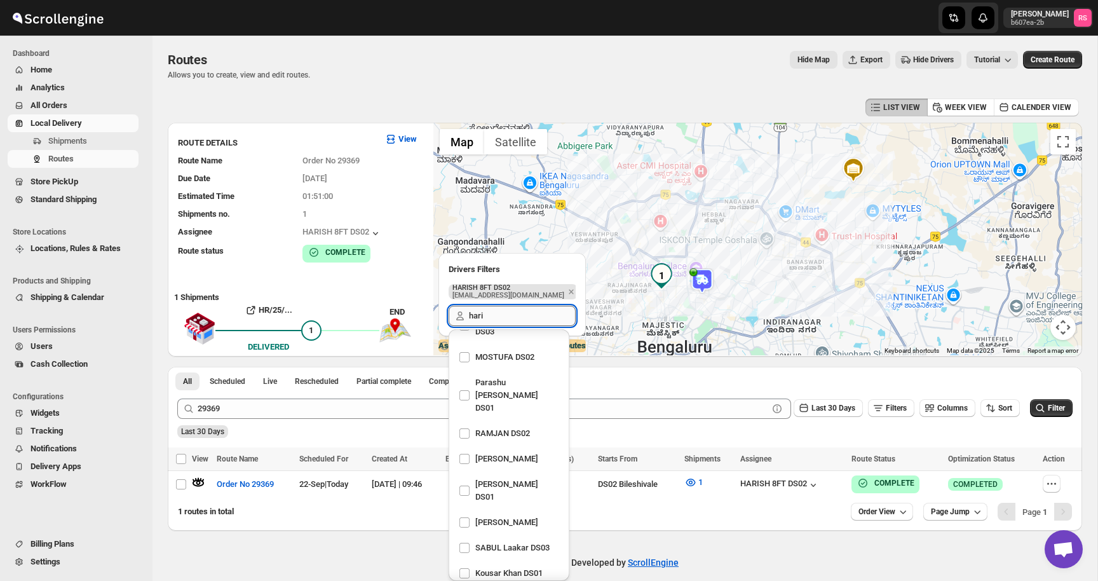
click at [520, 317] on input "hari" at bounding box center [522, 316] width 107 height 20
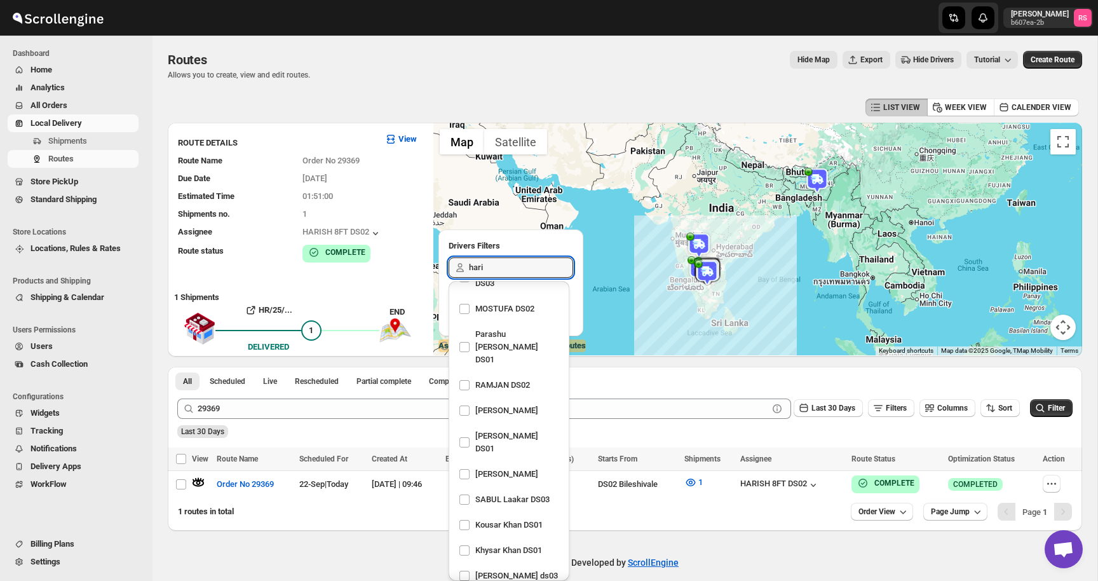
checkbox input "true"
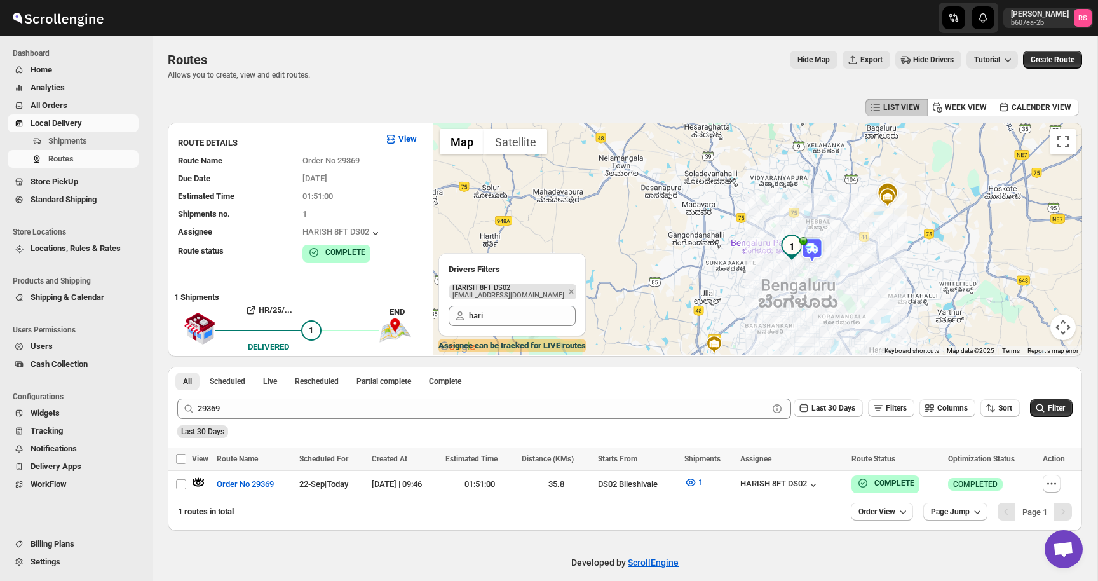
click at [815, 243] on img at bounding box center [812, 249] width 25 height 25
click at [868, 213] on button "Close" at bounding box center [854, 216] width 31 height 31
click at [915, 51] on button "Hide Drivers" at bounding box center [929, 60] width 66 height 18
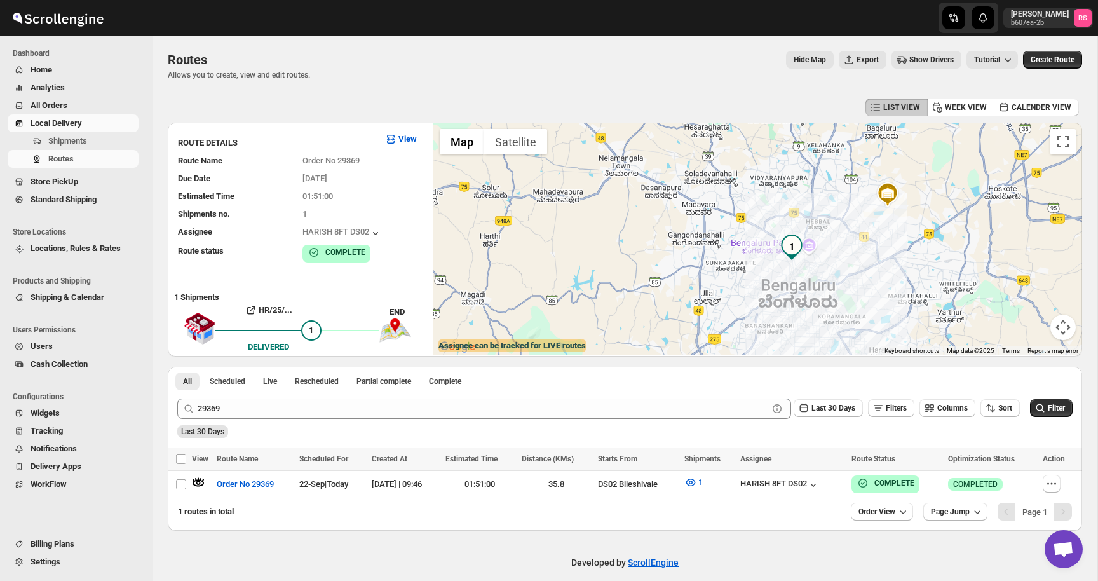
click at [915, 57] on span "Show Drivers" at bounding box center [932, 60] width 44 height 10
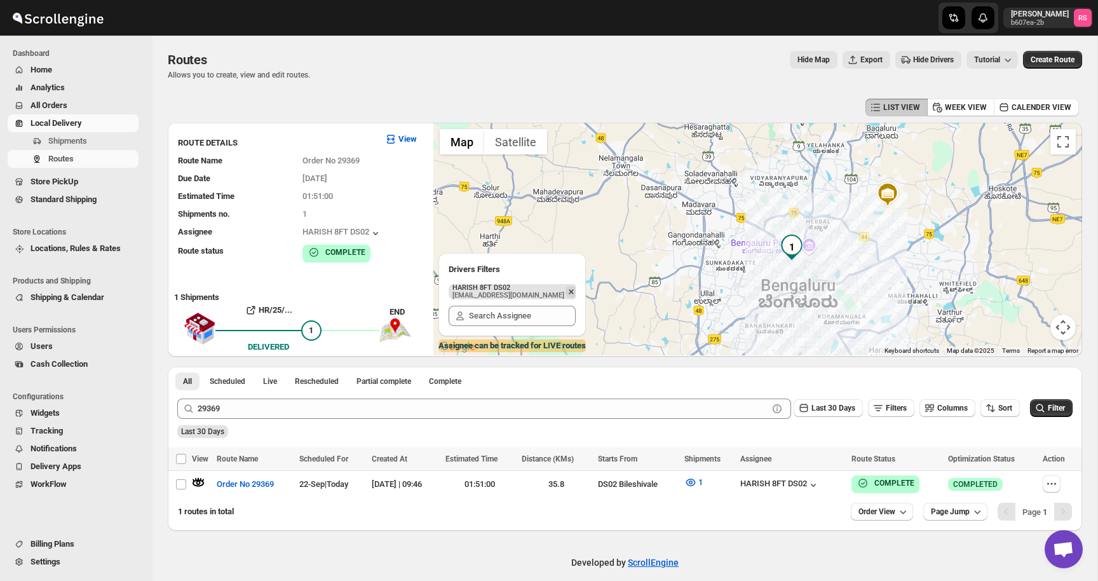
click at [570, 292] on icon "Remove" at bounding box center [572, 291] width 4 height 4
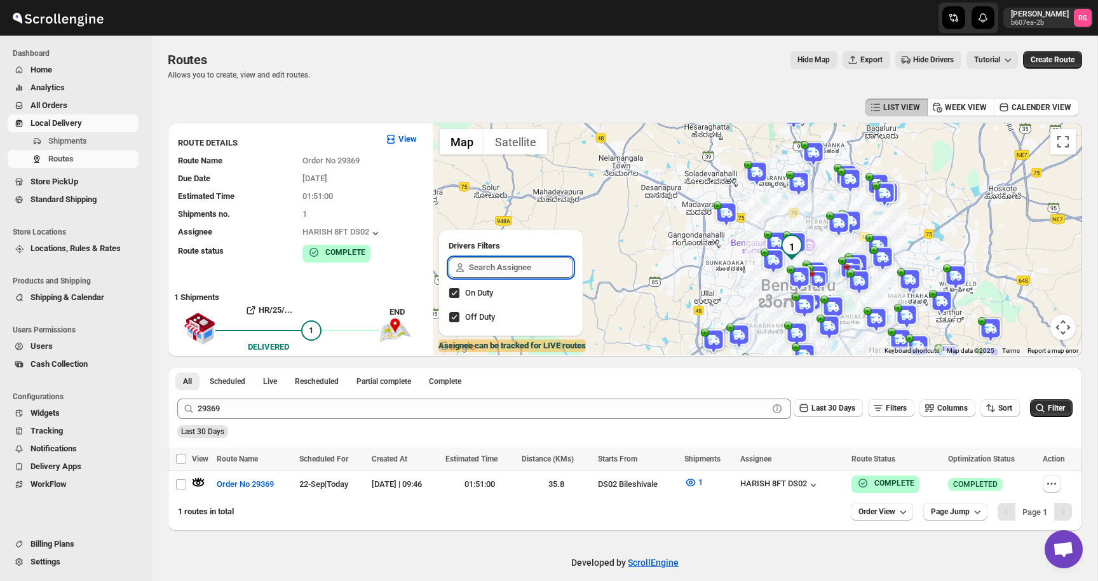
click at [482, 270] on input "text" at bounding box center [521, 267] width 104 height 20
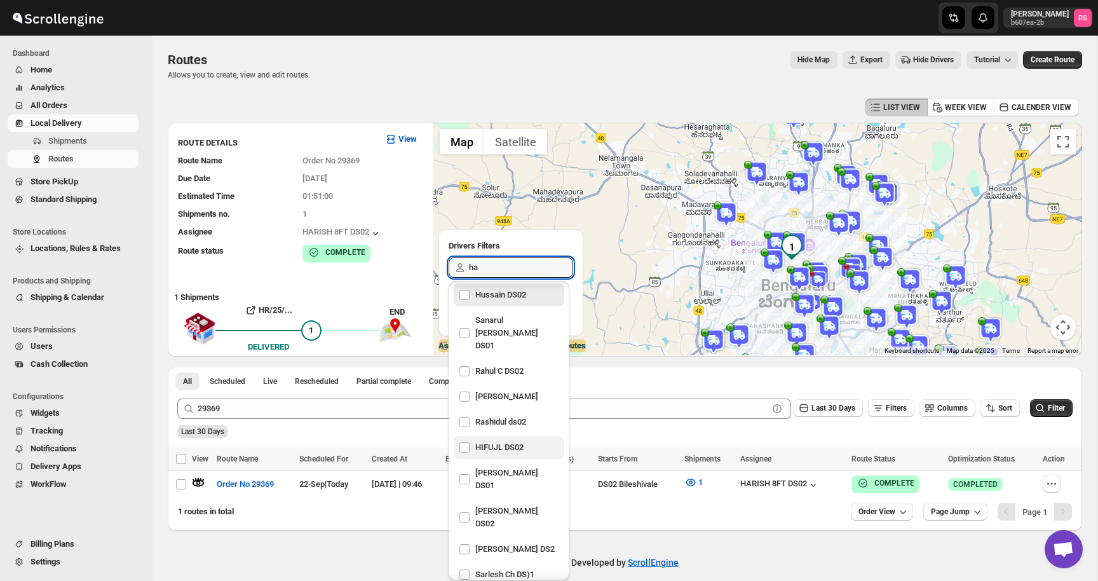
scroll to position [0, 0]
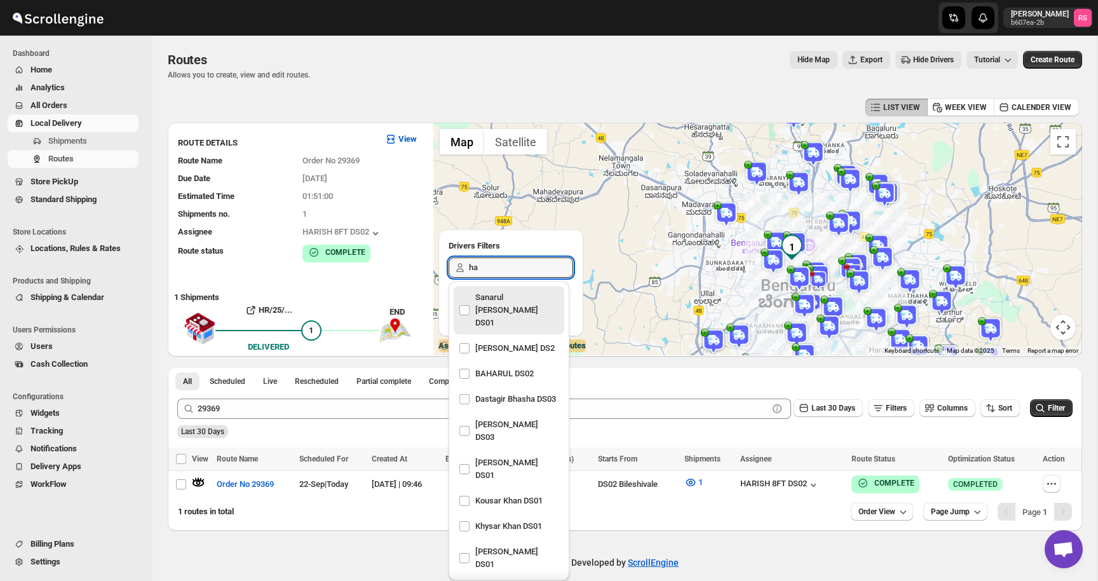
type input "har"
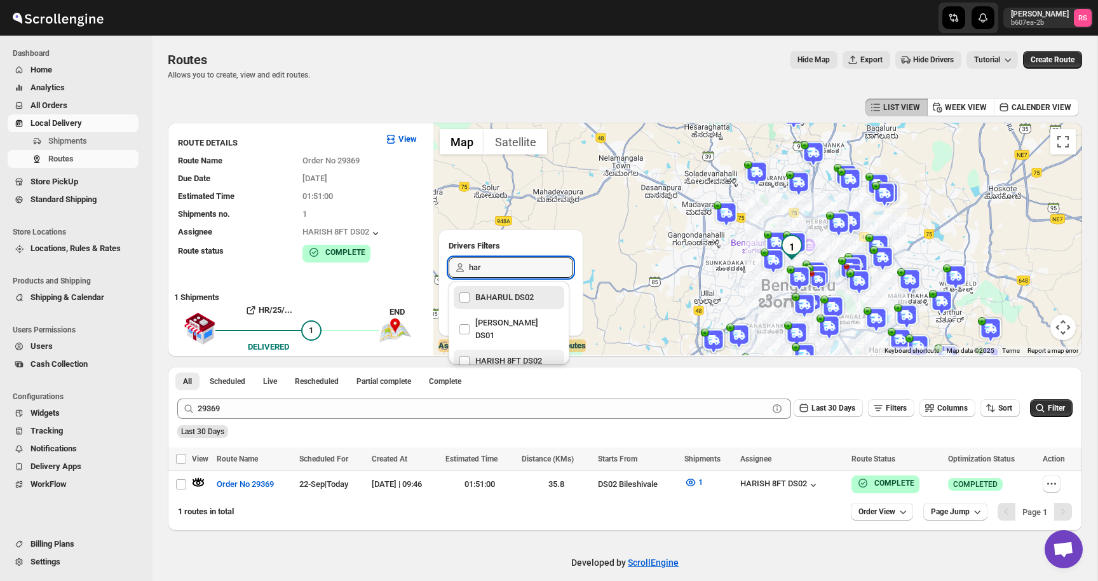
click at [506, 352] on div "HARISH 8FT DS02" at bounding box center [509, 361] width 100 height 18
checkbox input "true"
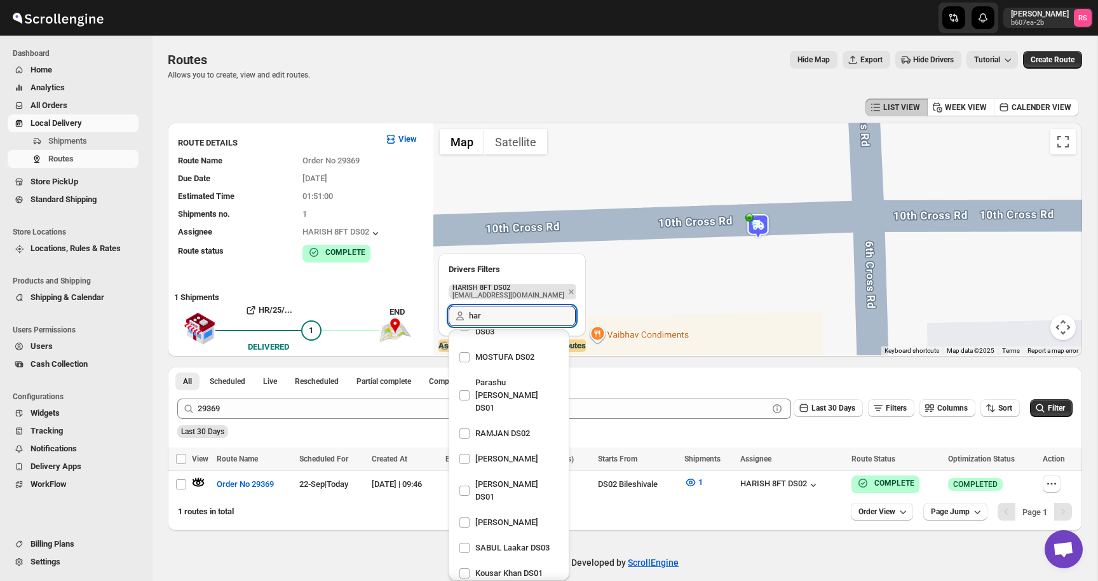
type input "har"
click at [761, 217] on img at bounding box center [758, 226] width 25 height 25
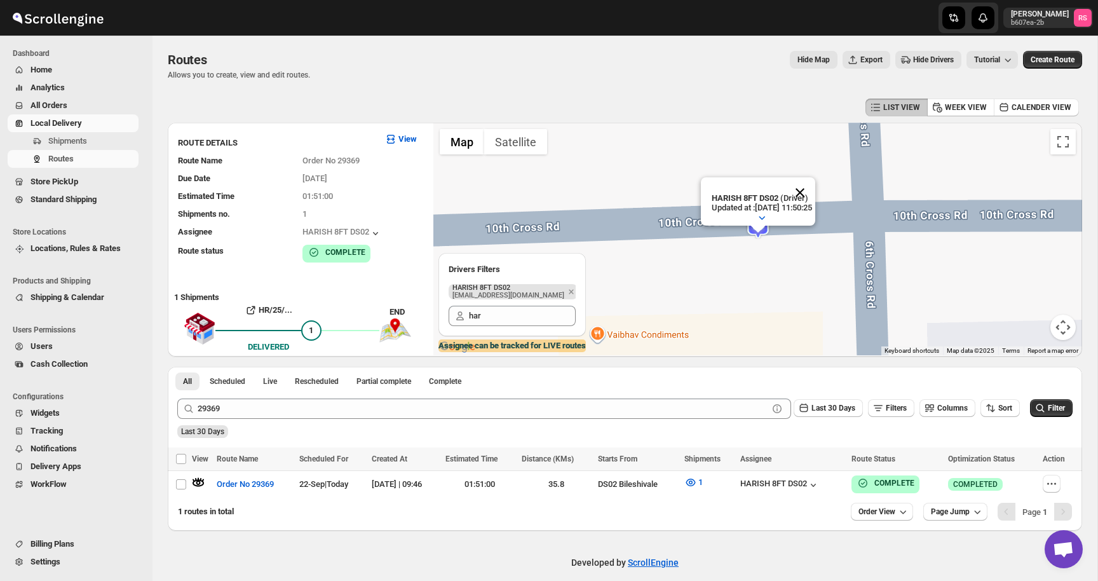
click at [816, 192] on button "Close" at bounding box center [800, 192] width 31 height 31
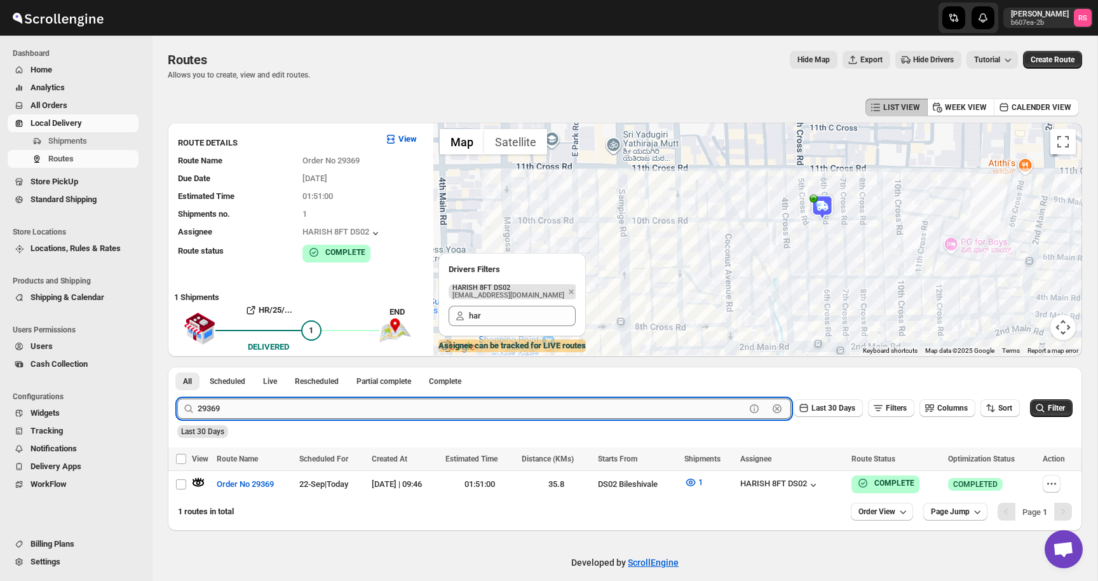
click at [317, 406] on input "29369" at bounding box center [472, 409] width 548 height 20
click at [177, 367] on button "Submit" at bounding box center [195, 373] width 36 height 13
click at [204, 484] on icon "button" at bounding box center [198, 482] width 13 height 13
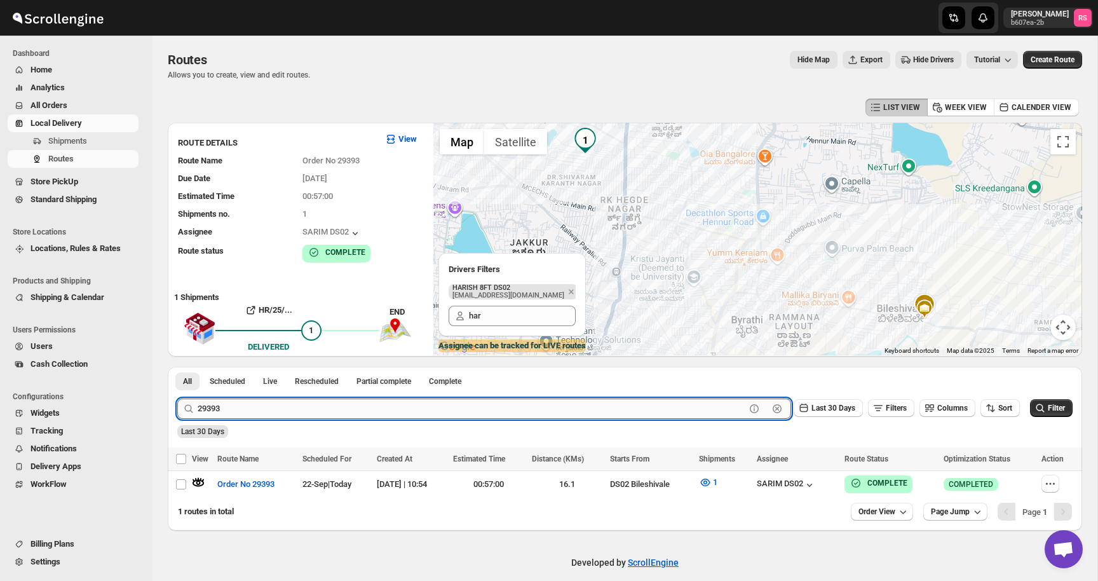
click at [407, 399] on input "29393" at bounding box center [472, 409] width 548 height 20
click at [177, 367] on button "Submit" at bounding box center [195, 373] width 36 height 13
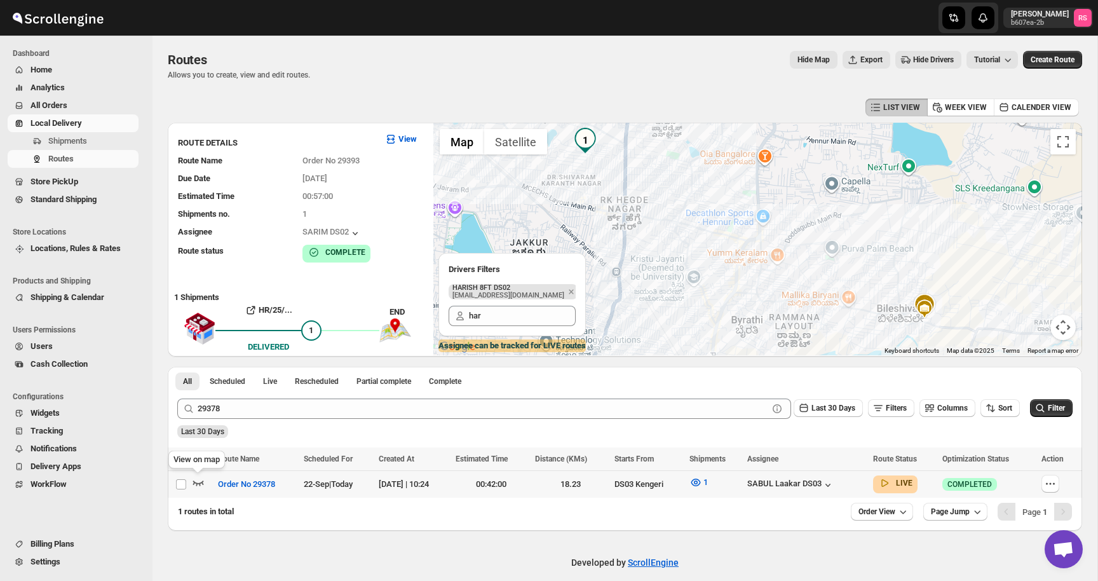
click at [202, 481] on icon "button" at bounding box center [198, 482] width 13 height 13
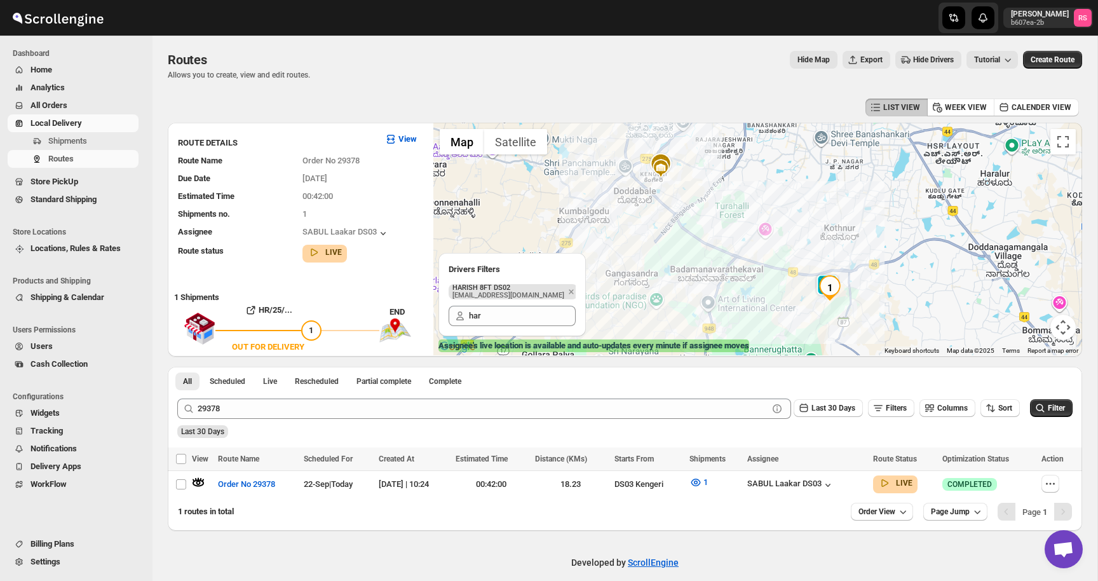
click at [819, 293] on img "1" at bounding box center [829, 287] width 25 height 25
click at [912, 227] on button "Close" at bounding box center [907, 242] width 31 height 31
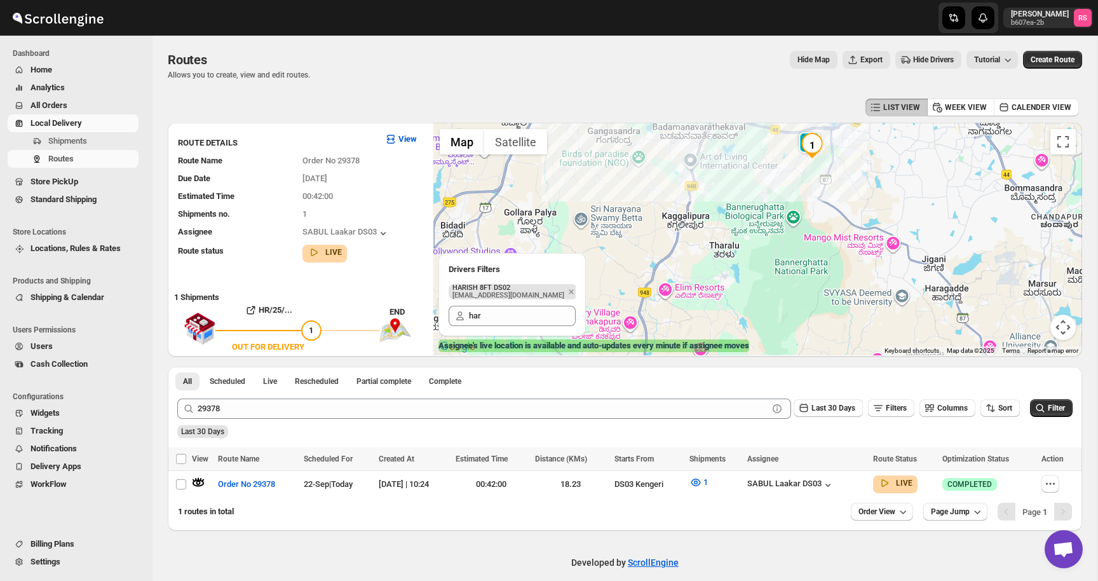
drag, startPoint x: 861, startPoint y: 255, endPoint x: 843, endPoint y: 80, distance: 175.8
click at [843, 80] on div "Routes. This page is ready Routes Allows you to create, view and edit routes. H…" at bounding box center [625, 283] width 945 height 495
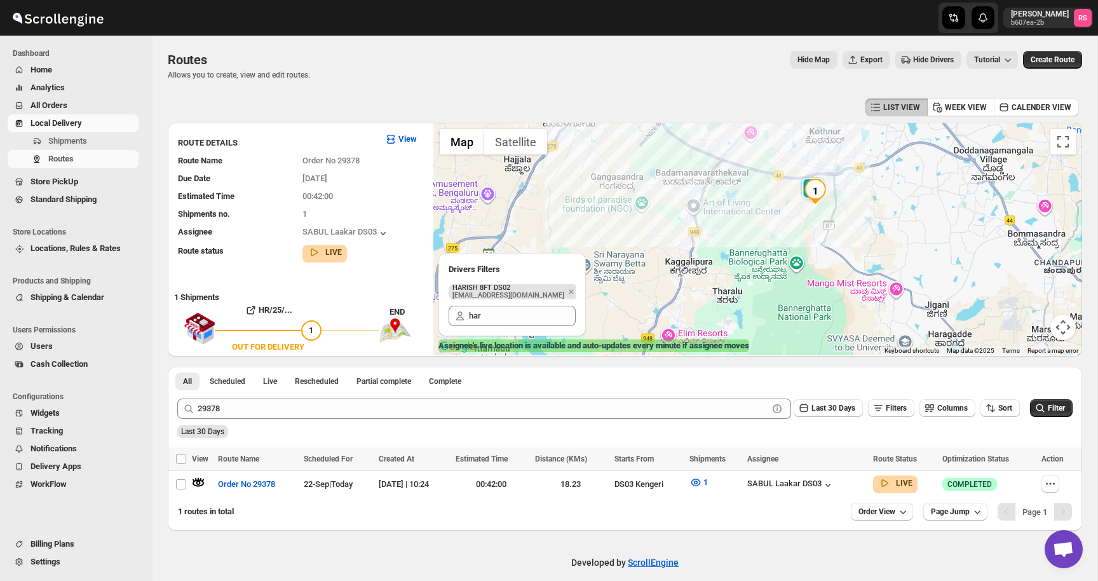
drag, startPoint x: 838, startPoint y: 175, endPoint x: 842, endPoint y: 244, distance: 68.8
click at [842, 245] on div at bounding box center [758, 239] width 649 height 233
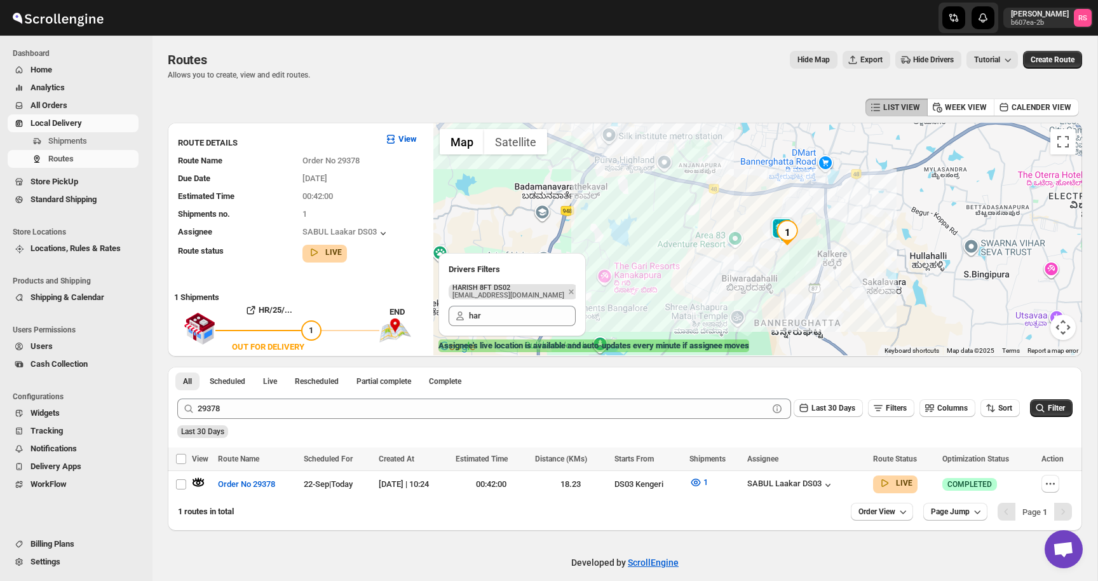
drag, startPoint x: 766, startPoint y: 213, endPoint x: 772, endPoint y: 263, distance: 50.0
click at [772, 263] on div at bounding box center [758, 239] width 649 height 233
drag, startPoint x: 772, startPoint y: 258, endPoint x: 842, endPoint y: 263, distance: 69.5
click at [842, 263] on div at bounding box center [758, 239] width 649 height 233
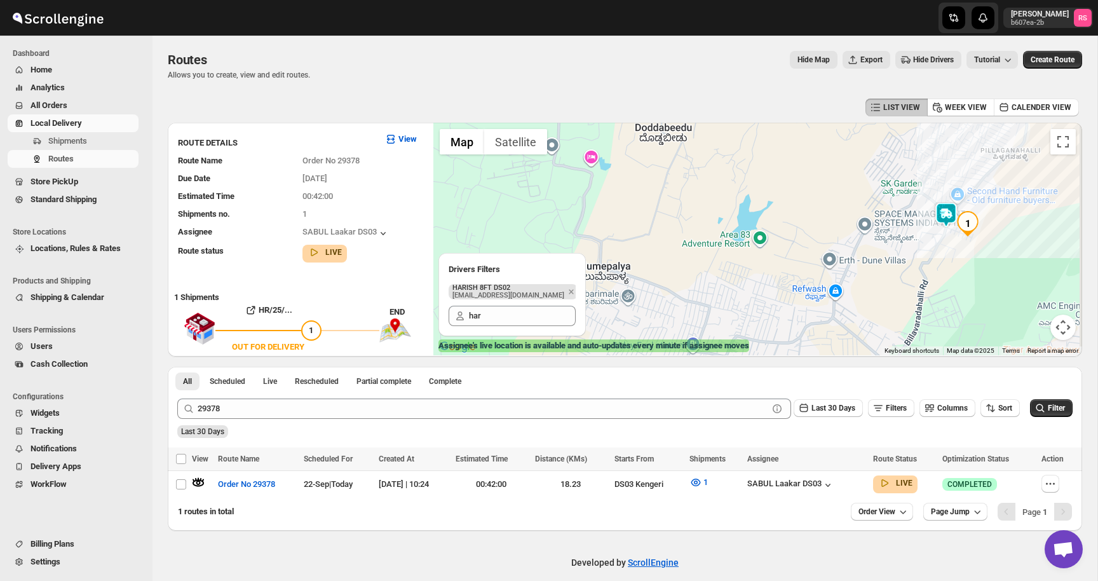
drag, startPoint x: 842, startPoint y: 263, endPoint x: 664, endPoint y: 268, distance: 178.0
click at [664, 268] on div at bounding box center [758, 239] width 649 height 233
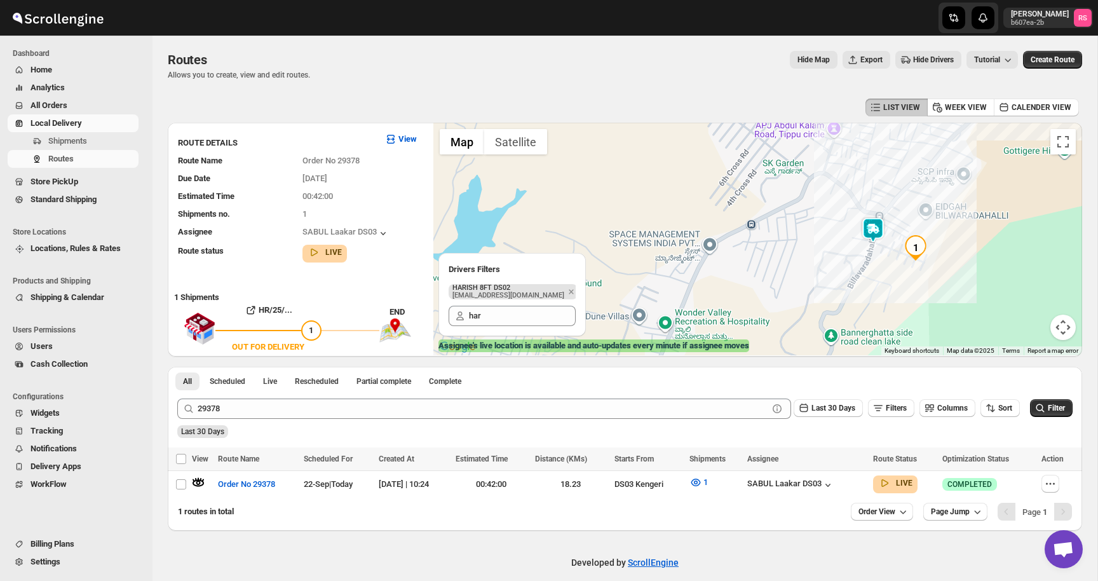
drag, startPoint x: 802, startPoint y: 226, endPoint x: 701, endPoint y: 220, distance: 100.6
click at [701, 220] on div at bounding box center [758, 239] width 649 height 233
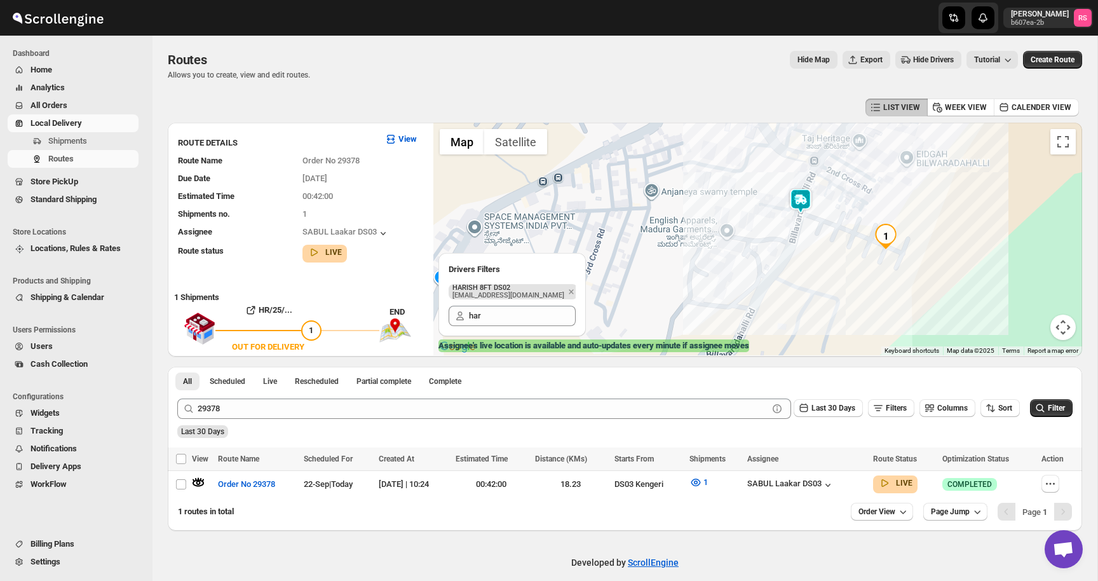
drag, startPoint x: 863, startPoint y: 267, endPoint x: 863, endPoint y: 283, distance: 15.9
click at [863, 283] on div at bounding box center [758, 239] width 649 height 233
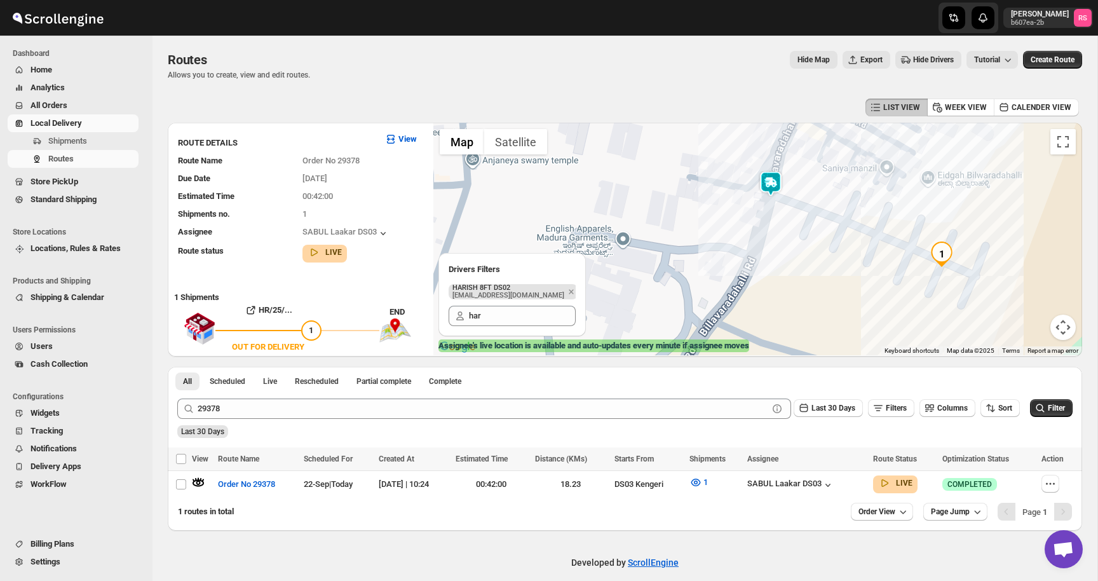
click at [772, 181] on img at bounding box center [770, 183] width 25 height 25
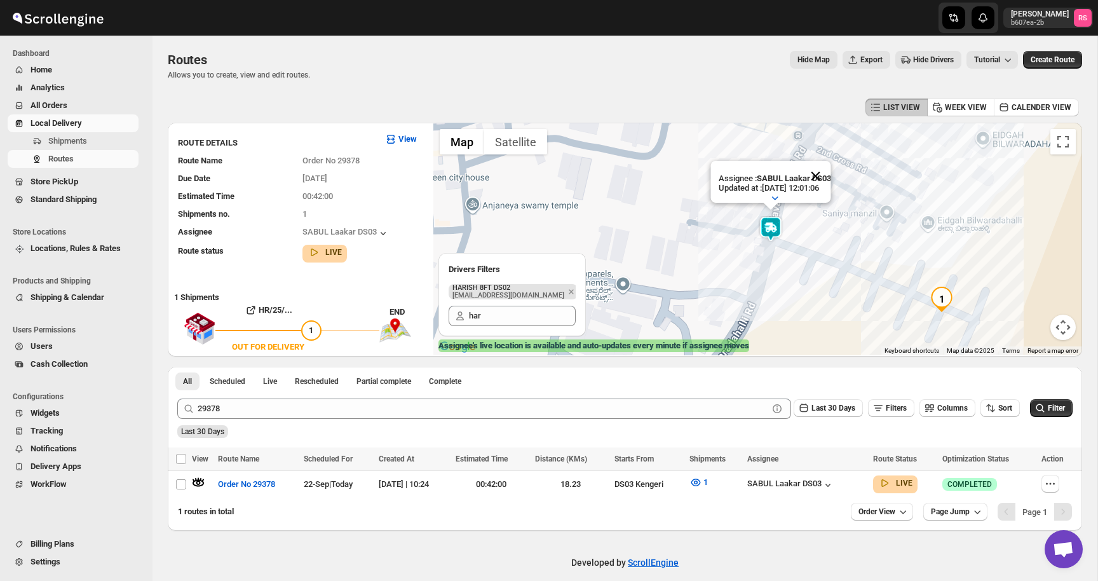
click at [826, 166] on button "Close" at bounding box center [815, 176] width 31 height 31
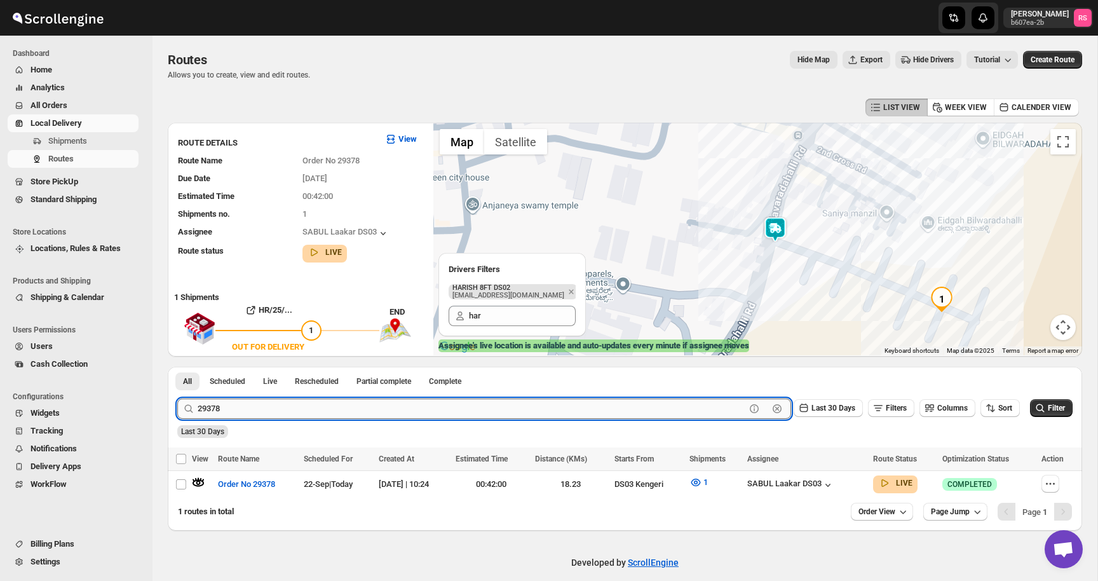
click at [295, 400] on input "29378" at bounding box center [472, 409] width 548 height 20
click at [287, 414] on input "29378" at bounding box center [472, 409] width 548 height 20
type input "29380"
click at [177, 367] on button "Submit" at bounding box center [195, 373] width 36 height 13
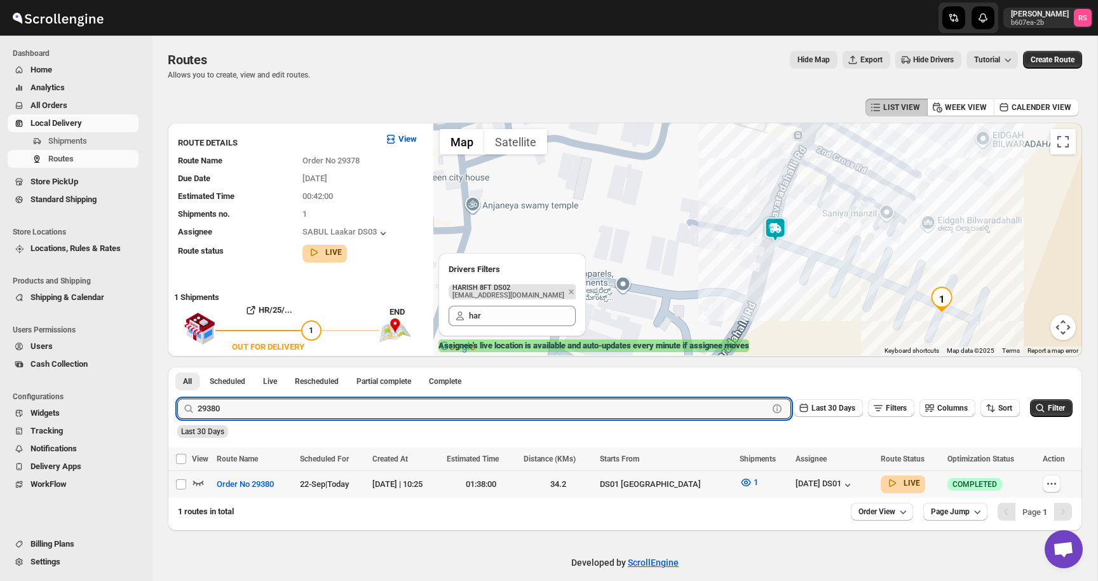
click at [197, 480] on icon "button" at bounding box center [198, 482] width 13 height 13
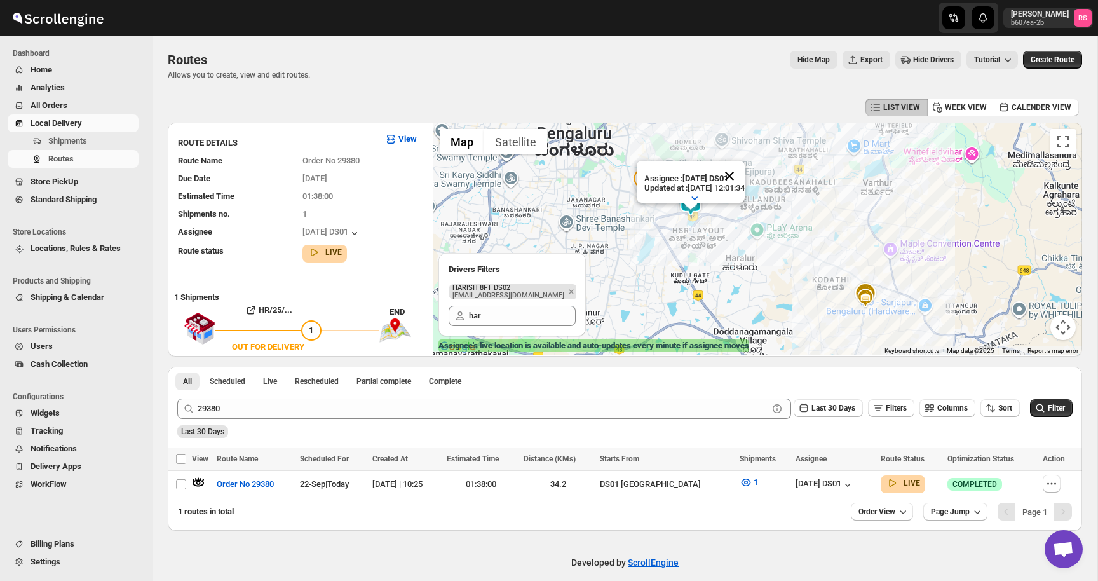
click at [745, 169] on button "Close" at bounding box center [730, 176] width 31 height 31
click at [688, 202] on img at bounding box center [690, 203] width 25 height 25
click at [746, 481] on icon "button" at bounding box center [746, 482] width 13 height 13
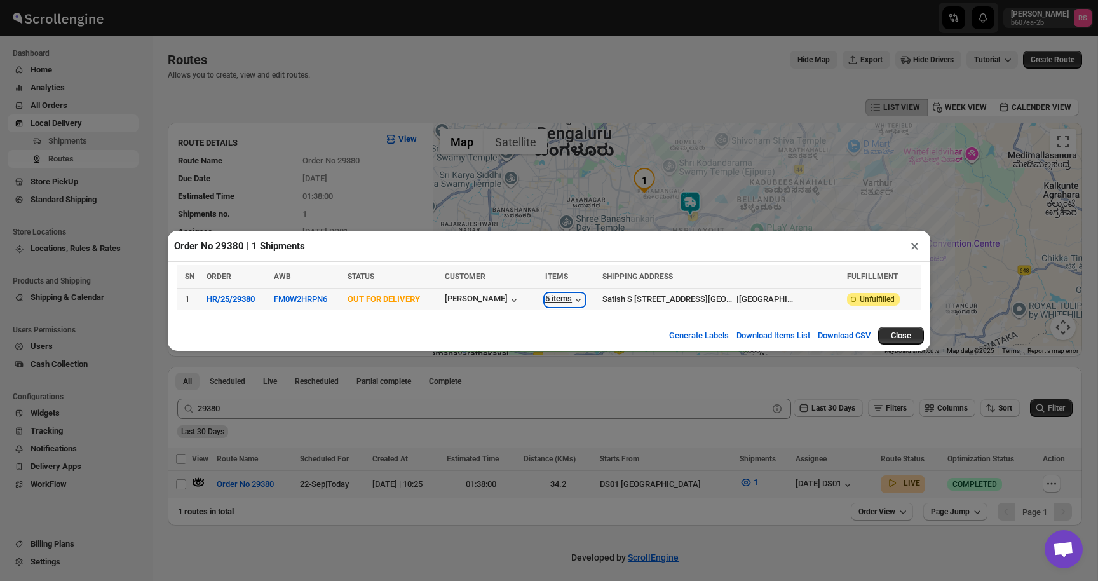
click at [580, 299] on div "5 items" at bounding box center [564, 300] width 39 height 13
click at [912, 249] on button "×" at bounding box center [915, 246] width 18 height 18
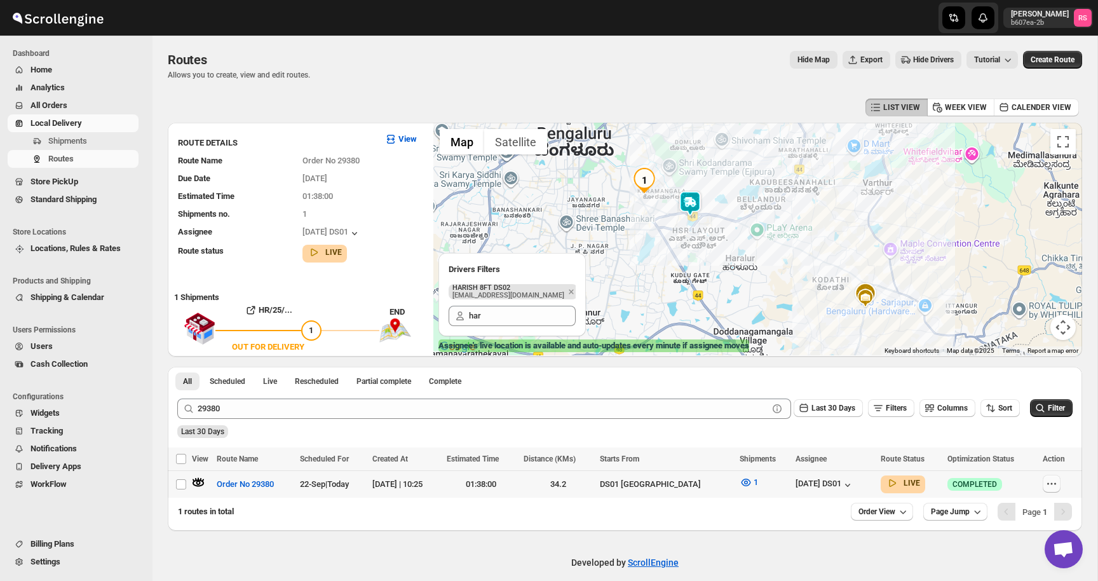
click at [1055, 489] on icon "button" at bounding box center [1052, 483] width 13 height 13
checkbox input "true"
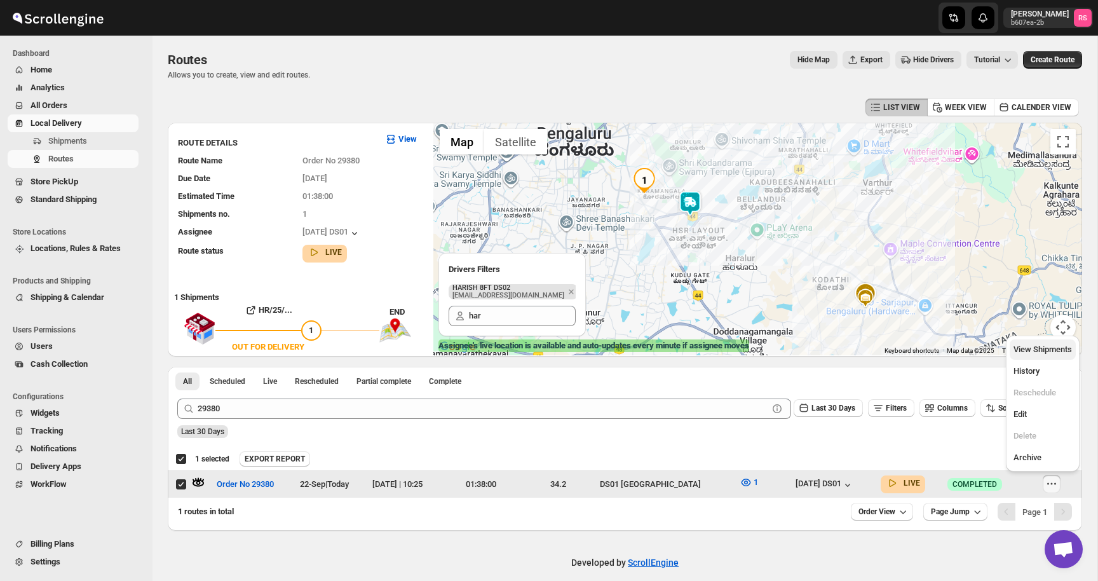
click at [1047, 353] on span "View Shipments" at bounding box center [1043, 350] width 58 height 10
checkbox input "false"
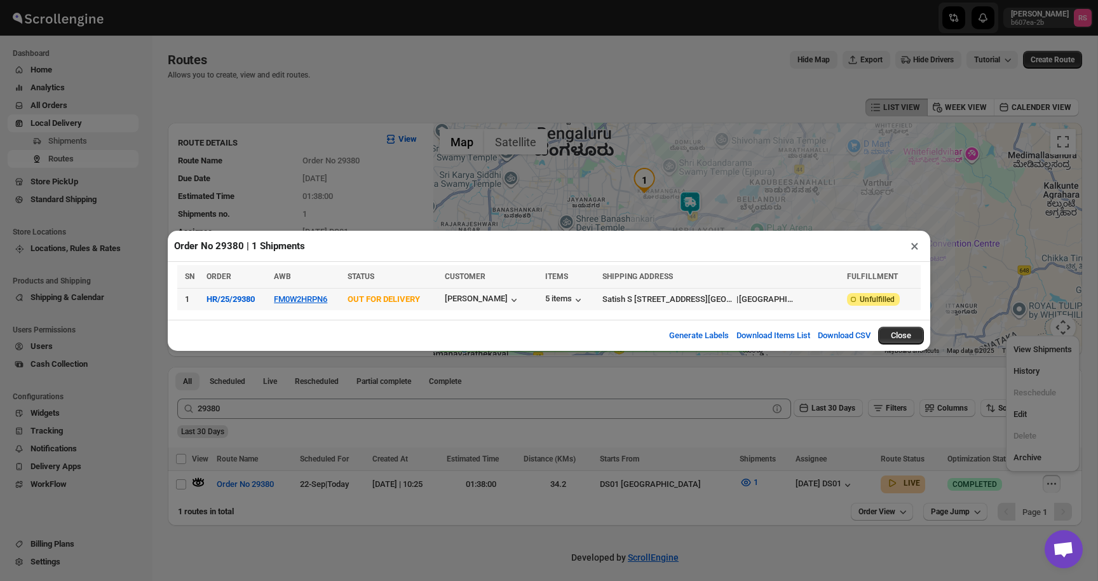
click at [303, 304] on td "FM0W2HRPN6" at bounding box center [307, 299] width 74 height 22
click at [308, 294] on button "FM0W2HRPN6" at bounding box center [300, 299] width 53 height 10
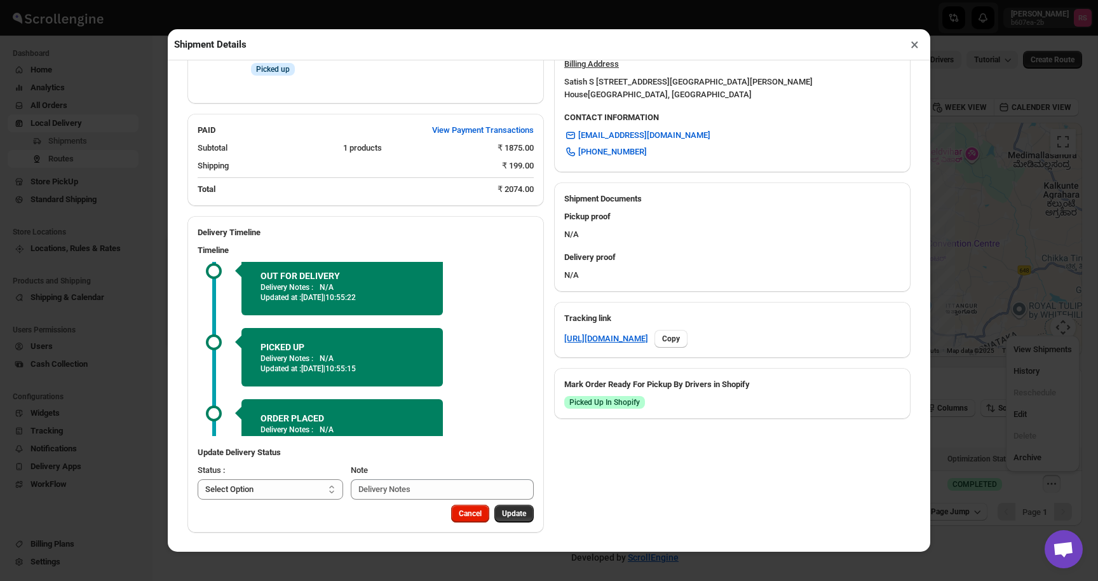
scroll to position [0, 0]
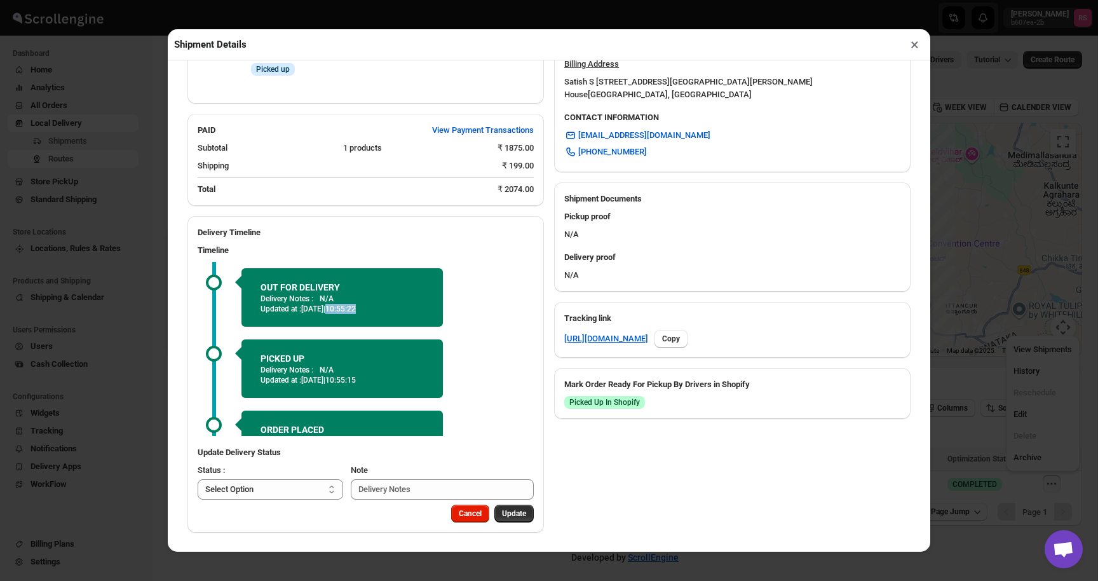
drag, startPoint x: 357, startPoint y: 310, endPoint x: 432, endPoint y: 310, distance: 74.4
click at [432, 310] on div "OUT FOR DELIVERY Delivery Notes : N/A Updated at : 22/09/2025 | 10:55:22" at bounding box center [343, 297] width 202 height 58
drag, startPoint x: 403, startPoint y: 313, endPoint x: 357, endPoint y: 308, distance: 46.0
click at [357, 308] on p "Updated at : 22/09/2025 | 10:55:22" at bounding box center [342, 309] width 163 height 10
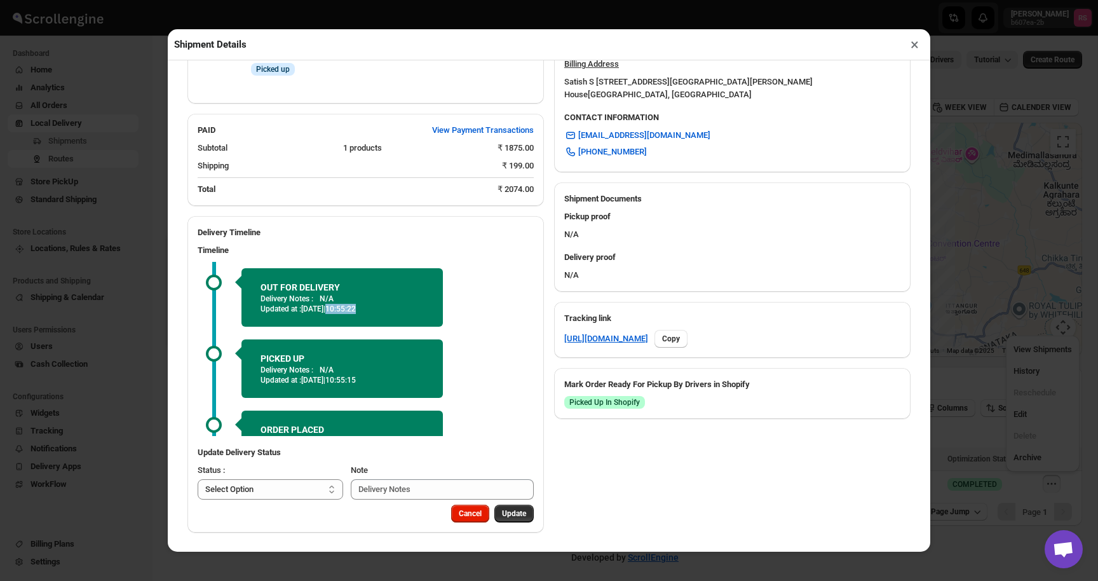
click at [356, 308] on span "22/09/2025 | 10:55:22" at bounding box center [328, 308] width 55 height 9
drag, startPoint x: 357, startPoint y: 308, endPoint x: 392, endPoint y: 308, distance: 34.3
click at [392, 308] on p "Updated at : 22/09/2025 | 10:55:22" at bounding box center [342, 309] width 163 height 10
click at [915, 49] on button "×" at bounding box center [915, 45] width 18 height 18
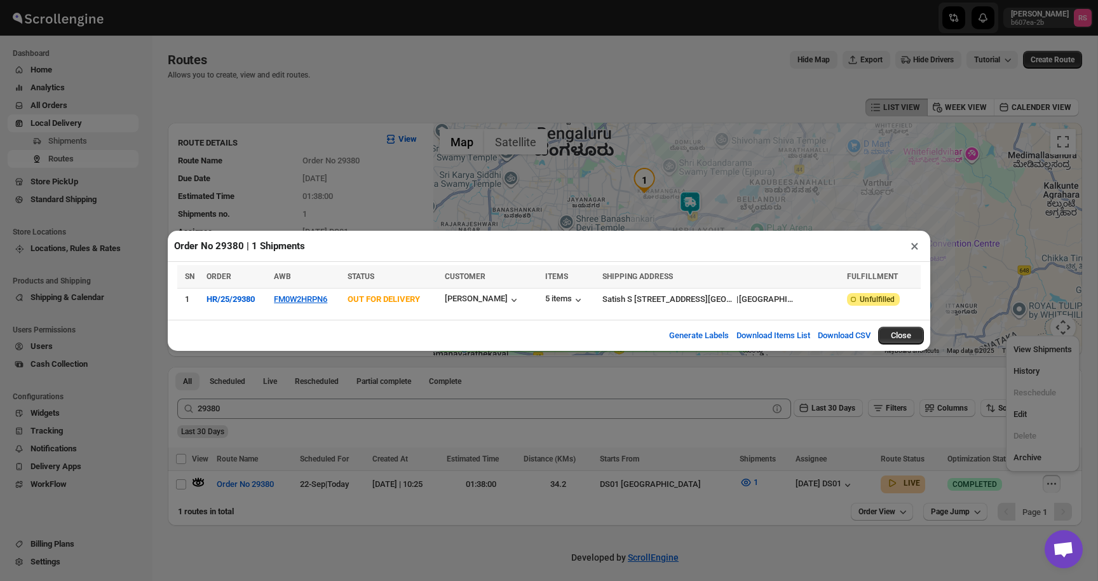
click at [913, 250] on button "×" at bounding box center [915, 246] width 18 height 18
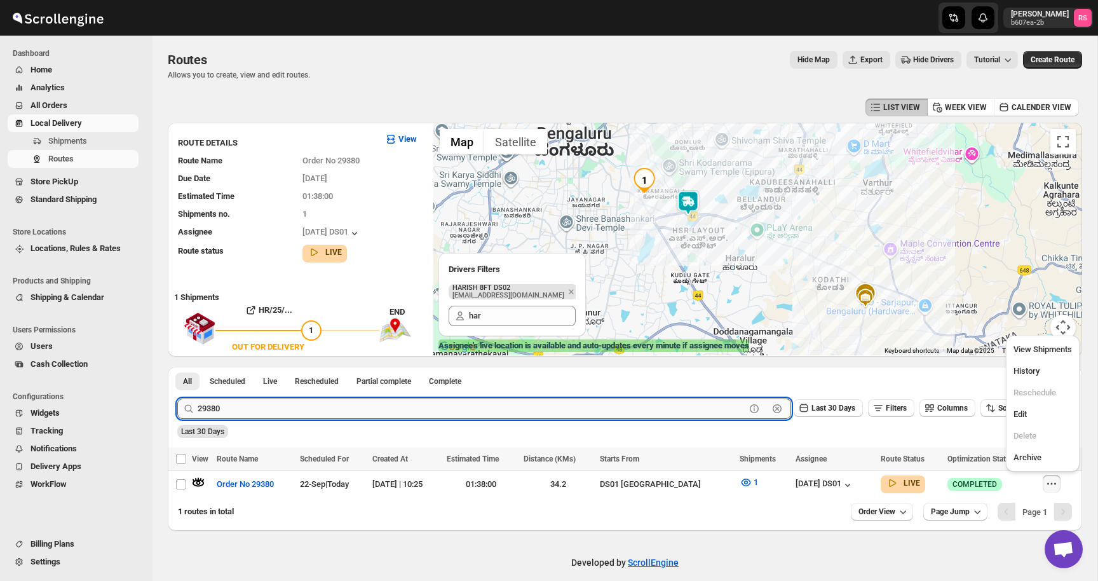
click at [334, 404] on input "29380" at bounding box center [472, 409] width 548 height 20
click at [334, 407] on input "29380" at bounding box center [472, 409] width 548 height 20
click at [177, 367] on button "Submit" at bounding box center [195, 373] width 36 height 13
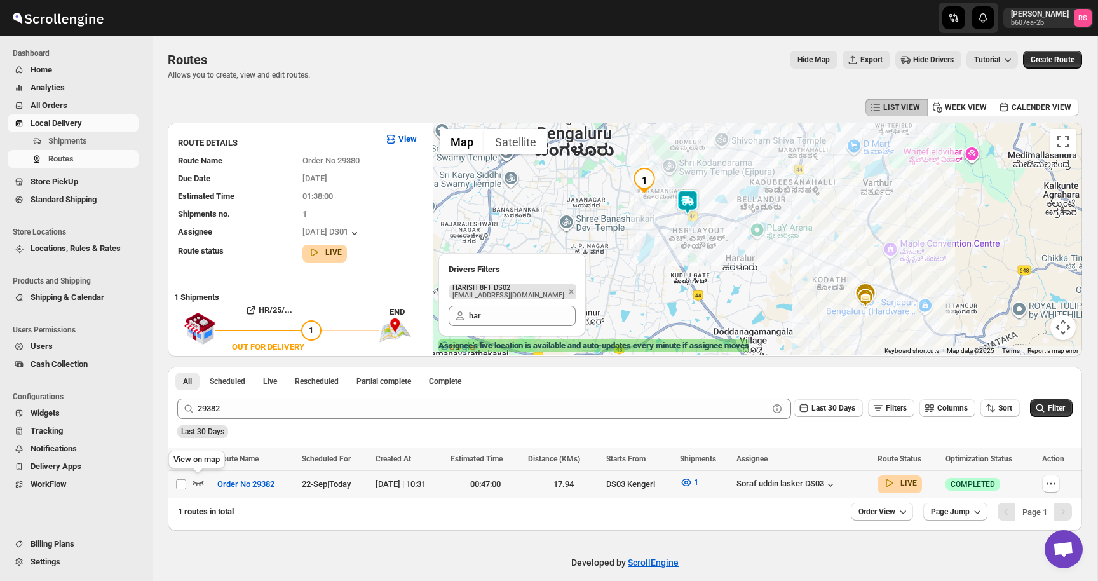
click at [199, 484] on icon "button" at bounding box center [198, 483] width 11 height 5
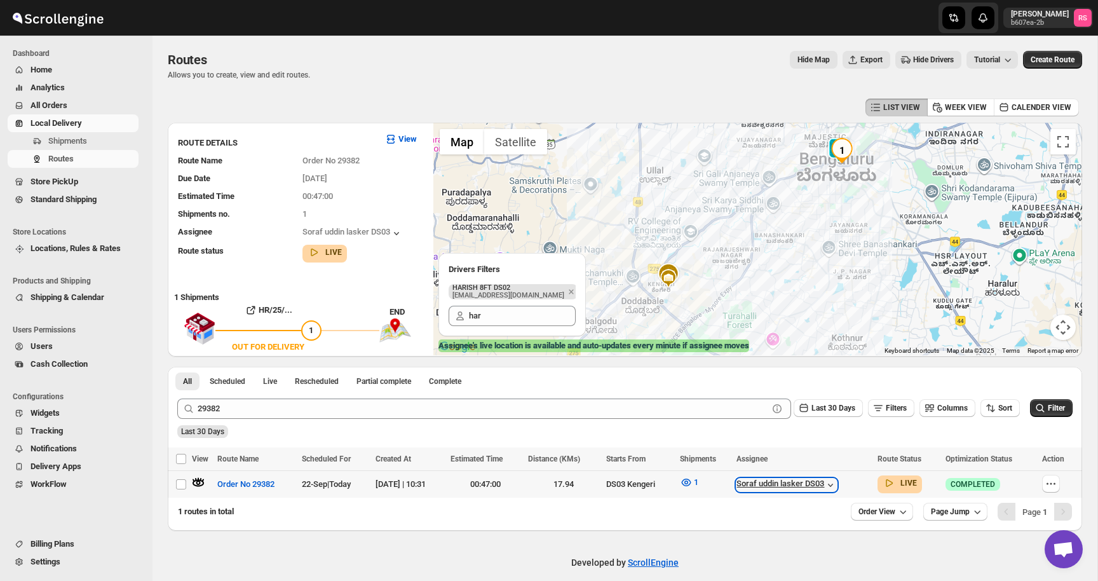
click at [834, 481] on div "Soraf uddin lasker DS03" at bounding box center [787, 485] width 100 height 13
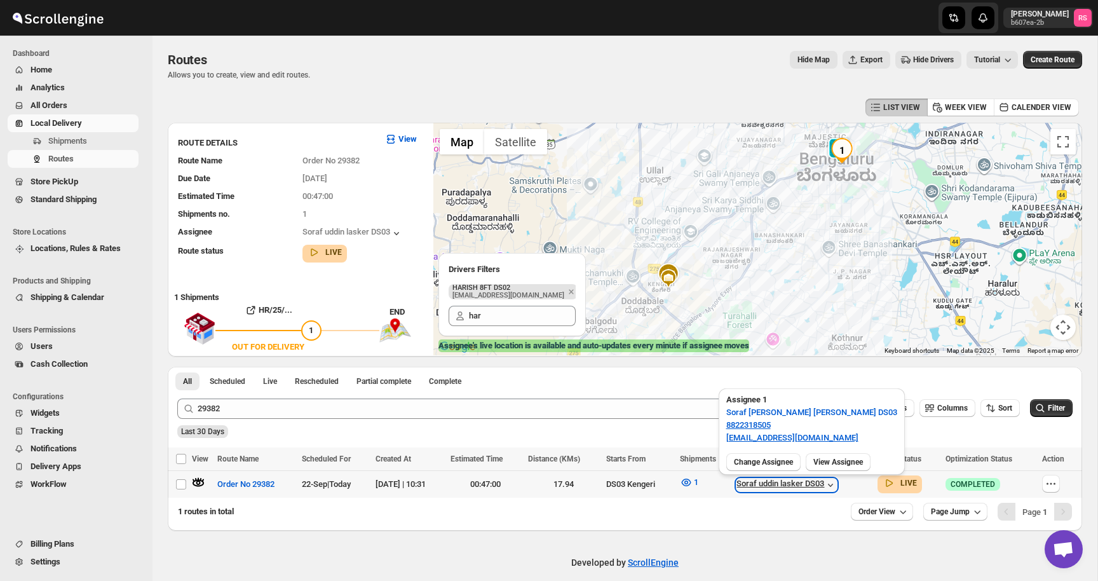
click at [834, 481] on div "Soraf uddin lasker DS03" at bounding box center [787, 485] width 100 height 13
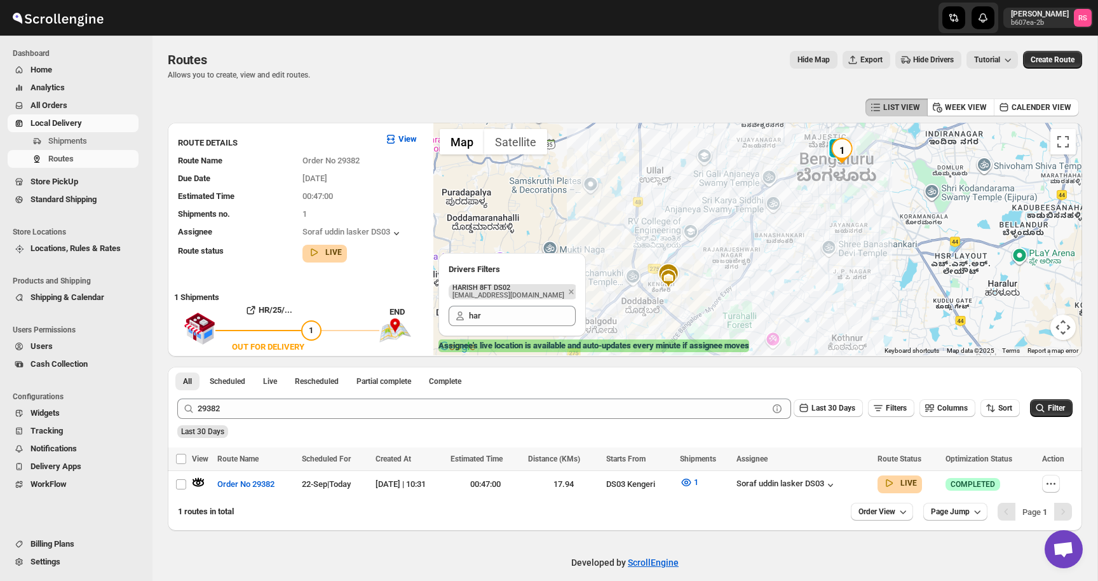
click at [830, 140] on img "1" at bounding box center [842, 150] width 25 height 25
click at [831, 140] on img "1" at bounding box center [842, 150] width 25 height 25
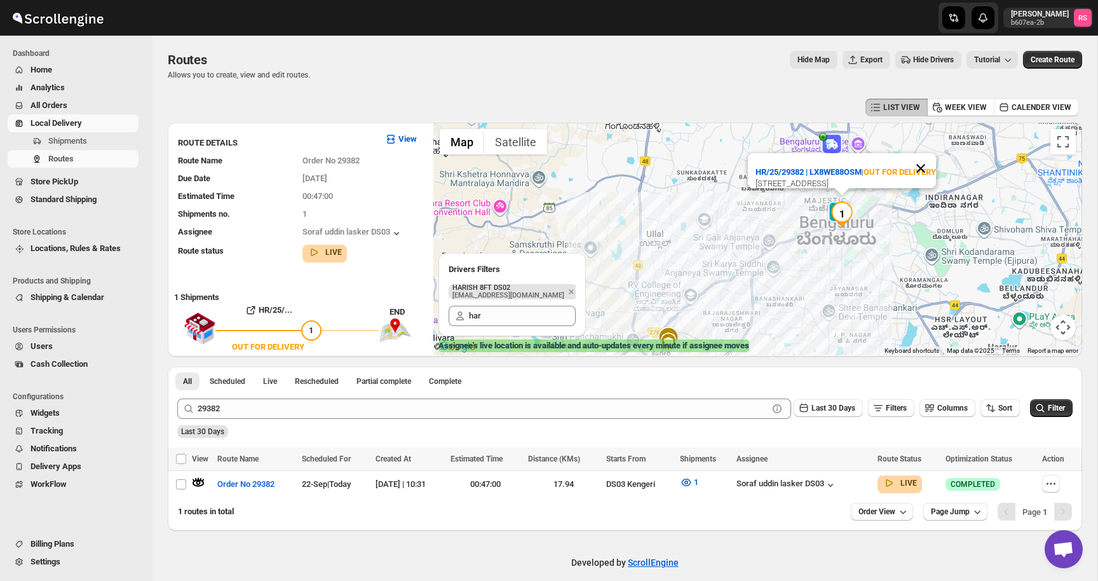
click at [922, 153] on button "Close" at bounding box center [921, 168] width 31 height 31
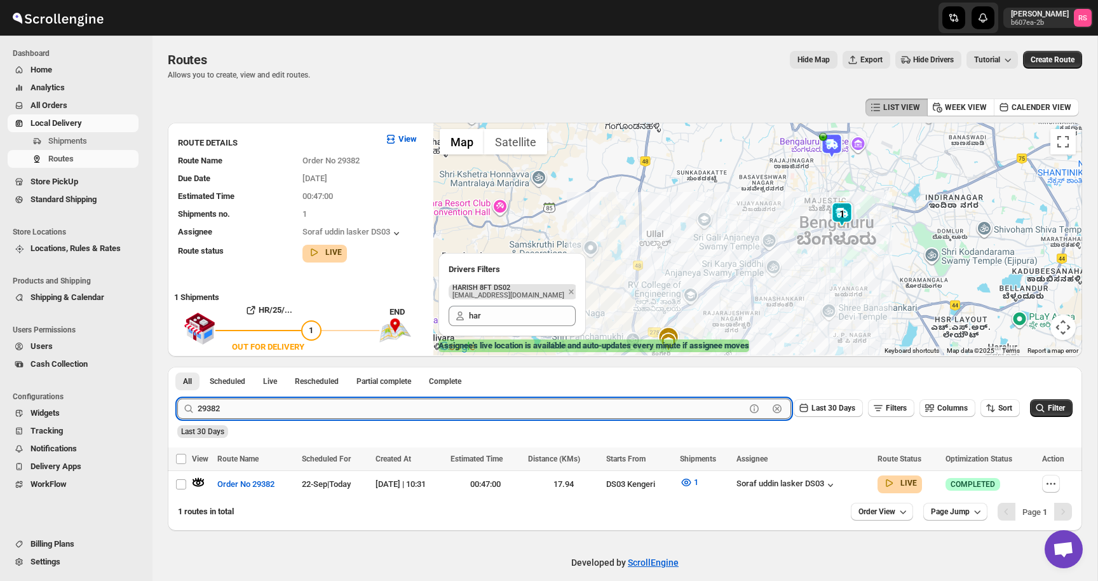
click at [264, 408] on input "29382" at bounding box center [472, 409] width 548 height 20
click at [177, 367] on button "Submit" at bounding box center [195, 373] width 36 height 13
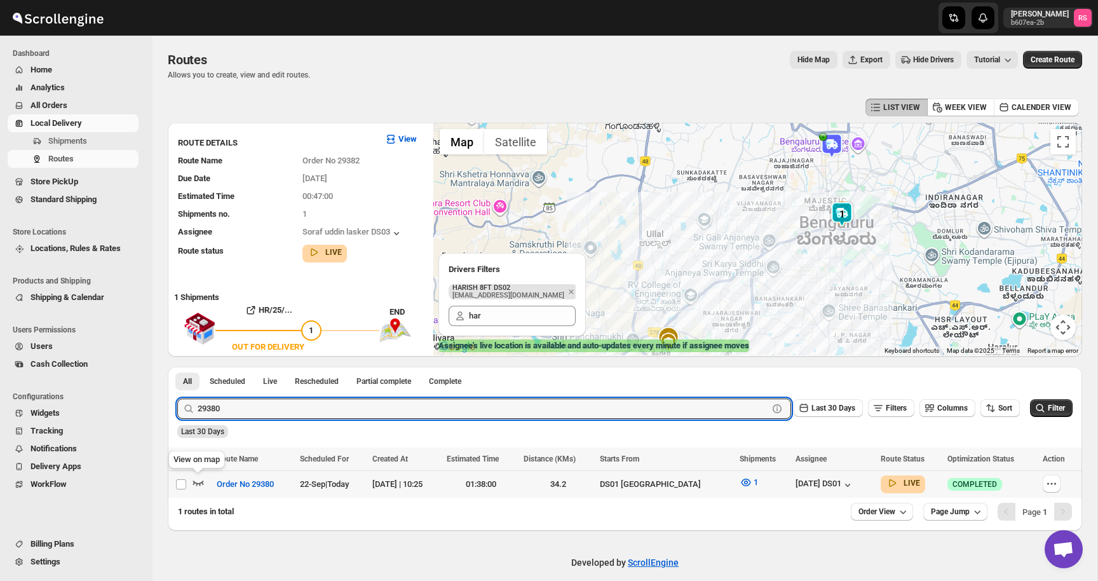
click at [200, 479] on icon "button" at bounding box center [198, 482] width 13 height 13
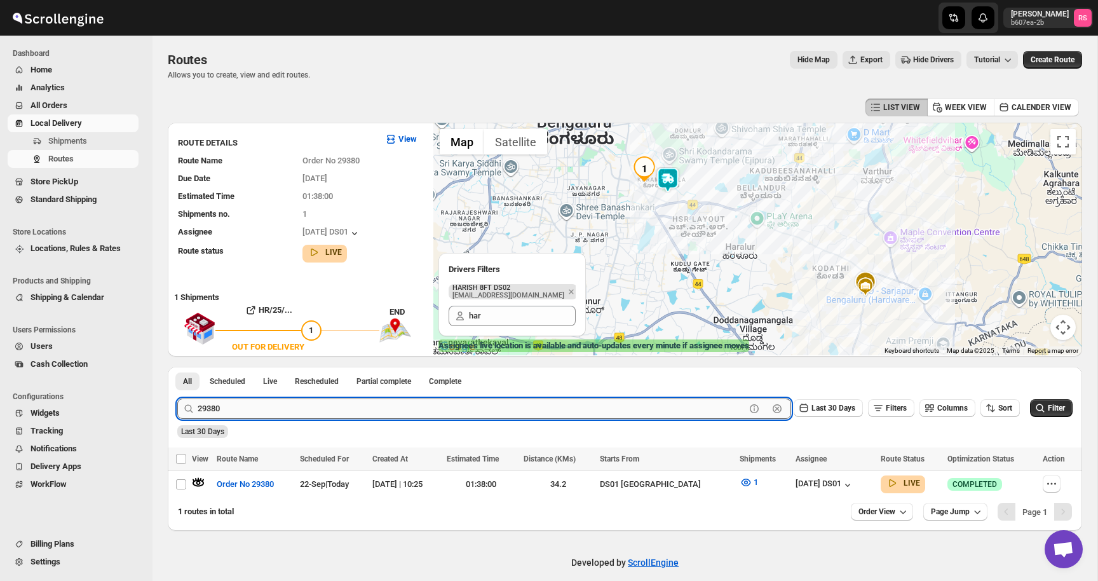
click at [243, 411] on input "29380" at bounding box center [472, 409] width 548 height 20
click at [243, 409] on input "29380" at bounding box center [472, 409] width 548 height 20
type input "29388"
click at [177, 367] on button "Submit" at bounding box center [195, 373] width 36 height 13
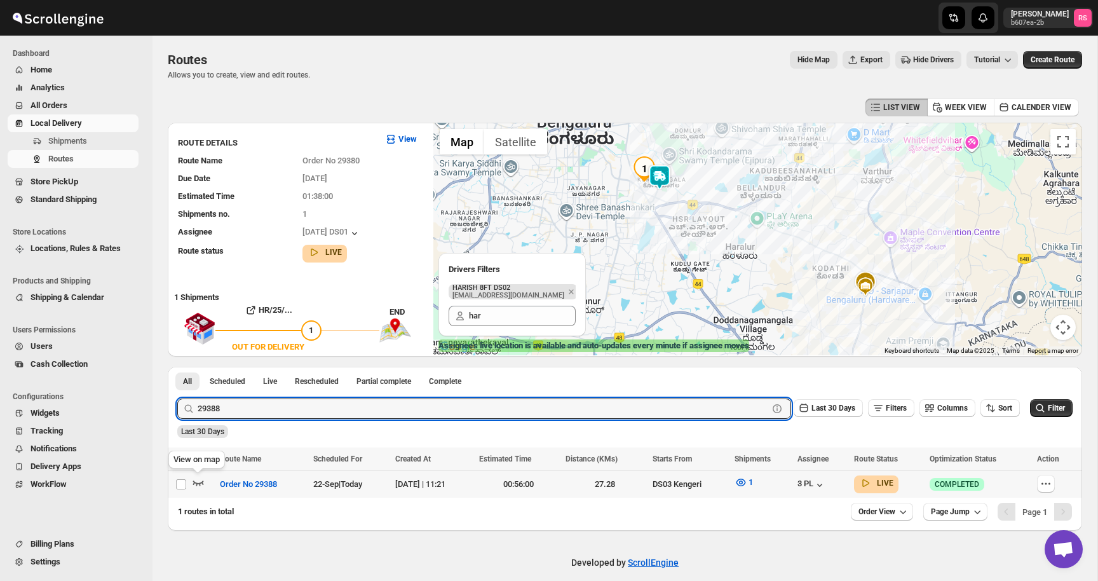
click at [199, 478] on icon "button" at bounding box center [198, 482] width 13 height 13
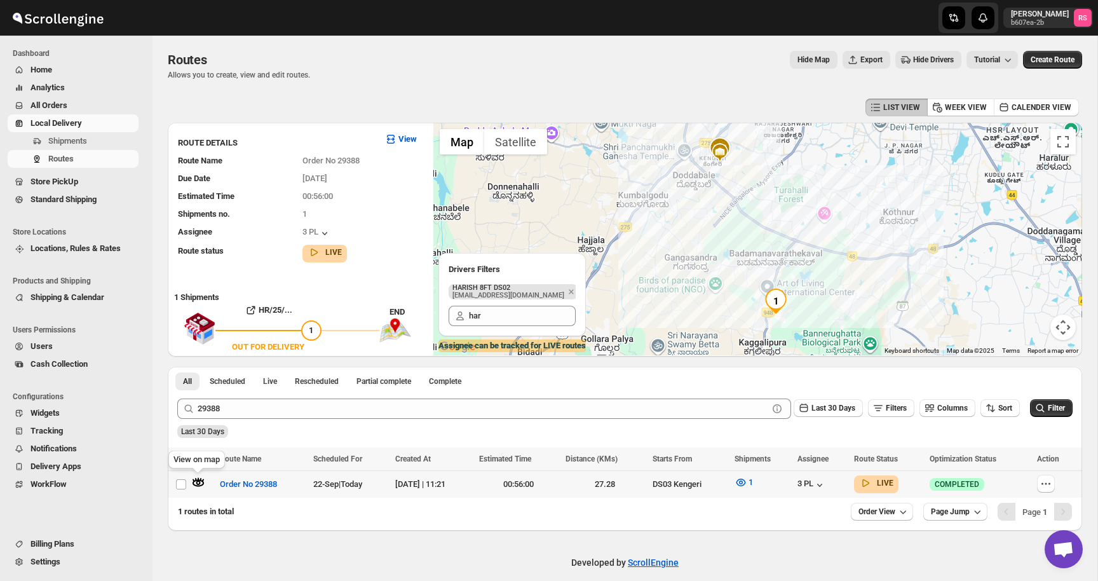
click at [196, 480] on icon "button" at bounding box center [198, 483] width 11 height 7
click at [1053, 480] on icon "button" at bounding box center [1046, 483] width 13 height 13
checkbox input "true"
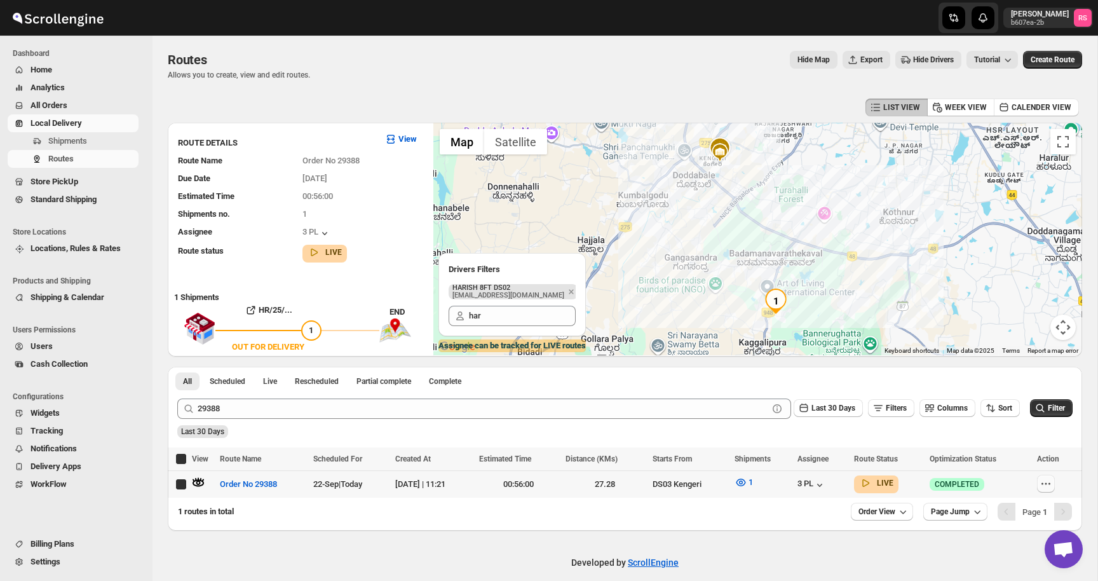
checkbox input "true"
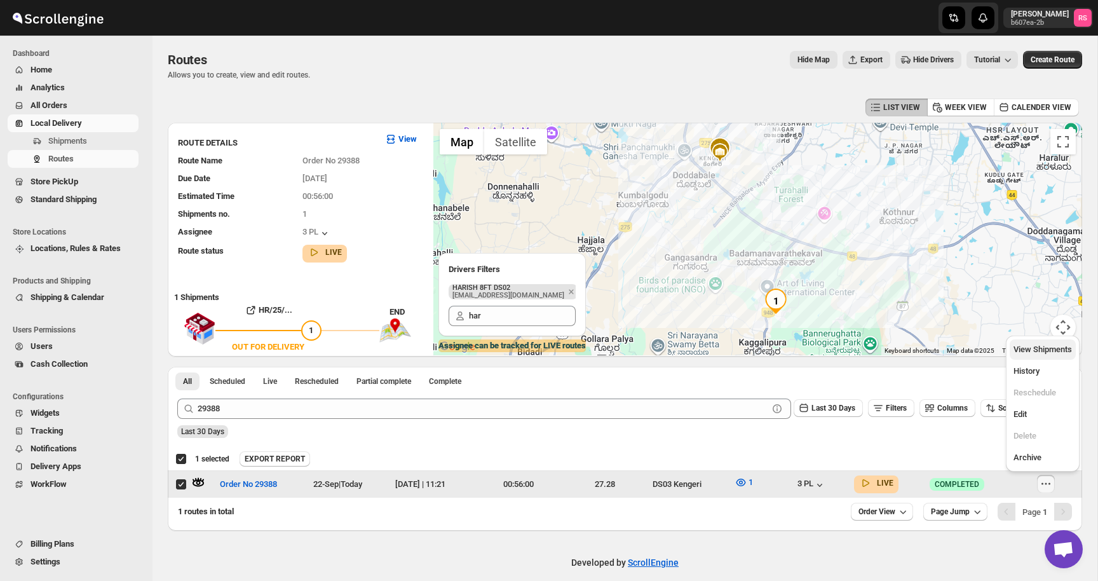
click at [1042, 344] on span "View Shipments" at bounding box center [1043, 349] width 58 height 13
checkbox input "false"
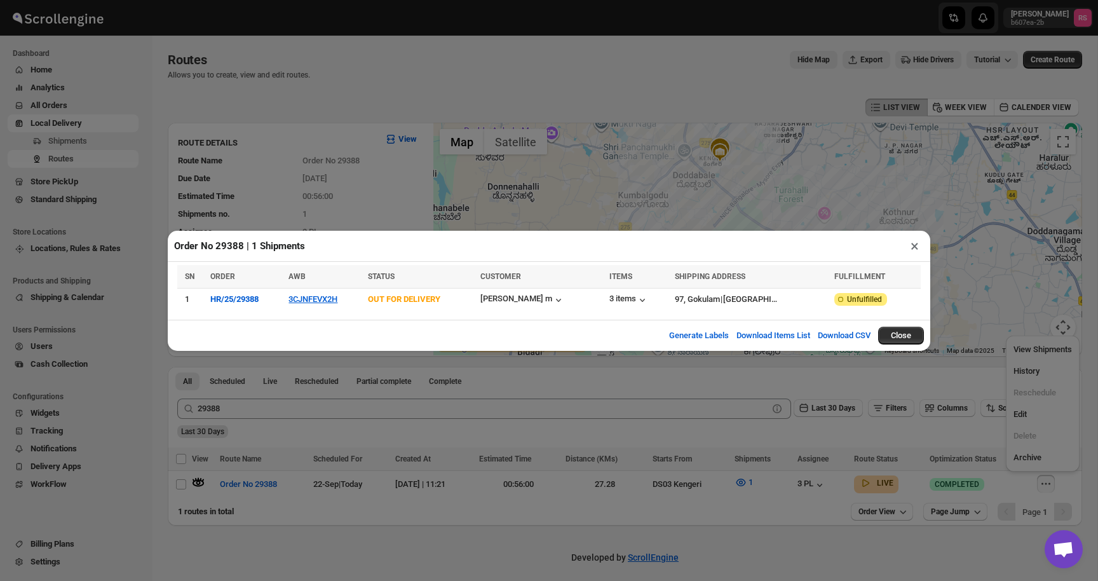
click at [913, 245] on button "×" at bounding box center [915, 246] width 18 height 18
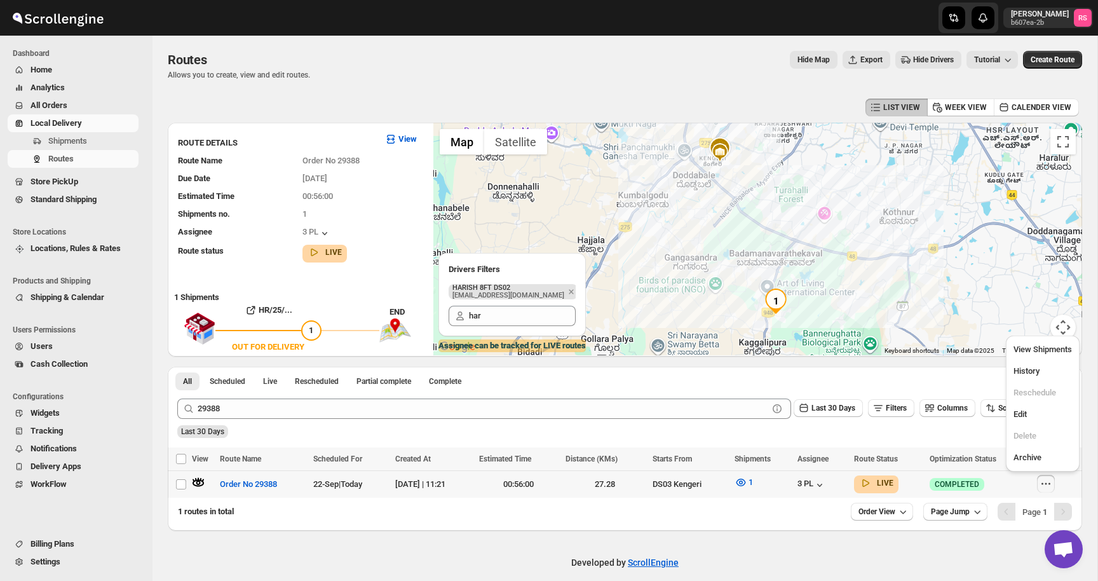
click at [203, 481] on icon "button" at bounding box center [198, 482] width 13 height 13
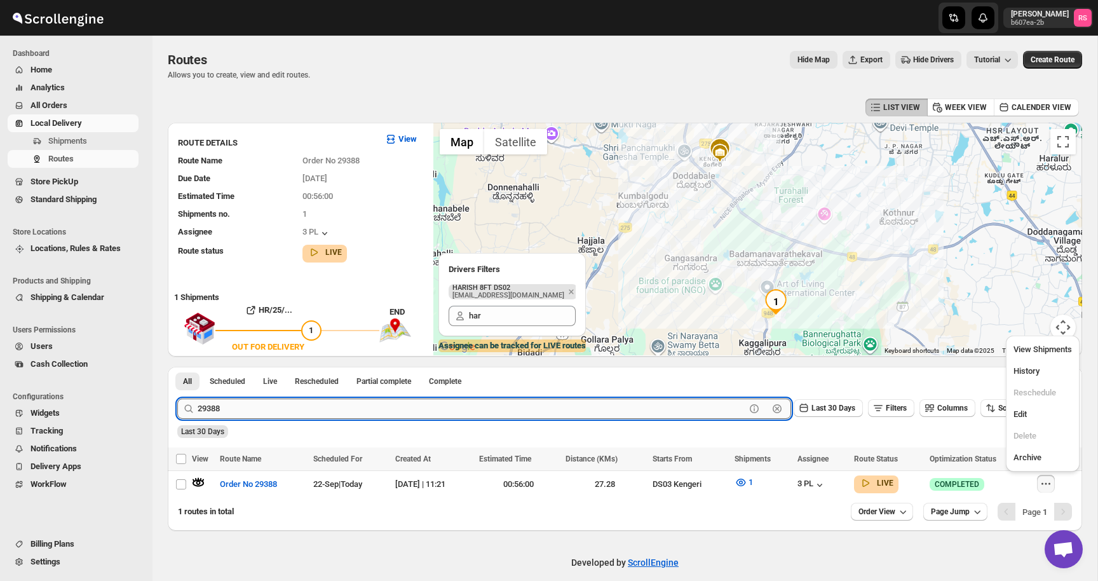
click at [261, 409] on input "29388" at bounding box center [472, 409] width 548 height 20
click at [261, 408] on input "29388" at bounding box center [472, 409] width 548 height 20
type input "29382"
click at [177, 367] on button "Submit" at bounding box center [195, 373] width 36 height 13
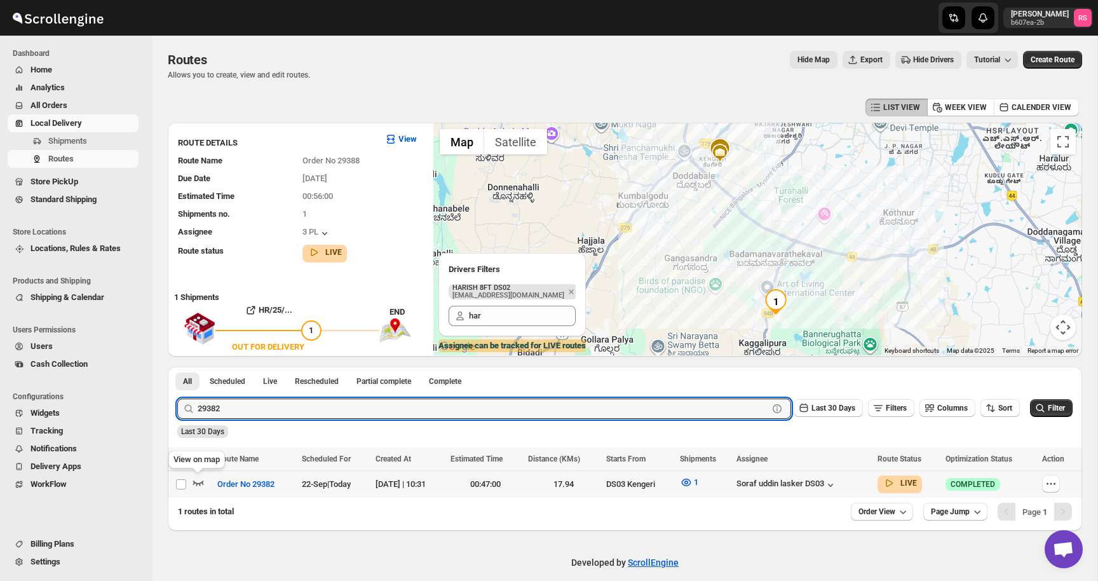
click at [201, 482] on icon "button" at bounding box center [198, 483] width 11 height 5
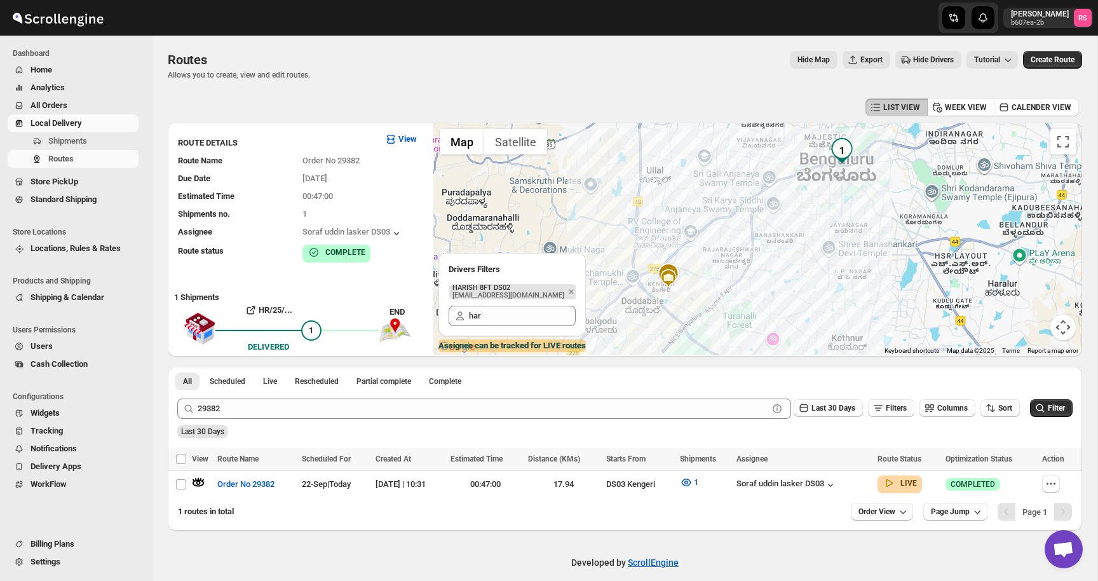
drag, startPoint x: 852, startPoint y: 154, endPoint x: 847, endPoint y: 170, distance: 17.1
click at [847, 163] on img "1" at bounding box center [842, 150] width 25 height 25
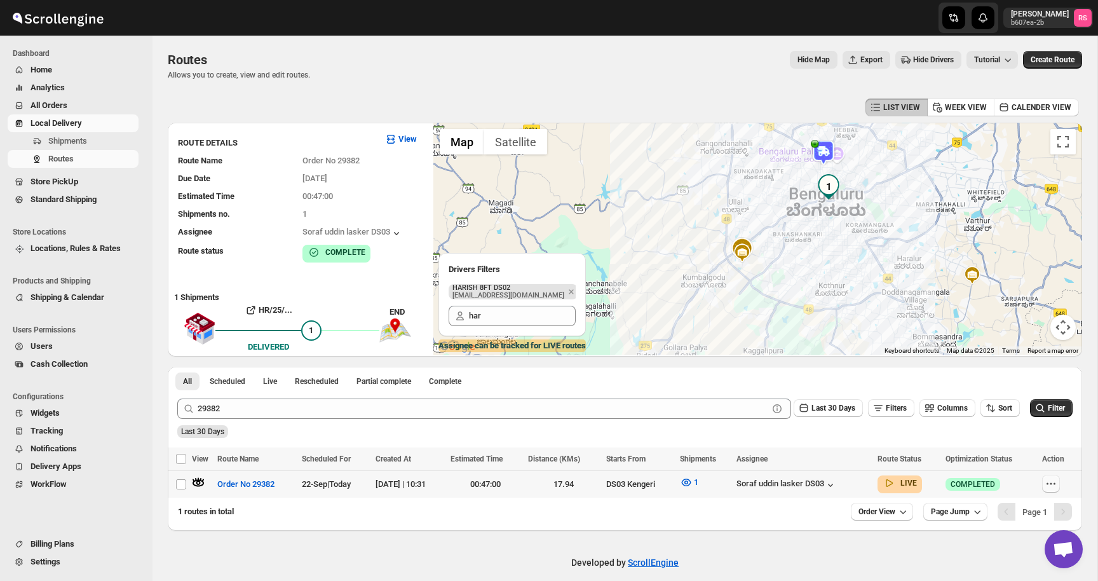
click at [1053, 479] on icon "button" at bounding box center [1051, 483] width 13 height 13
checkbox input "true"
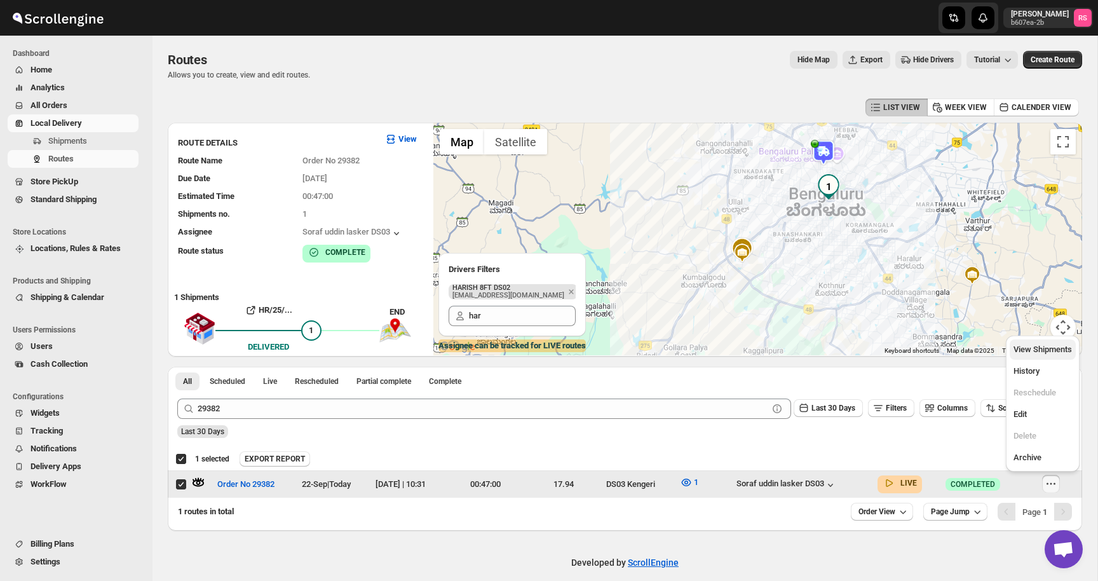
click at [1047, 348] on span "View Shipments" at bounding box center [1043, 350] width 58 height 10
checkbox input "false"
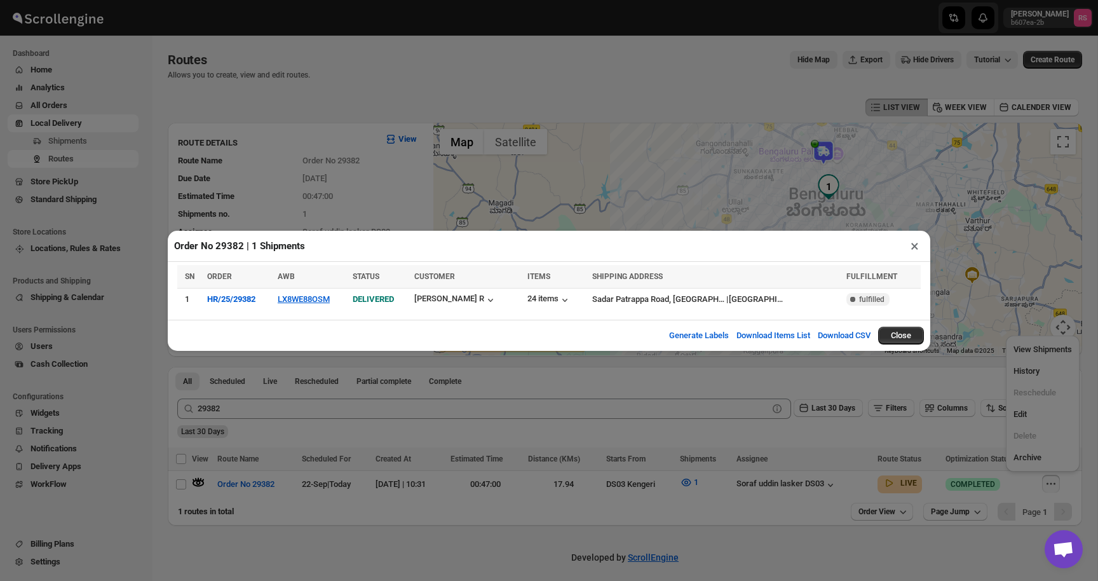
click at [921, 249] on button "×" at bounding box center [915, 246] width 18 height 18
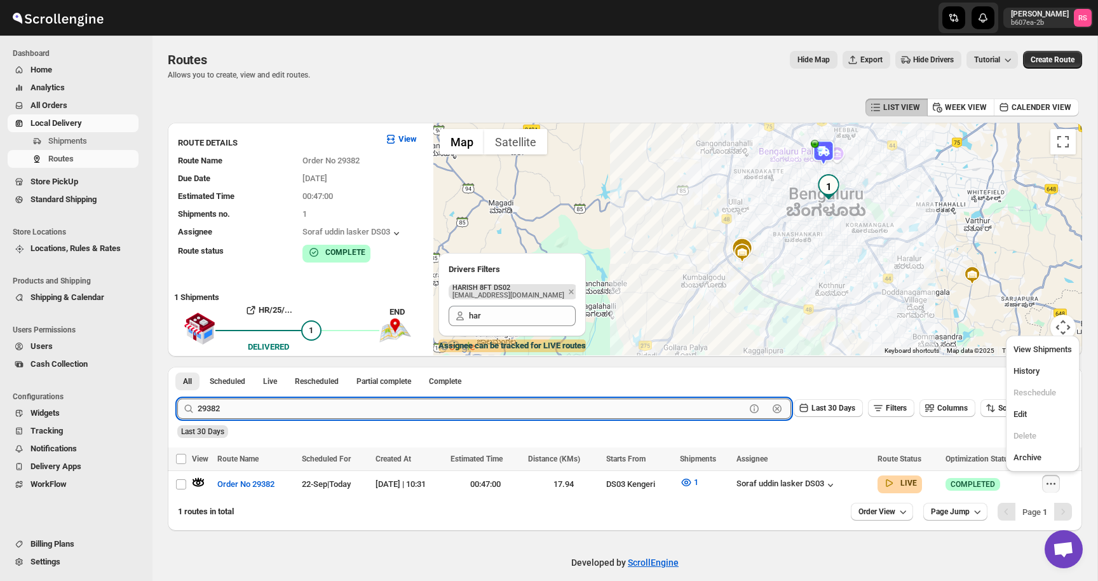
click at [278, 408] on input "29382" at bounding box center [472, 409] width 548 height 20
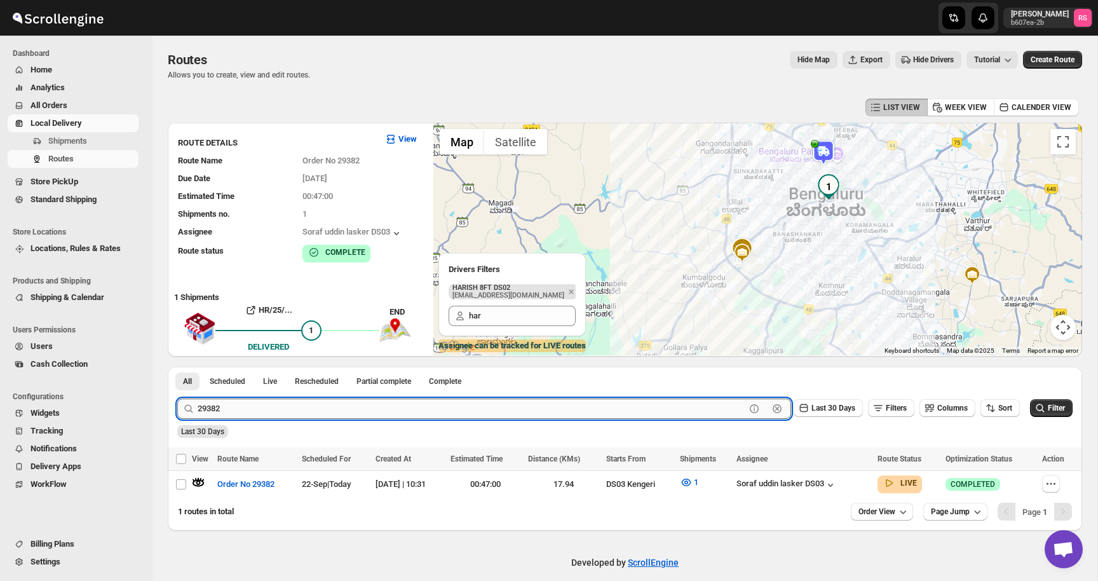
click at [278, 408] on input "29382" at bounding box center [472, 409] width 548 height 20
click at [225, 409] on input "29382" at bounding box center [472, 409] width 548 height 20
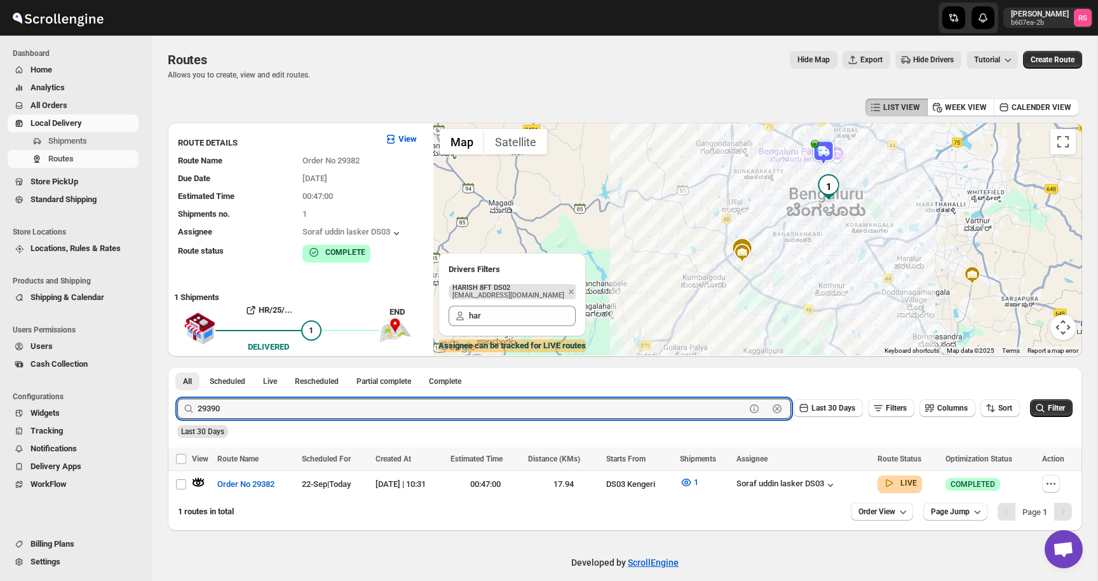
click at [177, 367] on button "Submit" at bounding box center [195, 373] width 36 height 13
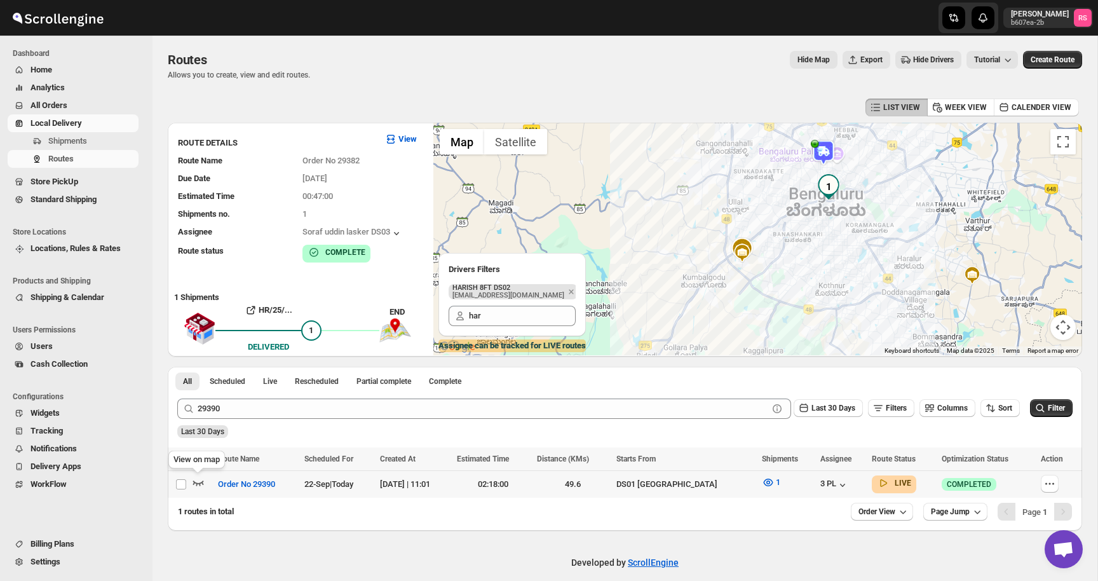
click at [200, 482] on icon "button" at bounding box center [198, 482] width 13 height 13
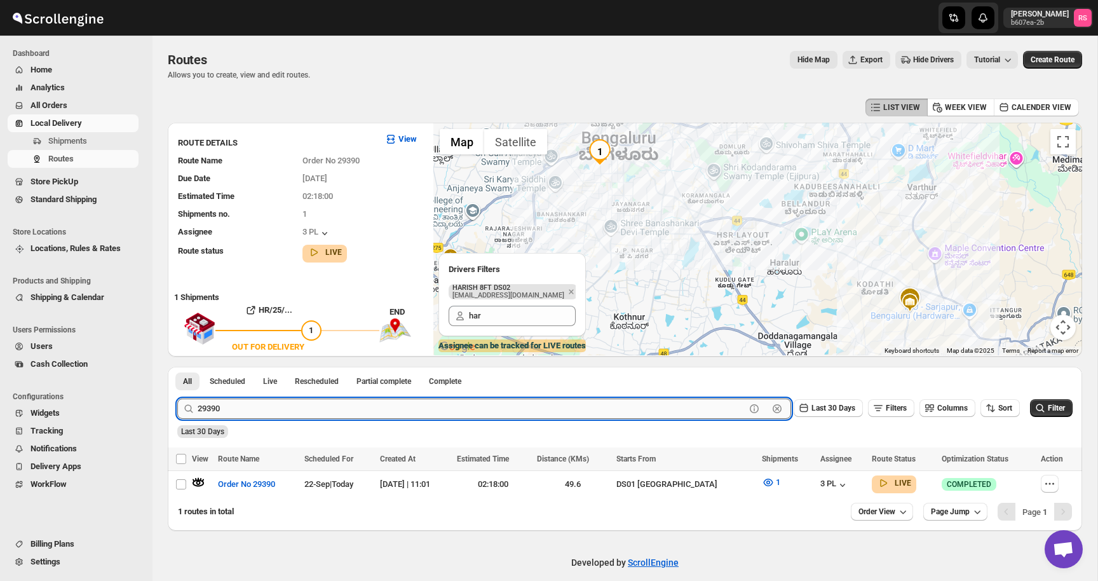
click at [226, 407] on input "29390" at bounding box center [472, 409] width 548 height 20
click at [222, 407] on input "29390" at bounding box center [472, 409] width 548 height 20
click at [177, 367] on button "Submit" at bounding box center [195, 373] width 36 height 13
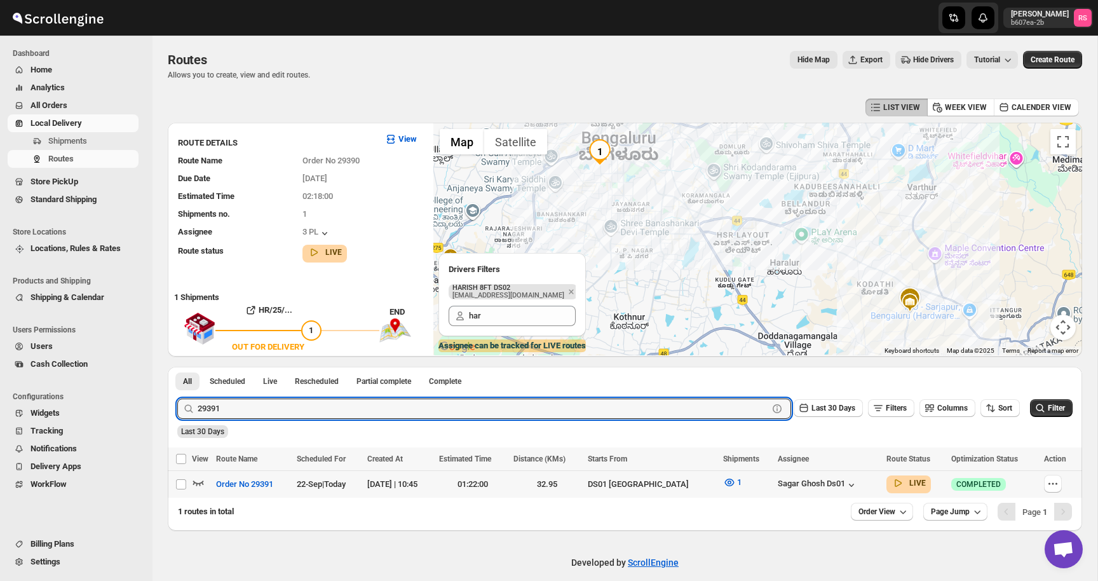
click at [200, 482] on icon "button" at bounding box center [198, 482] width 13 height 13
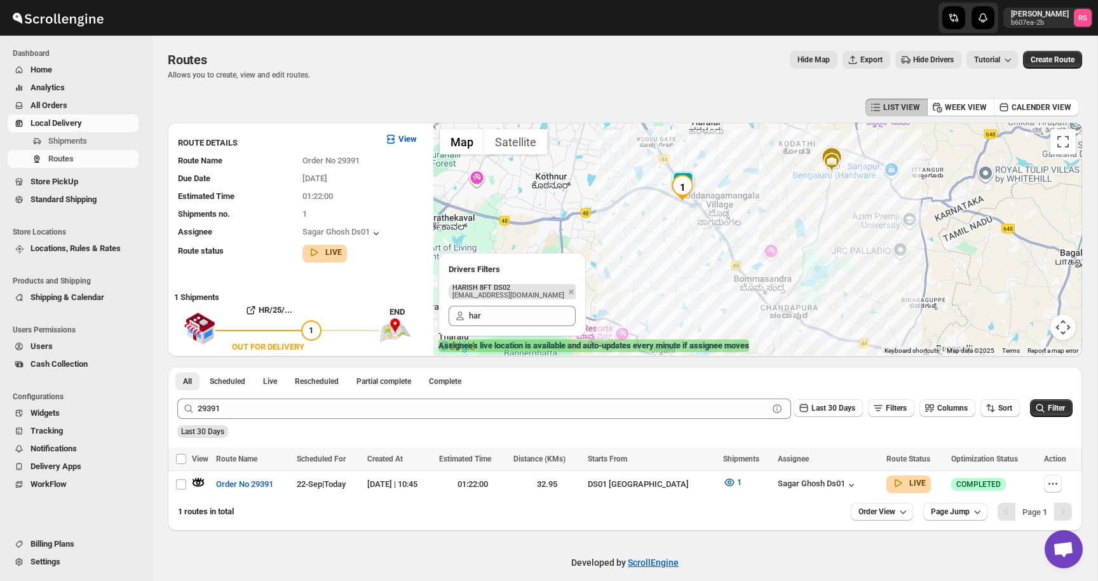
click at [690, 174] on img at bounding box center [683, 183] width 25 height 25
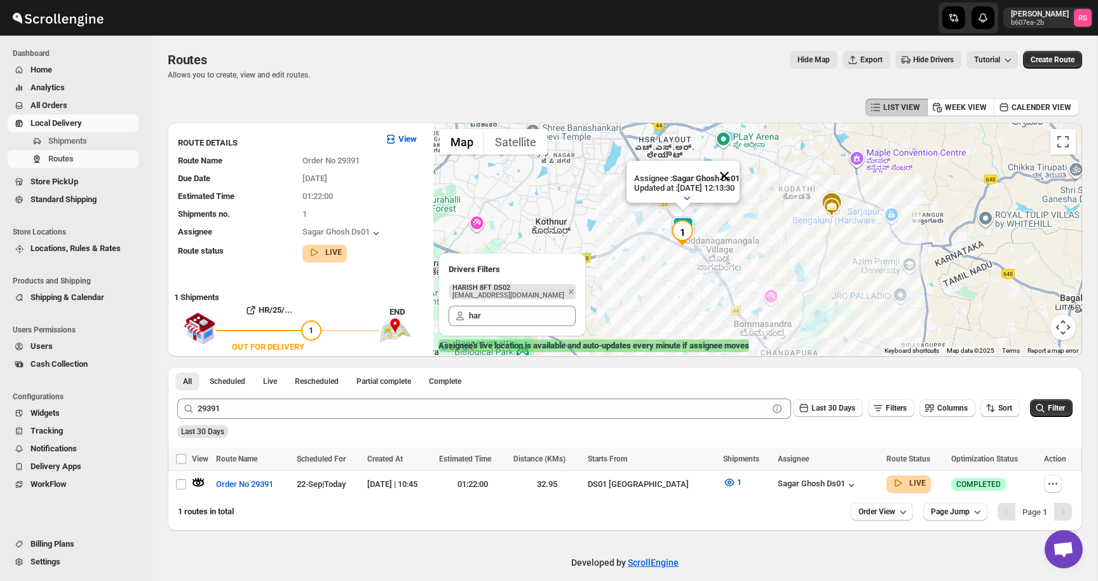
click at [740, 171] on button "Close" at bounding box center [724, 176] width 31 height 31
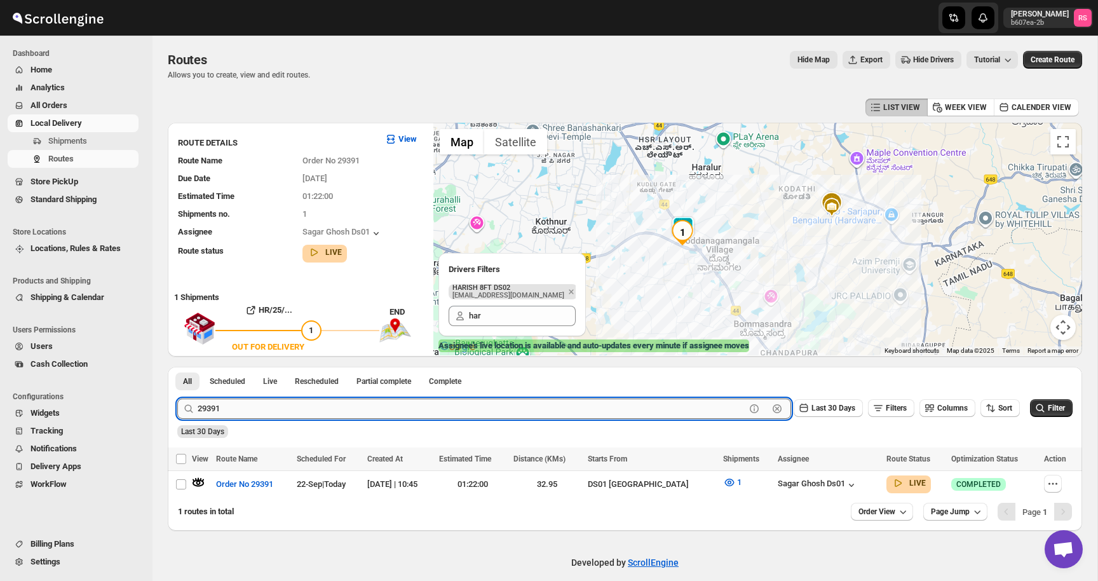
click at [259, 408] on input "29391" at bounding box center [472, 409] width 548 height 20
click at [209, 409] on input "29391" at bounding box center [472, 409] width 548 height 20
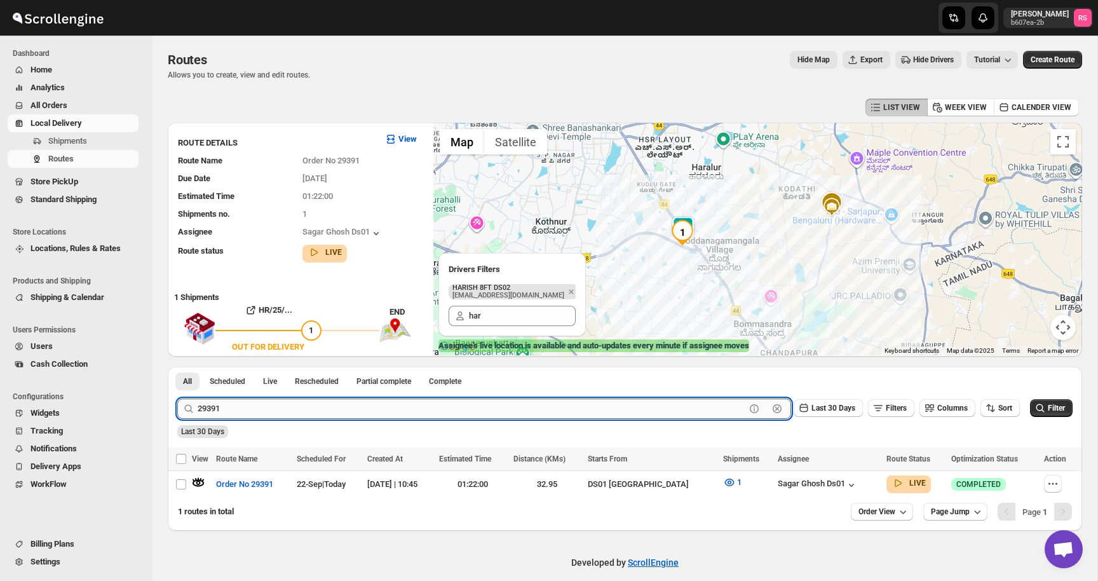
click at [226, 409] on input "29391" at bounding box center [472, 409] width 548 height 20
click at [177, 367] on button "Submit" at bounding box center [195, 373] width 36 height 13
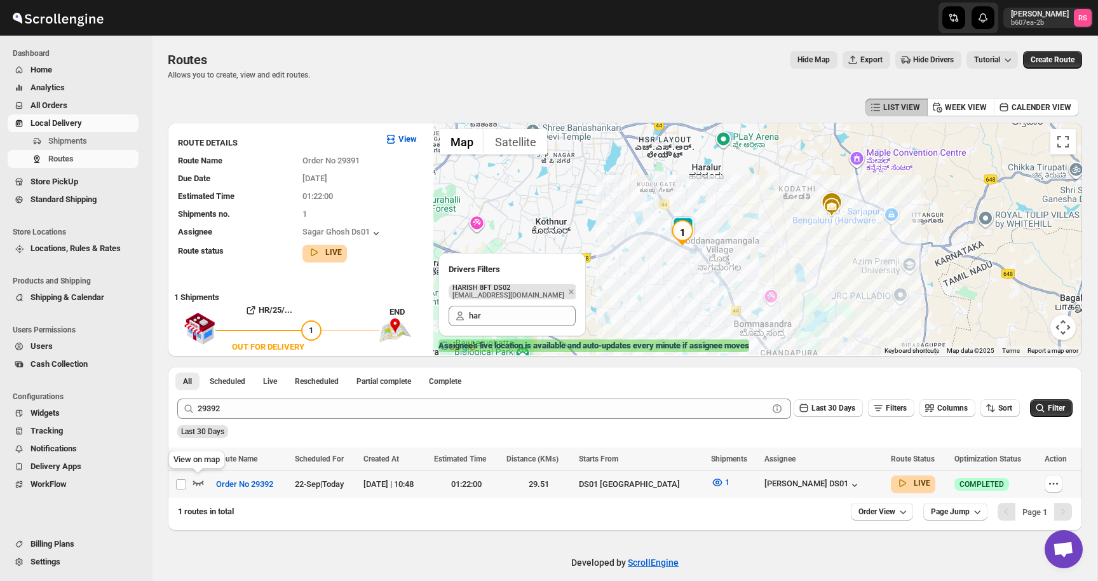
click at [196, 486] on icon "button" at bounding box center [198, 482] width 13 height 13
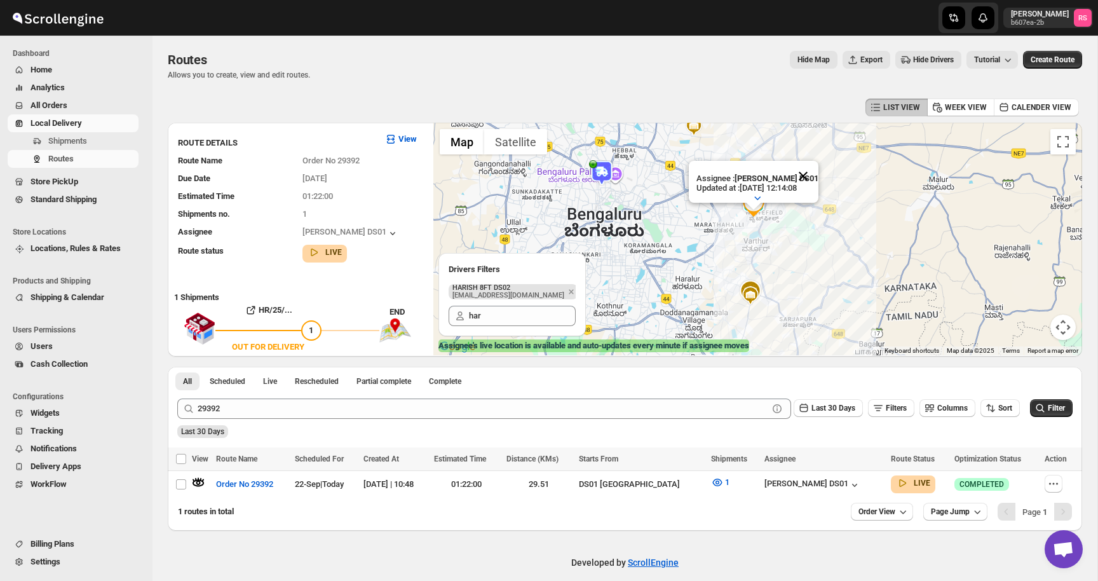
click at [810, 178] on button "Close" at bounding box center [803, 176] width 31 height 31
click at [810, 178] on div "Assignee : Siraj Uddin DS01 Updated at : 22/09/2025, 12:14:08 Duty mode Enabled…" at bounding box center [758, 239] width 649 height 233
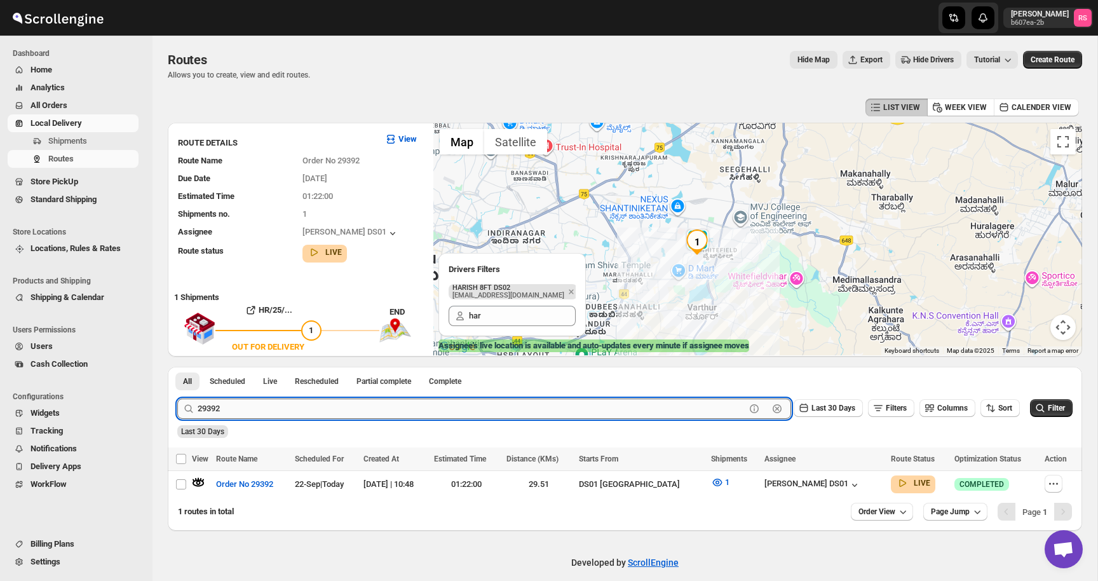
click at [224, 406] on input "29392" at bounding box center [472, 409] width 548 height 20
click at [216, 411] on input "29392" at bounding box center [472, 409] width 548 height 20
click at [229, 410] on input "29392" at bounding box center [472, 409] width 548 height 20
click at [177, 367] on button "Submit" at bounding box center [195, 373] width 36 height 13
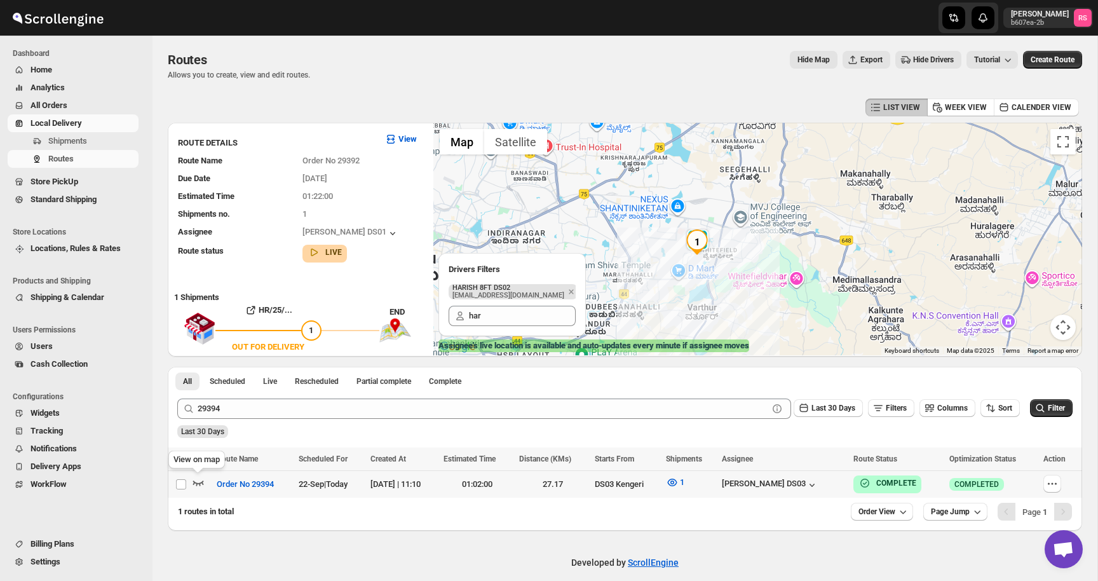
click at [195, 480] on icon "button" at bounding box center [198, 482] width 13 height 13
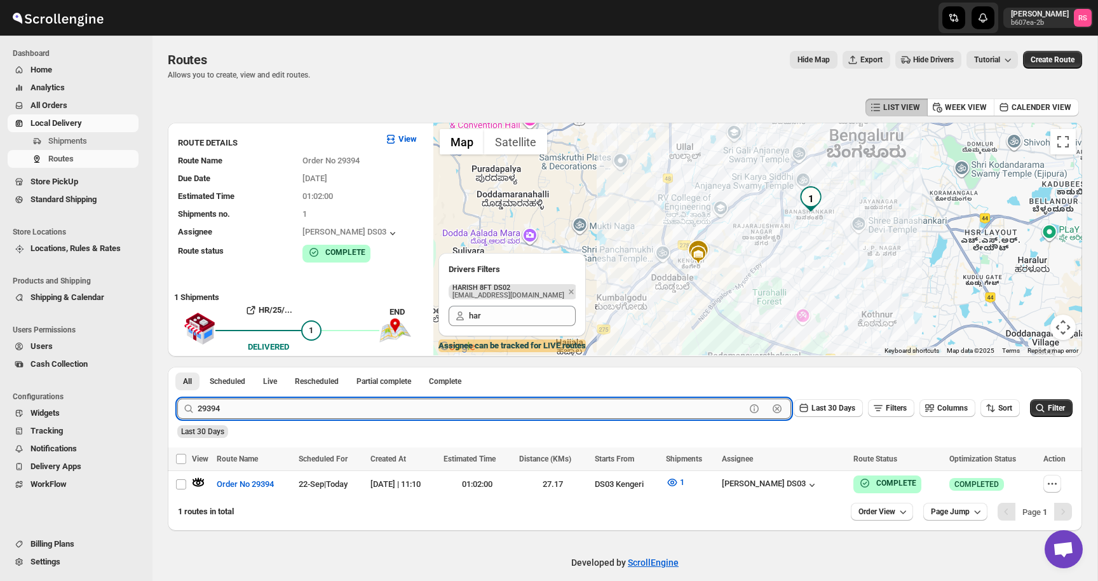
click at [282, 404] on input "29394" at bounding box center [472, 409] width 548 height 20
click at [205, 407] on input "29394" at bounding box center [472, 409] width 548 height 20
click at [229, 407] on input "29394" at bounding box center [472, 409] width 548 height 20
click at [177, 367] on button "Submit" at bounding box center [195, 373] width 36 height 13
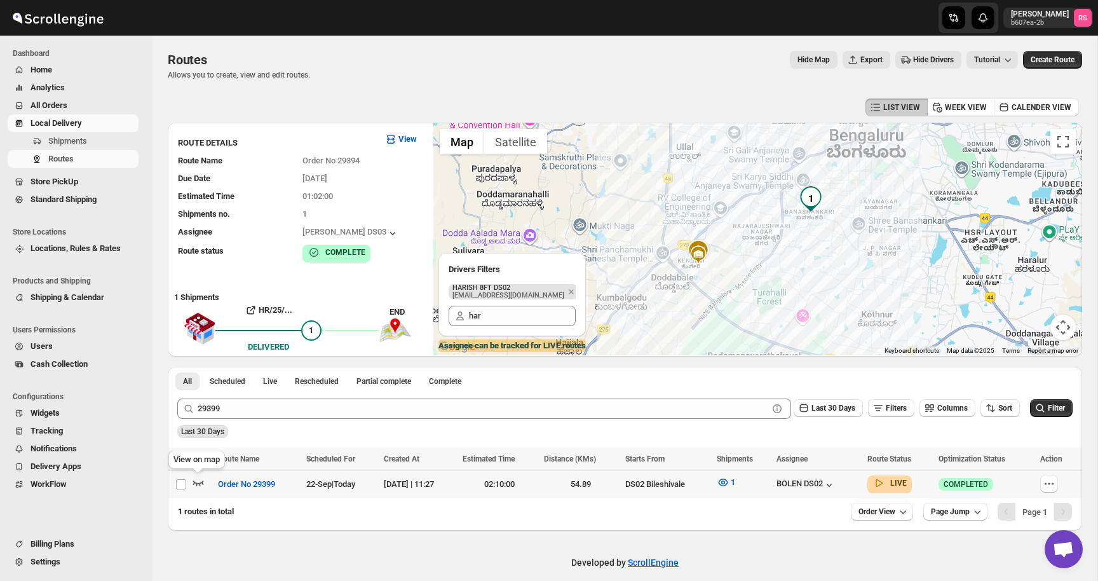
click at [196, 480] on icon "button" at bounding box center [198, 482] width 13 height 13
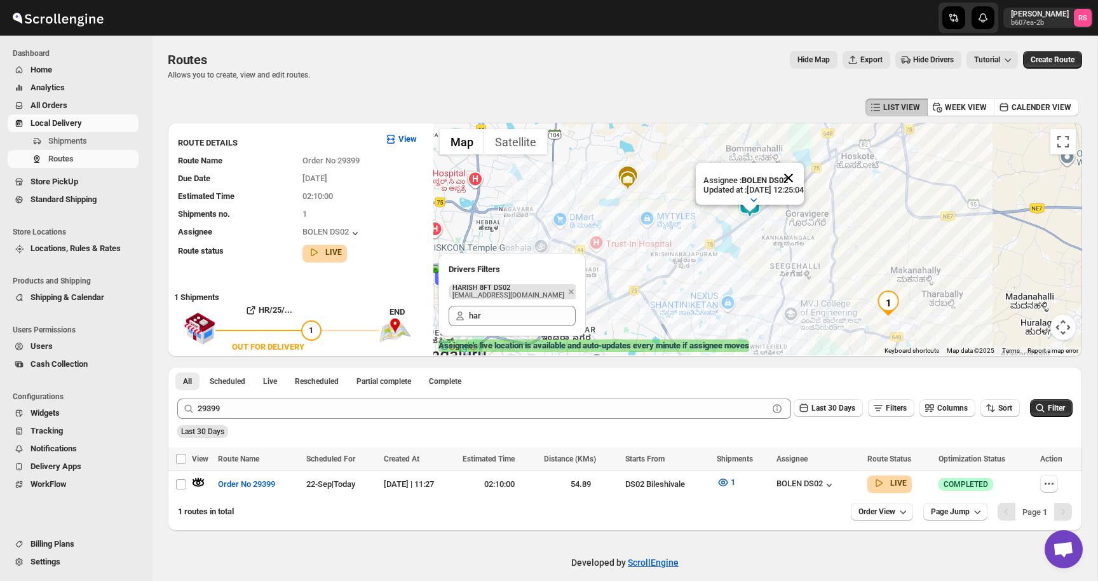
click at [804, 182] on button "Close" at bounding box center [789, 178] width 31 height 31
click at [222, 397] on div "29399 Clear Last 30 Days Filters Columns Sort Filter" at bounding box center [620, 403] width 906 height 31
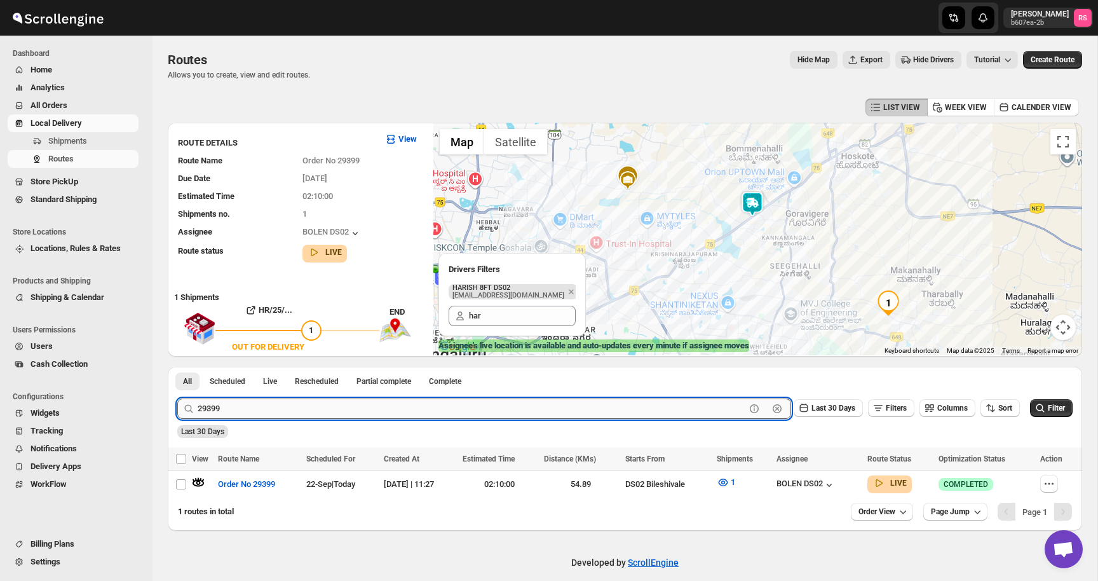
click at [209, 406] on input "29399" at bounding box center [472, 409] width 548 height 20
click at [209, 411] on input "29399" at bounding box center [472, 409] width 548 height 20
drag, startPoint x: 209, startPoint y: 411, endPoint x: 229, endPoint y: 411, distance: 20.3
click at [229, 411] on input "29399" at bounding box center [472, 409] width 548 height 20
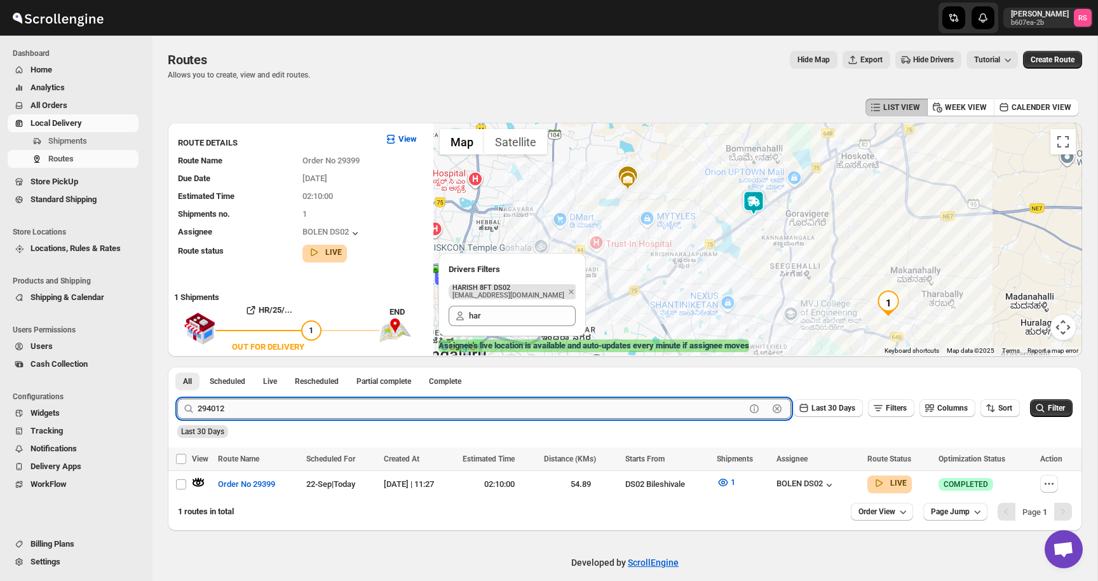
click at [177, 367] on button "Submit" at bounding box center [195, 373] width 36 height 13
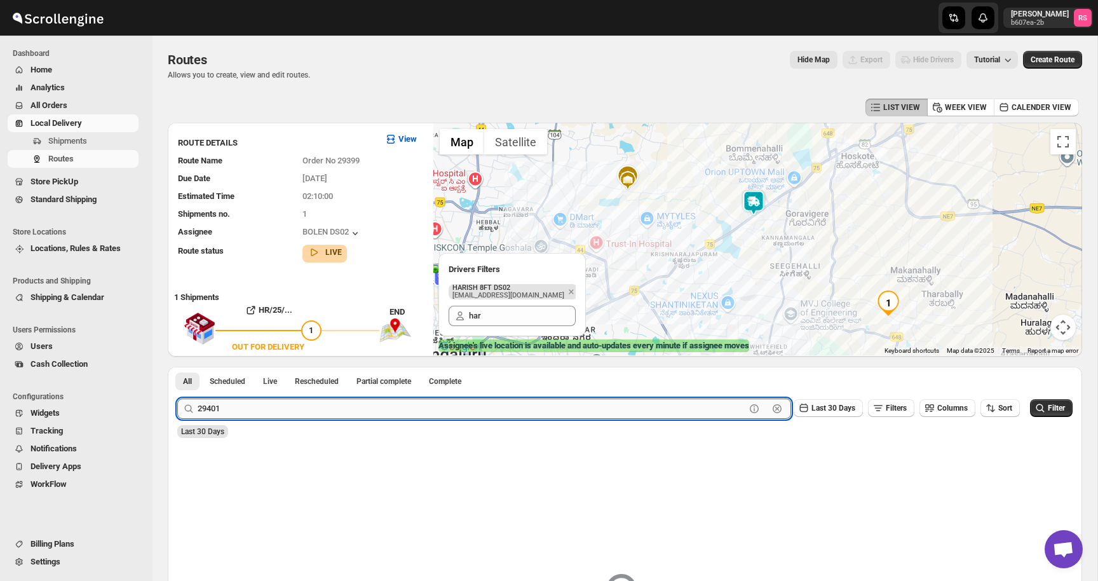
click at [177, 367] on button "Submit" at bounding box center [195, 373] width 36 height 13
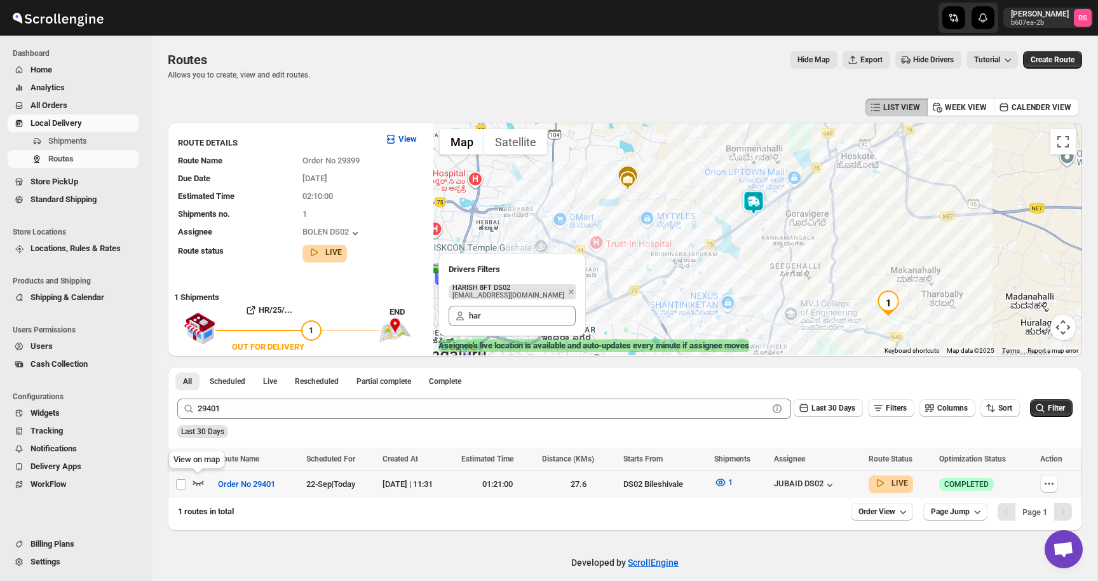
click at [193, 478] on icon "button" at bounding box center [198, 482] width 13 height 13
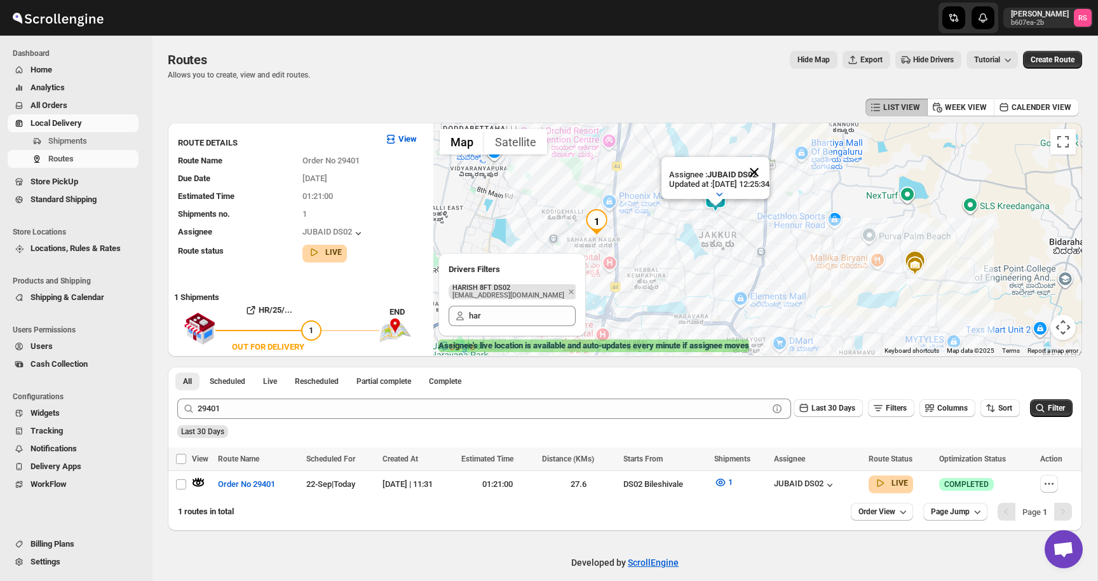
click at [769, 174] on button "Close" at bounding box center [754, 172] width 31 height 31
click at [721, 194] on img at bounding box center [715, 199] width 25 height 25
click at [715, 195] on img at bounding box center [715, 199] width 25 height 25
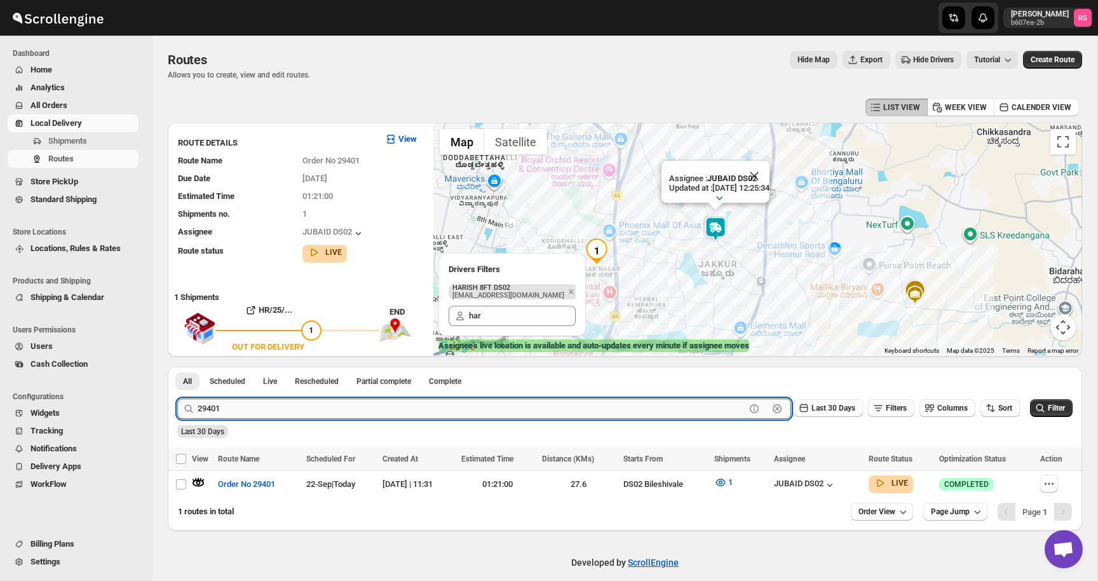
click at [221, 411] on input "29401" at bounding box center [472, 409] width 548 height 20
click at [228, 411] on input "29401" at bounding box center [472, 409] width 548 height 20
click at [177, 367] on button "Submit" at bounding box center [195, 373] width 36 height 13
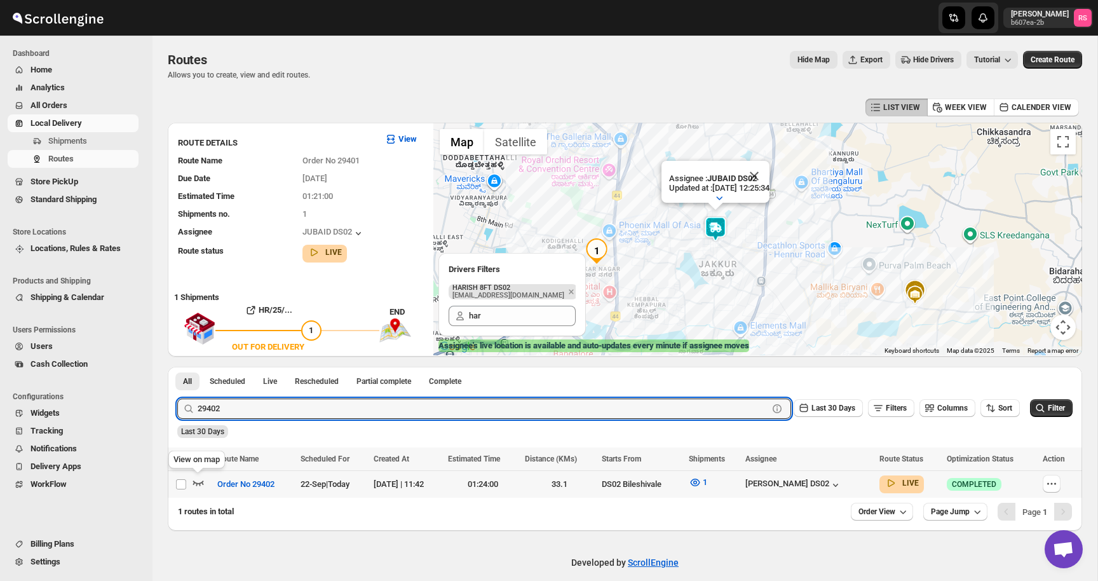
click at [196, 482] on icon "button" at bounding box center [198, 483] width 11 height 5
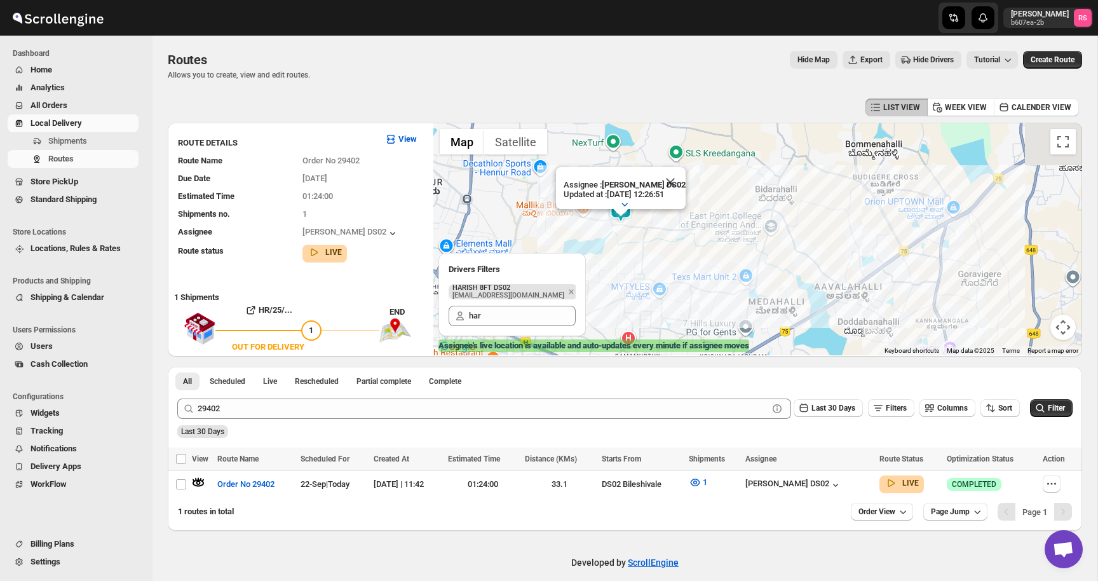
drag, startPoint x: 660, startPoint y: 238, endPoint x: 692, endPoint y: 298, distance: 68.0
click at [692, 298] on div "Assignee : ELION DAIMAIRI DS02 Updated at : 22/09/2025, 12:26:51 Duty mode Enab…" at bounding box center [758, 239] width 649 height 233
click at [671, 179] on button "Close" at bounding box center [670, 182] width 31 height 31
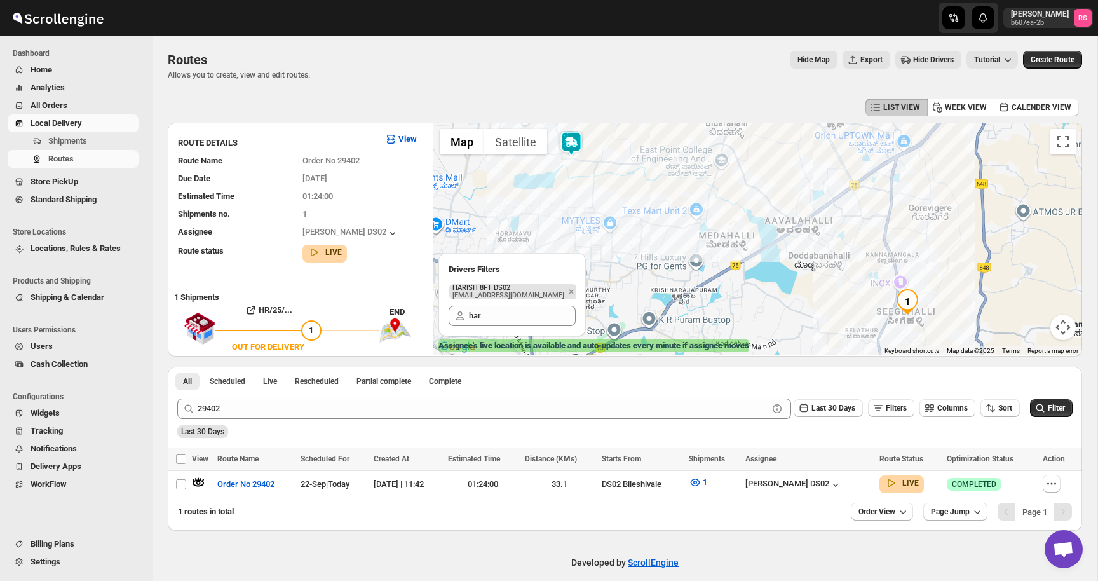
drag, startPoint x: 666, startPoint y: 261, endPoint x: 601, endPoint y: 205, distance: 85.6
click at [601, 205] on div at bounding box center [758, 239] width 649 height 233
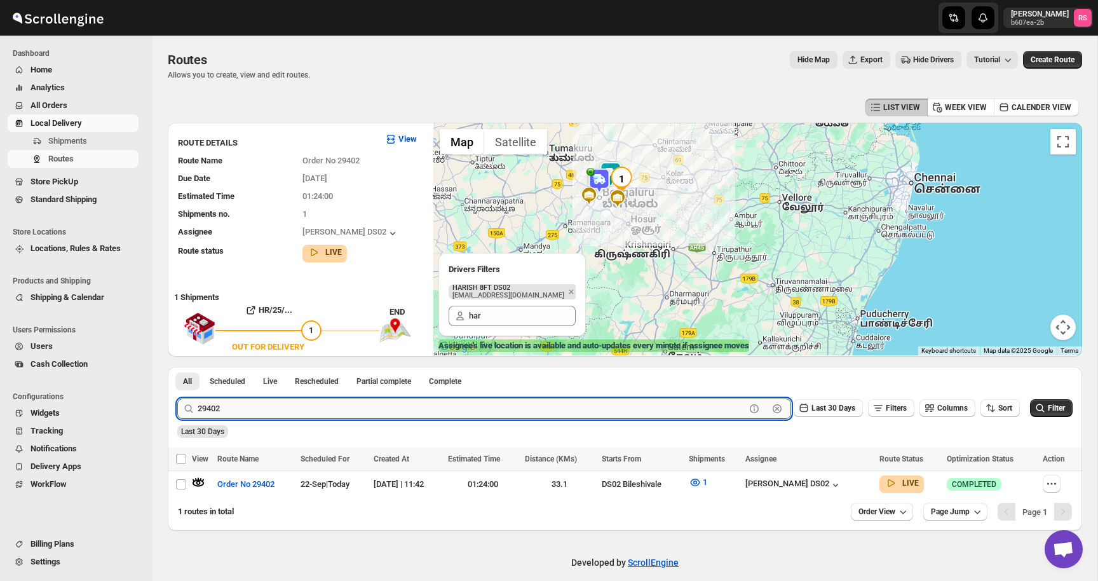
click at [224, 412] on input "29402" at bounding box center [472, 409] width 548 height 20
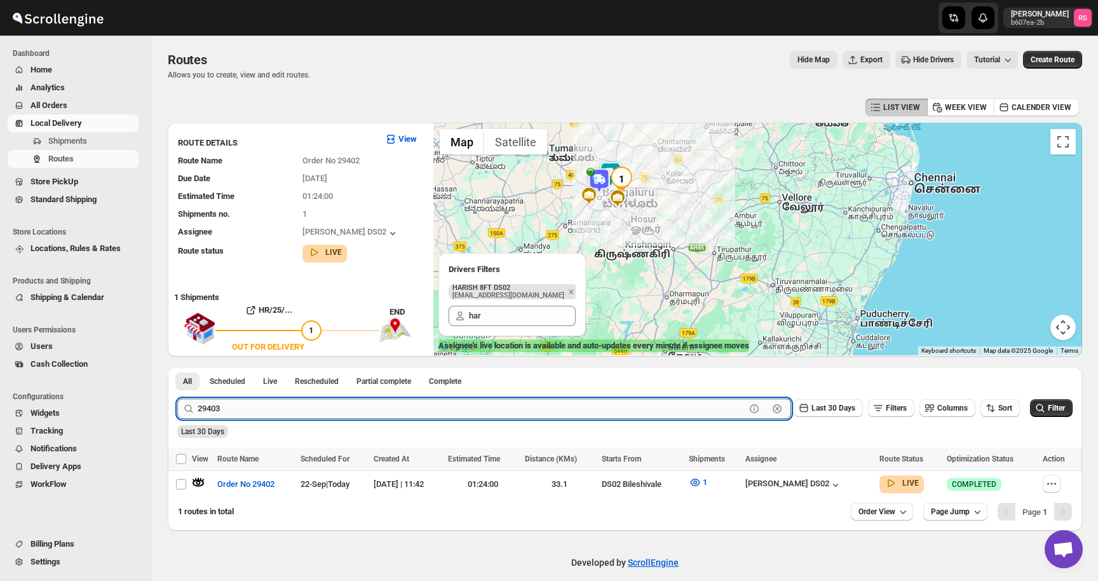
click at [177, 367] on button "Submit" at bounding box center [195, 373] width 36 height 13
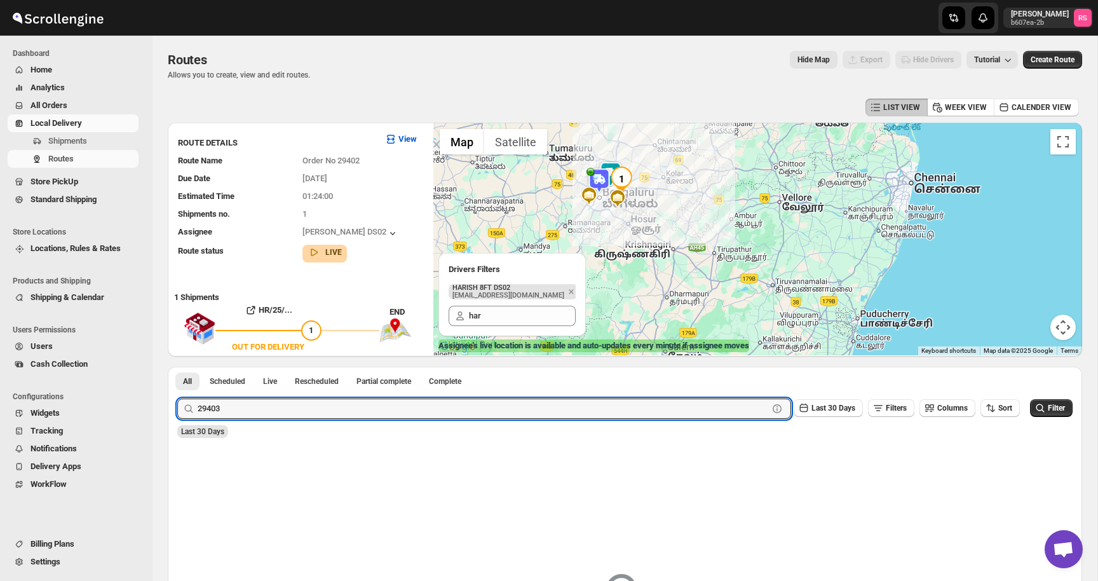
click at [277, 396] on div "29403 Clear Last 30 Days Filters Columns Sort Filter" at bounding box center [620, 403] width 906 height 31
click at [277, 404] on input "29403" at bounding box center [472, 409] width 548 height 20
click at [263, 412] on input "29403" at bounding box center [472, 409] width 548 height 20
click at [177, 367] on button "Submit" at bounding box center [195, 373] width 36 height 13
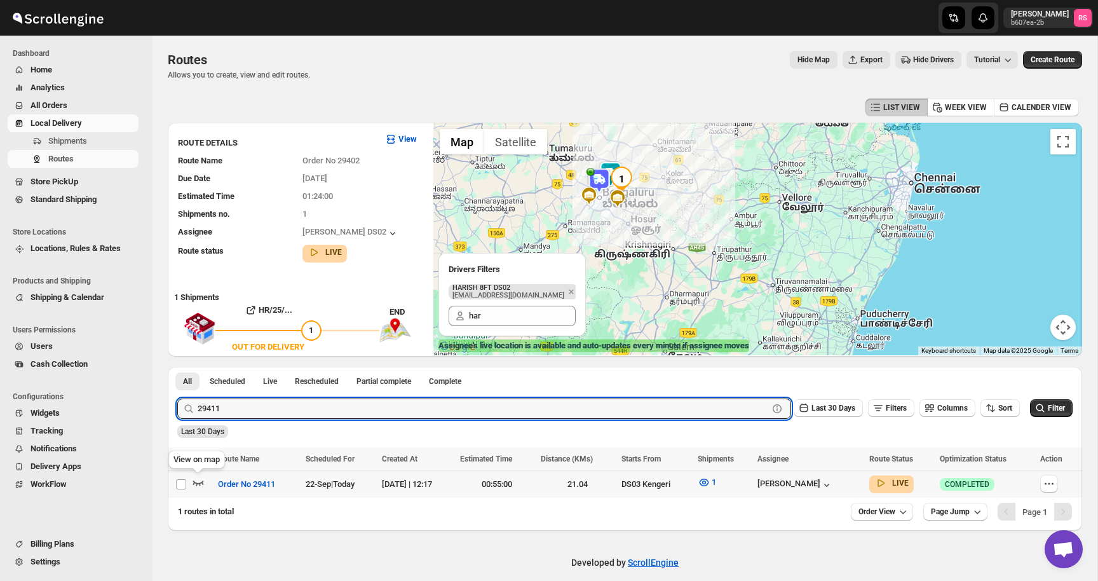
click at [195, 484] on icon "button" at bounding box center [198, 482] width 13 height 13
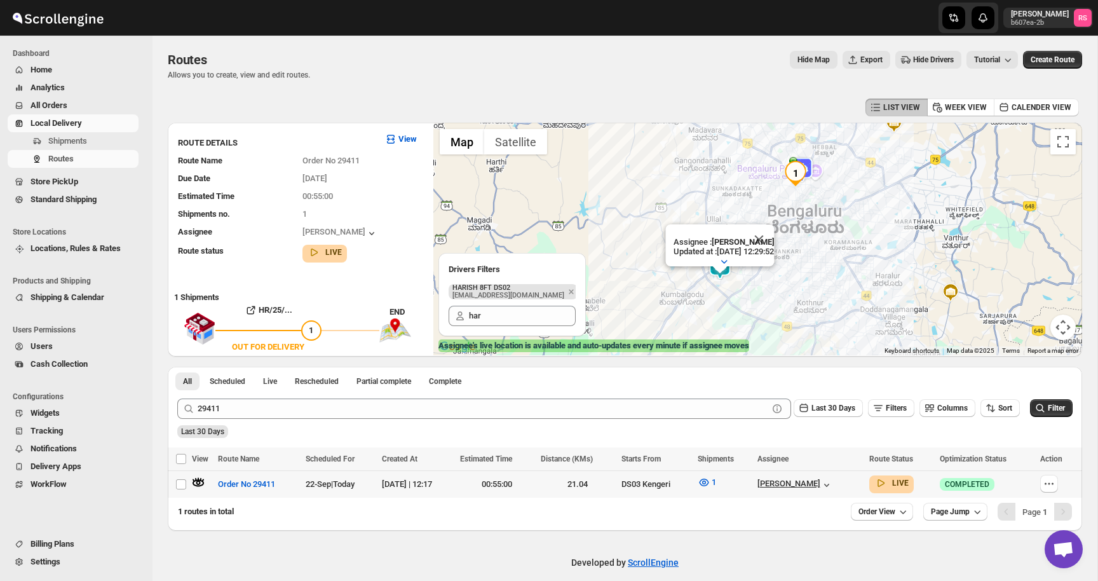
click at [842, 477] on div "[PERSON_NAME]" at bounding box center [810, 484] width 105 height 14
click at [833, 482] on icon "button" at bounding box center [827, 485] width 13 height 13
click at [774, 238] on button "Close" at bounding box center [759, 239] width 31 height 31
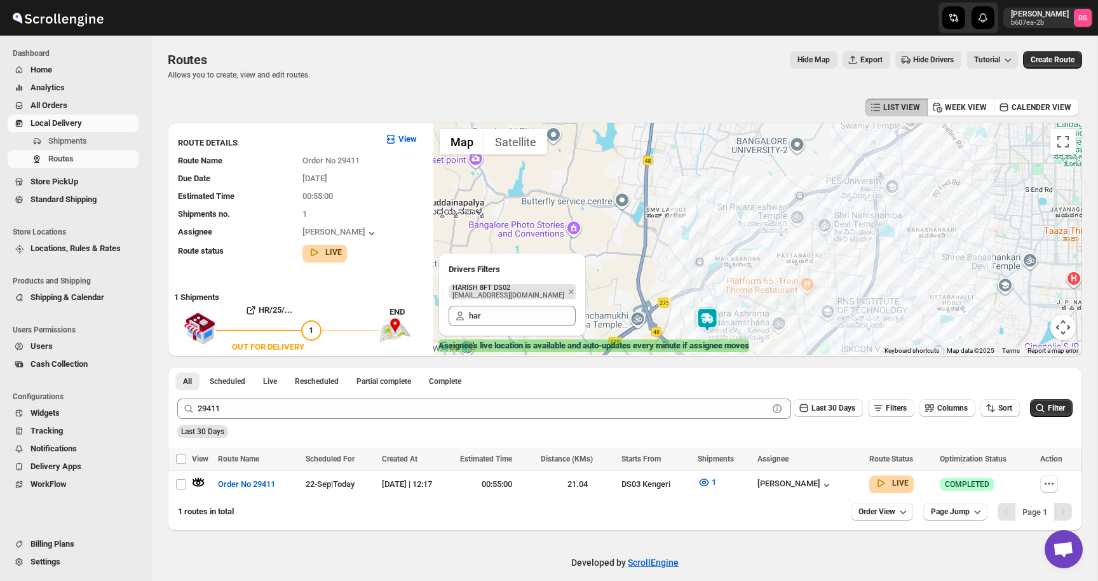
drag, startPoint x: 709, startPoint y: 291, endPoint x: 708, endPoint y: 153, distance: 137.9
click at [708, 153] on div at bounding box center [758, 239] width 649 height 233
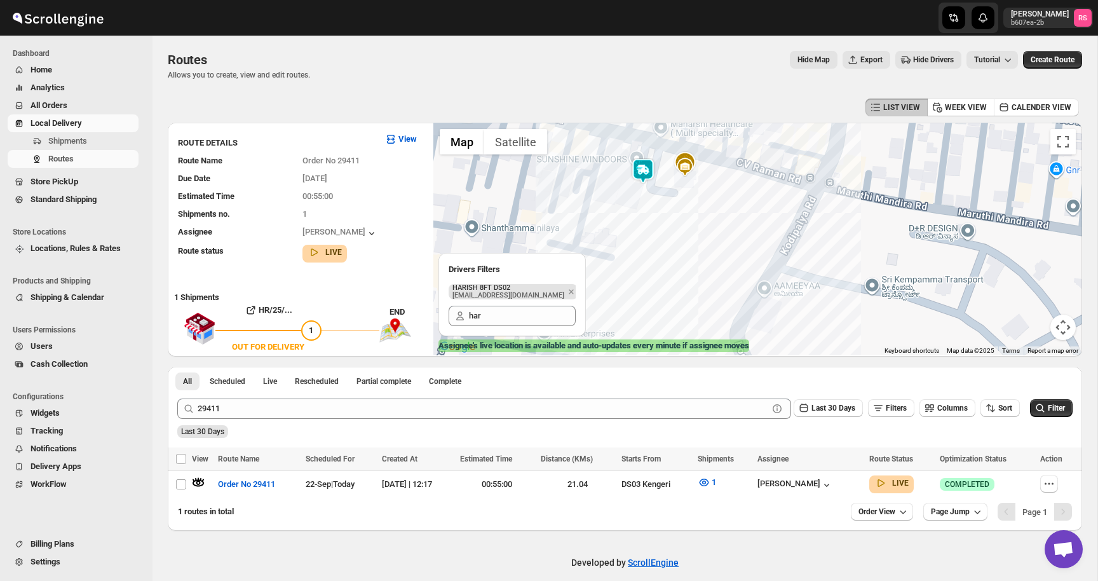
drag, startPoint x: 649, startPoint y: 175, endPoint x: 664, endPoint y: 193, distance: 23.4
click at [656, 184] on img at bounding box center [643, 170] width 25 height 25
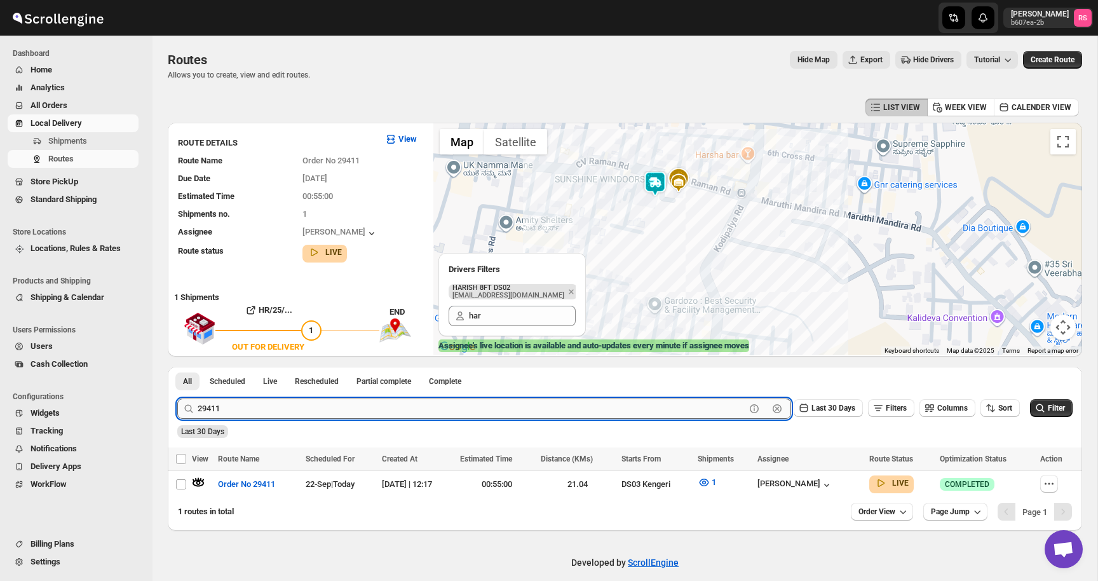
click at [279, 409] on input "29411" at bounding box center [472, 409] width 548 height 20
click at [177, 367] on button "Submit" at bounding box center [195, 373] width 36 height 13
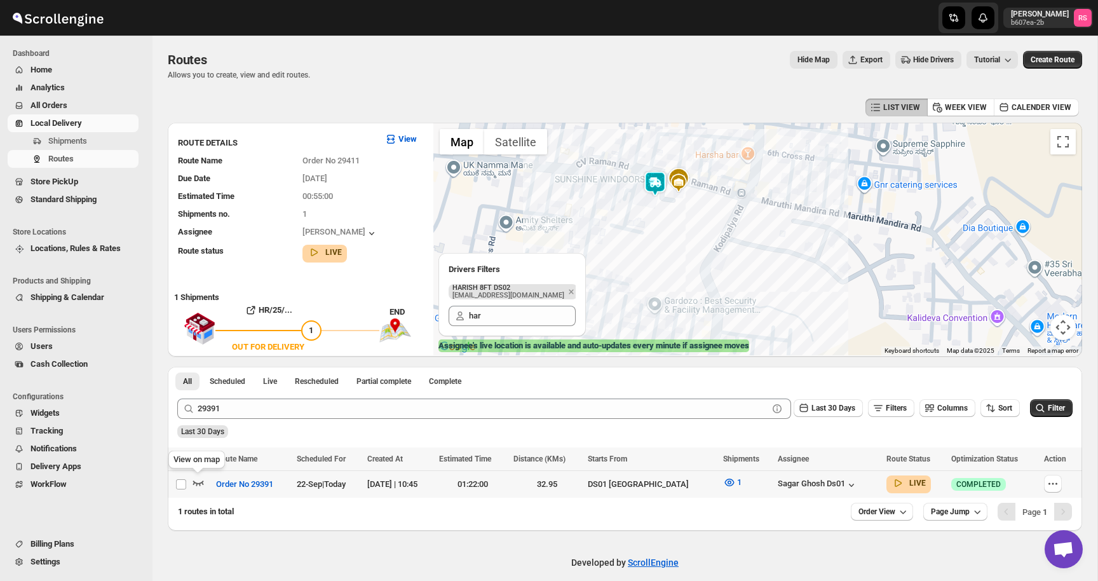
click at [196, 482] on icon "button" at bounding box center [198, 482] width 13 height 13
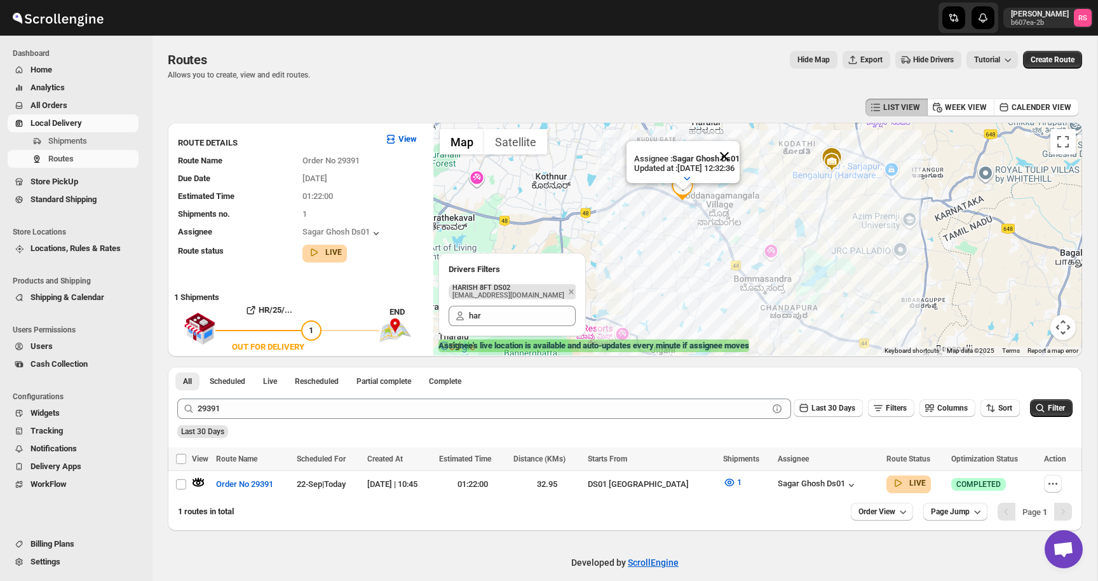
click at [739, 153] on button "Close" at bounding box center [724, 156] width 31 height 31
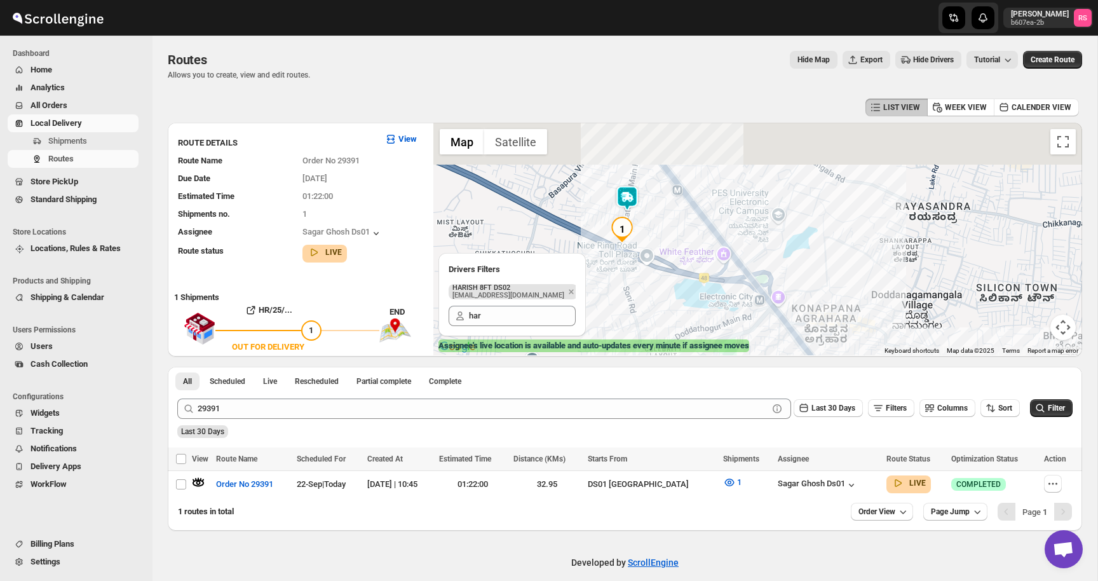
drag, startPoint x: 618, startPoint y: 204, endPoint x: 619, endPoint y: 252, distance: 47.7
click at [619, 252] on div at bounding box center [758, 239] width 649 height 233
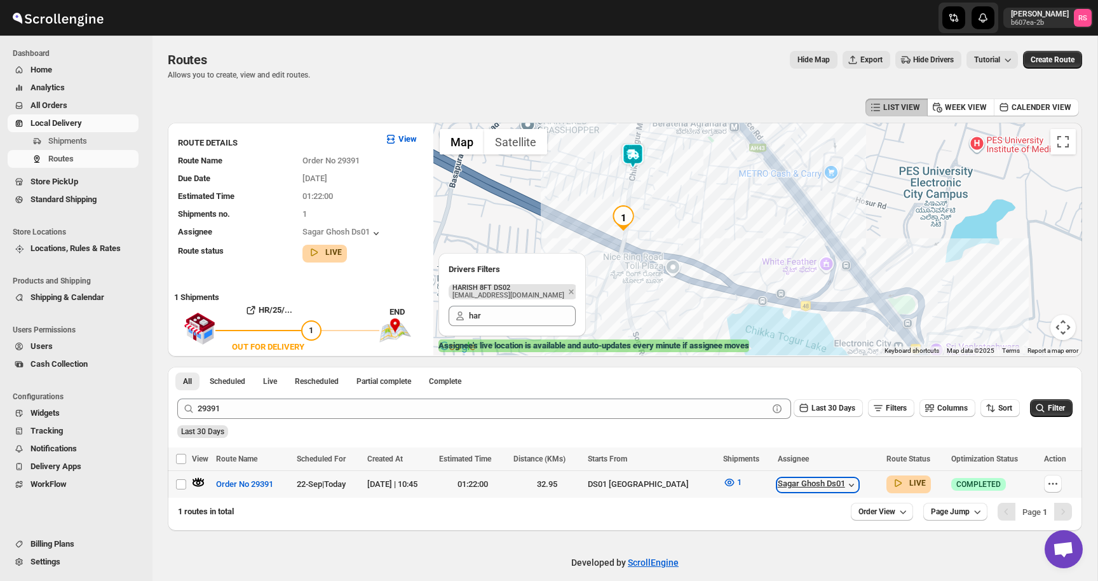
click at [845, 486] on icon "button" at bounding box center [851, 485] width 13 height 13
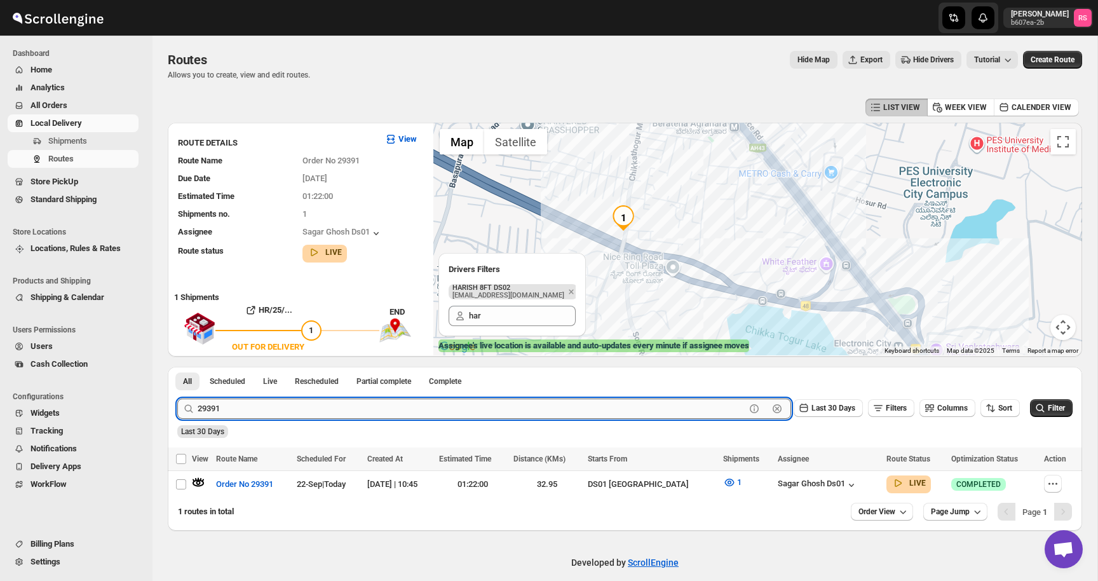
click at [218, 409] on input "29391" at bounding box center [472, 409] width 548 height 20
click at [221, 409] on input "29391" at bounding box center [472, 409] width 548 height 20
click at [177, 367] on button "Submit" at bounding box center [195, 373] width 36 height 13
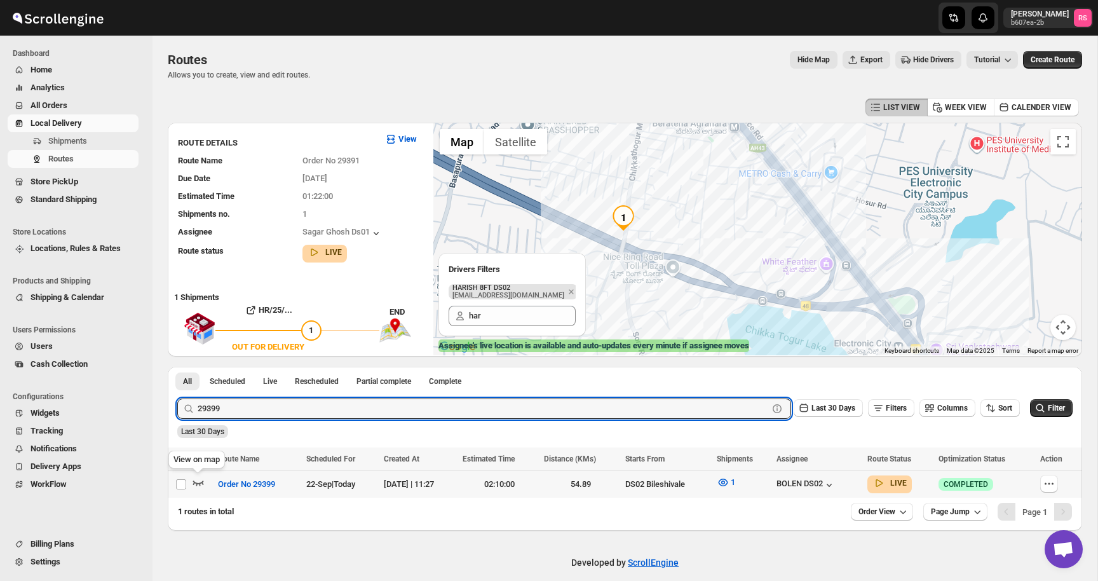
click at [196, 484] on icon "button" at bounding box center [198, 482] width 13 height 13
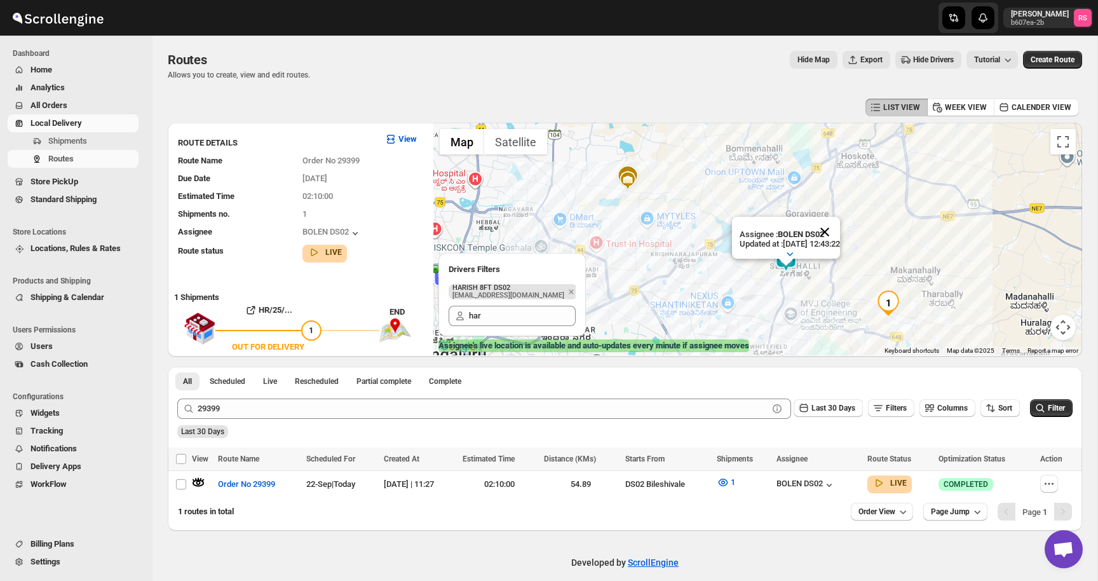
click at [836, 227] on button "Close" at bounding box center [825, 232] width 31 height 31
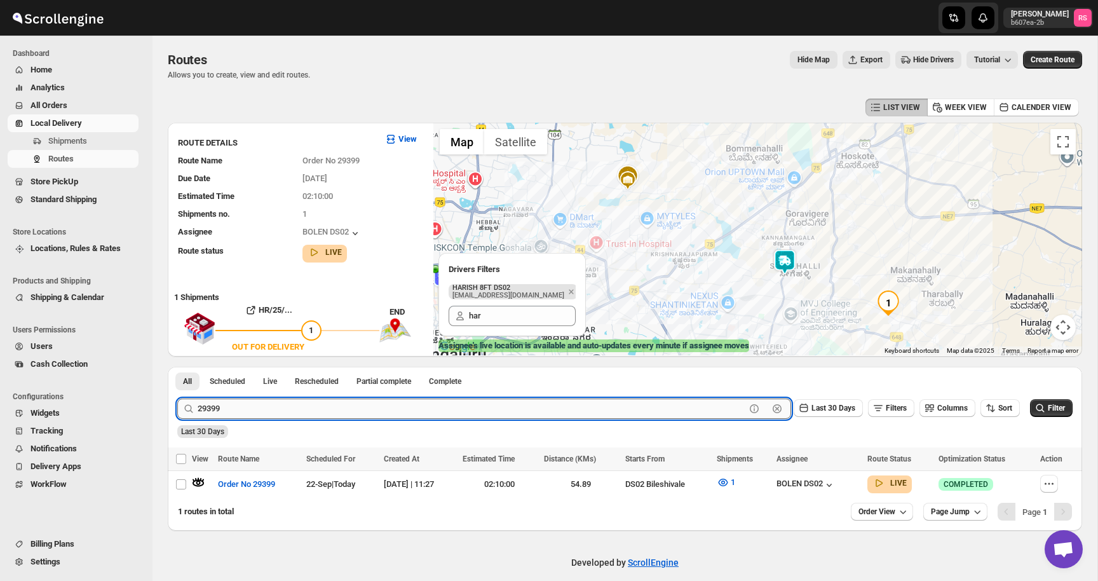
click at [217, 412] on input "29399" at bounding box center [472, 409] width 548 height 20
click at [238, 410] on input "29399" at bounding box center [472, 409] width 548 height 20
click at [177, 367] on button "Submit" at bounding box center [195, 373] width 36 height 13
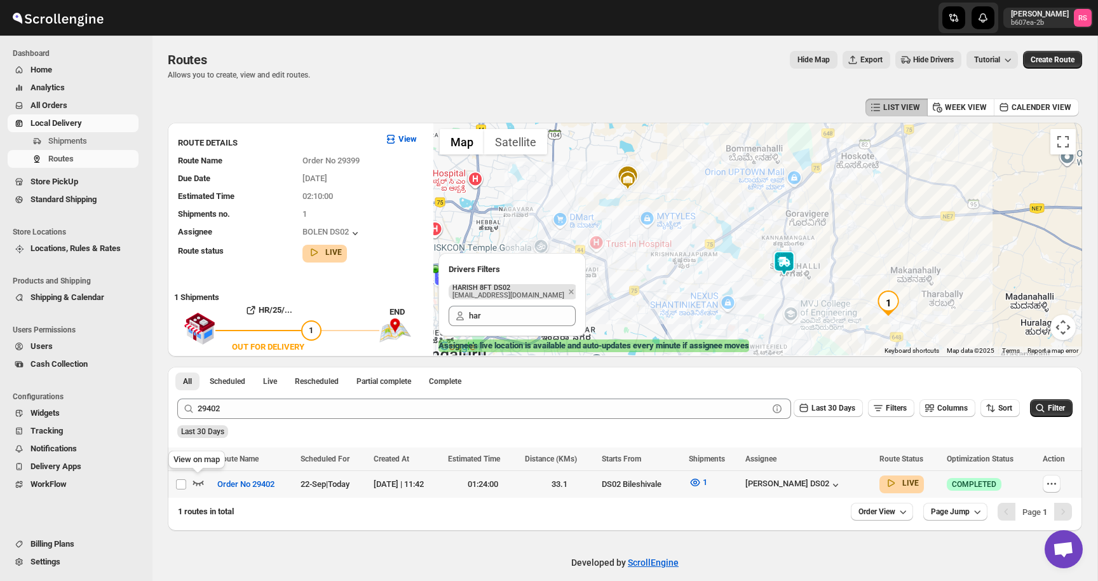
click at [200, 484] on icon "button" at bounding box center [198, 483] width 11 height 5
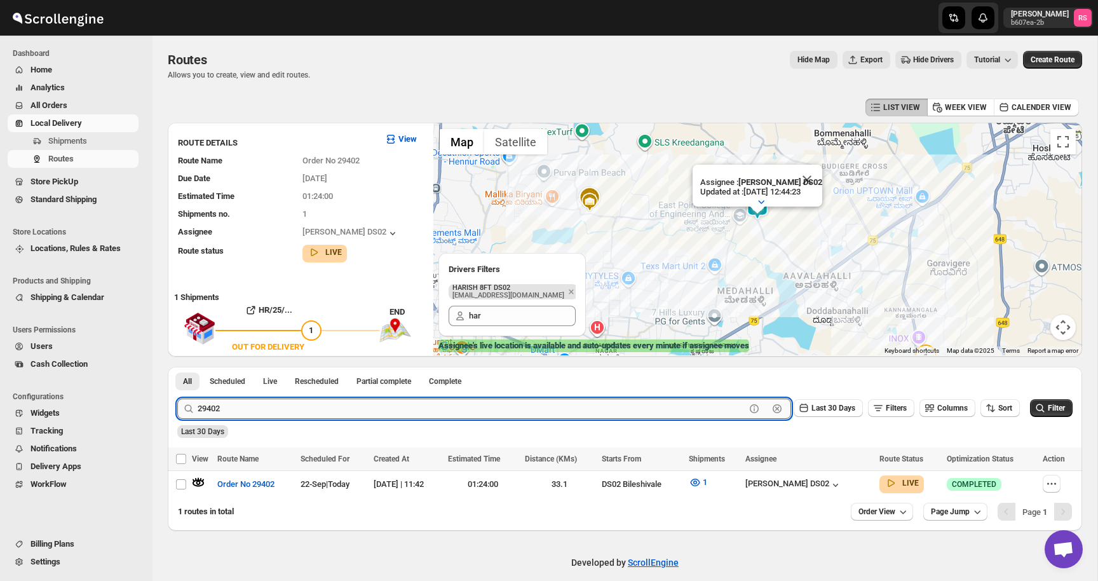
click at [294, 411] on input "29402" at bounding box center [472, 409] width 548 height 20
click at [177, 367] on button "Submit" at bounding box center [195, 373] width 36 height 13
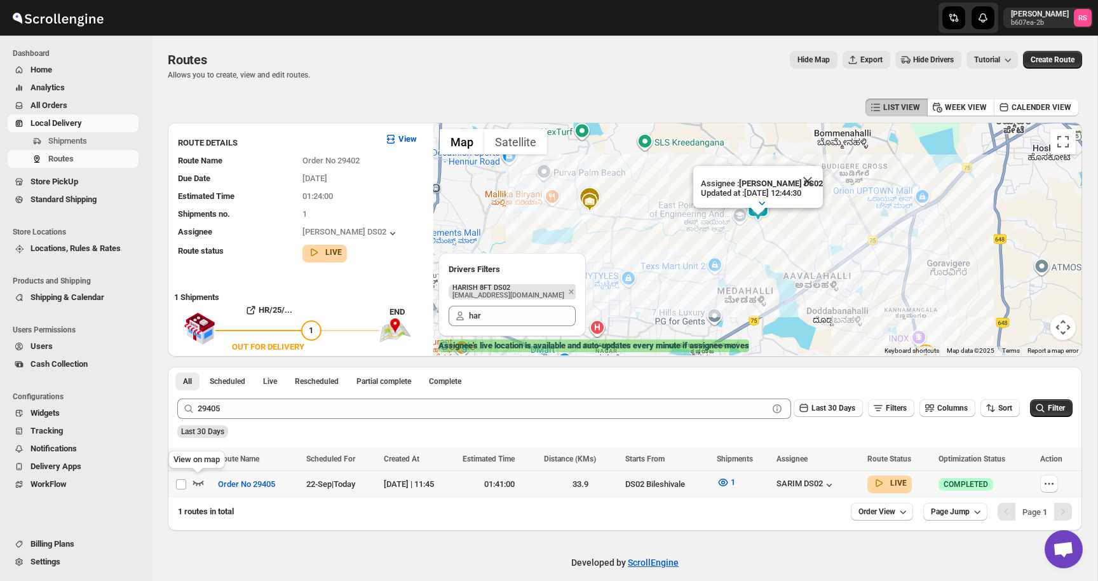
click at [200, 479] on icon "button" at bounding box center [198, 482] width 13 height 13
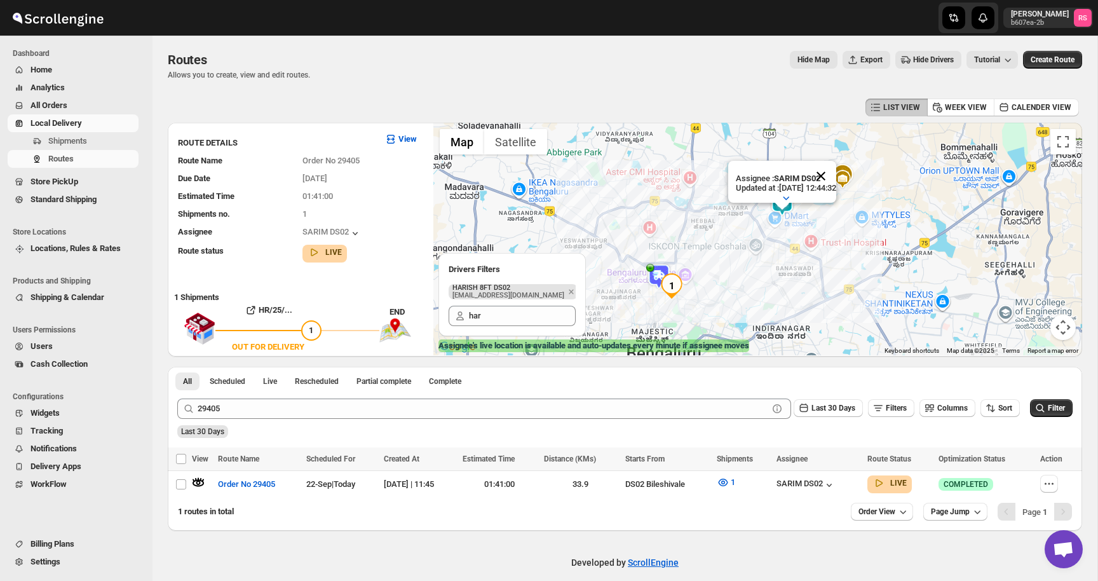
click at [837, 182] on button "Close" at bounding box center [821, 176] width 31 height 31
click at [782, 202] on img at bounding box center [782, 200] width 25 height 25
click at [780, 200] on img at bounding box center [782, 200] width 25 height 25
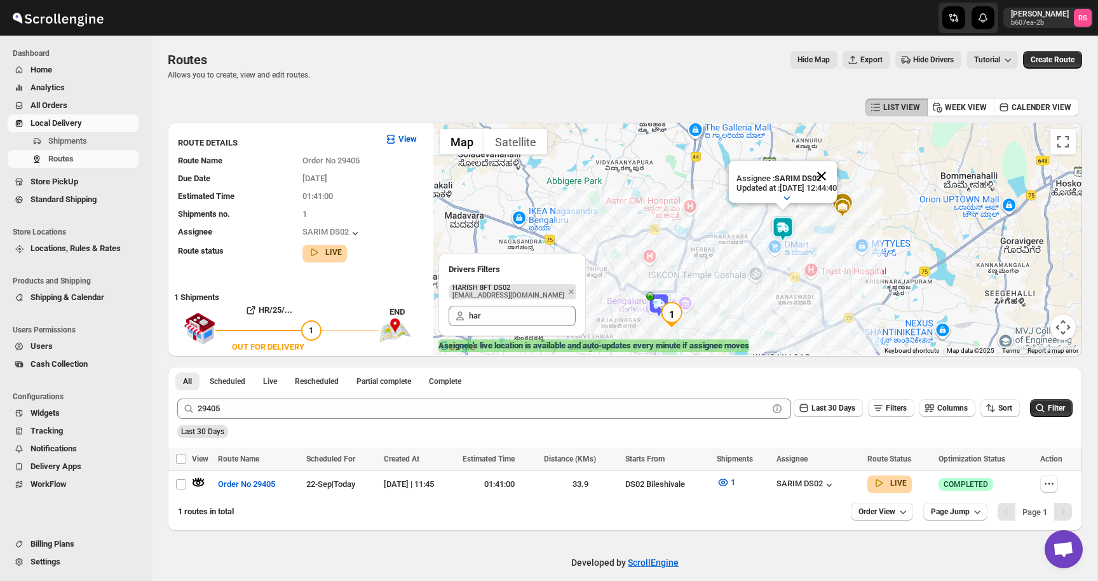
click at [833, 182] on button "Close" at bounding box center [822, 176] width 31 height 31
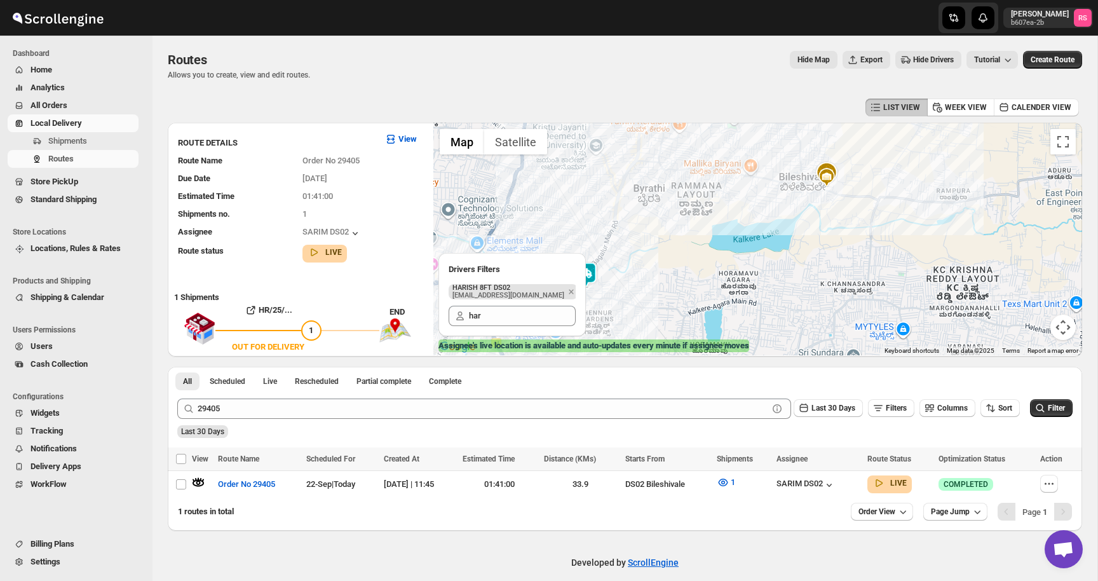
drag, startPoint x: 851, startPoint y: 238, endPoint x: 872, endPoint y: 310, distance: 75.6
click at [872, 310] on div at bounding box center [758, 239] width 649 height 233
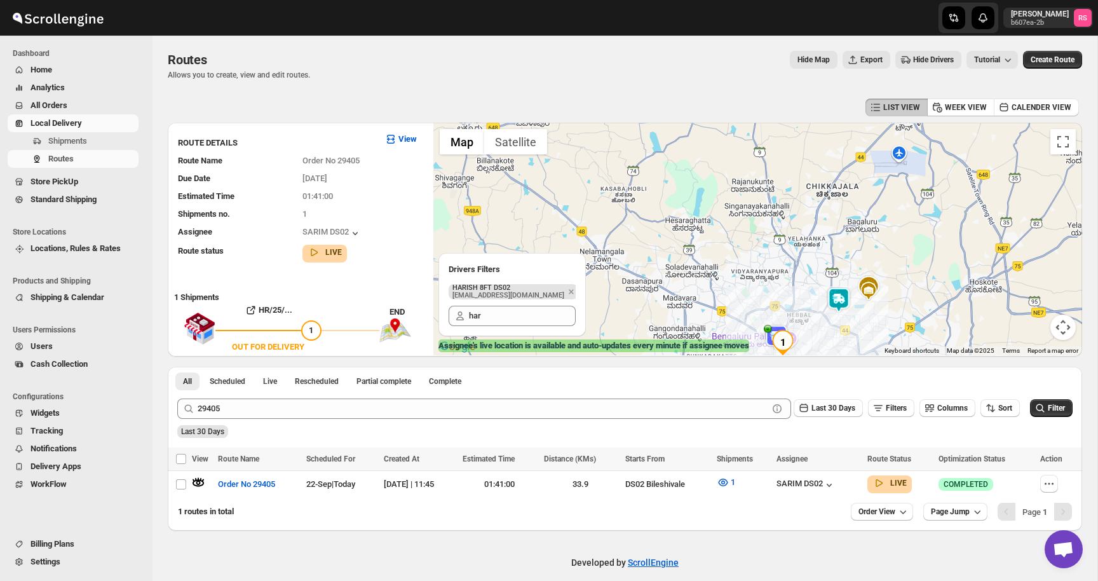
click at [913, 182] on div at bounding box center [758, 239] width 649 height 233
drag, startPoint x: 849, startPoint y: 291, endPoint x: 934, endPoint y: 160, distance: 156.6
click at [945, 147] on div "To navigate, press the arrow keys." at bounding box center [758, 239] width 649 height 233
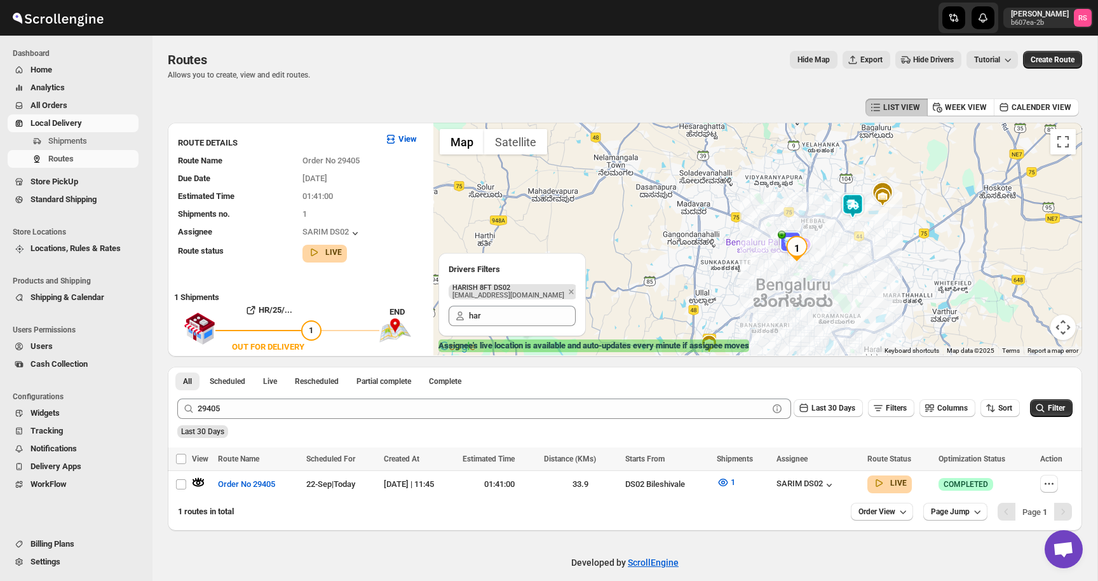
drag, startPoint x: 913, startPoint y: 306, endPoint x: 927, endPoint y: 213, distance: 94.5
click at [927, 213] on div at bounding box center [758, 239] width 649 height 233
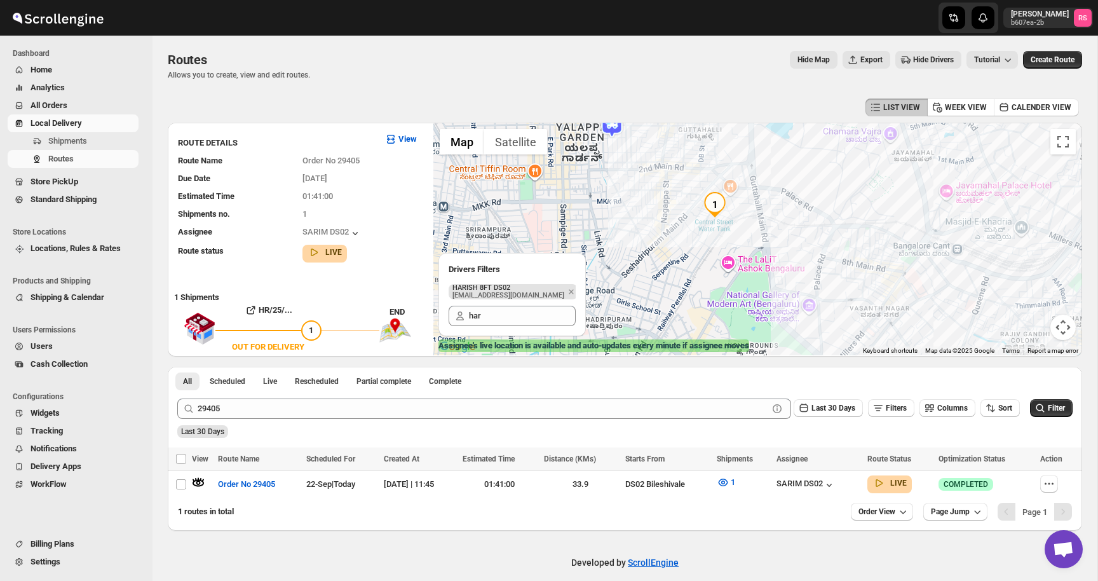
drag, startPoint x: 807, startPoint y: 264, endPoint x: 877, endPoint y: 239, distance: 74.2
click at [877, 239] on div at bounding box center [758, 239] width 649 height 233
click at [876, 238] on div at bounding box center [758, 239] width 649 height 233
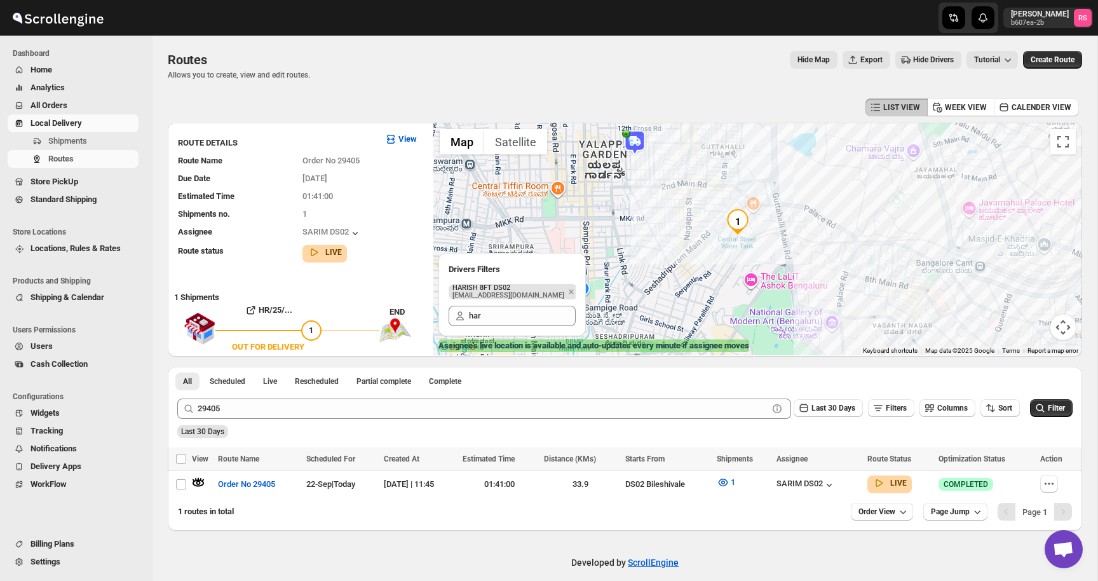
drag, startPoint x: 736, startPoint y: 249, endPoint x: 769, endPoint y: 270, distance: 39.5
click at [769, 270] on div at bounding box center [758, 239] width 649 height 233
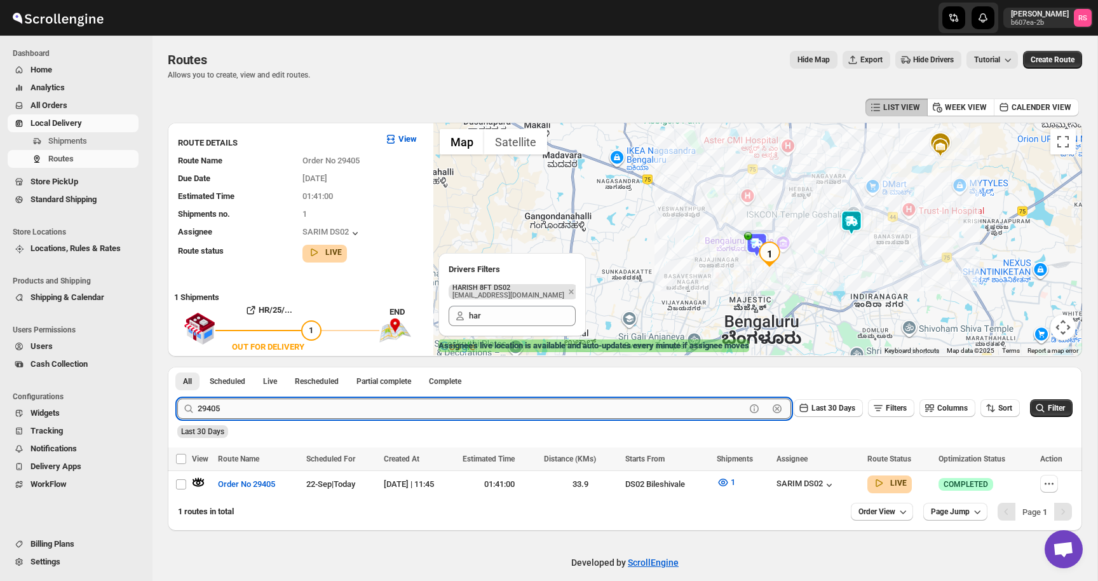
click at [218, 409] on input "29405" at bounding box center [472, 409] width 548 height 20
click at [219, 409] on input "29405" at bounding box center [472, 409] width 548 height 20
click at [218, 409] on input "29405" at bounding box center [472, 409] width 548 height 20
click at [177, 367] on button "Submit" at bounding box center [195, 373] width 36 height 13
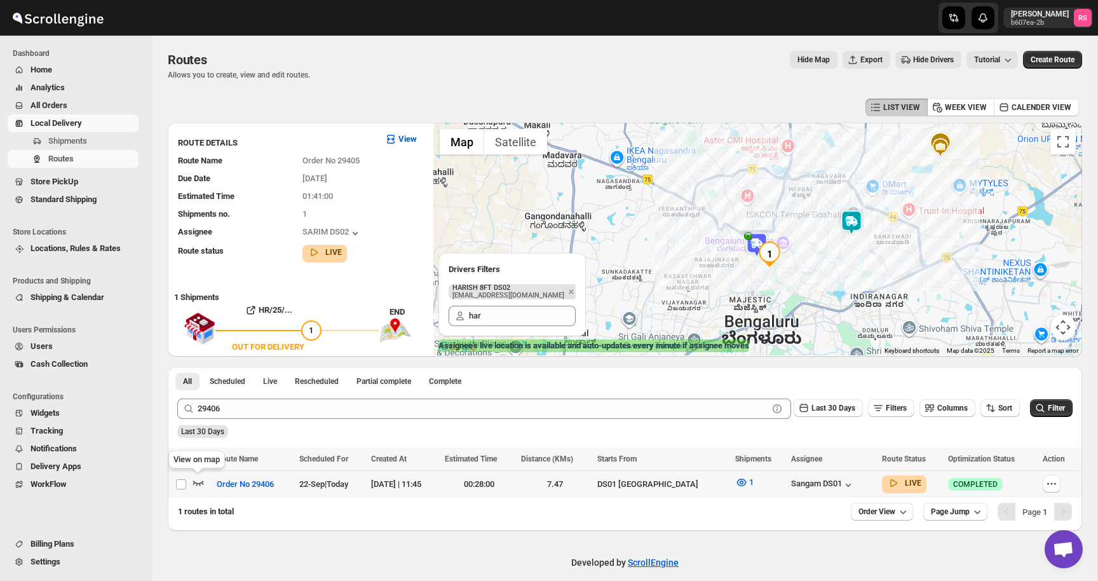
click at [198, 482] on icon "button" at bounding box center [198, 482] width 13 height 13
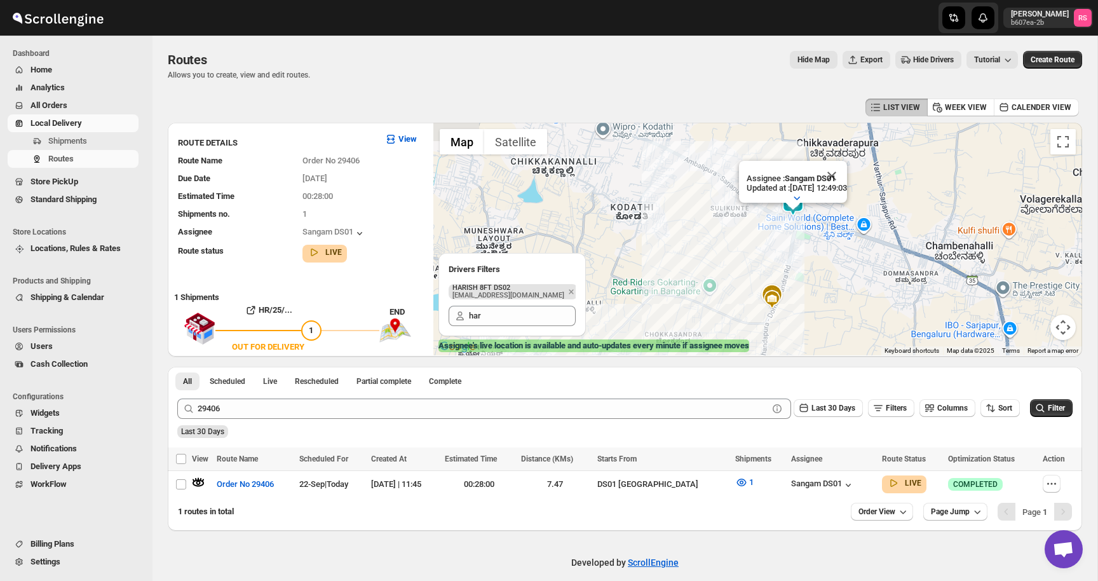
drag, startPoint x: 927, startPoint y: 182, endPoint x: 883, endPoint y: 314, distance: 139.3
click at [883, 314] on div "Assignee : Sangam DS01 Updated at : 22/09/2025, 12:49:03 Duty mode Enabled Batt…" at bounding box center [758, 239] width 649 height 233
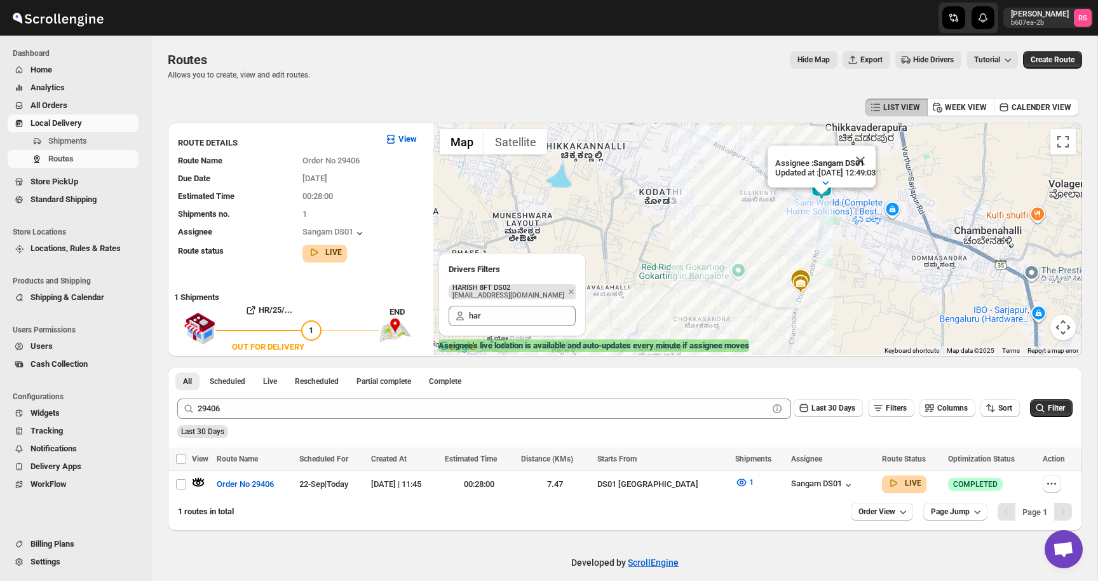
drag, startPoint x: 861, startPoint y: 290, endPoint x: 891, endPoint y: 277, distance: 32.1
click at [891, 277] on div "Assignee : Sangam DS01 Updated at : 22/09/2025, 12:49:03 Duty mode Enabled Batt…" at bounding box center [758, 239] width 649 height 233
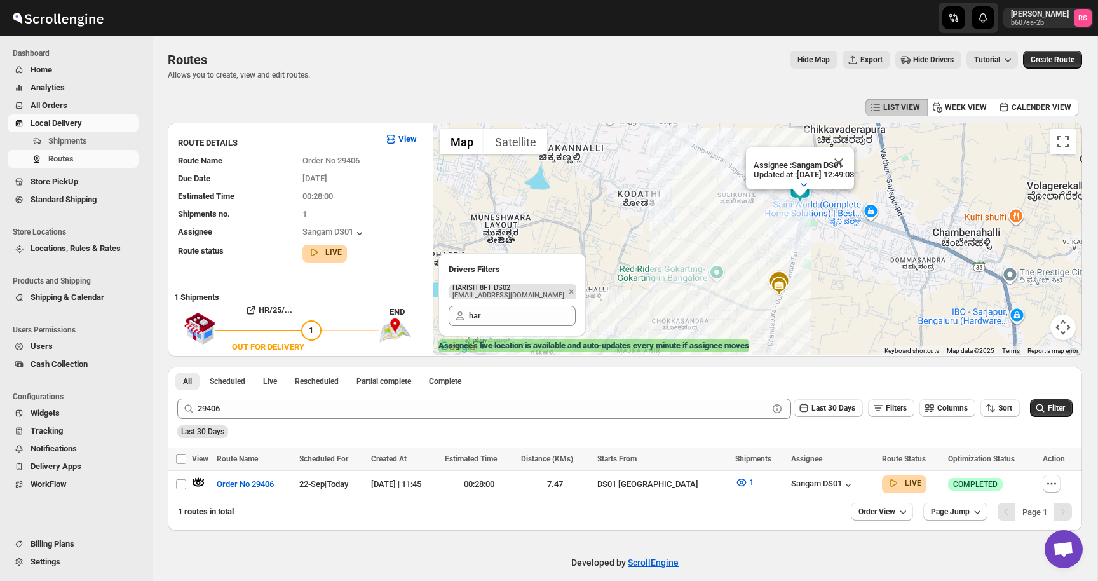
drag, startPoint x: 907, startPoint y: 254, endPoint x: 886, endPoint y: 254, distance: 21.6
click at [886, 254] on div "Assignee : Sangam DS01 Updated at : 22/09/2025, 12:49:03 Duty mode Enabled Batt…" at bounding box center [758, 239] width 649 height 233
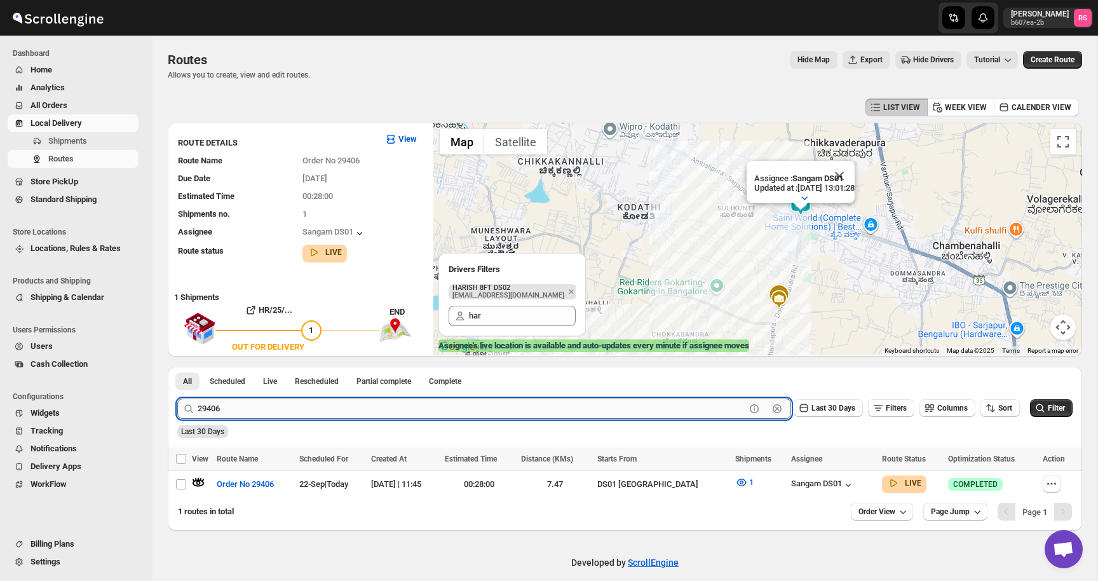
click at [223, 410] on input "29406" at bounding box center [472, 409] width 548 height 20
click at [224, 409] on input "29406" at bounding box center [472, 409] width 548 height 20
type input "29408"
click at [177, 367] on button "Submit" at bounding box center [195, 373] width 36 height 13
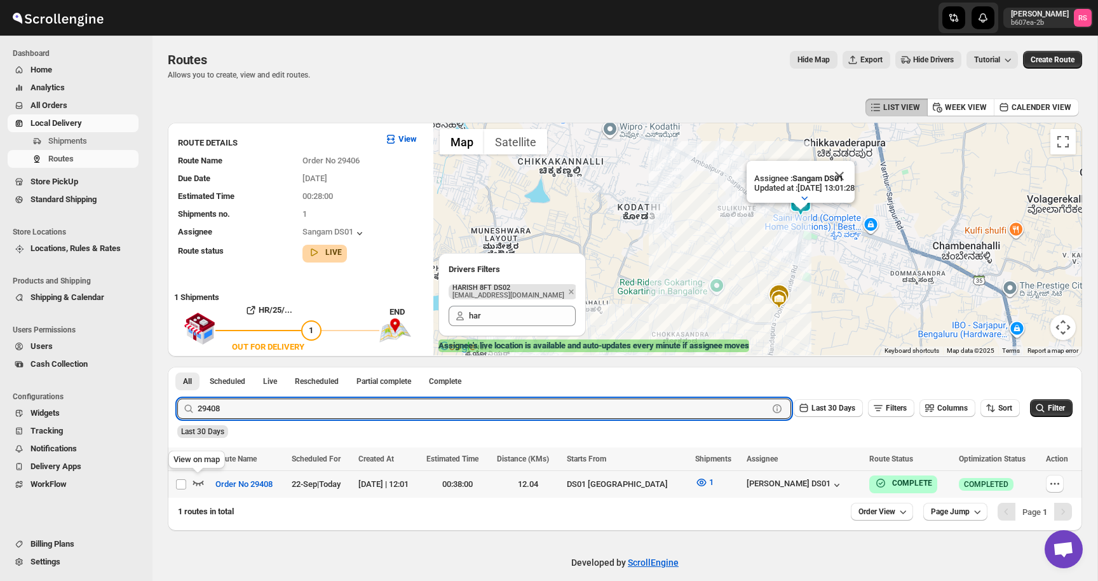
click at [201, 482] on icon "button" at bounding box center [198, 483] width 11 height 5
